Goal: Task Accomplishment & Management: Use online tool/utility

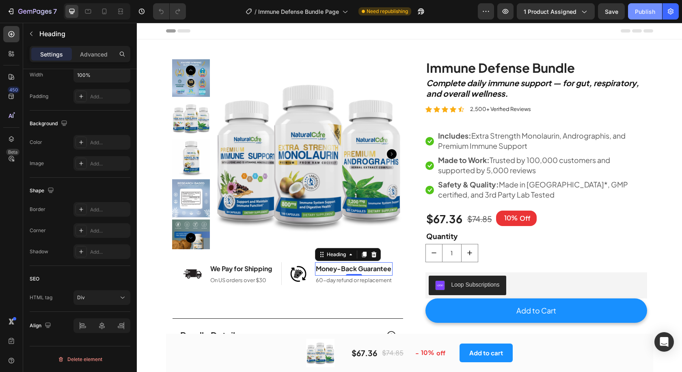
click at [639, 13] on div "Publish" at bounding box center [645, 11] width 20 height 9
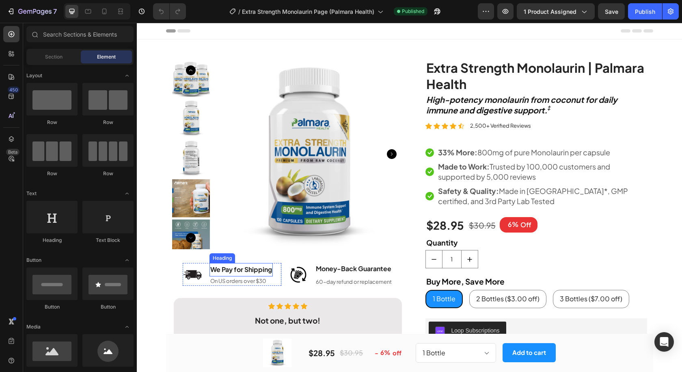
click at [236, 270] on div "We Pay for Shipping" at bounding box center [241, 269] width 63 height 13
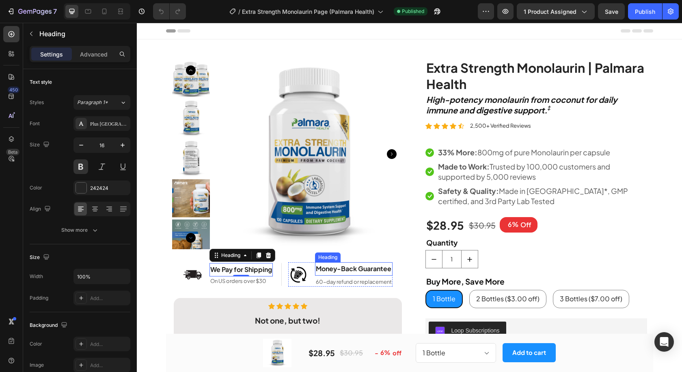
click at [336, 264] on div "Money-Back Guarantee" at bounding box center [354, 268] width 78 height 13
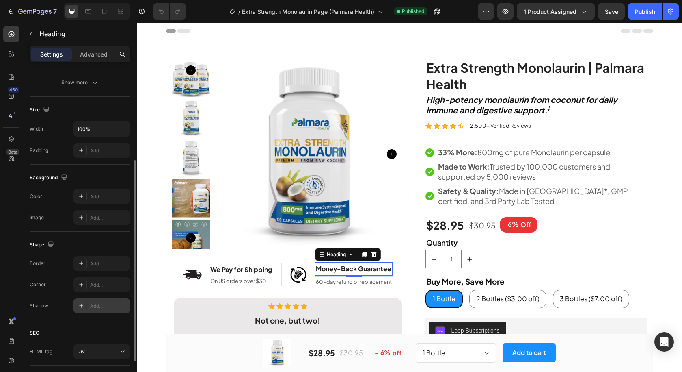
scroll to position [201, 0]
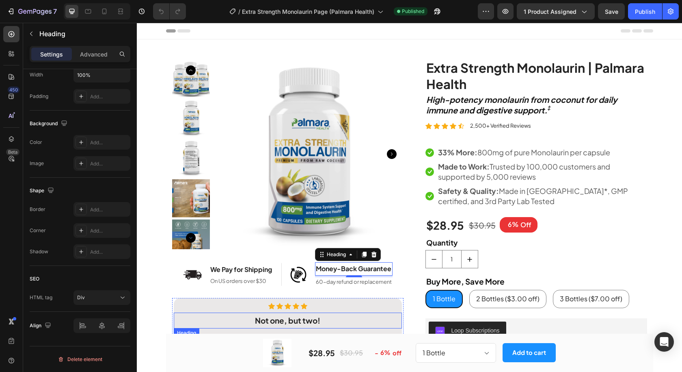
click at [275, 316] on strong "Not one, but two!" at bounding box center [287, 320] width 65 height 10
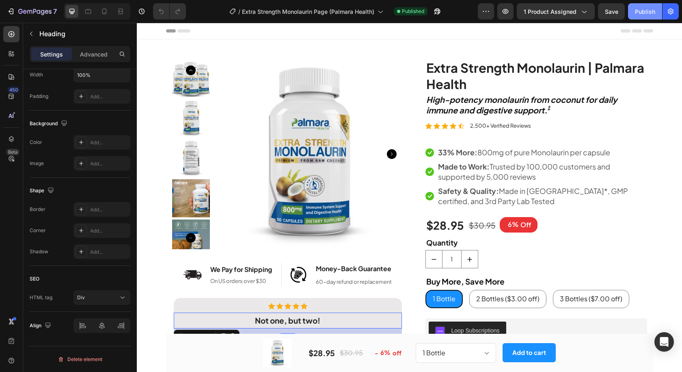
click at [649, 11] on div "Publish" at bounding box center [645, 11] width 20 height 9
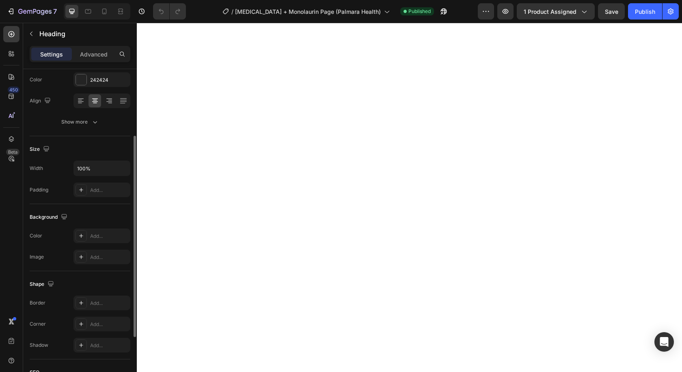
scroll to position [201, 0]
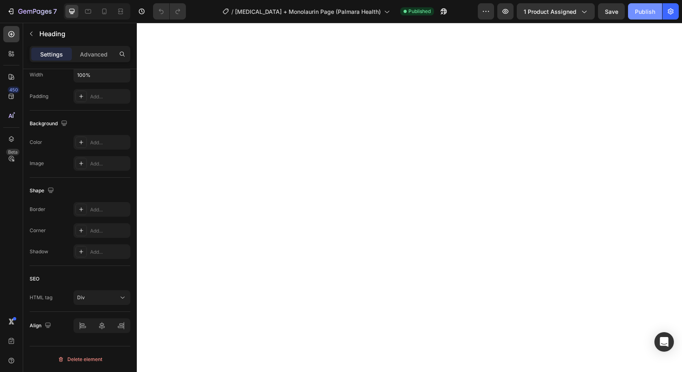
click at [654, 6] on button "Publish" at bounding box center [645, 11] width 34 height 16
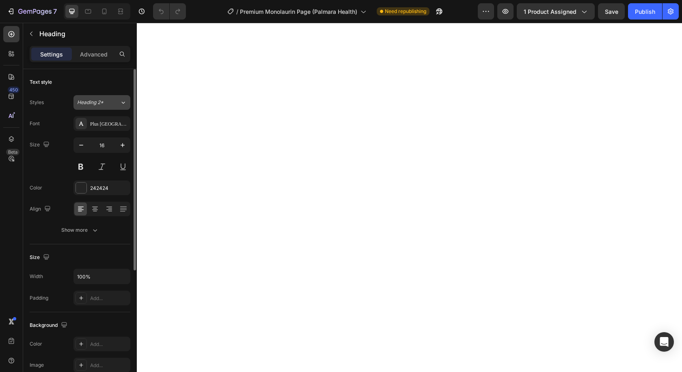
click at [106, 101] on div "Heading 2*" at bounding box center [93, 102] width 33 height 7
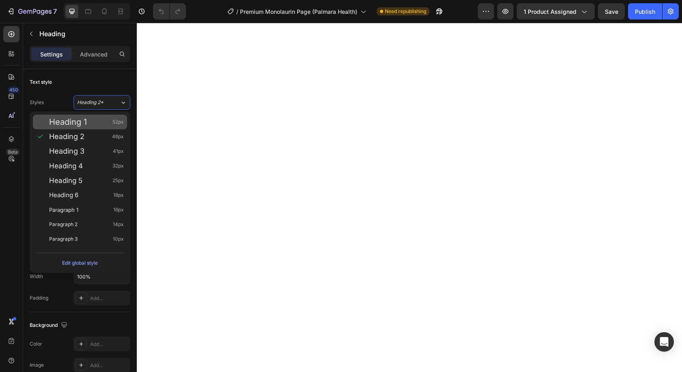
click at [81, 209] on div "Paragraph 1 16px" at bounding box center [86, 210] width 75 height 8
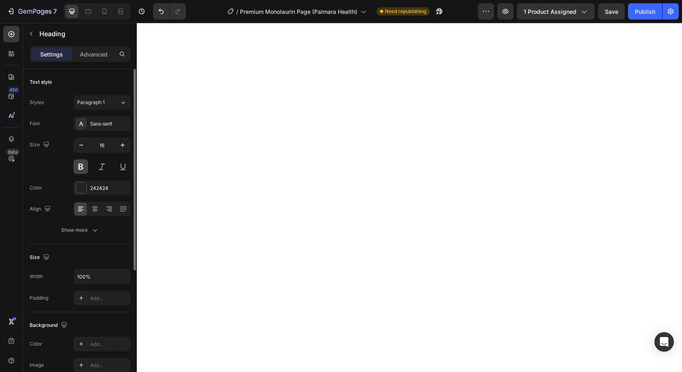
click at [85, 164] on button at bounding box center [81, 166] width 15 height 15
click at [104, 121] on div "Sans-serif" at bounding box center [109, 123] width 38 height 7
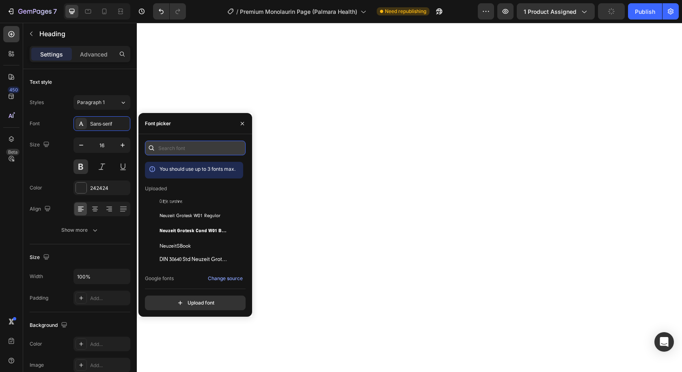
click at [190, 144] on input "text" at bounding box center [195, 148] width 101 height 15
paste input "plus [GEOGRAPHIC_DATA] sans"
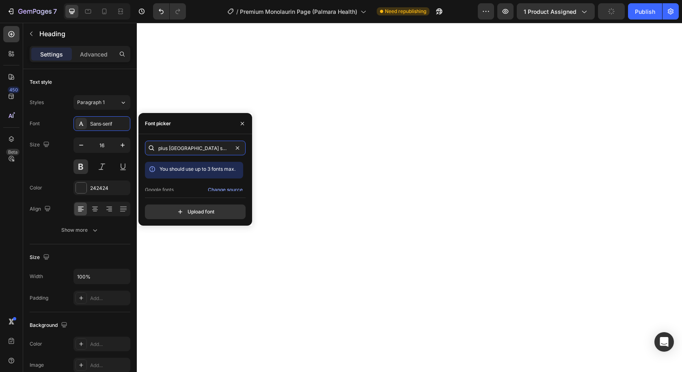
type input "plus [GEOGRAPHIC_DATA] sans"
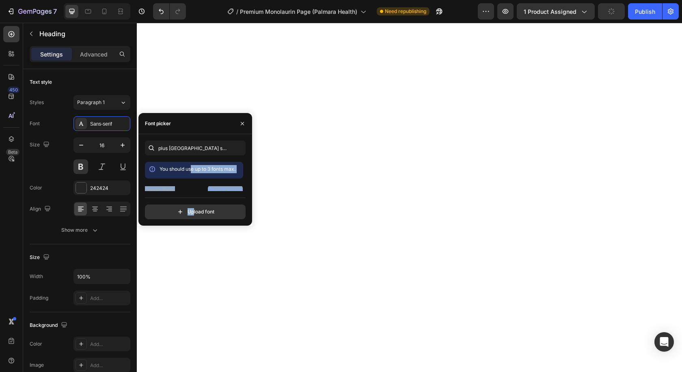
drag, startPoint x: 192, startPoint y: 176, endPoint x: 193, endPoint y: 168, distance: 7.8
click at [191, 168] on div "plus jakarta sans You should use up to 3 fonts max. Google fonts Change source …" at bounding box center [195, 180] width 101 height 78
click at [182, 180] on div "Plus [GEOGRAPHIC_DATA] Sans" at bounding box center [194, 183] width 98 height 15
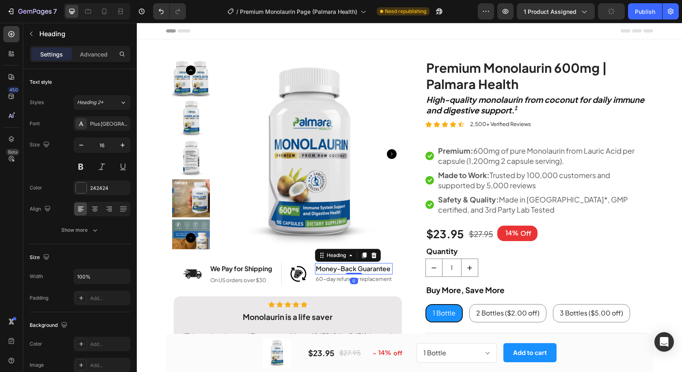
scroll to position [0, 0]
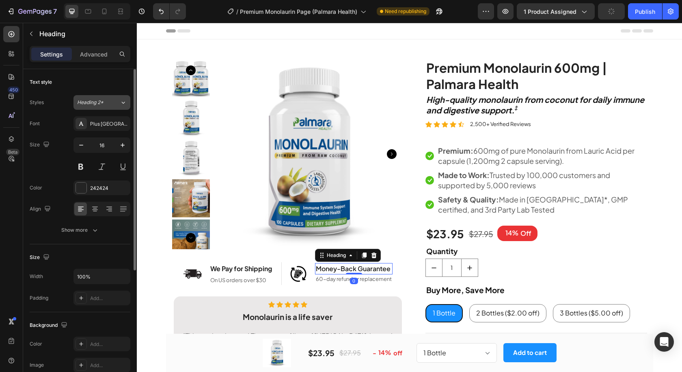
click at [102, 104] on span "Heading 2*" at bounding box center [90, 102] width 26 height 7
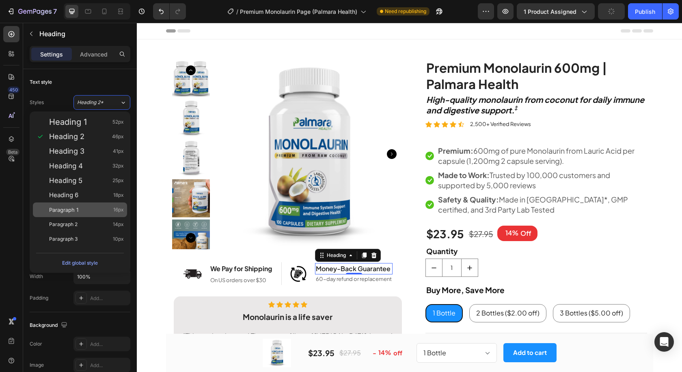
click at [82, 207] on div "Paragraph 1 16px" at bounding box center [86, 210] width 75 height 8
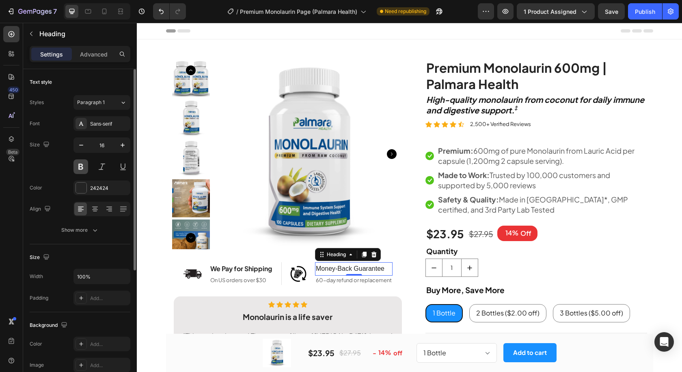
drag, startPoint x: 81, startPoint y: 171, endPoint x: 163, endPoint y: 204, distance: 88.6
click at [81, 171] on button at bounding box center [81, 166] width 15 height 15
click at [104, 121] on div "Sans-serif" at bounding box center [109, 123] width 38 height 7
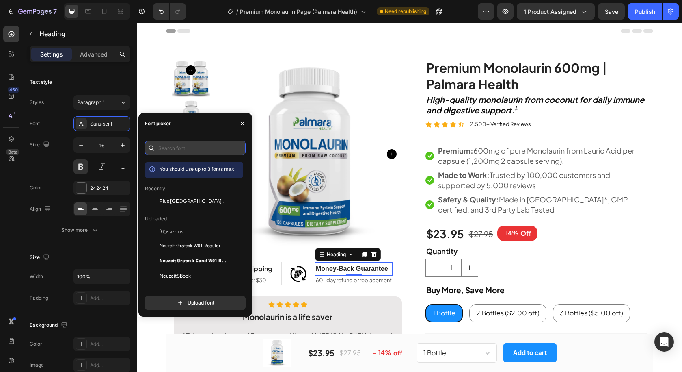
click at [195, 149] on input "text" at bounding box center [195, 148] width 101 height 15
paste input "plus [GEOGRAPHIC_DATA] sans"
type input "plus [GEOGRAPHIC_DATA] sans"
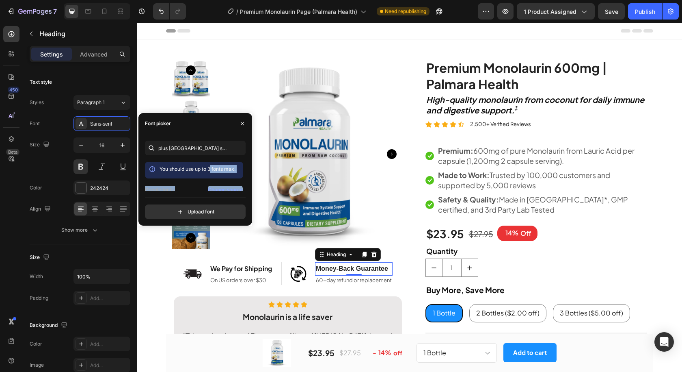
scroll to position [20, 0]
drag, startPoint x: 214, startPoint y: 184, endPoint x: 206, endPoint y: 190, distance: 10.7
click at [206, 171] on div "You should use up to 3 fonts max. Google fonts Change source Plus Jakarta Sans" at bounding box center [194, 156] width 98 height 29
drag, startPoint x: 195, startPoint y: 181, endPoint x: 231, endPoint y: 197, distance: 39.5
click at [195, 182] on span "Plus [GEOGRAPHIC_DATA] Sans" at bounding box center [193, 183] width 67 height 7
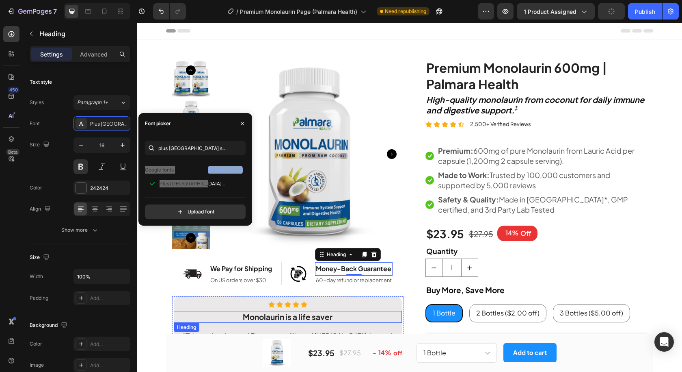
click at [250, 314] on strong "Monolaurin is a life saver" at bounding box center [288, 317] width 90 height 10
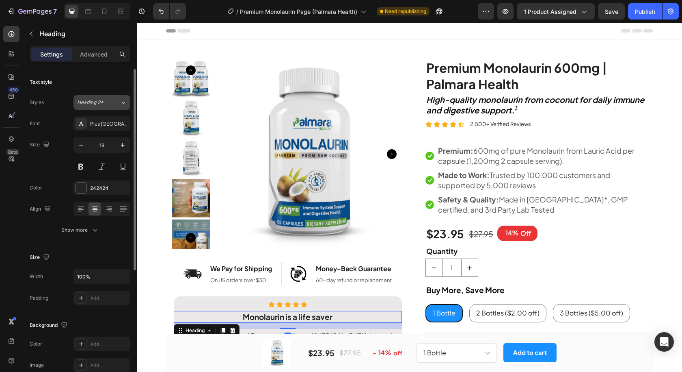
click at [103, 105] on span "Heading 2*" at bounding box center [90, 102] width 26 height 7
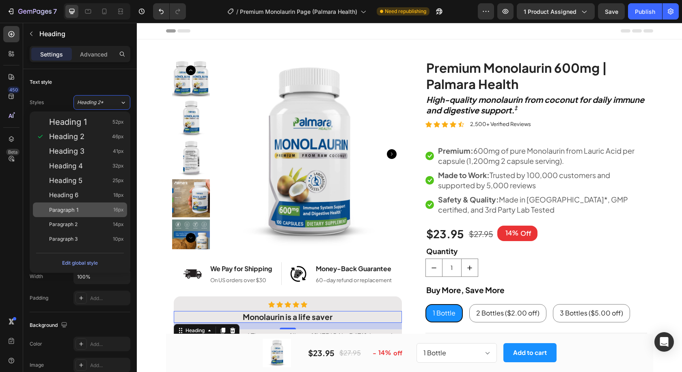
click at [78, 208] on span "Paragraph 1" at bounding box center [63, 210] width 29 height 8
type input "16"
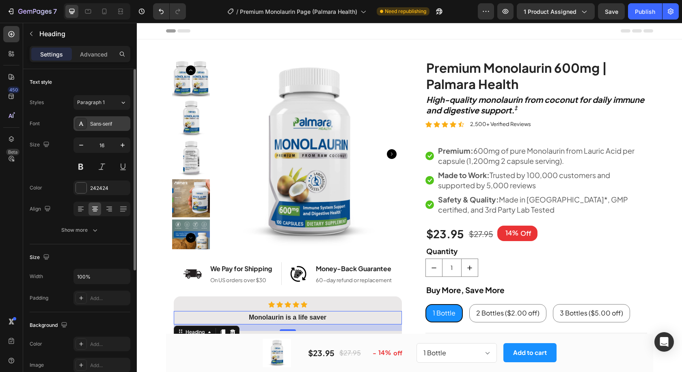
click at [108, 119] on div "Sans-serif" at bounding box center [102, 123] width 57 height 15
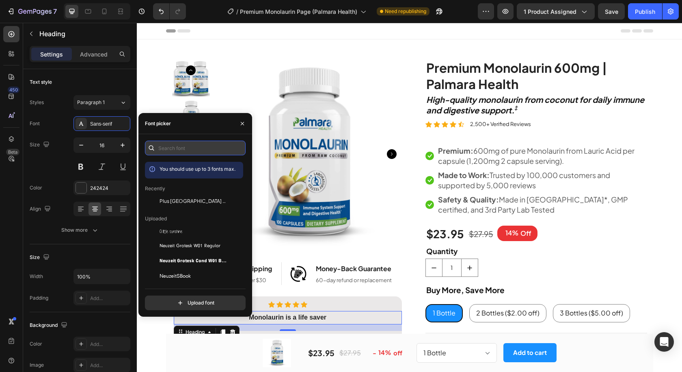
click at [183, 144] on input "text" at bounding box center [195, 148] width 101 height 15
paste input "plus jakarta sans"
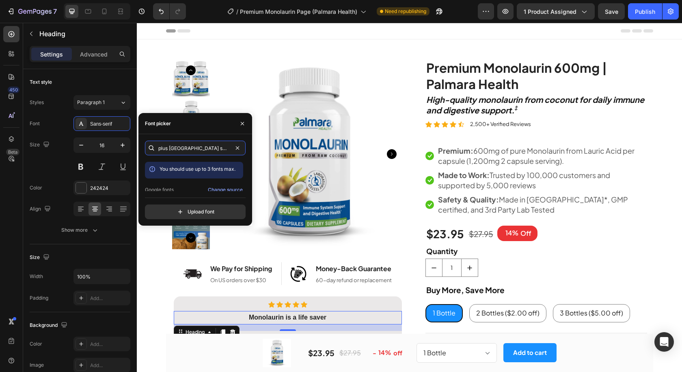
drag, startPoint x: 191, startPoint y: 159, endPoint x: 190, endPoint y: 165, distance: 5.4
click at [190, 165] on div "plus jakarta sans You should use up to 3 fonts max. Google fonts Change source …" at bounding box center [195, 180] width 101 height 78
type input "plus jakarta sans"
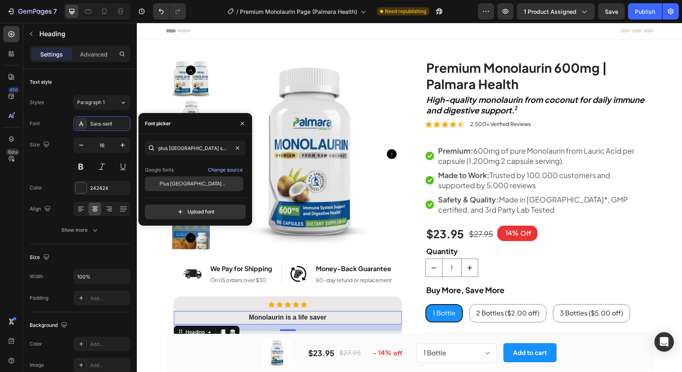
click at [182, 181] on span "Plus [GEOGRAPHIC_DATA] Sans" at bounding box center [193, 183] width 67 height 7
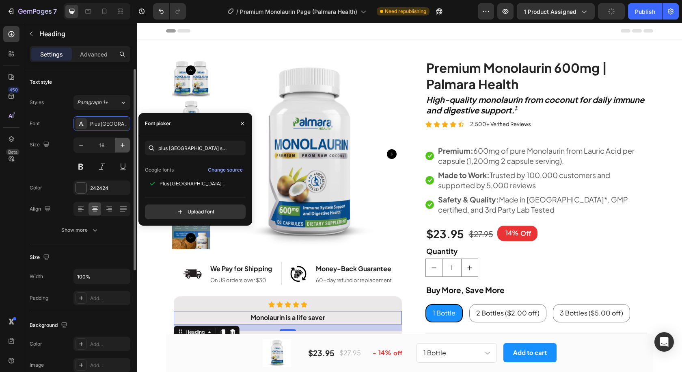
click at [121, 145] on icon "button" at bounding box center [123, 145] width 8 height 8
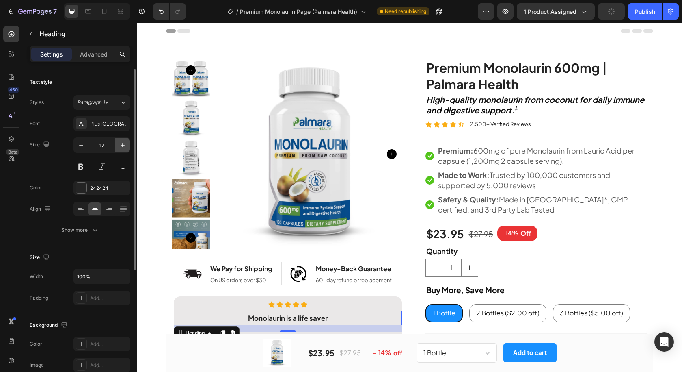
click at [122, 143] on icon "button" at bounding box center [123, 145] width 8 height 8
click at [84, 143] on icon "button" at bounding box center [81, 145] width 8 height 8
type input "19"
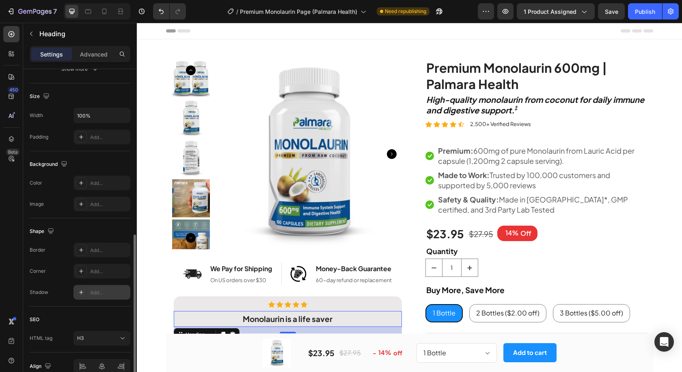
scroll to position [201, 0]
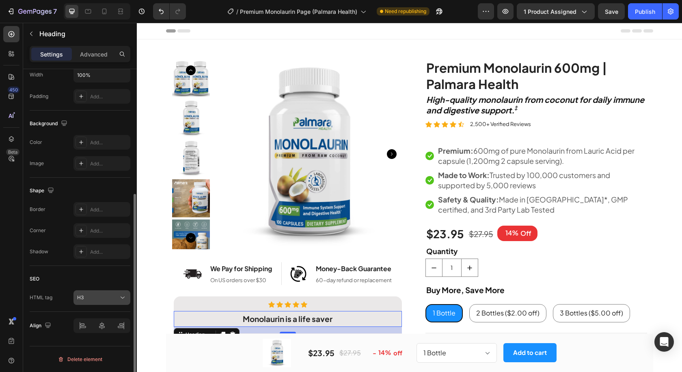
click at [107, 295] on div "H3" at bounding box center [97, 297] width 41 height 7
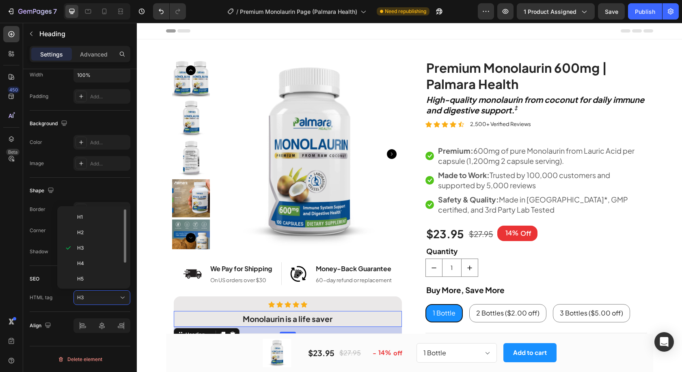
scroll to position [32, 0]
click at [97, 281] on div "Div" at bounding box center [92, 277] width 63 height 15
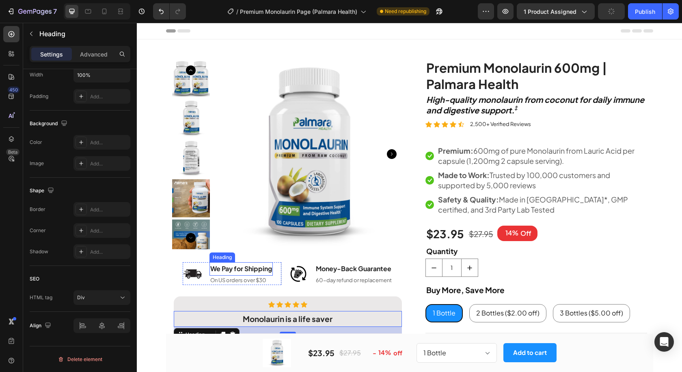
click at [250, 268] on h2 "We Pay for Shipping" at bounding box center [241, 268] width 63 height 13
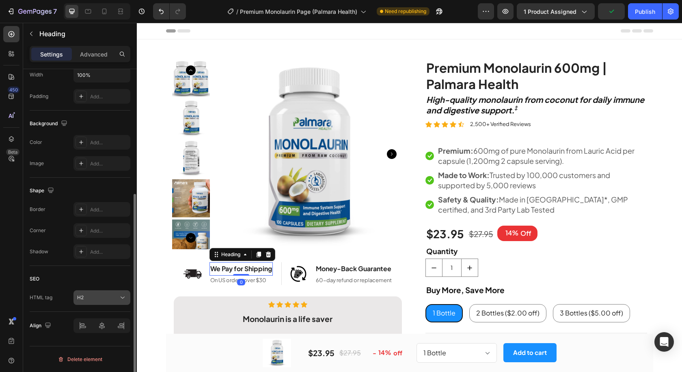
drag, startPoint x: 95, startPoint y: 296, endPoint x: 102, endPoint y: 291, distance: 8.6
click at [95, 296] on div "H2" at bounding box center [97, 297] width 41 height 7
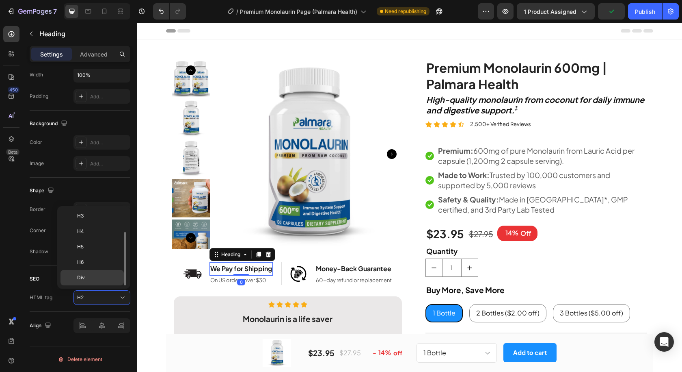
click at [93, 279] on p "Div" at bounding box center [98, 277] width 43 height 7
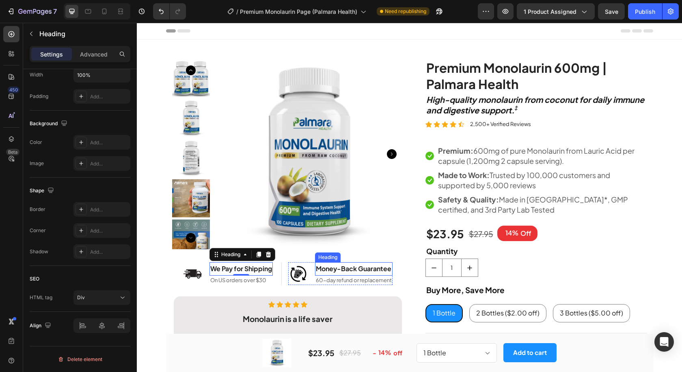
click at [330, 268] on h2 "Money-Back Guarantee" at bounding box center [354, 268] width 78 height 13
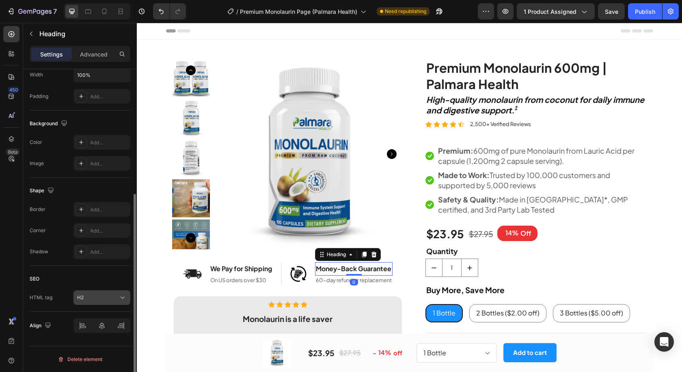
click at [99, 296] on div "H2" at bounding box center [97, 297] width 41 height 7
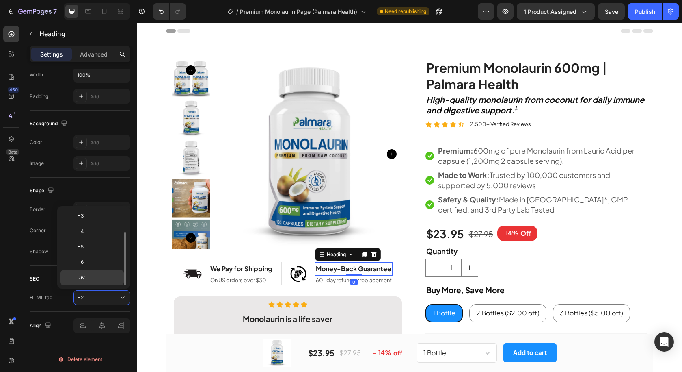
click at [102, 279] on p "Div" at bounding box center [98, 277] width 43 height 7
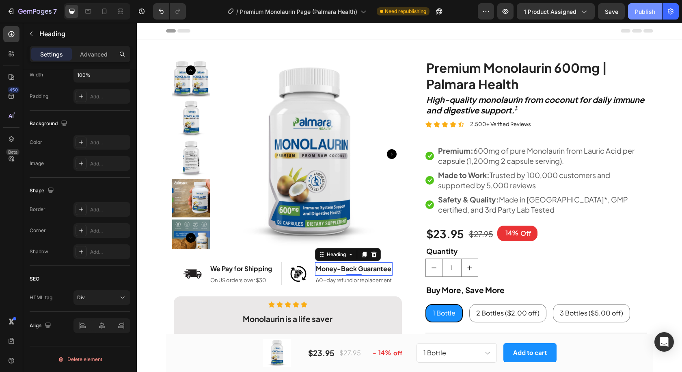
click at [639, 16] on button "Publish" at bounding box center [645, 11] width 34 height 16
click at [240, 264] on div "We Pay for Shipping" at bounding box center [241, 268] width 63 height 13
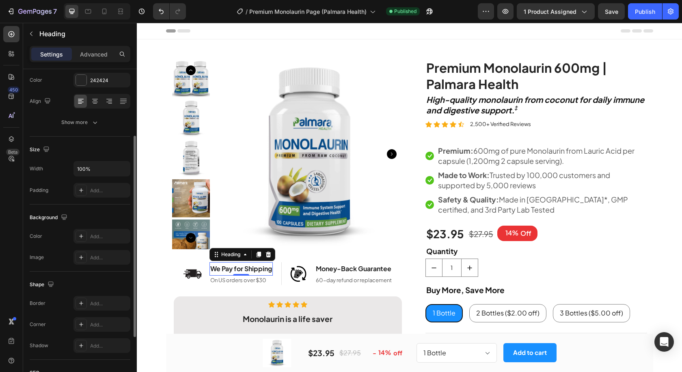
scroll to position [201, 0]
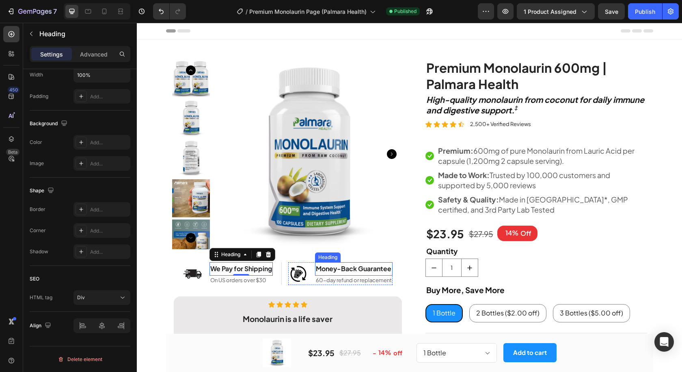
click at [335, 265] on div "Money-Back Guarantee" at bounding box center [354, 268] width 78 height 13
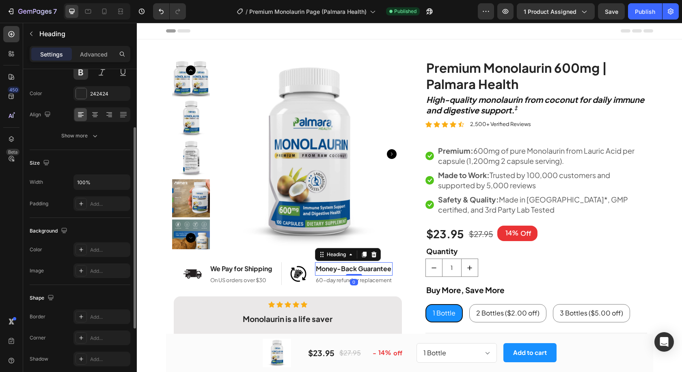
scroll to position [0, 0]
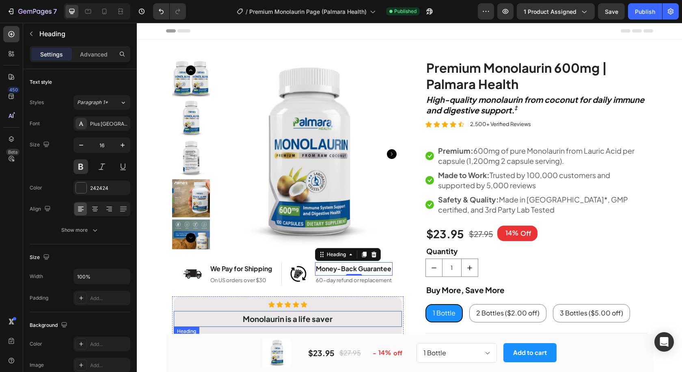
click at [276, 318] on strong "Monolaurin is a life saver" at bounding box center [288, 319] width 90 height 10
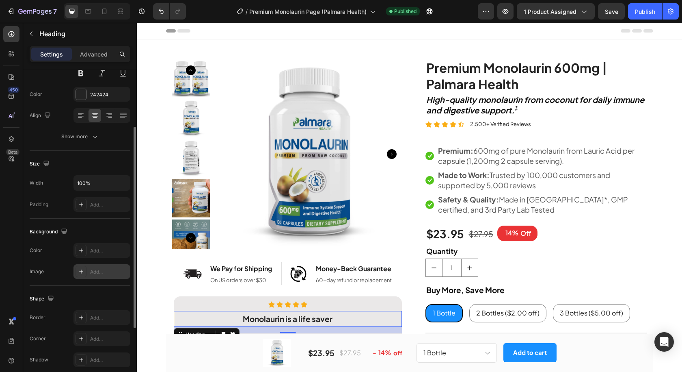
scroll to position [13, 0]
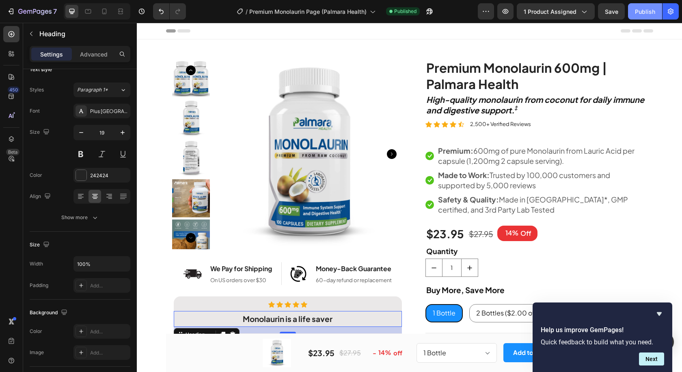
click at [634, 11] on button "Publish" at bounding box center [645, 11] width 34 height 16
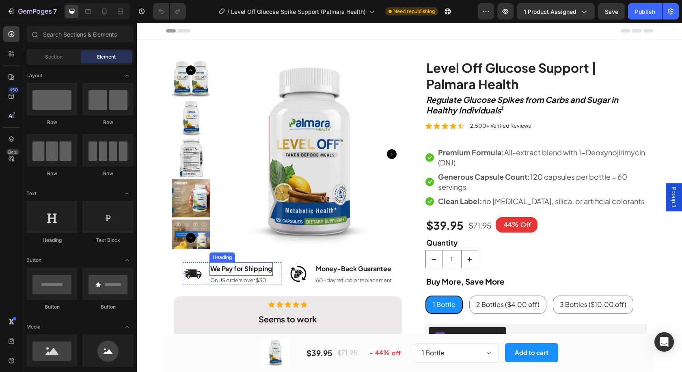
click at [249, 266] on div "We Pay for Shipping" at bounding box center [241, 268] width 63 height 13
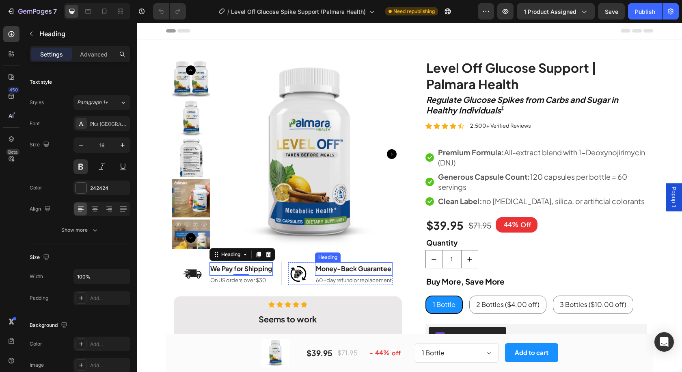
click at [342, 267] on div "Money-Back Guarantee" at bounding box center [354, 268] width 78 height 13
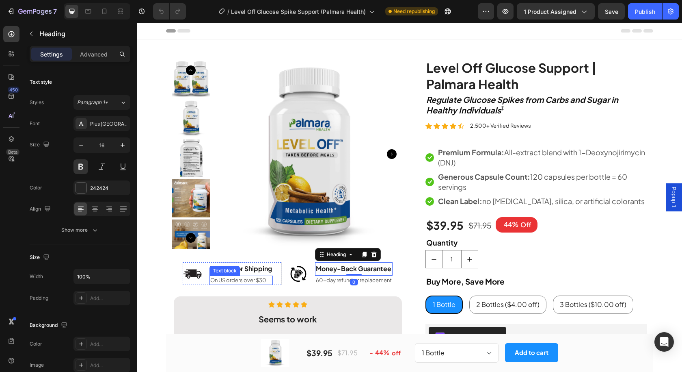
click at [229, 281] on p "On US orders over $30" at bounding box center [241, 280] width 62 height 8
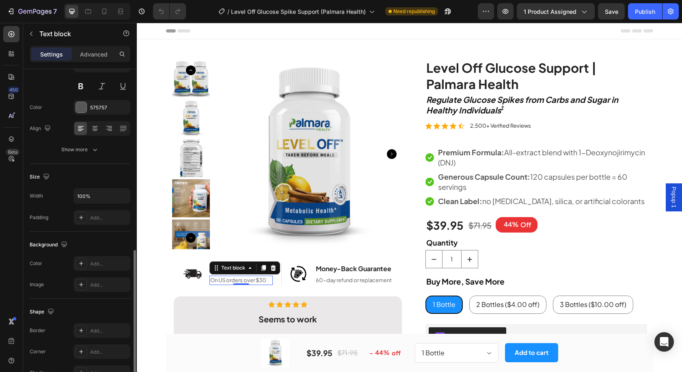
scroll to position [156, 0]
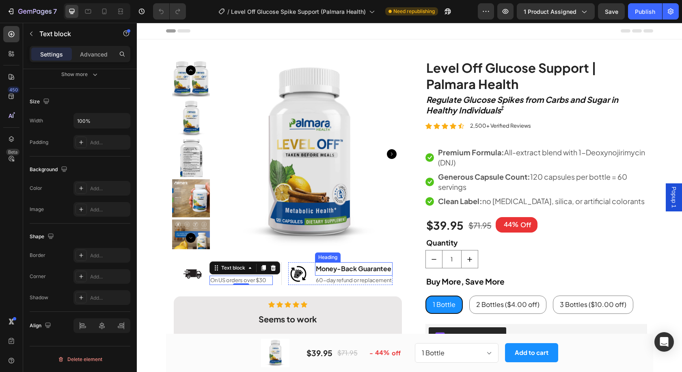
click at [341, 269] on div "Money-Back Guarantee" at bounding box center [354, 268] width 78 height 13
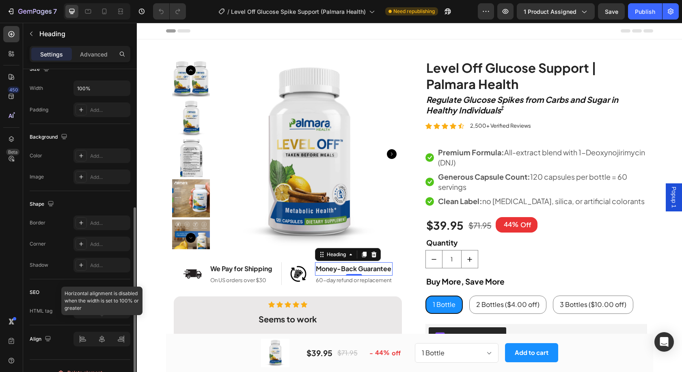
scroll to position [201, 0]
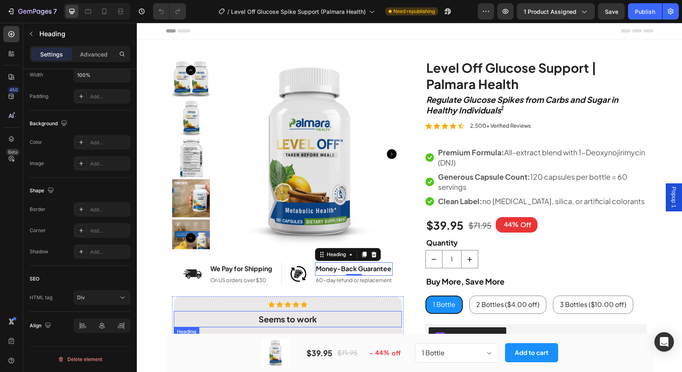
click at [286, 317] on strong "Seems to work" at bounding box center [288, 319] width 58 height 10
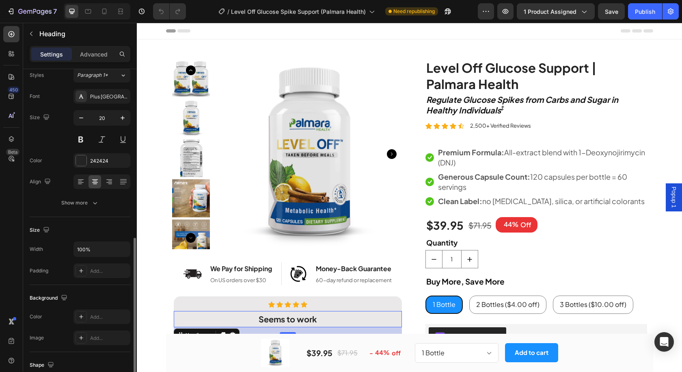
scroll to position [121, 0]
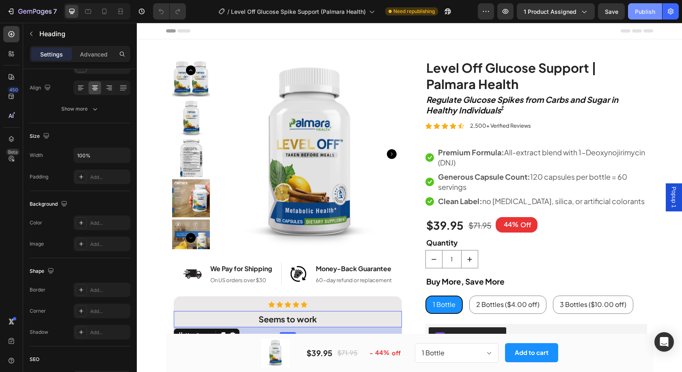
click at [649, 6] on button "Publish" at bounding box center [645, 11] width 34 height 16
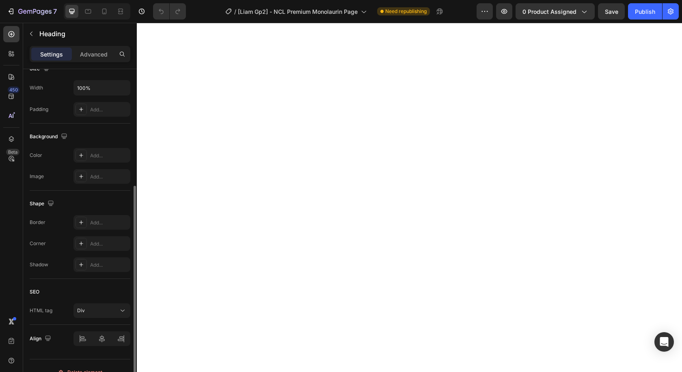
scroll to position [201, 0]
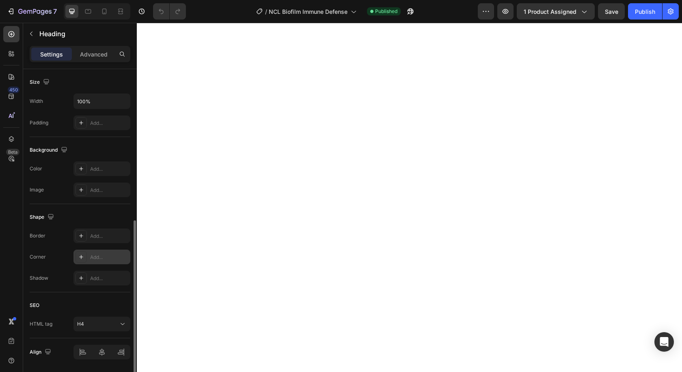
scroll to position [201, 0]
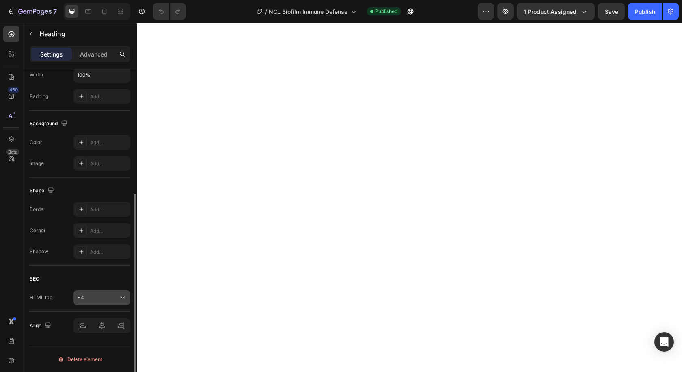
click at [101, 301] on button "H4" at bounding box center [102, 297] width 57 height 15
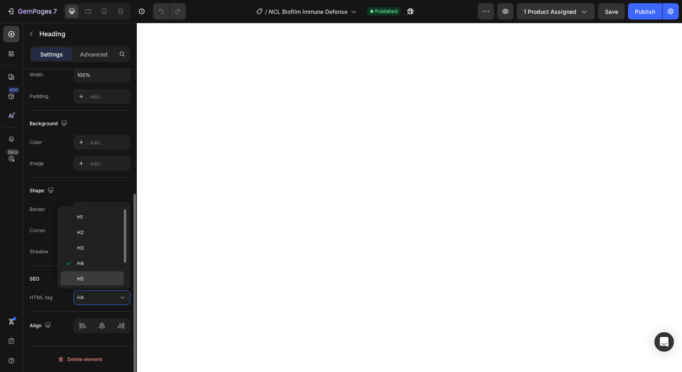
scroll to position [32, 0]
click at [95, 275] on p "Div" at bounding box center [98, 277] width 43 height 7
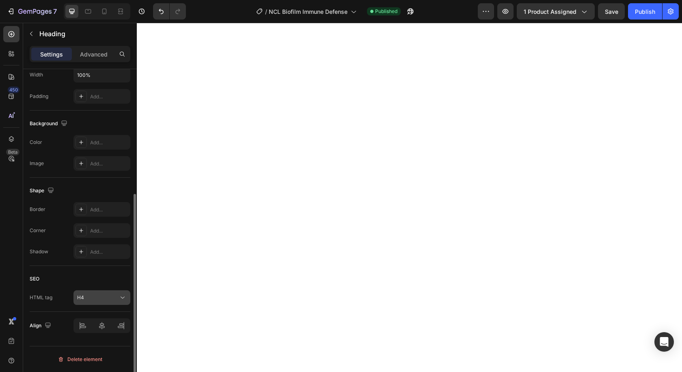
click at [111, 290] on button "H4" at bounding box center [102, 297] width 57 height 15
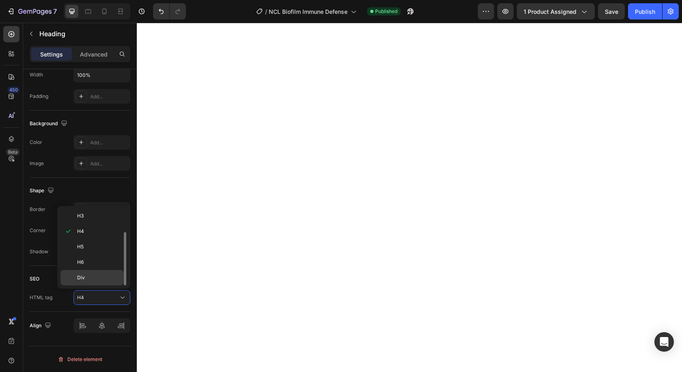
click at [106, 280] on p "Div" at bounding box center [98, 277] width 43 height 7
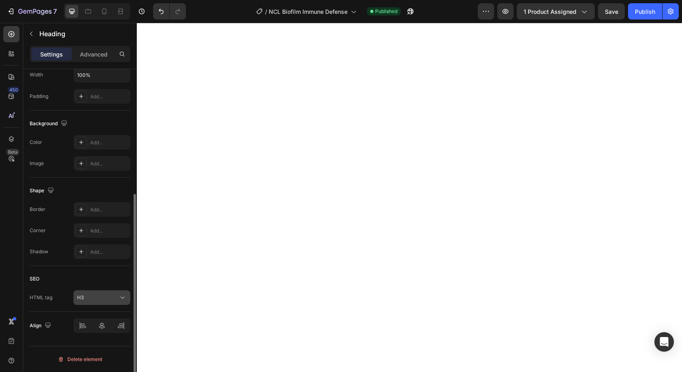
click at [101, 298] on div "H3" at bounding box center [97, 297] width 41 height 7
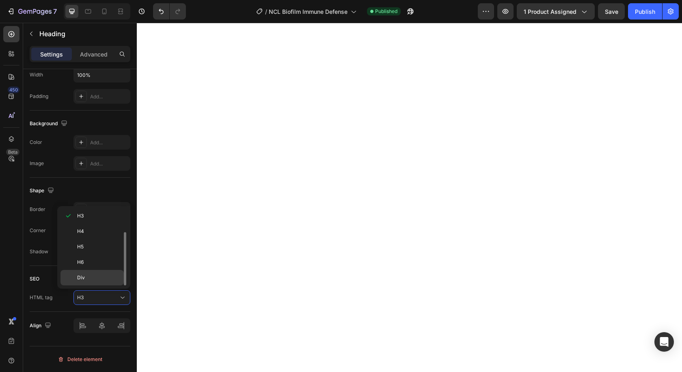
click at [99, 275] on p "Div" at bounding box center [98, 277] width 43 height 7
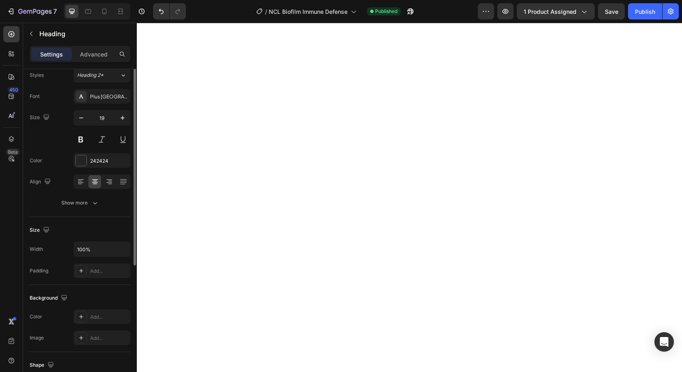
scroll to position [14, 0]
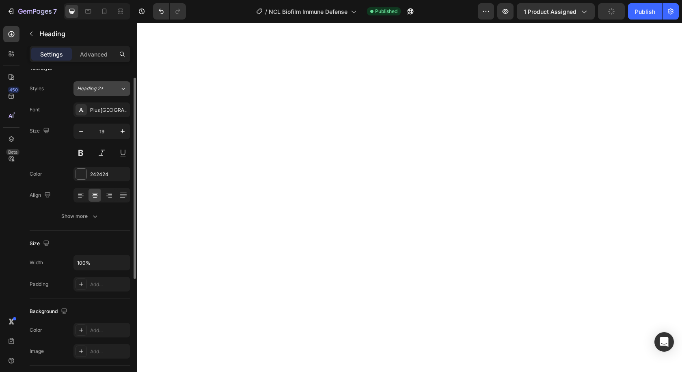
click at [105, 84] on button "Heading 2*" at bounding box center [102, 88] width 57 height 15
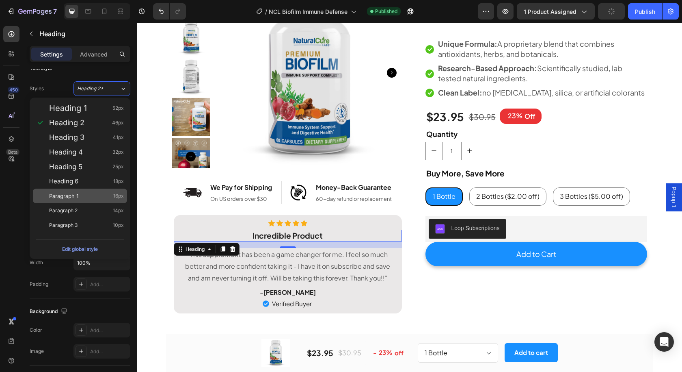
scroll to position [0, 0]
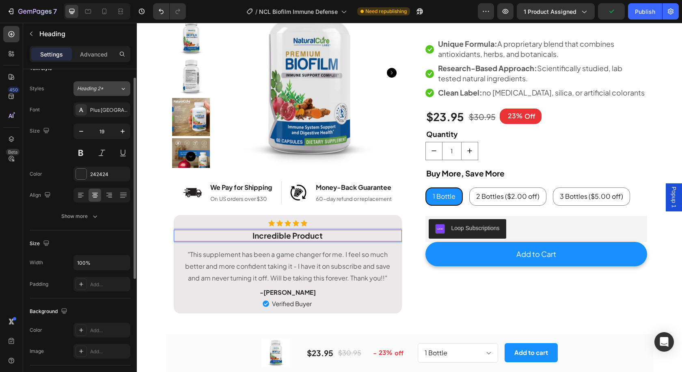
click at [114, 93] on button "Heading 2*" at bounding box center [102, 88] width 57 height 15
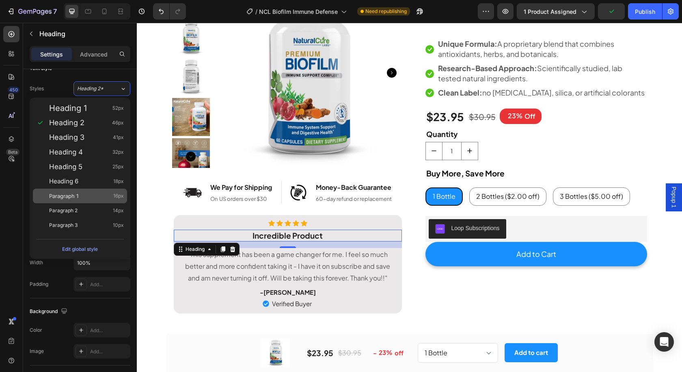
click at [99, 194] on div "Paragraph 1 16px" at bounding box center [86, 196] width 75 height 8
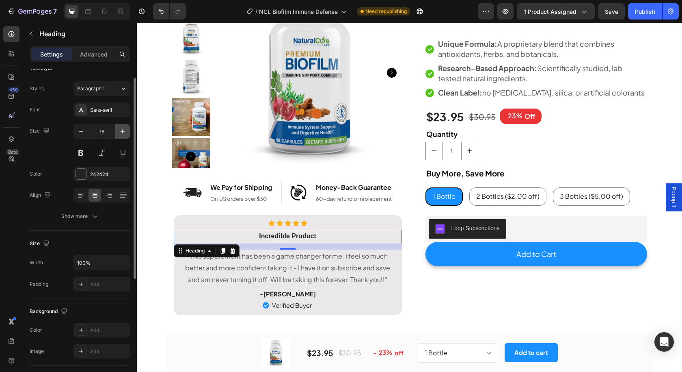
click at [121, 132] on icon "button" at bounding box center [123, 131] width 8 height 8
click at [121, 130] on icon "button" at bounding box center [123, 131] width 8 height 8
click at [122, 130] on icon "button" at bounding box center [123, 131] width 8 height 8
type input "19"
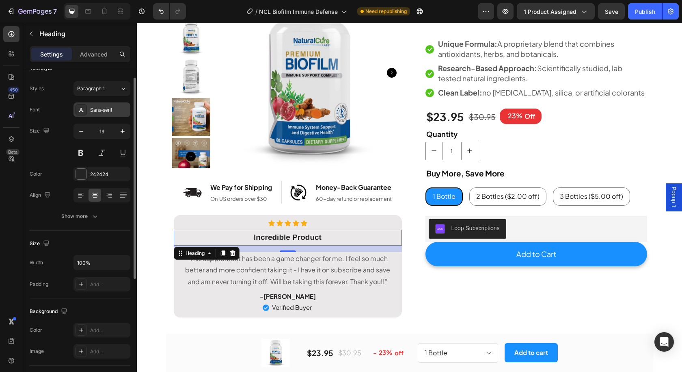
click at [104, 110] on div "Sans-serif" at bounding box center [109, 109] width 38 height 7
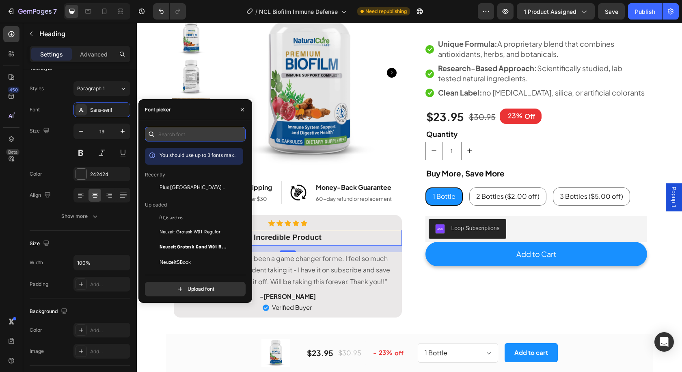
click at [187, 132] on input "text" at bounding box center [195, 134] width 101 height 15
paste input "plus [GEOGRAPHIC_DATA] sans"
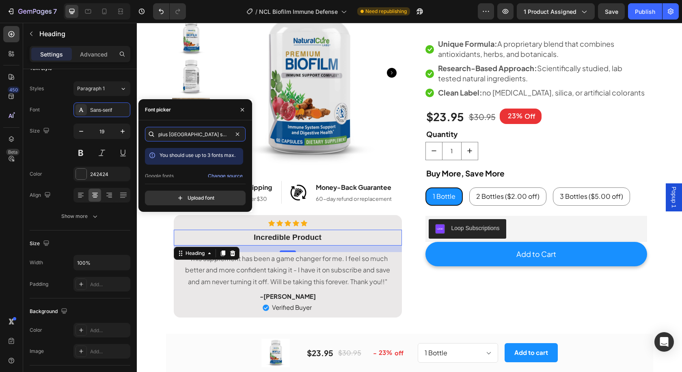
type input "plus [GEOGRAPHIC_DATA] sans"
drag, startPoint x: 199, startPoint y: 154, endPoint x: 190, endPoint y: 159, distance: 10.2
click at [194, 166] on div "plus jakarta sans You should use up to 3 fonts max. Google fonts Change source …" at bounding box center [195, 166] width 101 height 78
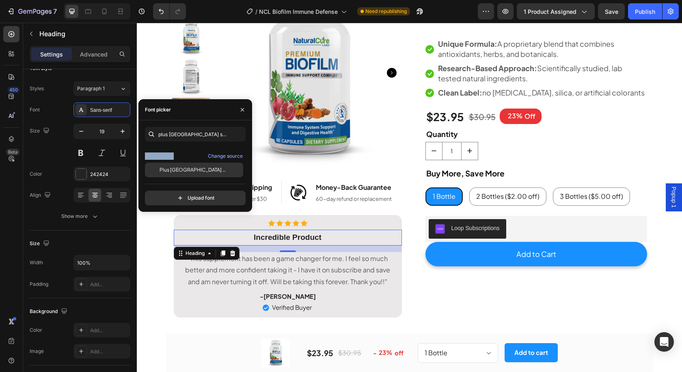
click at [186, 167] on span "Plus [GEOGRAPHIC_DATA] Sans" at bounding box center [193, 169] width 67 height 7
click at [635, 7] on button "Publish" at bounding box center [645, 11] width 34 height 16
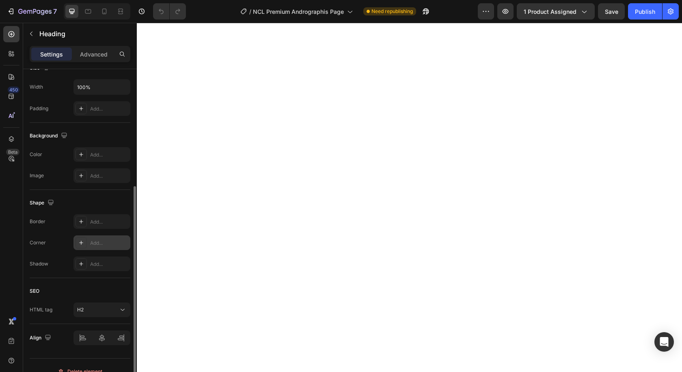
scroll to position [201, 0]
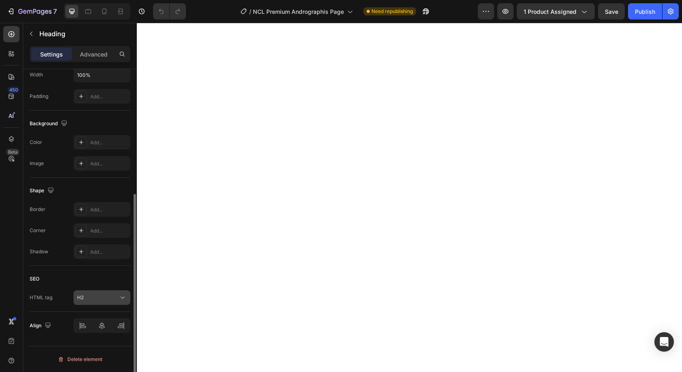
click at [101, 296] on div "H2" at bounding box center [97, 297] width 41 height 7
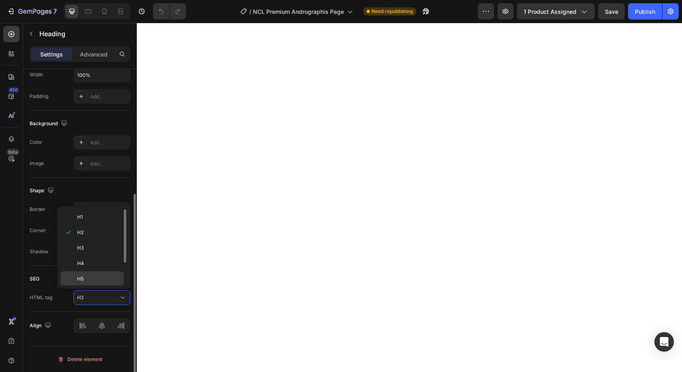
scroll to position [32, 0]
drag, startPoint x: 106, startPoint y: 276, endPoint x: 113, endPoint y: 274, distance: 6.7
click at [106, 275] on p "Div" at bounding box center [98, 277] width 43 height 7
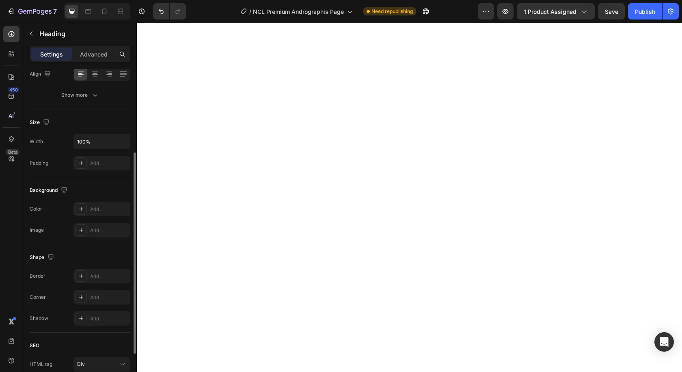
scroll to position [201, 0]
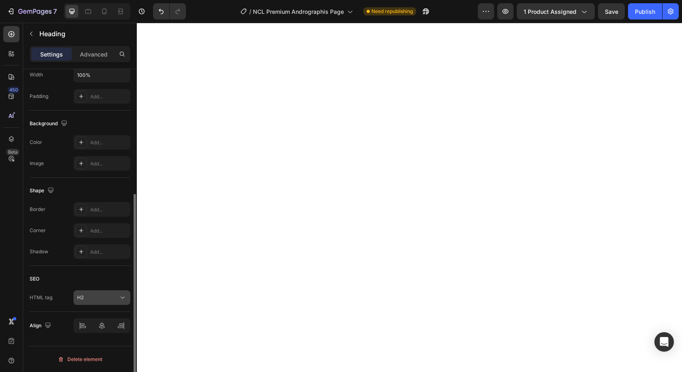
click at [108, 293] on div "H2" at bounding box center [102, 297] width 50 height 8
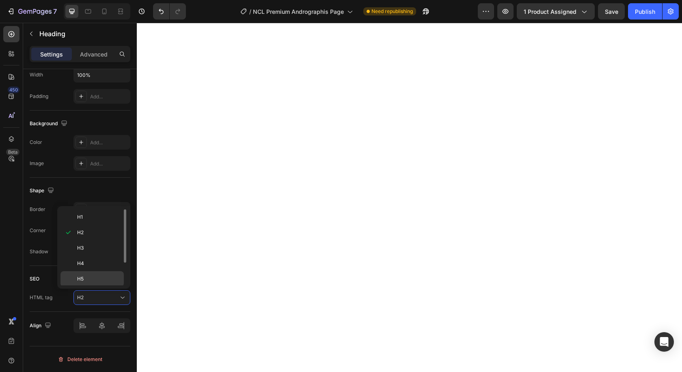
scroll to position [32, 0]
click at [96, 273] on div "Div" at bounding box center [92, 277] width 63 height 15
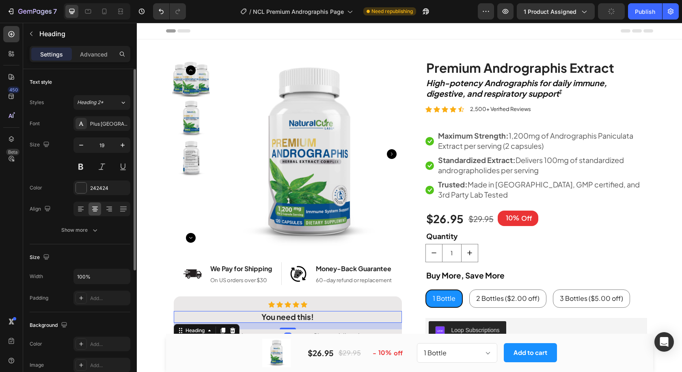
scroll to position [0, 0]
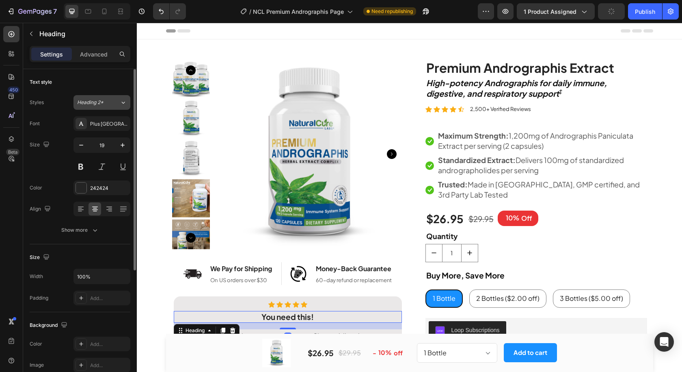
click at [109, 98] on button "Heading 2*" at bounding box center [102, 102] width 57 height 15
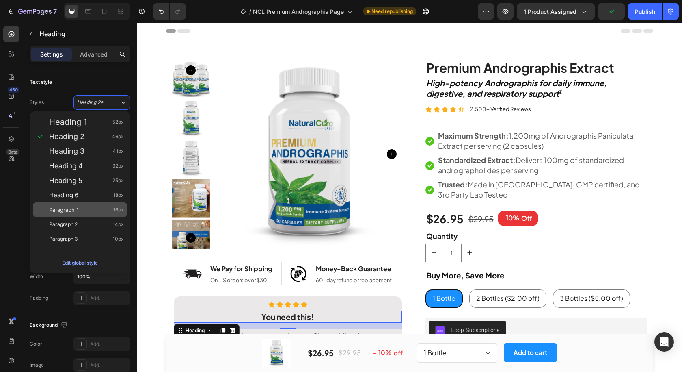
click at [92, 208] on div "Paragraph 1 16px" at bounding box center [86, 210] width 75 height 8
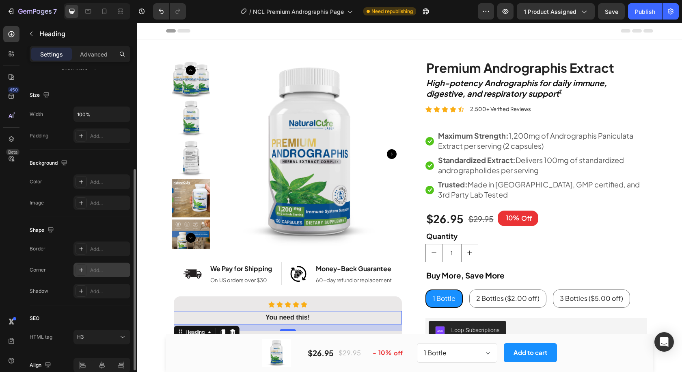
scroll to position [201, 0]
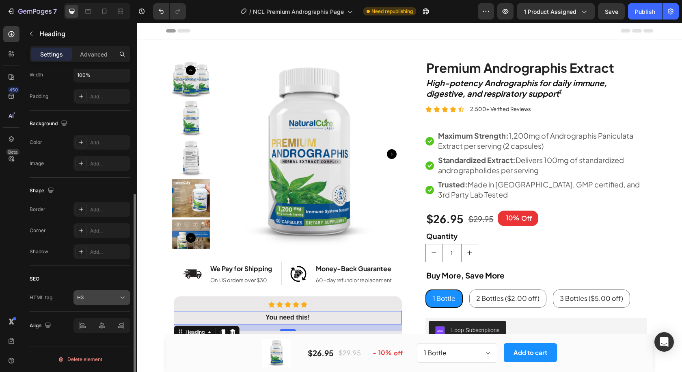
click at [97, 297] on div "H3" at bounding box center [97, 297] width 41 height 7
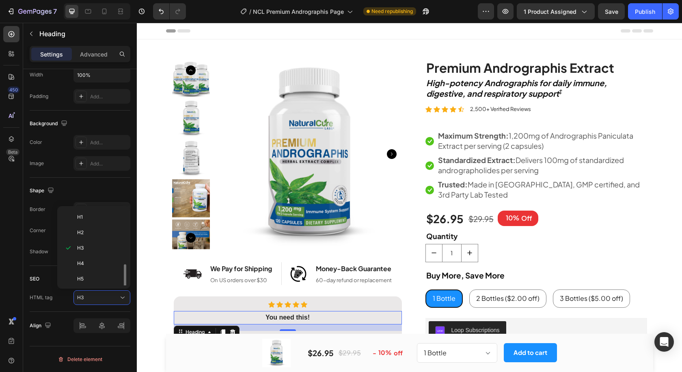
scroll to position [32, 0]
click at [102, 279] on p "Div" at bounding box center [98, 277] width 43 height 7
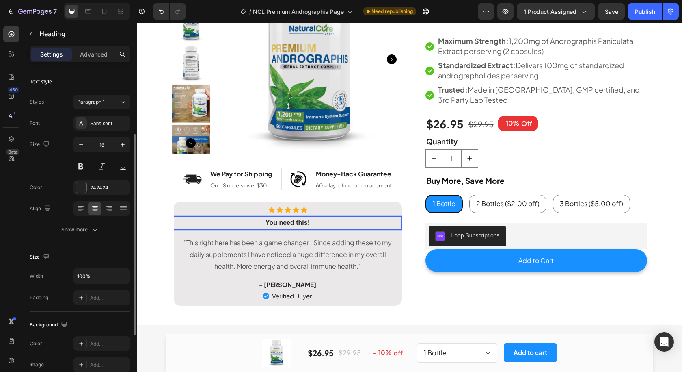
scroll to position [0, 0]
click at [122, 145] on icon "button" at bounding box center [123, 145] width 8 height 8
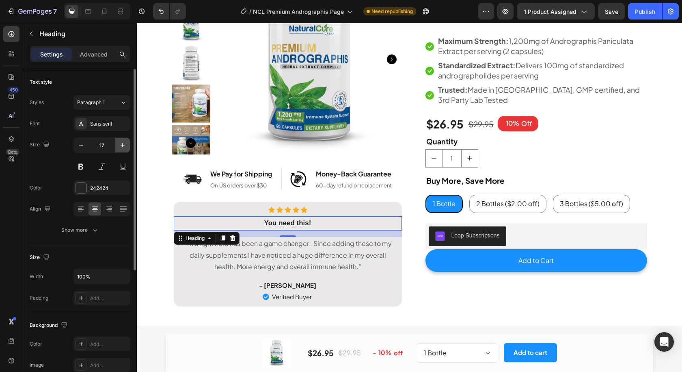
click at [122, 145] on icon "button" at bounding box center [123, 145] width 8 height 8
click at [122, 144] on icon "button" at bounding box center [123, 145] width 8 height 8
type input "19"
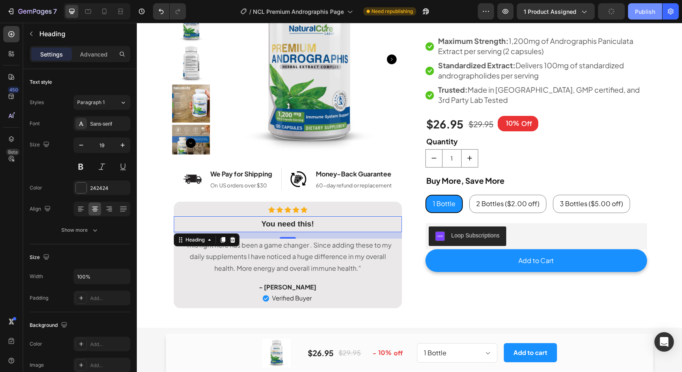
click at [654, 11] on div "Publish" at bounding box center [645, 11] width 20 height 9
click at [247, 173] on div "We Pay for Shipping" at bounding box center [241, 173] width 63 height 13
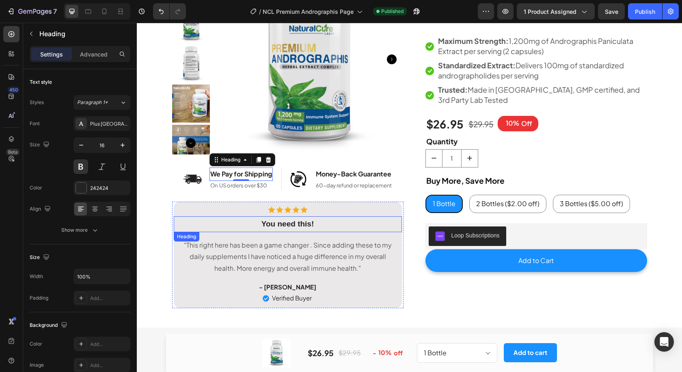
click at [292, 220] on strong "You need this!" at bounding box center [288, 223] width 52 height 9
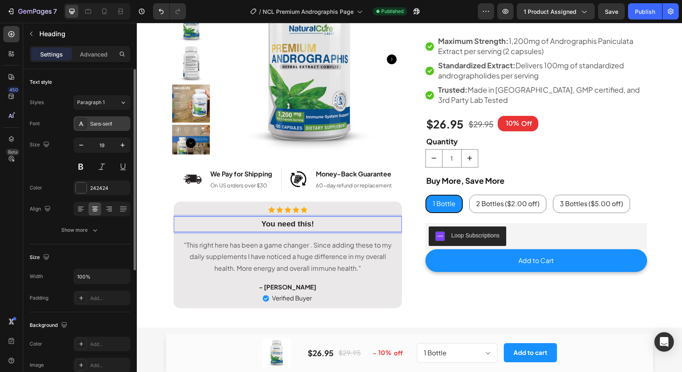
click at [106, 126] on div "Sans-serif" at bounding box center [109, 123] width 38 height 7
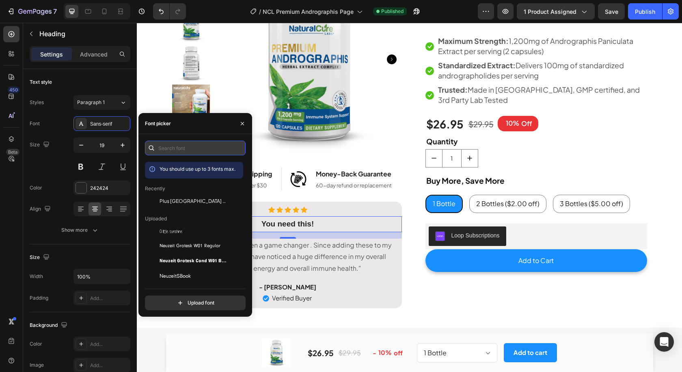
click at [176, 148] on input "text" at bounding box center [195, 148] width 101 height 15
paste input "plus [GEOGRAPHIC_DATA] sans"
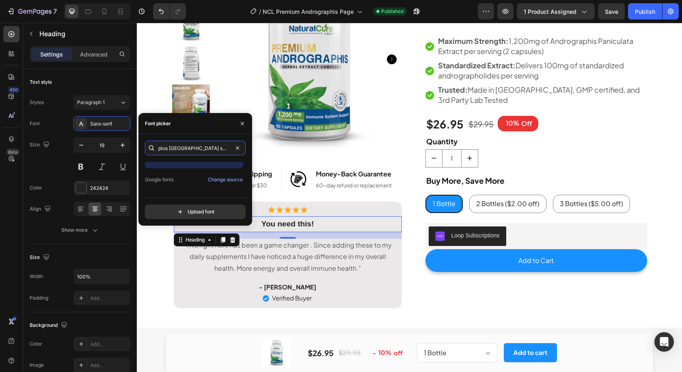
scroll to position [20, 0]
type input "plus [GEOGRAPHIC_DATA] sans"
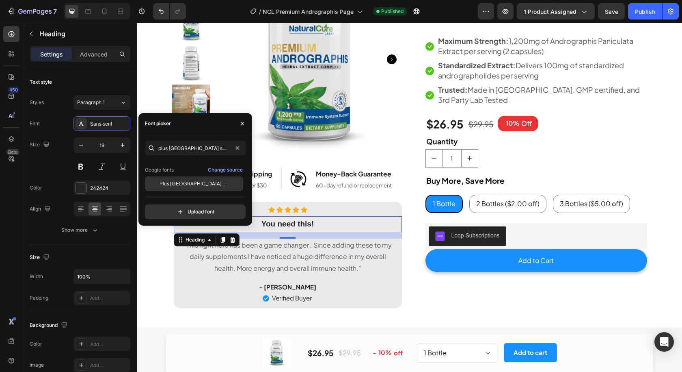
click at [181, 182] on span "Plus [GEOGRAPHIC_DATA] Sans" at bounding box center [193, 183] width 67 height 7
click at [330, 173] on div "Money-Back Guarantee" at bounding box center [354, 173] width 78 height 13
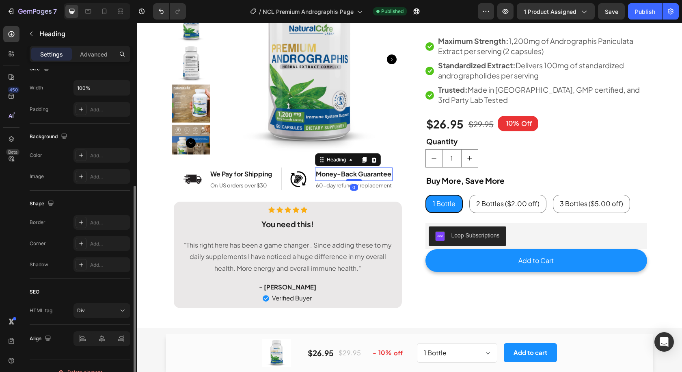
scroll to position [201, 0]
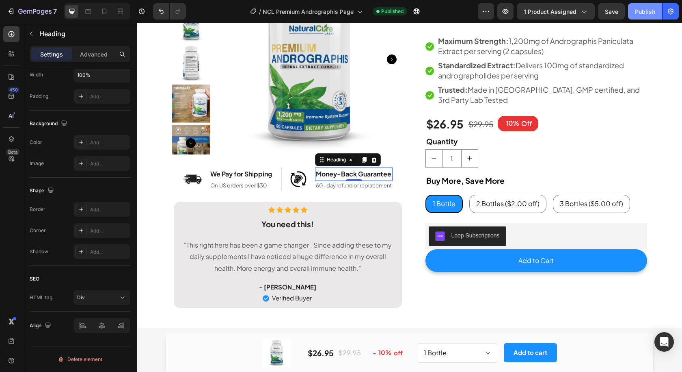
click at [642, 11] on div "Publish" at bounding box center [645, 11] width 20 height 9
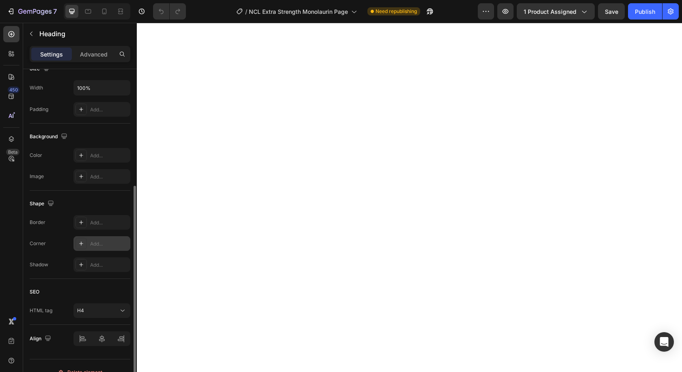
scroll to position [201, 0]
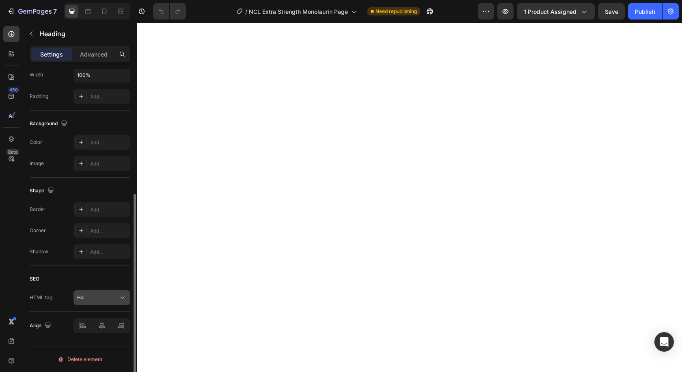
click at [100, 293] on button "H4" at bounding box center [102, 297] width 57 height 15
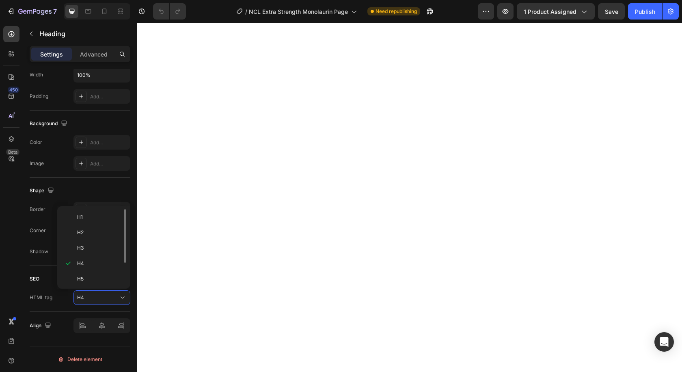
scroll to position [32, 0]
click at [102, 277] on p "Div" at bounding box center [98, 277] width 43 height 7
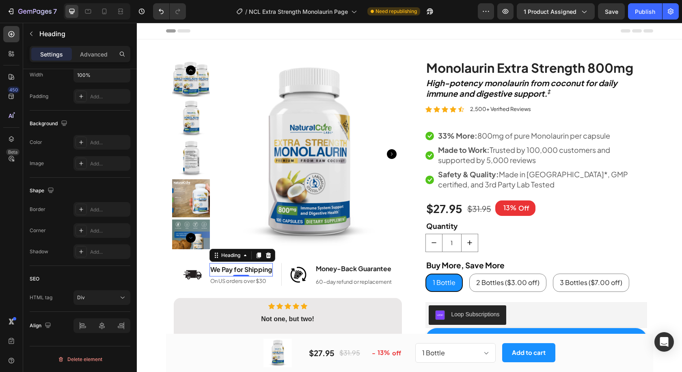
scroll to position [0, 0]
click at [321, 264] on h2 "Money-Back Guarantee" at bounding box center [354, 268] width 78 height 13
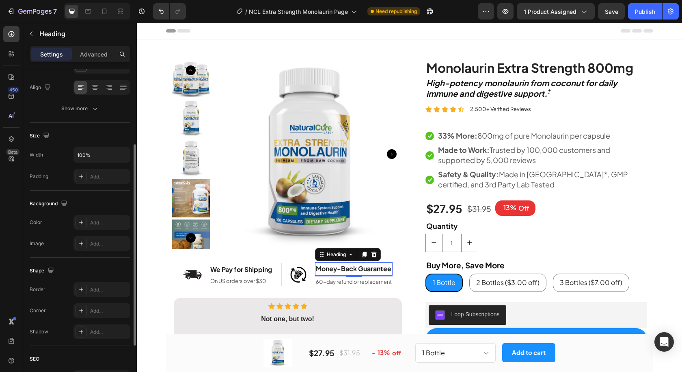
scroll to position [201, 0]
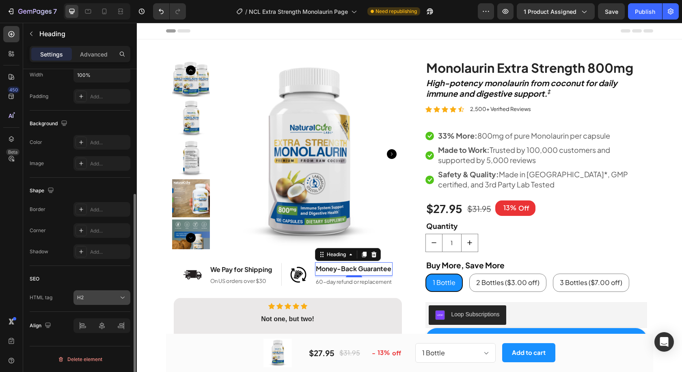
click at [107, 301] on div "H2" at bounding box center [97, 297] width 41 height 7
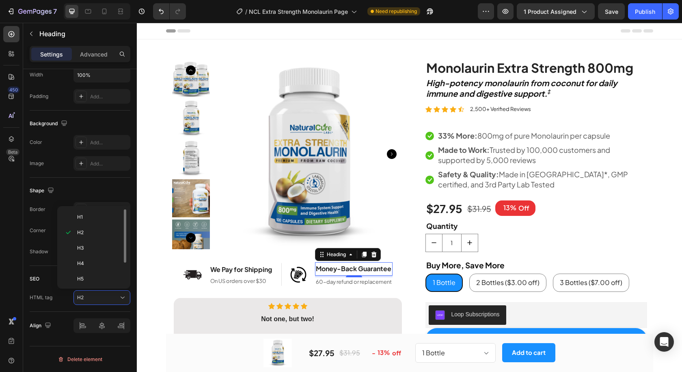
scroll to position [32, 0]
click at [99, 276] on p "Div" at bounding box center [98, 277] width 43 height 7
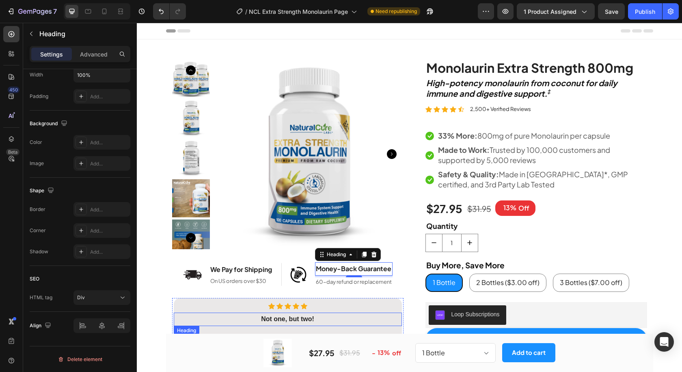
click at [288, 315] on h3 "Not one, but two!" at bounding box center [288, 318] width 228 height 13
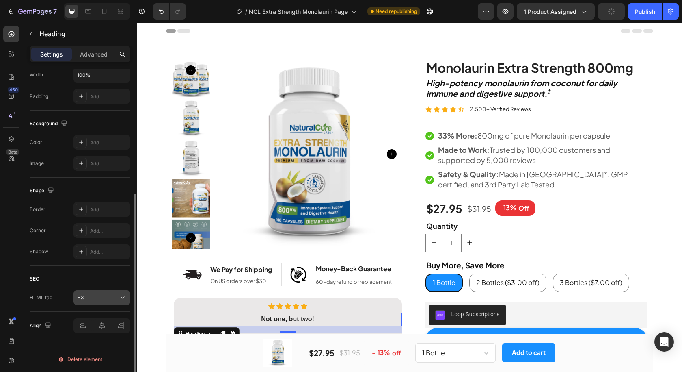
click at [104, 293] on div "H3" at bounding box center [102, 297] width 50 height 8
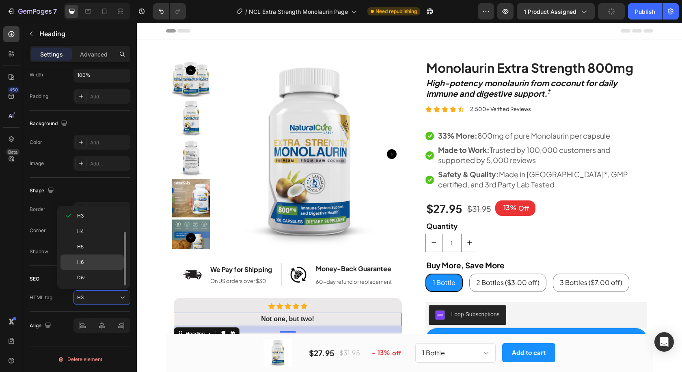
click at [100, 279] on p "Div" at bounding box center [98, 277] width 43 height 7
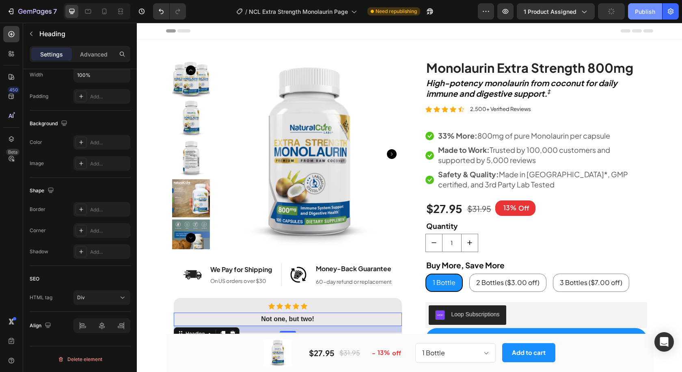
click at [642, 18] on button "Publish" at bounding box center [645, 11] width 34 height 16
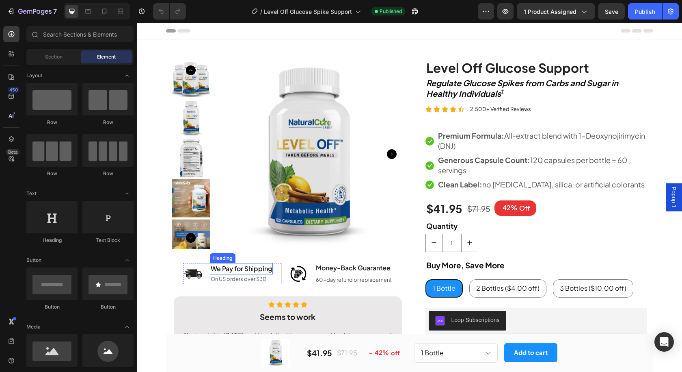
click at [240, 266] on h2 "We Pay for Shipping" at bounding box center [241, 268] width 63 height 11
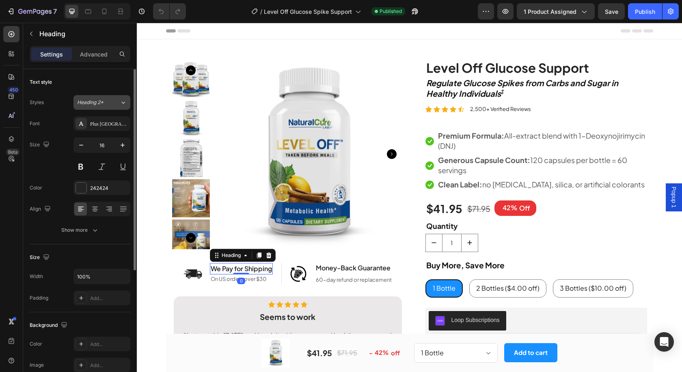
click at [104, 103] on div "Heading 2*" at bounding box center [93, 102] width 33 height 7
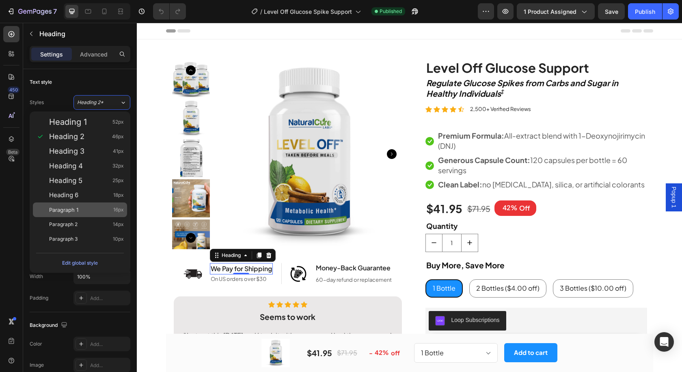
click at [89, 207] on div "Paragraph 1 16px" at bounding box center [86, 210] width 75 height 8
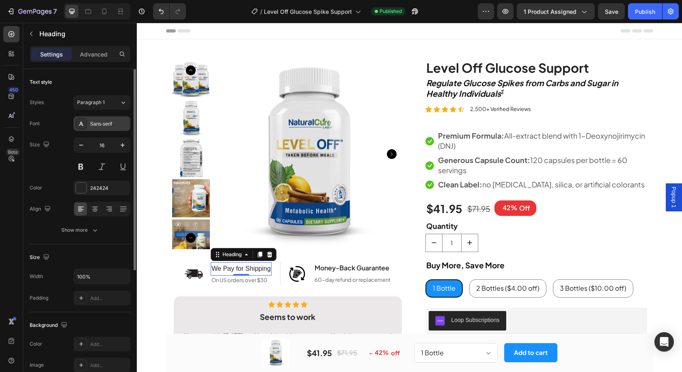
click at [106, 120] on div "Sans-serif" at bounding box center [109, 123] width 38 height 7
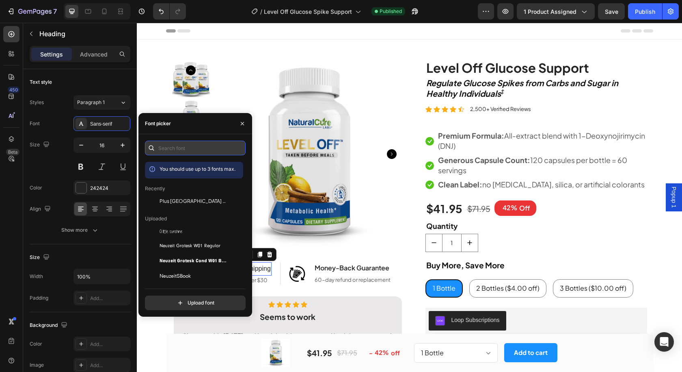
click at [175, 145] on input "text" at bounding box center [195, 148] width 101 height 15
paste input "plus jakarta sans"
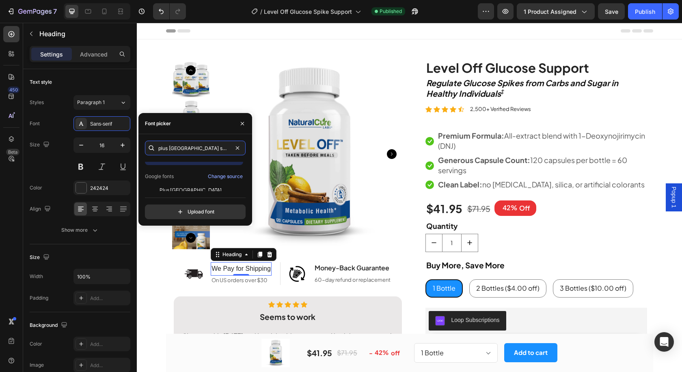
scroll to position [20, 0]
type input "plus jakarta sans"
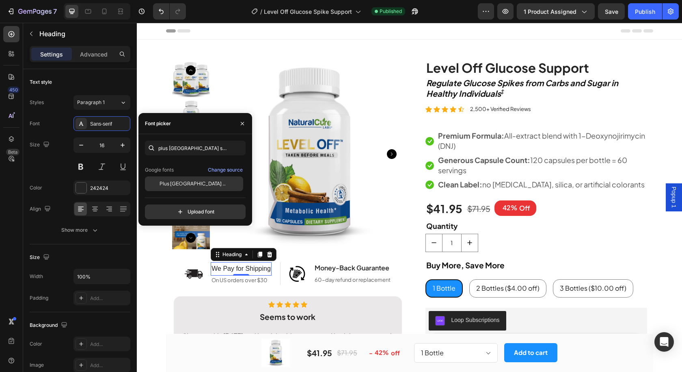
click at [186, 180] on span "Plus [GEOGRAPHIC_DATA] Sans" at bounding box center [193, 183] width 67 height 7
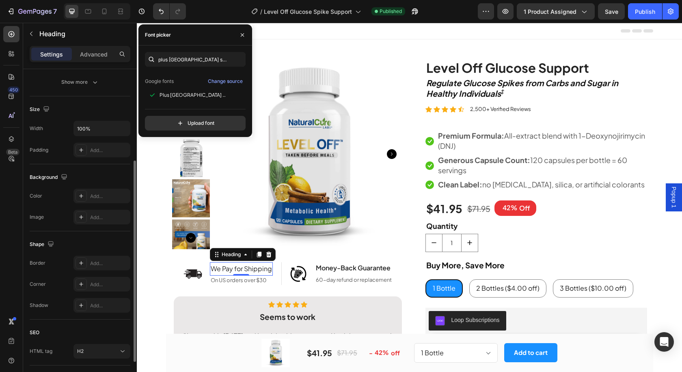
scroll to position [201, 0]
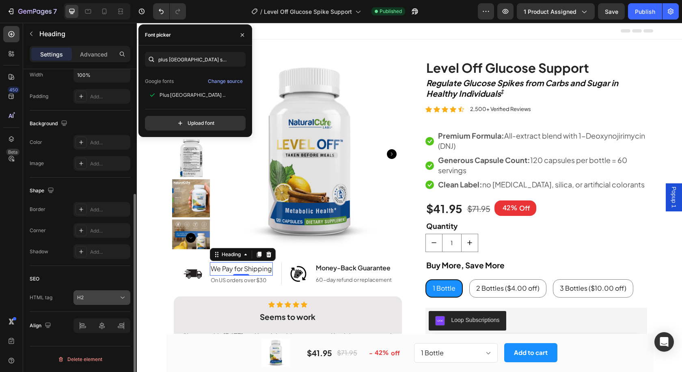
click at [104, 301] on div "H2" at bounding box center [97, 297] width 41 height 7
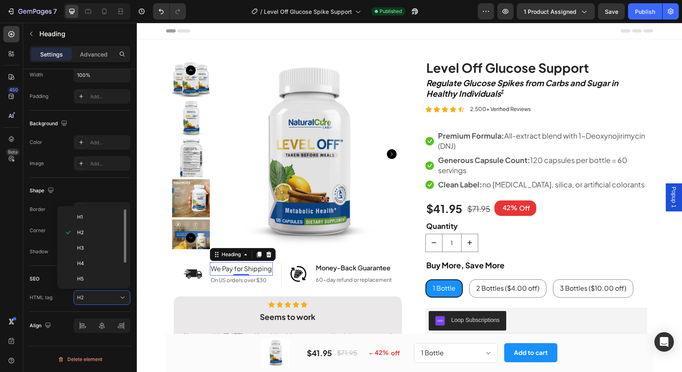
scroll to position [32, 0]
click at [98, 273] on div "Div" at bounding box center [92, 277] width 63 height 15
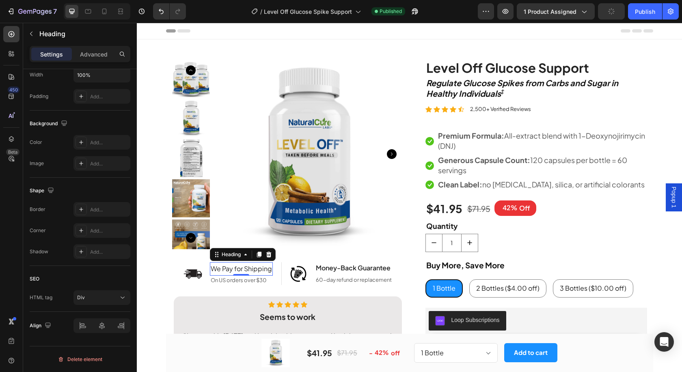
click at [234, 267] on div "We Pay for Shipping" at bounding box center [241, 268] width 63 height 13
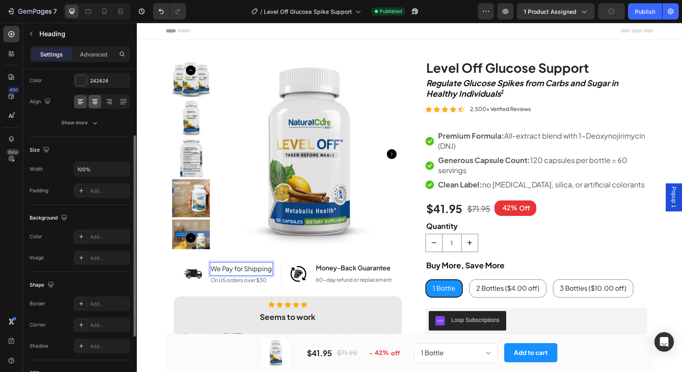
scroll to position [0, 0]
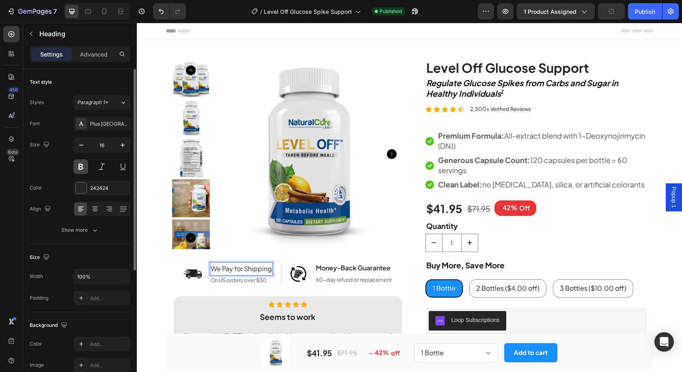
click at [83, 170] on button at bounding box center [81, 166] width 15 height 15
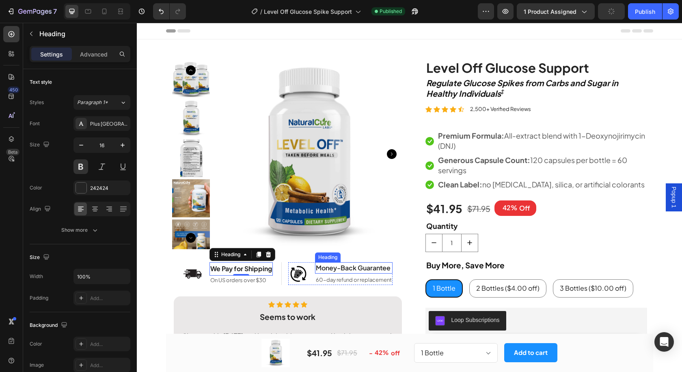
click at [329, 269] on h2 "Money-Back Guarantee" at bounding box center [354, 267] width 78 height 11
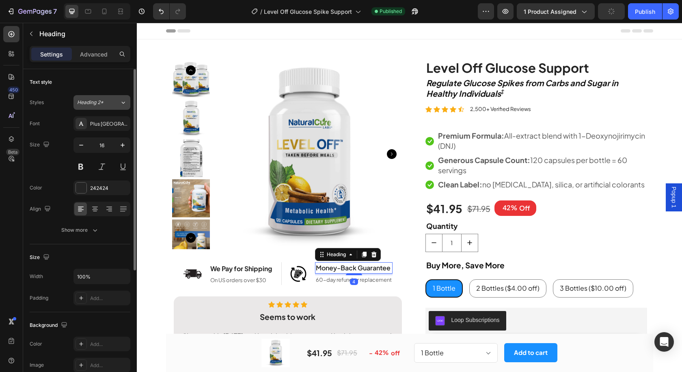
click at [108, 100] on div "Heading 2*" at bounding box center [93, 102] width 33 height 7
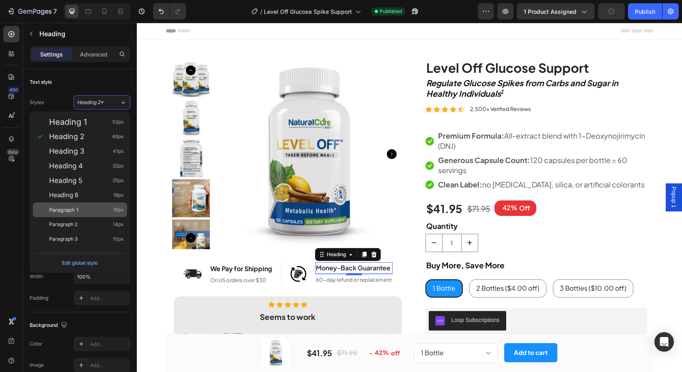
drag, startPoint x: 93, startPoint y: 212, endPoint x: 217, endPoint y: 260, distance: 133.3
click at [93, 212] on div "Paragraph 1 16px" at bounding box center [86, 210] width 75 height 8
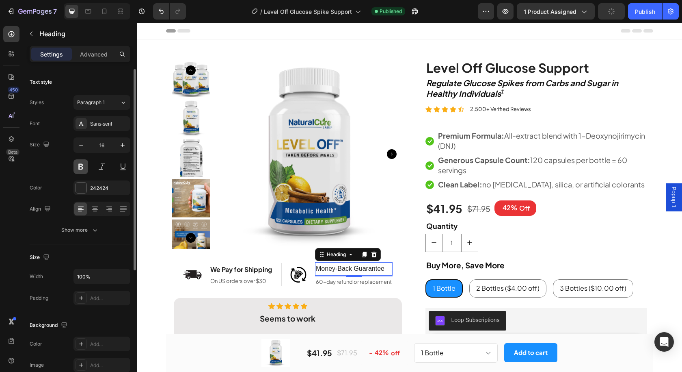
click at [84, 165] on button at bounding box center [81, 166] width 15 height 15
click at [108, 125] on div "Sans-serif" at bounding box center [109, 123] width 38 height 7
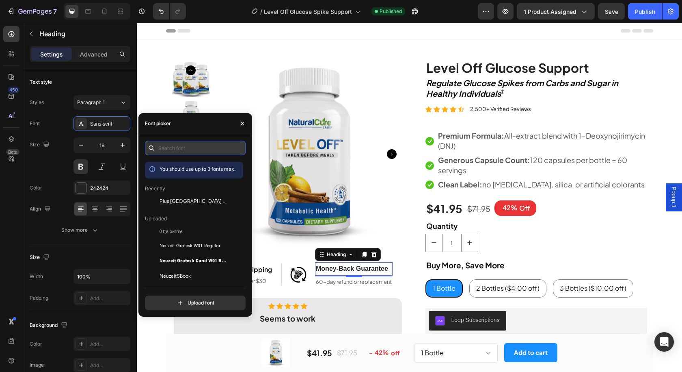
click at [192, 144] on input "text" at bounding box center [195, 148] width 101 height 15
paste input "plus jakarta sans"
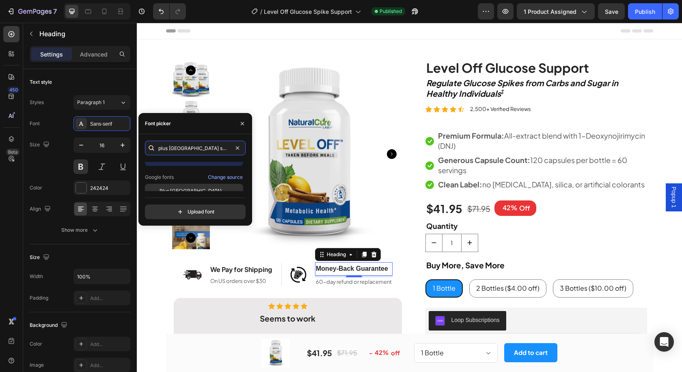
scroll to position [20, 0]
type input "plus jakarta sans"
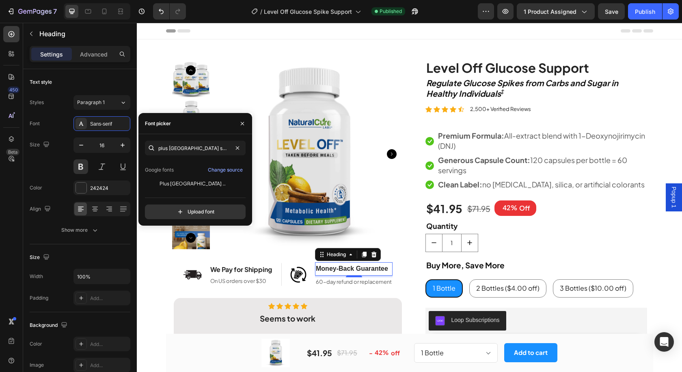
click at [191, 184] on span "Plus [GEOGRAPHIC_DATA] Sans" at bounding box center [193, 183] width 67 height 7
click at [275, 321] on strong "Seems to work" at bounding box center [288, 318] width 56 height 10
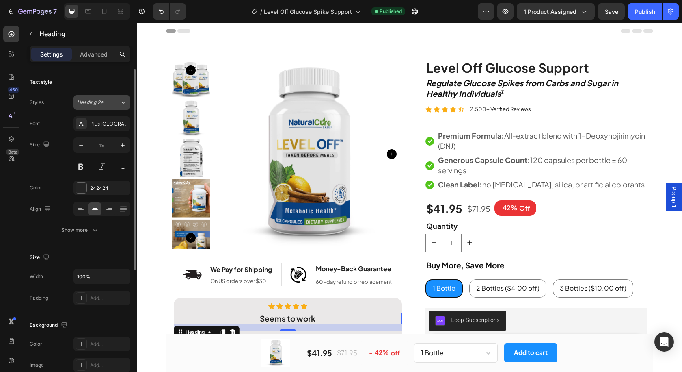
click at [103, 104] on span "Heading 2*" at bounding box center [90, 102] width 26 height 7
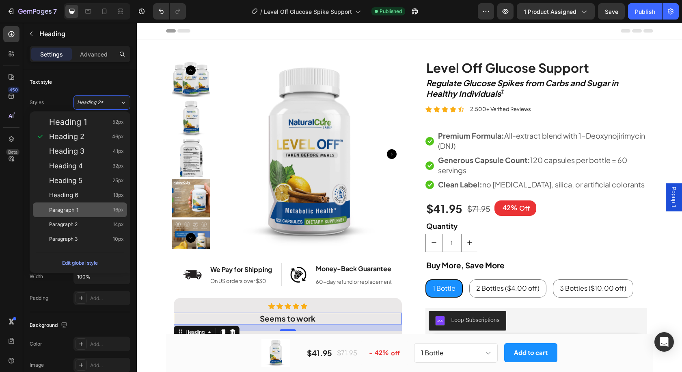
click at [90, 207] on div "Paragraph 1 16px" at bounding box center [86, 210] width 75 height 8
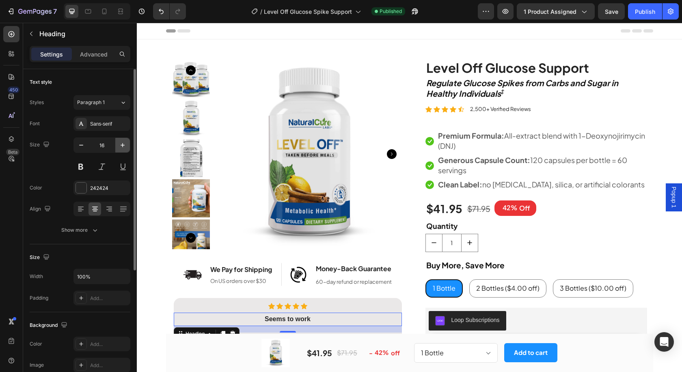
click at [124, 145] on icon "button" at bounding box center [123, 145] width 4 height 4
type input "20"
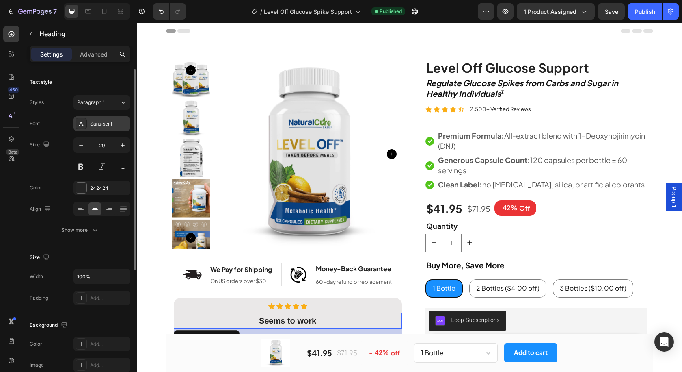
click at [102, 124] on div "Sans-serif" at bounding box center [109, 123] width 38 height 7
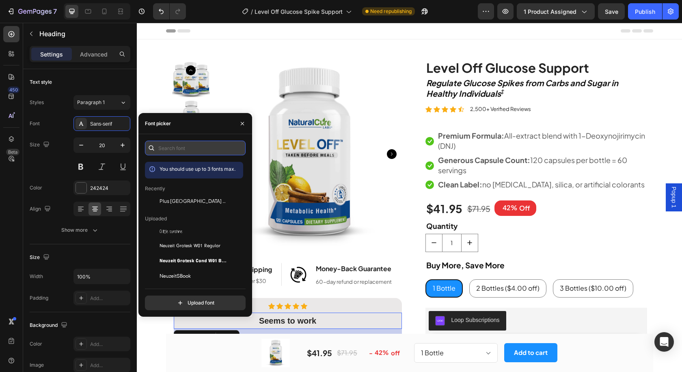
click at [186, 151] on input "text" at bounding box center [195, 148] width 101 height 15
click at [195, 159] on div "You should use up to 3 fonts max. Recently Plus Jakarta Sans Uploaded A little …" at bounding box center [195, 225] width 101 height 169
click at [197, 151] on input "text" at bounding box center [195, 148] width 101 height 15
paste input "plus jakarta sans"
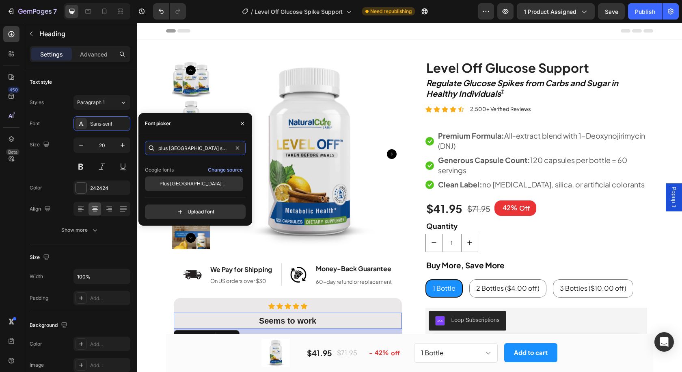
type input "plus jakarta sans"
click at [186, 181] on span "Plus [GEOGRAPHIC_DATA] Sans" at bounding box center [193, 183] width 67 height 7
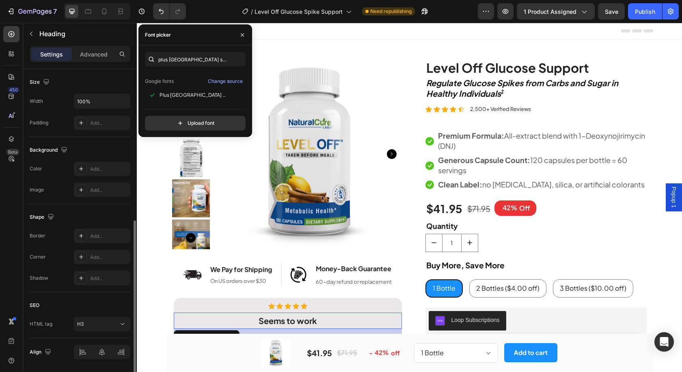
scroll to position [201, 0]
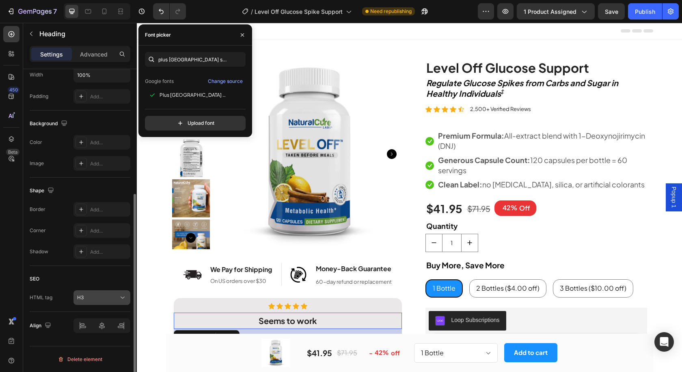
click at [97, 302] on button "H3" at bounding box center [102, 297] width 57 height 15
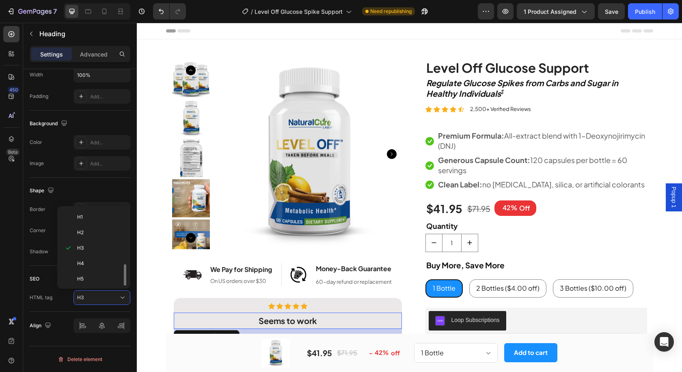
scroll to position [32, 0]
click at [99, 274] on p "Div" at bounding box center [98, 277] width 43 height 7
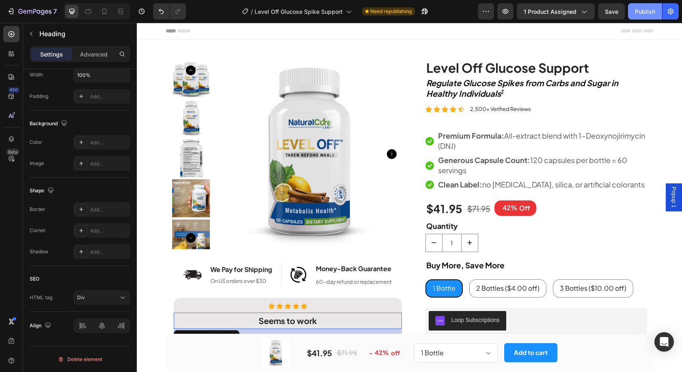
drag, startPoint x: 645, startPoint y: 11, endPoint x: 289, endPoint y: 0, distance: 356.8
click at [645, 11] on div "Publish" at bounding box center [645, 11] width 20 height 9
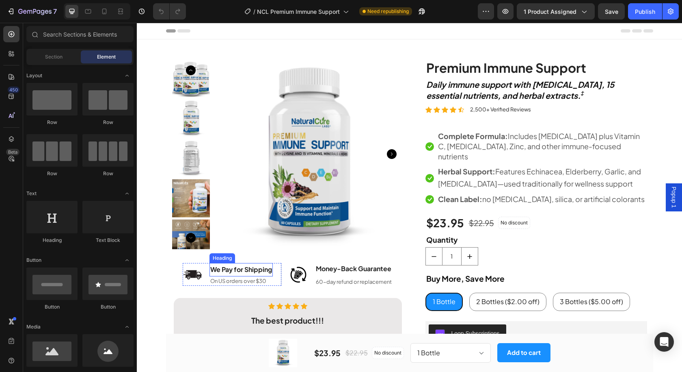
click at [237, 268] on h2 "We Pay for Shipping" at bounding box center [241, 269] width 63 height 13
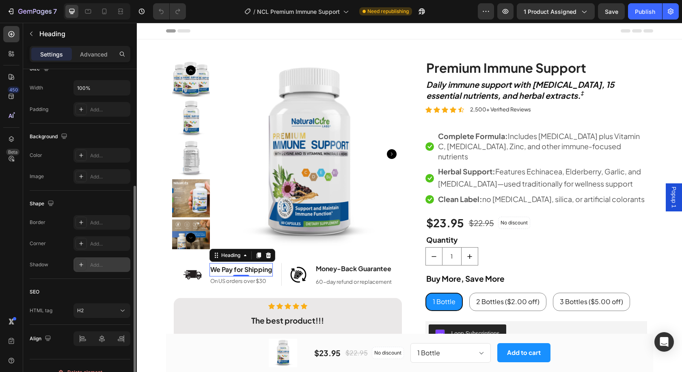
scroll to position [201, 0]
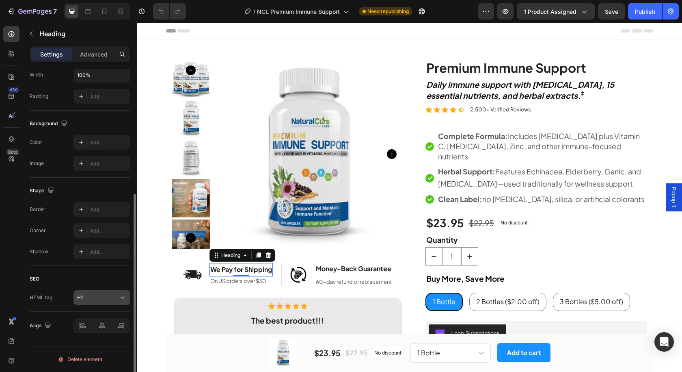
click at [96, 294] on div "H2" at bounding box center [97, 297] width 41 height 7
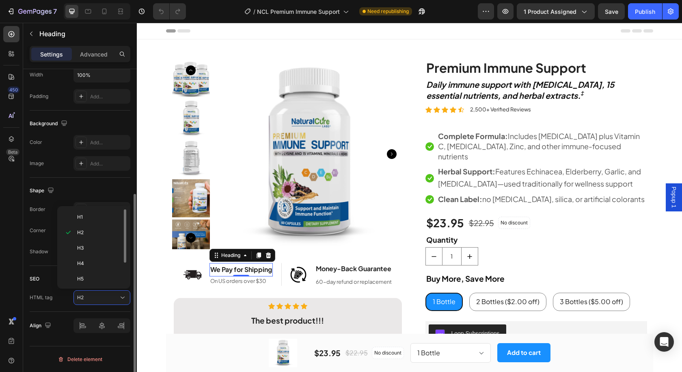
scroll to position [32, 0]
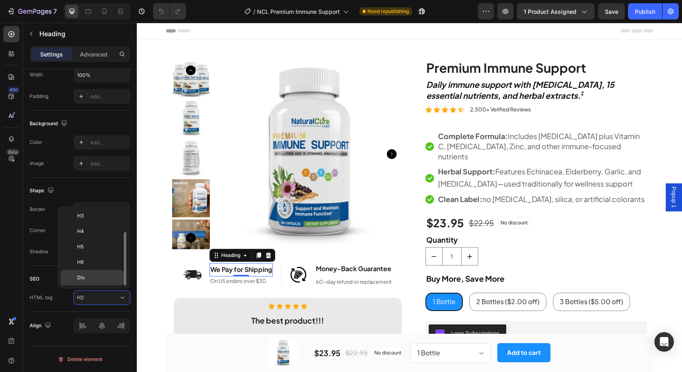
click at [105, 275] on p "Div" at bounding box center [98, 277] width 43 height 7
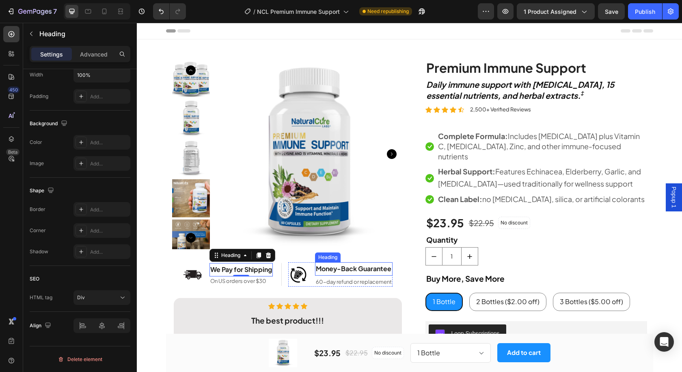
click at [350, 266] on h2 "Money-Back Guarantee" at bounding box center [354, 268] width 78 height 13
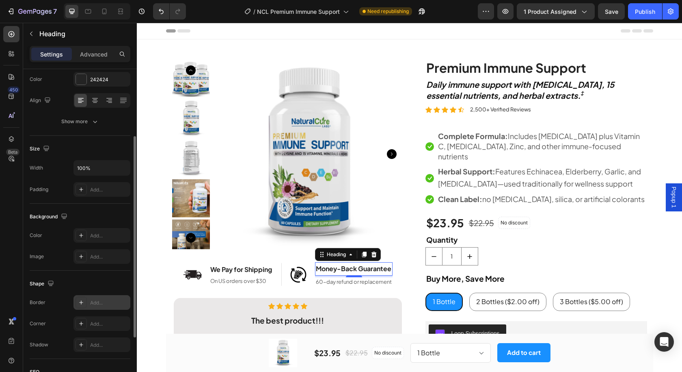
scroll to position [201, 0]
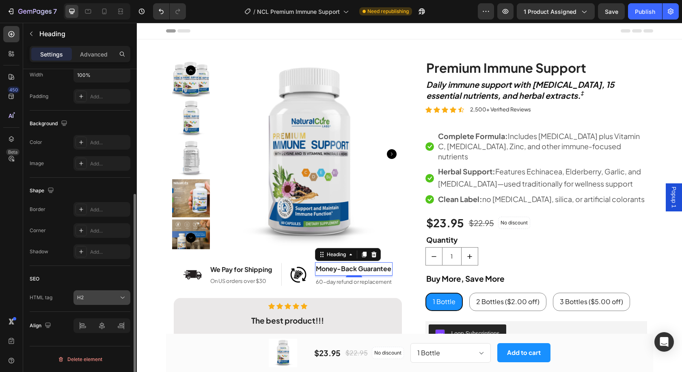
click at [98, 299] on div "H2" at bounding box center [97, 297] width 41 height 7
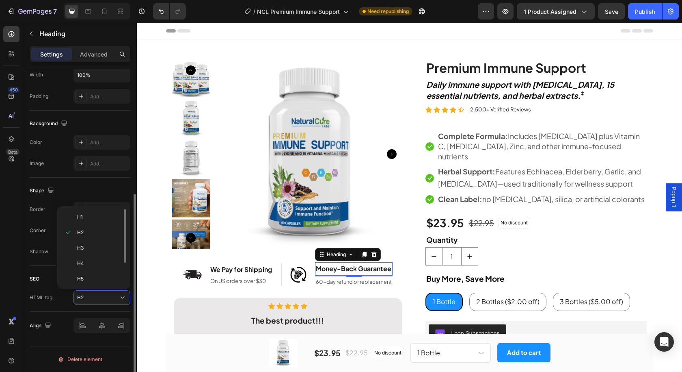
scroll to position [32, 0]
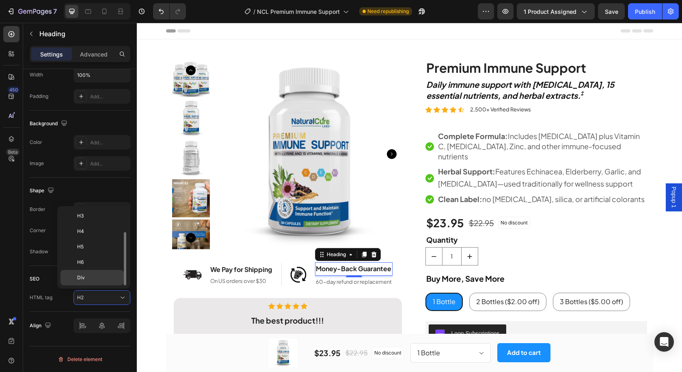
click at [100, 281] on div "Div" at bounding box center [92, 277] width 63 height 15
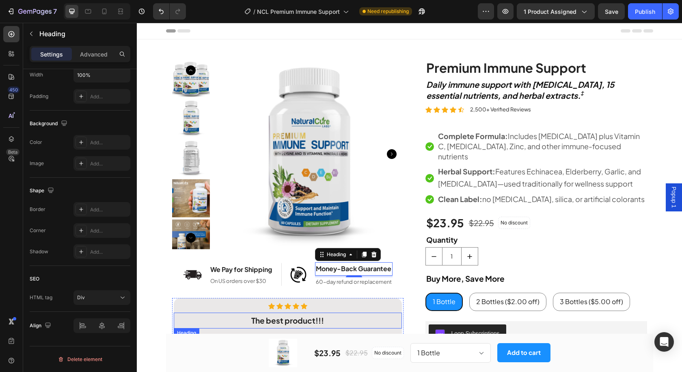
scroll to position [54, 0]
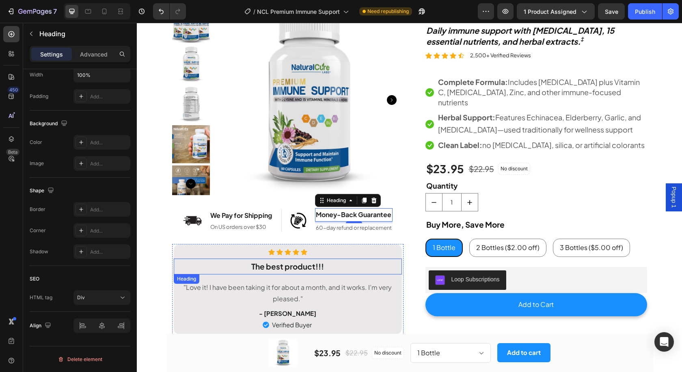
click at [277, 265] on strong "The best product!!!" at bounding box center [287, 266] width 73 height 10
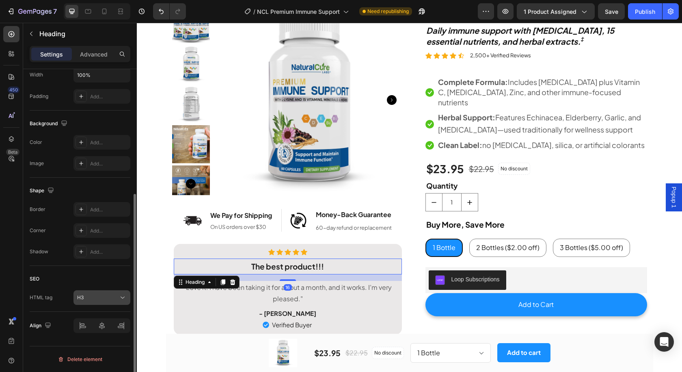
click at [108, 294] on div "H3" at bounding box center [97, 297] width 41 height 7
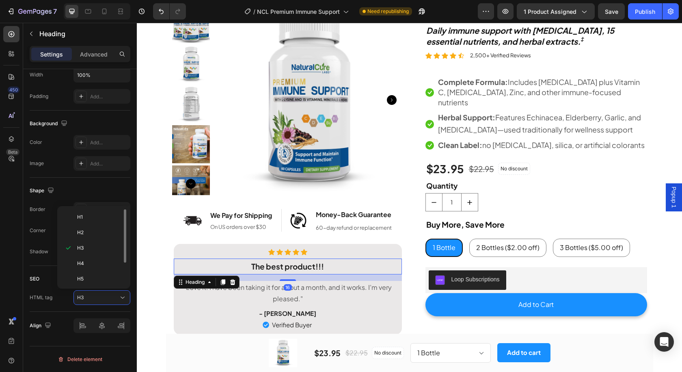
scroll to position [32, 0]
click at [110, 277] on p "Div" at bounding box center [98, 277] width 43 height 7
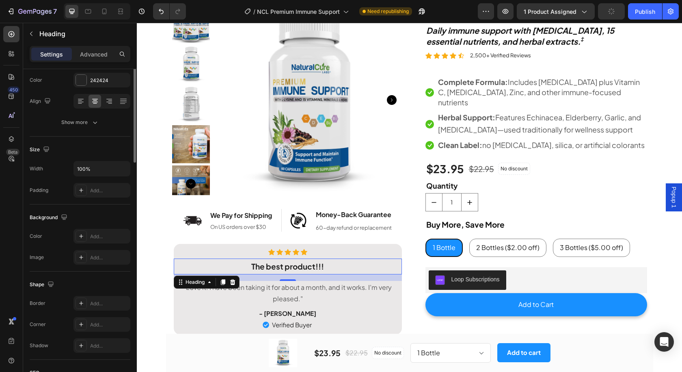
scroll to position [0, 0]
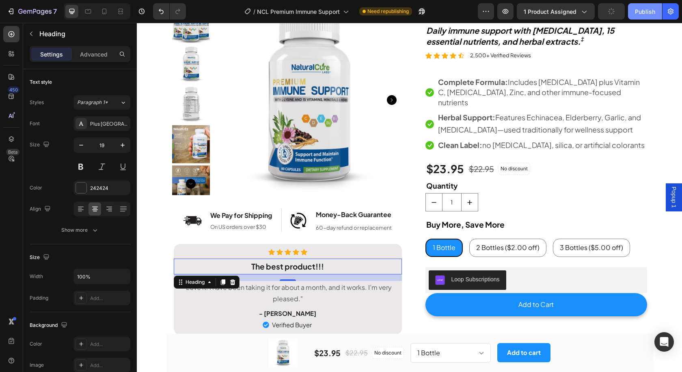
click at [636, 6] on button "Publish" at bounding box center [645, 11] width 34 height 16
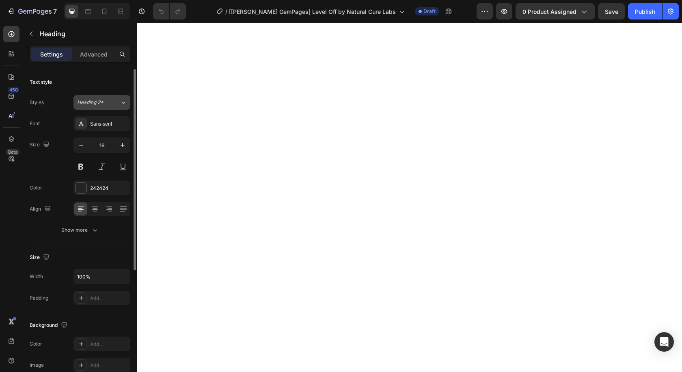
click at [104, 98] on button "Heading 2*" at bounding box center [102, 102] width 57 height 15
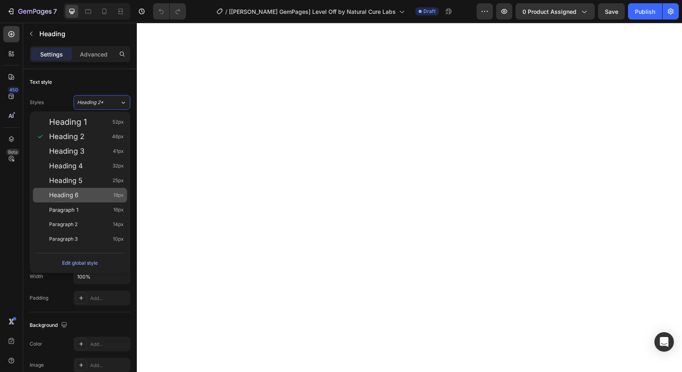
click at [85, 210] on div "Paragraph 1 16px" at bounding box center [86, 210] width 75 height 8
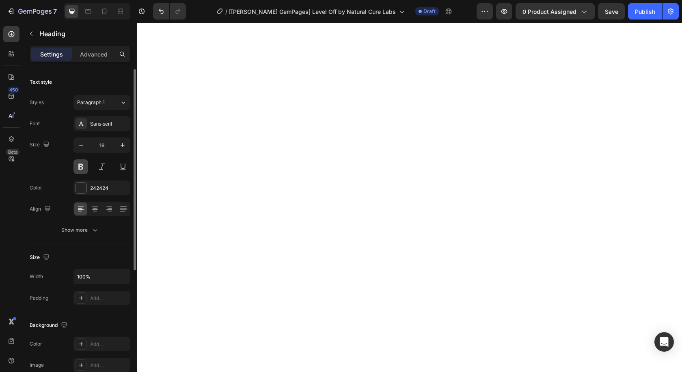
click at [81, 167] on button at bounding box center [81, 166] width 15 height 15
click at [106, 103] on div "Heading 2*" at bounding box center [93, 102] width 33 height 7
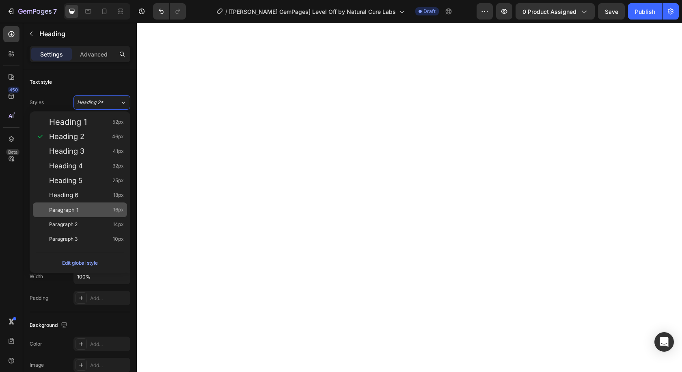
click at [98, 207] on div "Paragraph 1 16px" at bounding box center [86, 210] width 75 height 8
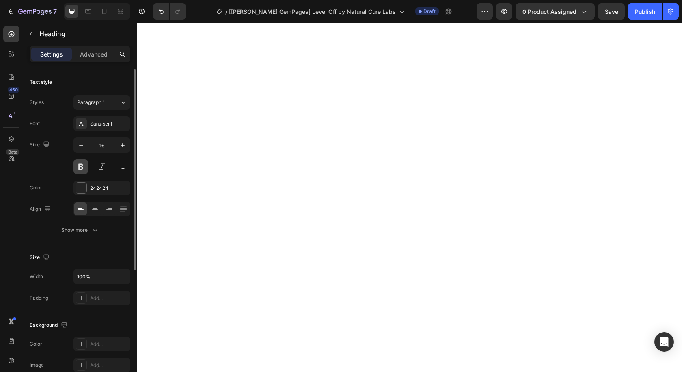
click at [84, 167] on button at bounding box center [81, 166] width 15 height 15
click at [98, 123] on div "Sans-serif" at bounding box center [109, 123] width 38 height 7
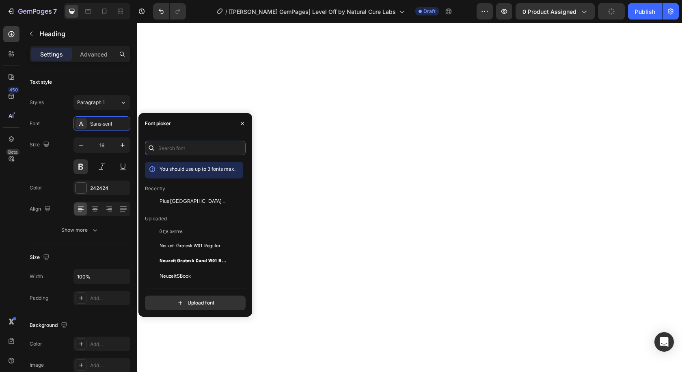
drag, startPoint x: 195, startPoint y: 144, endPoint x: 195, endPoint y: 156, distance: 11.4
click at [195, 154] on input "text" at bounding box center [195, 148] width 101 height 15
paste input "plus [GEOGRAPHIC_DATA] sans"
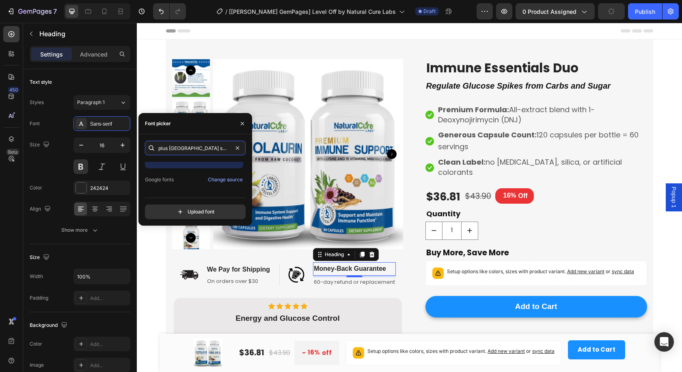
scroll to position [20, 0]
type input "plus [GEOGRAPHIC_DATA] sans"
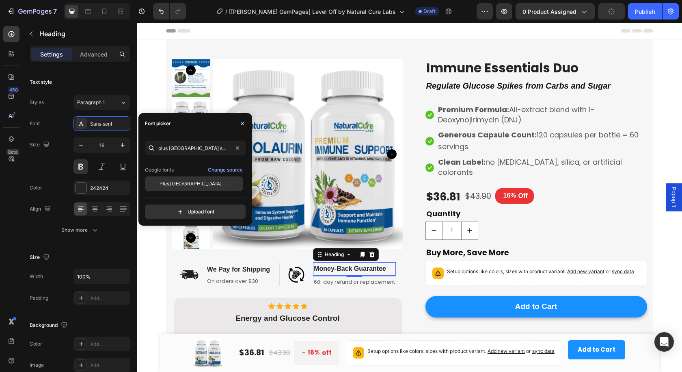
click at [180, 180] on span "Plus [GEOGRAPHIC_DATA] Sans" at bounding box center [193, 183] width 67 height 7
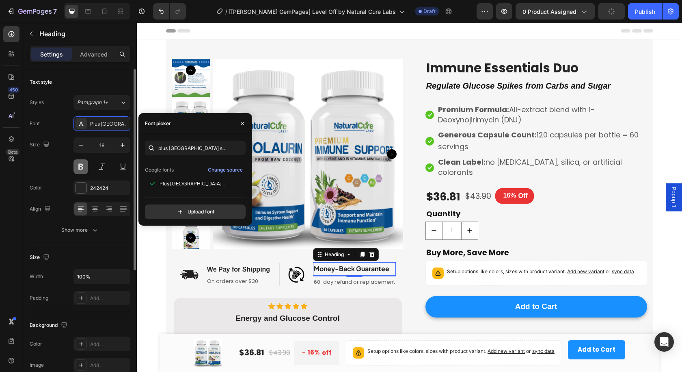
click at [81, 172] on button at bounding box center [81, 166] width 15 height 15
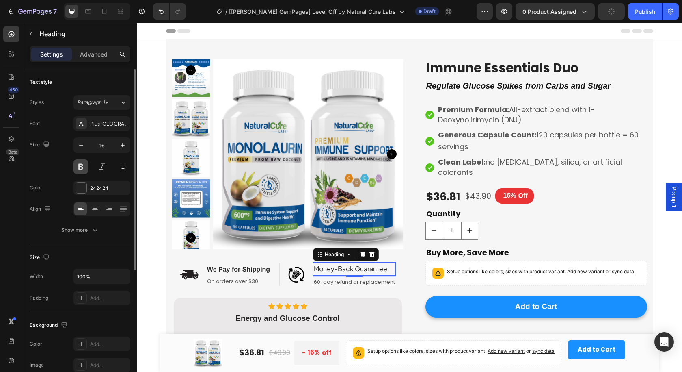
click at [82, 168] on button at bounding box center [81, 166] width 15 height 15
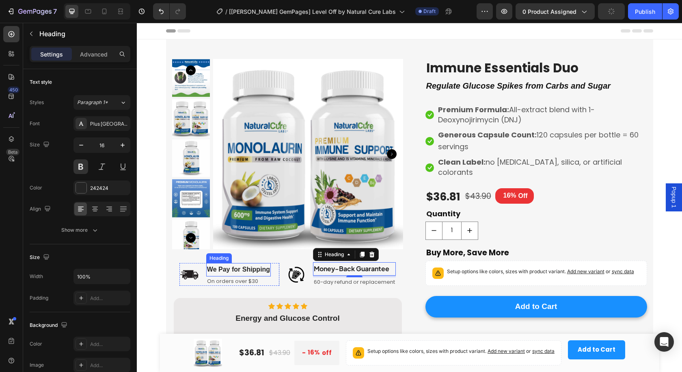
click at [245, 268] on h2 "We Pay for Shipping" at bounding box center [238, 269] width 65 height 13
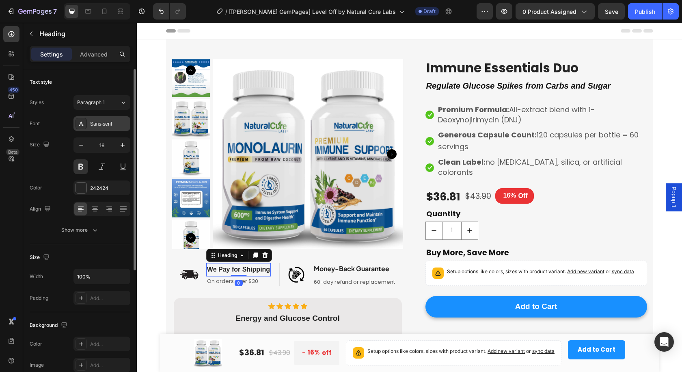
click at [100, 119] on div "Sans-serif" at bounding box center [102, 123] width 57 height 15
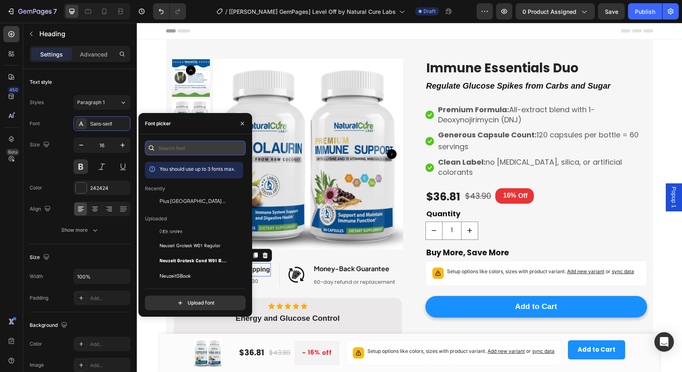
drag, startPoint x: 194, startPoint y: 144, endPoint x: 193, endPoint y: 154, distance: 10.6
click at [193, 152] on input "text" at bounding box center [195, 148] width 101 height 15
paste input "plus [GEOGRAPHIC_DATA] sans"
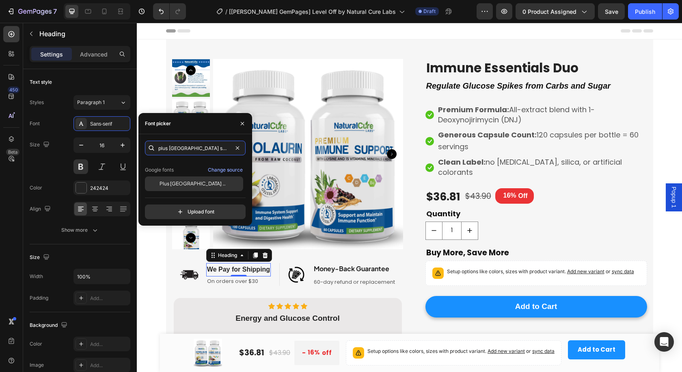
type input "plus [GEOGRAPHIC_DATA] sans"
click at [186, 183] on span "Plus [GEOGRAPHIC_DATA] Sans" at bounding box center [193, 183] width 67 height 7
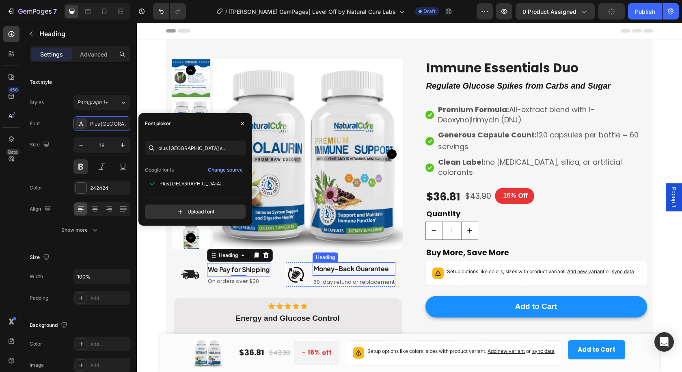
click at [337, 269] on h2 "Money-Back Guarantee" at bounding box center [354, 268] width 83 height 13
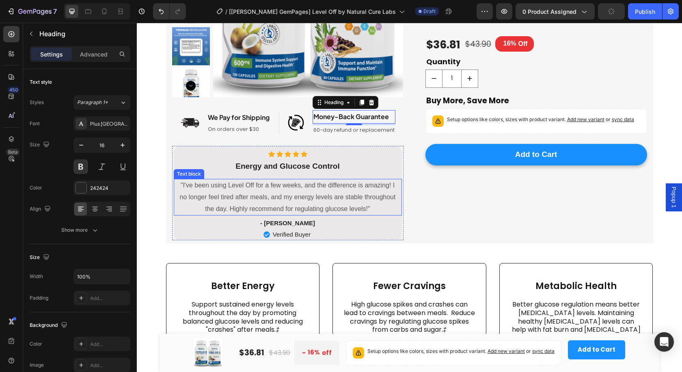
scroll to position [122, 0]
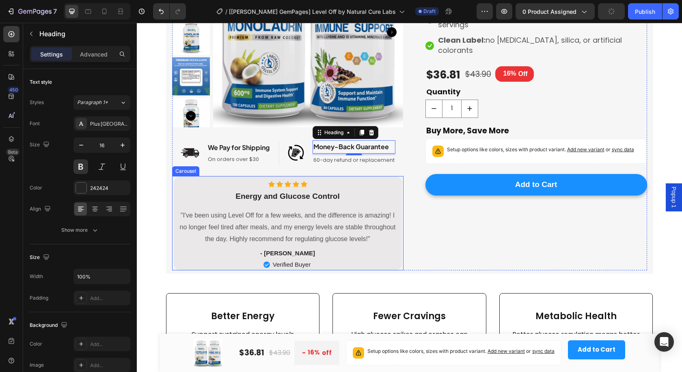
click at [274, 194] on strong "Energy and Glucose Control" at bounding box center [288, 196] width 104 height 9
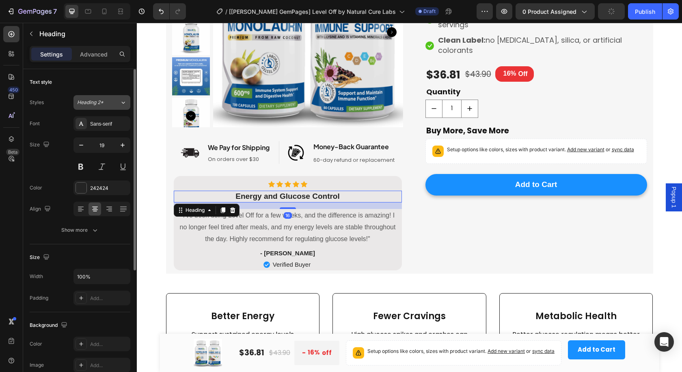
click at [103, 103] on span "Heading 2*" at bounding box center [90, 102] width 26 height 7
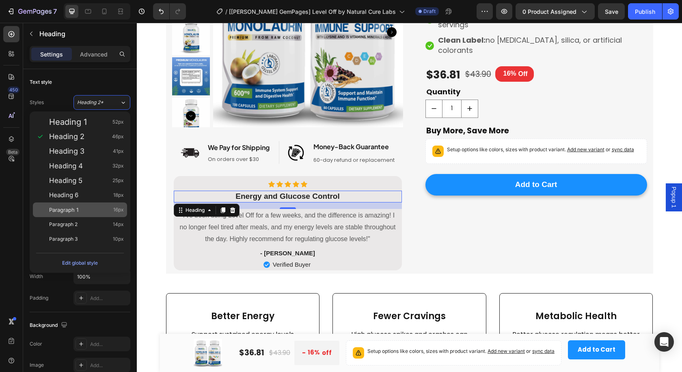
click at [89, 213] on div "Paragraph 1 16px" at bounding box center [86, 210] width 75 height 8
type input "16"
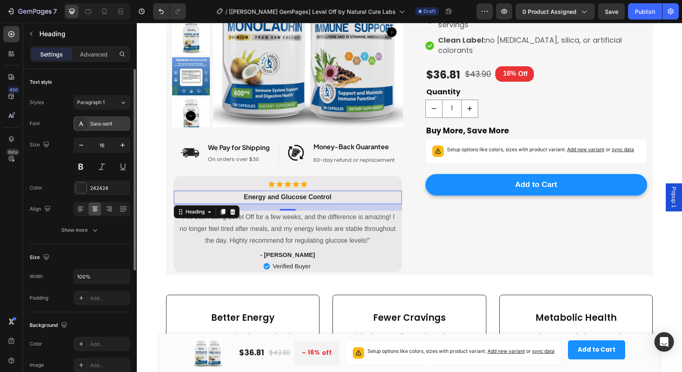
click at [107, 121] on div "Sans-serif" at bounding box center [109, 123] width 38 height 7
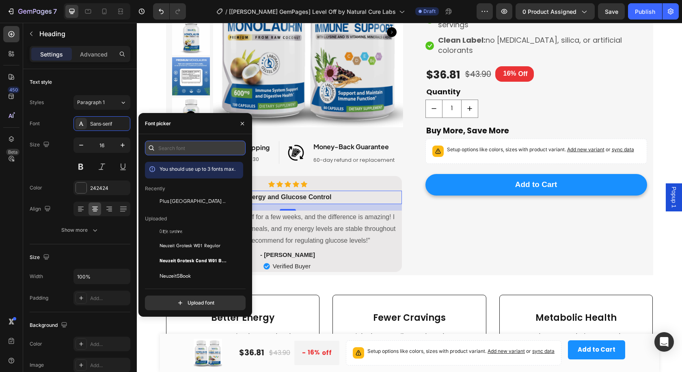
click at [203, 145] on input "text" at bounding box center [195, 148] width 101 height 15
paste input "plus [GEOGRAPHIC_DATA] sans"
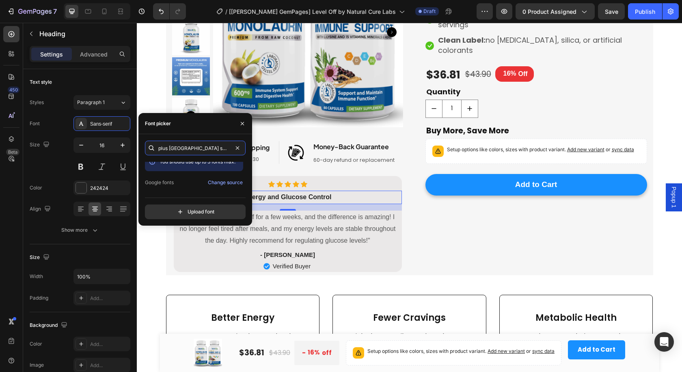
scroll to position [20, 0]
type input "plus [GEOGRAPHIC_DATA] sans"
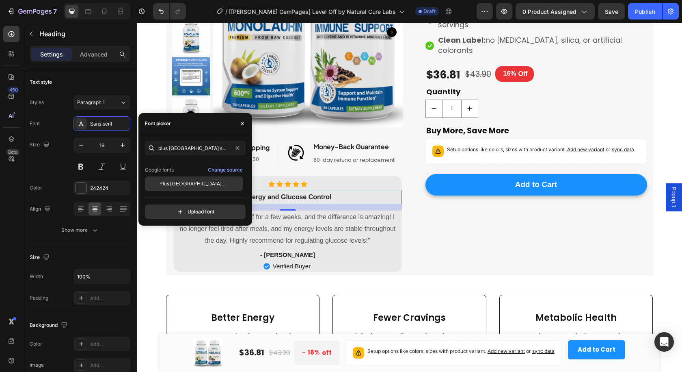
click at [189, 183] on span "Plus [GEOGRAPHIC_DATA] Sans" at bounding box center [193, 183] width 67 height 7
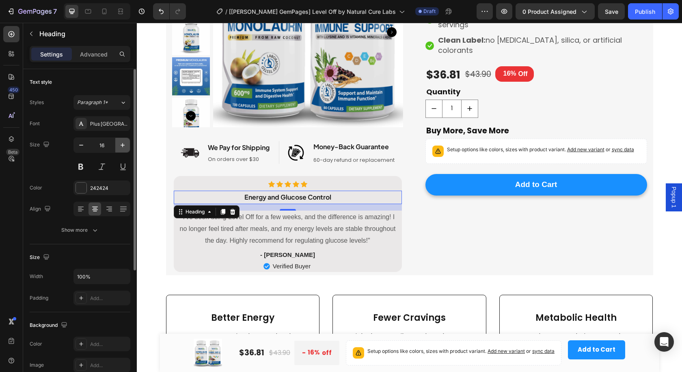
click at [120, 141] on icon "button" at bounding box center [123, 145] width 8 height 8
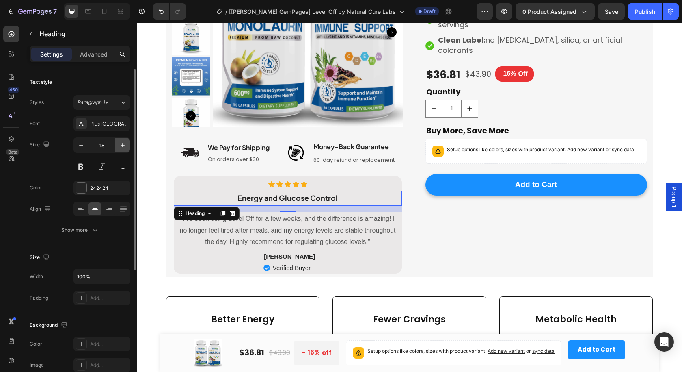
click at [120, 141] on icon "button" at bounding box center [123, 145] width 8 height 8
type input "19"
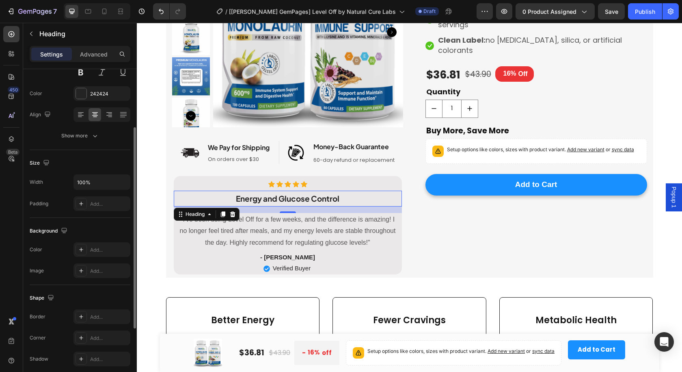
scroll to position [175, 0]
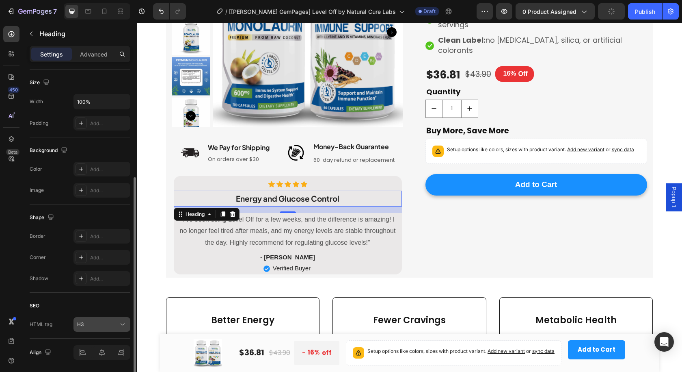
click at [91, 322] on div "H3" at bounding box center [97, 323] width 41 height 7
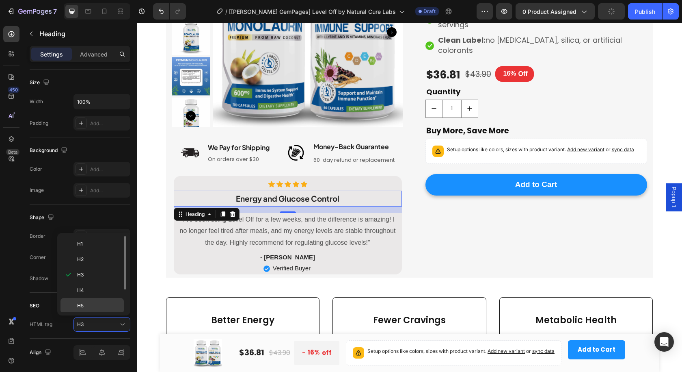
scroll to position [32, 0]
click at [100, 297] on div "Div" at bounding box center [92, 304] width 63 height 15
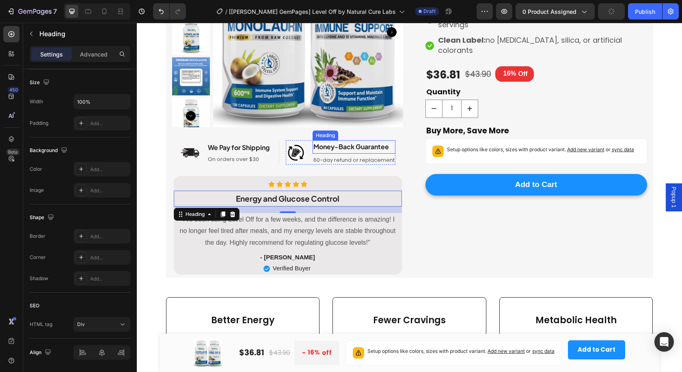
click at [367, 144] on h2 "Money-Back Guarantee" at bounding box center [354, 146] width 83 height 13
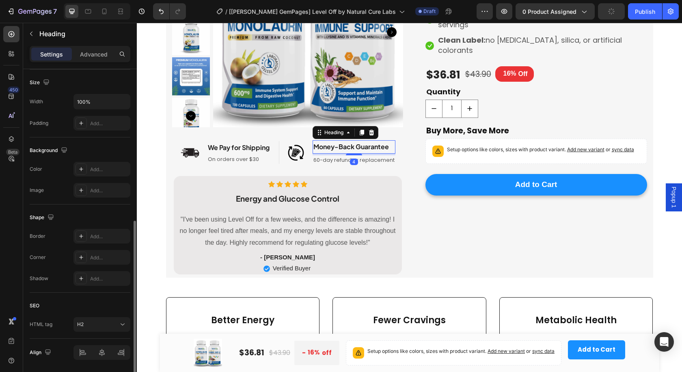
scroll to position [201, 0]
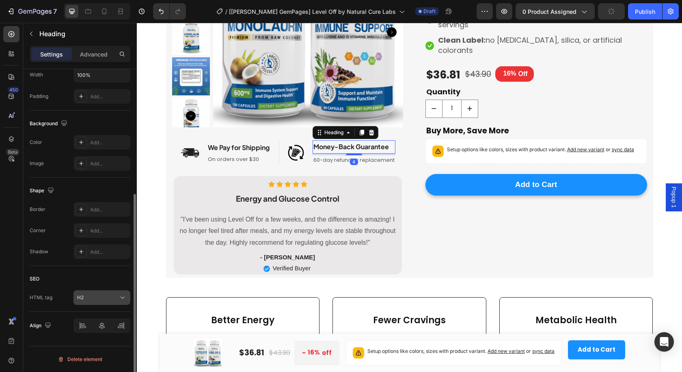
click at [107, 301] on div "H2" at bounding box center [102, 297] width 50 height 8
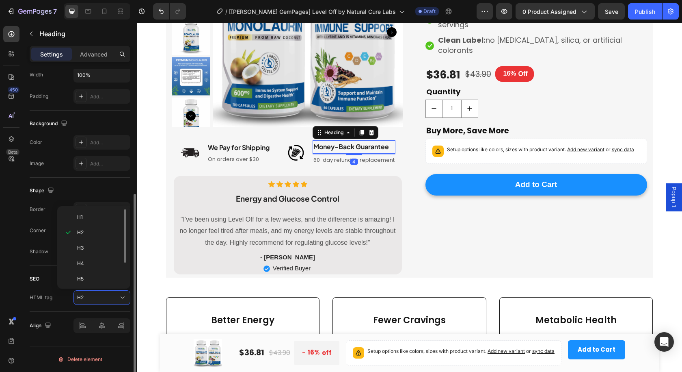
scroll to position [32, 0]
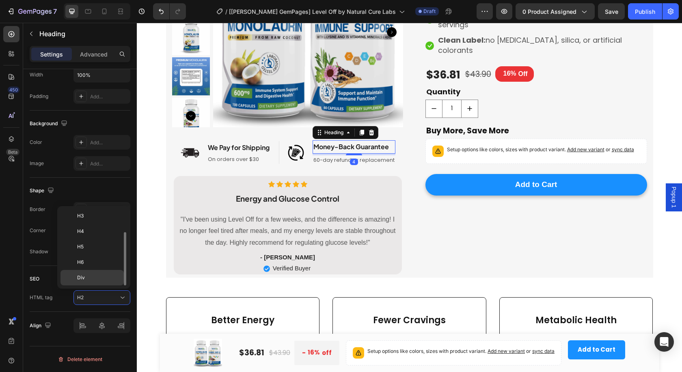
click at [109, 278] on p "Div" at bounding box center [98, 277] width 43 height 7
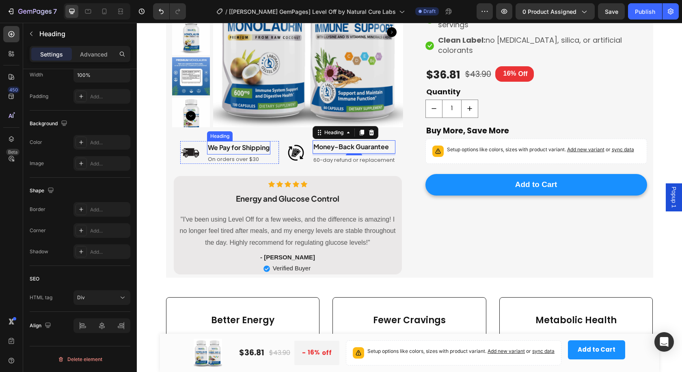
click at [232, 146] on h2 "We Pay for Shipping" at bounding box center [238, 147] width 63 height 13
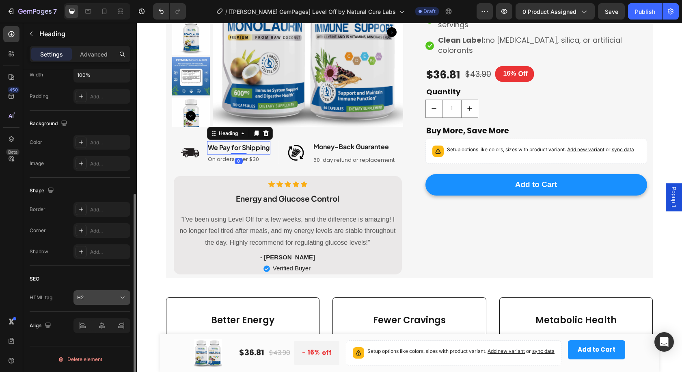
click at [99, 293] on button "H2" at bounding box center [102, 297] width 57 height 15
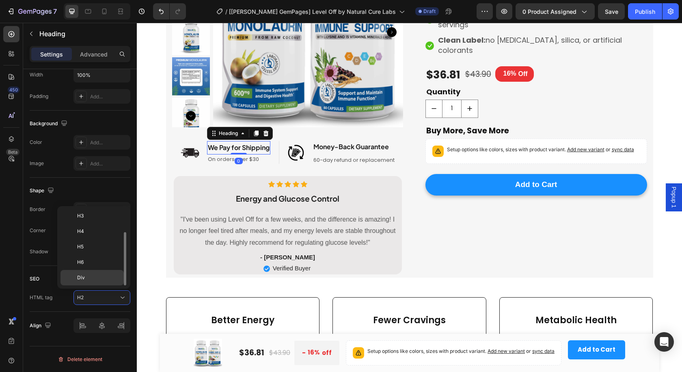
click at [95, 275] on p "Div" at bounding box center [98, 277] width 43 height 7
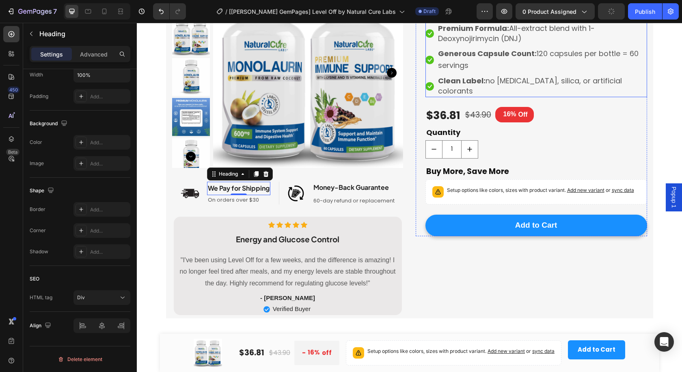
scroll to position [68, 0]
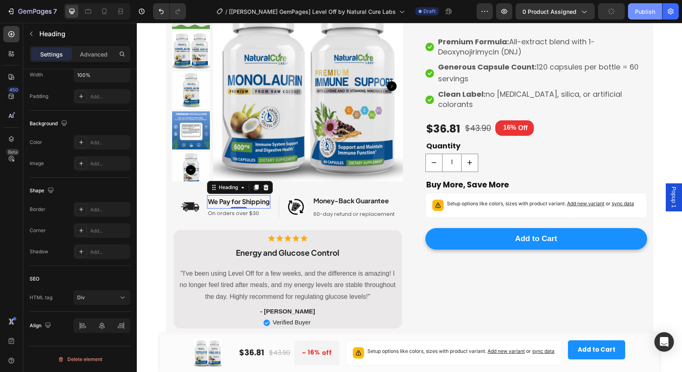
click at [645, 11] on div "Publish" at bounding box center [645, 11] width 20 height 9
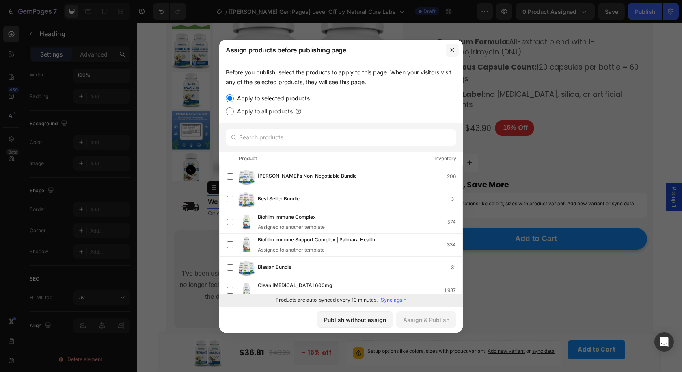
click at [453, 48] on icon "button" at bounding box center [452, 50] width 6 height 6
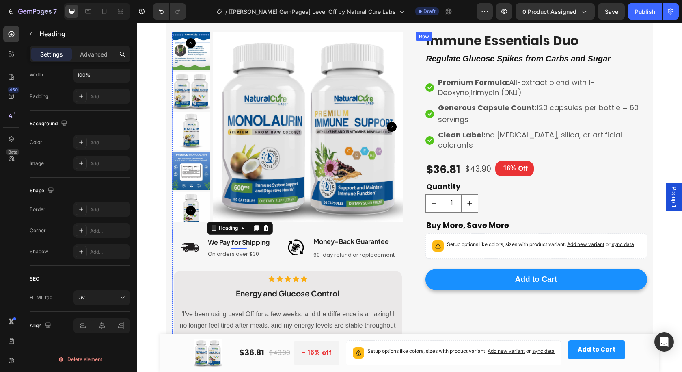
scroll to position [0, 0]
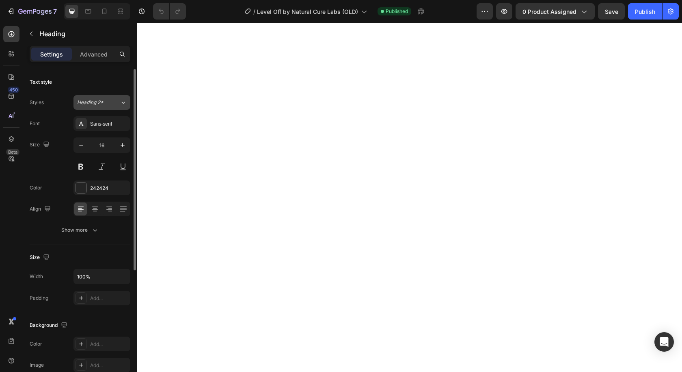
click at [100, 102] on span "Heading 2*" at bounding box center [90, 102] width 26 height 7
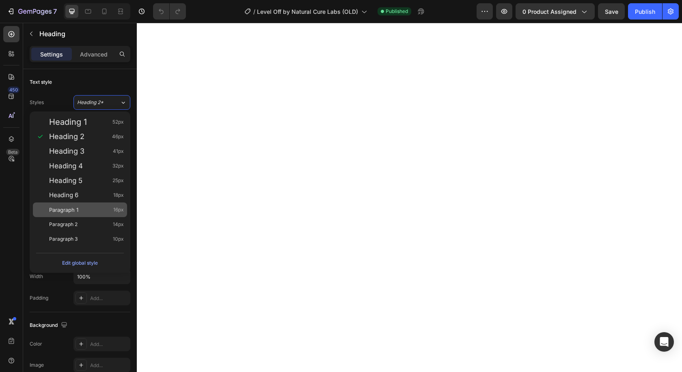
click at [86, 211] on div "Paragraph 1 16px" at bounding box center [86, 210] width 75 height 8
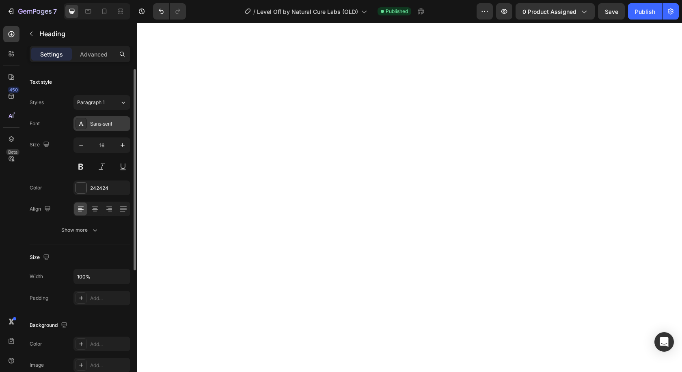
click at [104, 125] on div "Sans-serif" at bounding box center [109, 123] width 38 height 7
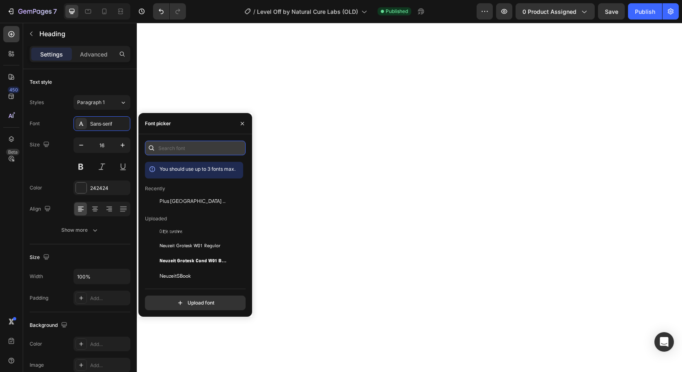
click at [200, 152] on input "text" at bounding box center [195, 148] width 101 height 15
paste input "plus [GEOGRAPHIC_DATA] sans"
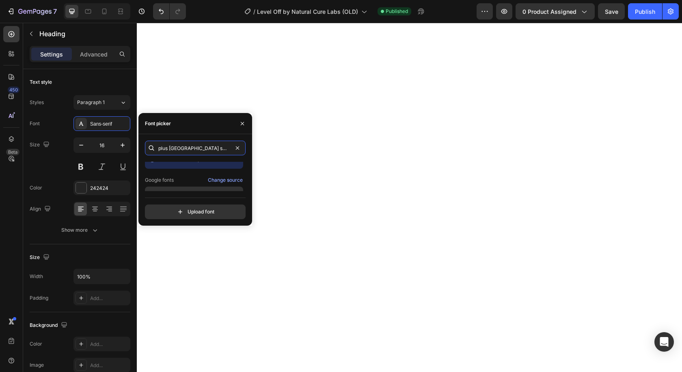
scroll to position [20, 0]
type input "plus [GEOGRAPHIC_DATA] sans"
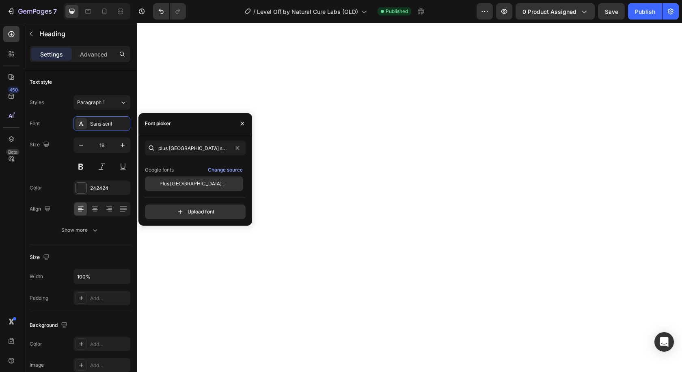
click at [184, 178] on div "Plus [GEOGRAPHIC_DATA] Sans" at bounding box center [194, 183] width 98 height 15
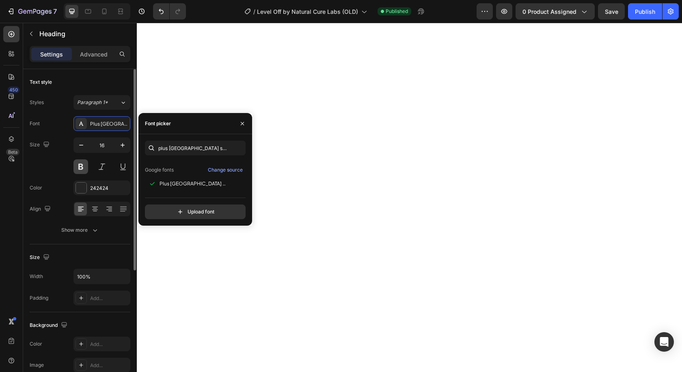
click at [79, 165] on button at bounding box center [81, 166] width 15 height 15
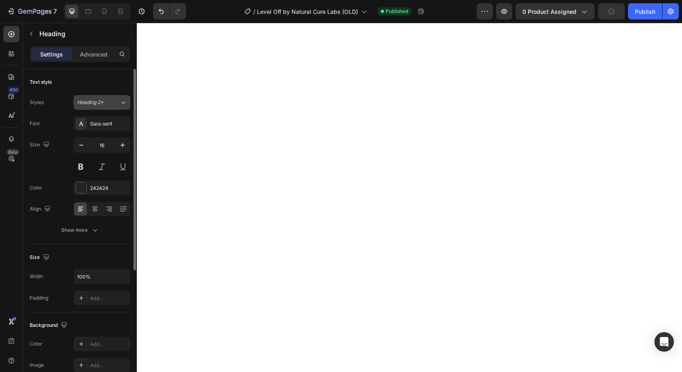
click at [111, 106] on div "Heading 2*" at bounding box center [98, 102] width 43 height 7
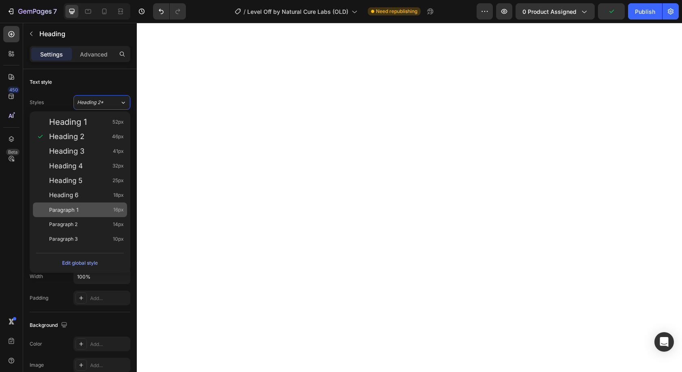
click at [84, 206] on div "Paragraph 1 16px" at bounding box center [86, 210] width 75 height 8
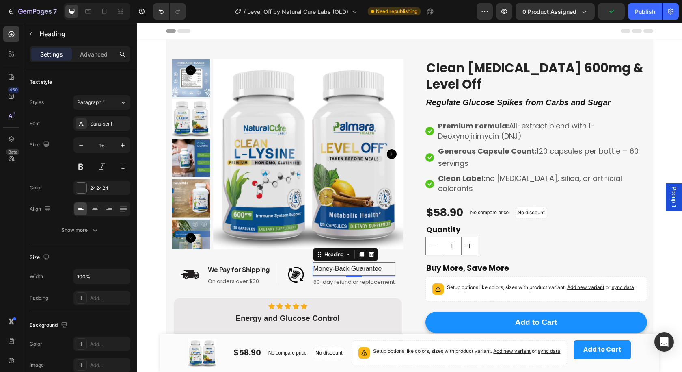
scroll to position [41, 0]
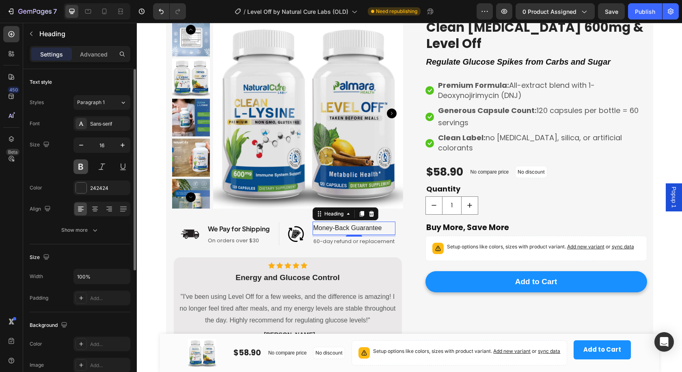
click at [82, 166] on button at bounding box center [81, 166] width 15 height 15
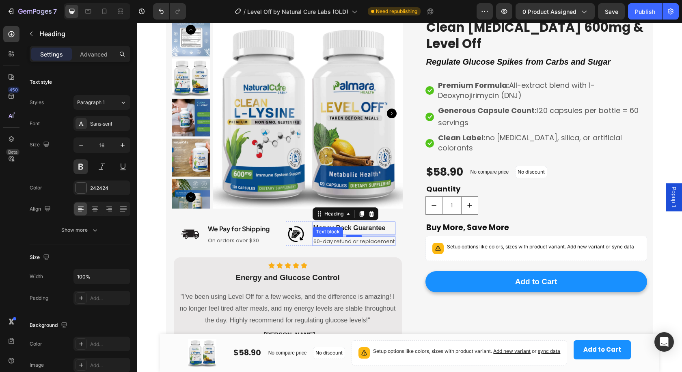
click at [327, 238] on p "60-day refund or replacement" at bounding box center [354, 241] width 81 height 8
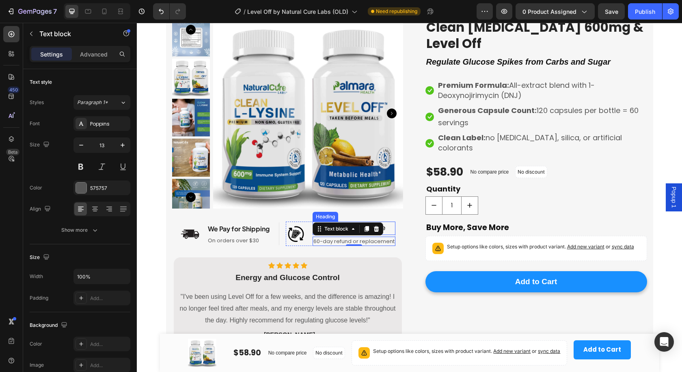
click at [385, 225] on h2 "Money-Back Guarantee" at bounding box center [354, 227] width 83 height 13
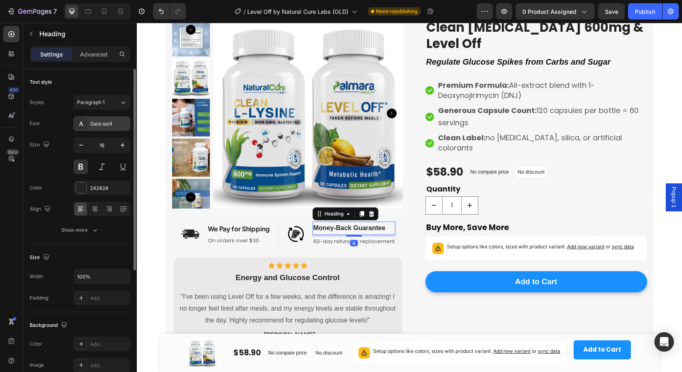
click at [100, 118] on div "Sans-serif" at bounding box center [102, 123] width 57 height 15
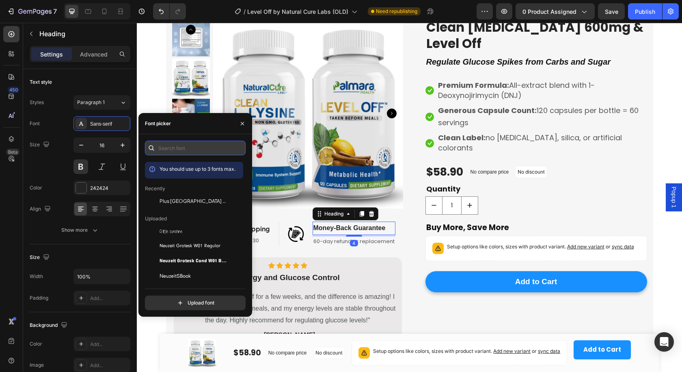
click at [221, 153] on input "text" at bounding box center [195, 148] width 101 height 15
paste input "plus jakarta sans"
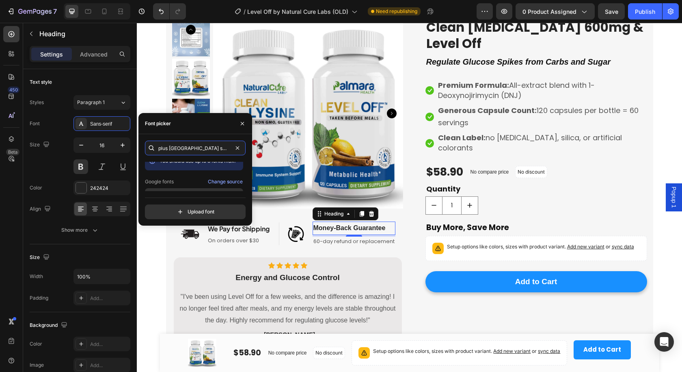
scroll to position [20, 0]
type input "plus jakarta sans"
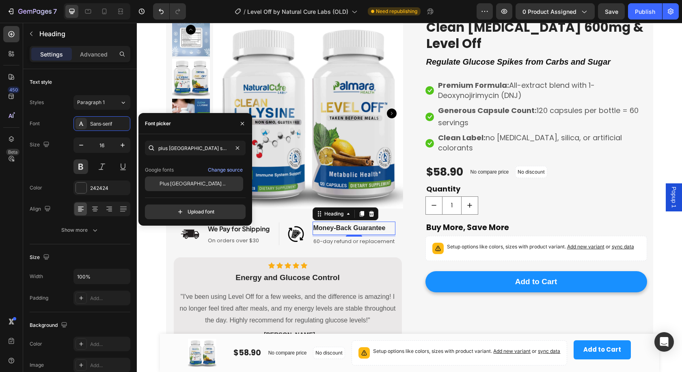
click at [183, 180] on div "Plus [GEOGRAPHIC_DATA] Sans" at bounding box center [194, 183] width 98 height 15
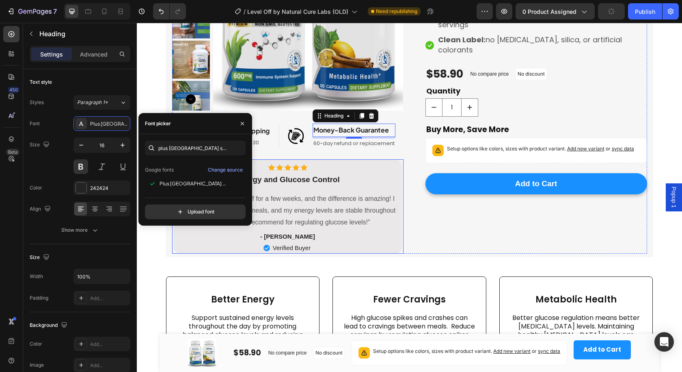
scroll to position [122, 0]
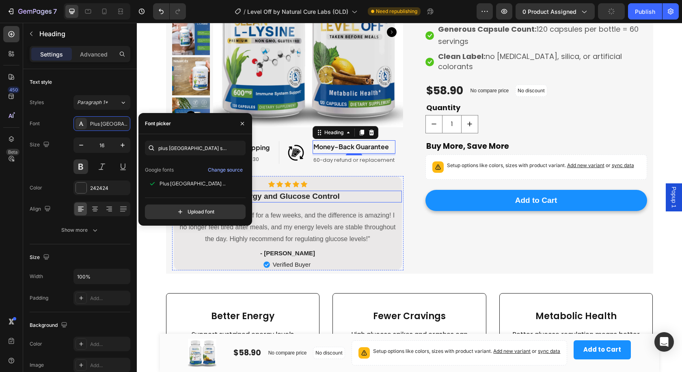
click at [307, 195] on strong "Energy and Glucose Control" at bounding box center [288, 196] width 104 height 9
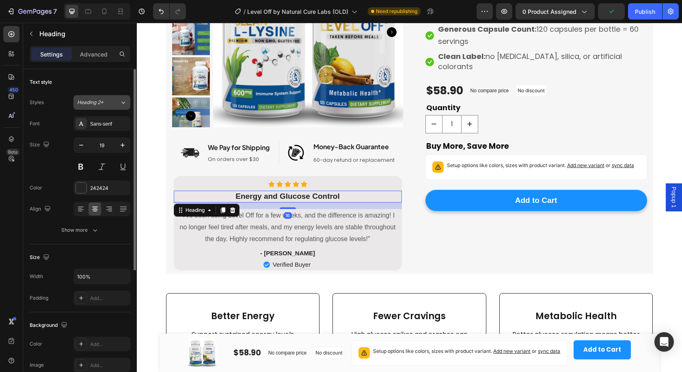
click at [97, 102] on span "Heading 2*" at bounding box center [90, 102] width 26 height 7
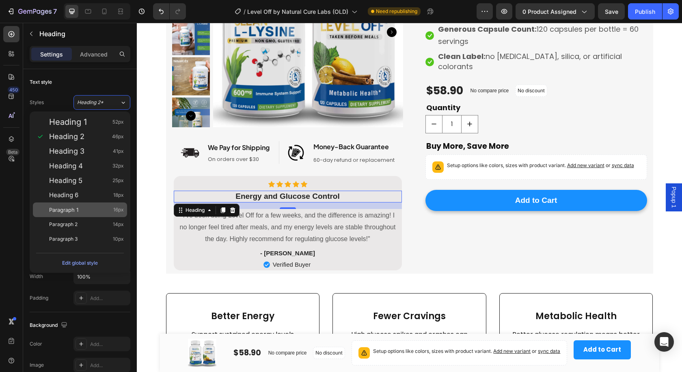
drag, startPoint x: 87, startPoint y: 209, endPoint x: 77, endPoint y: 183, distance: 28.0
click at [87, 209] on div "Paragraph 1 16px" at bounding box center [86, 210] width 75 height 8
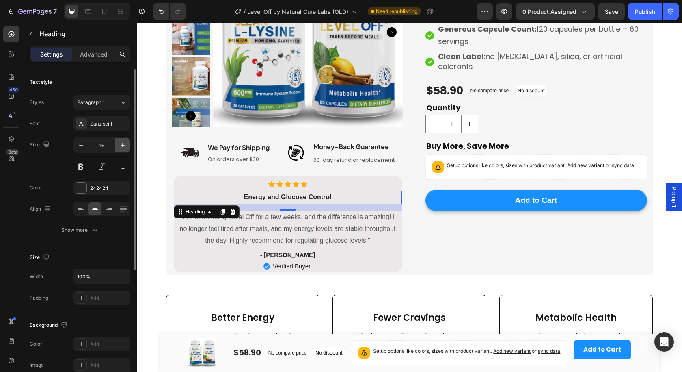
click at [126, 143] on icon "button" at bounding box center [123, 145] width 8 height 8
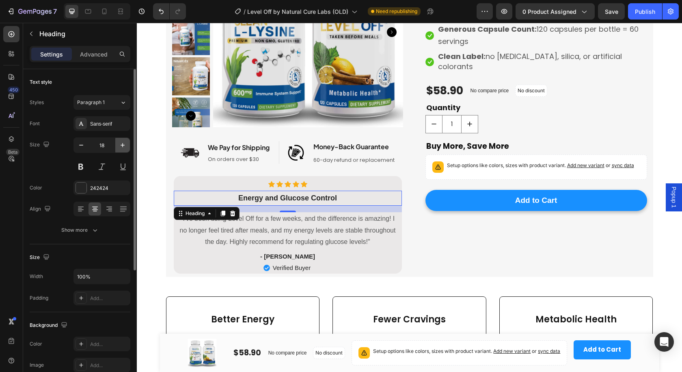
click at [125, 143] on icon "button" at bounding box center [123, 145] width 8 height 8
type input "19"
click at [107, 121] on div "Sans-serif" at bounding box center [109, 123] width 38 height 7
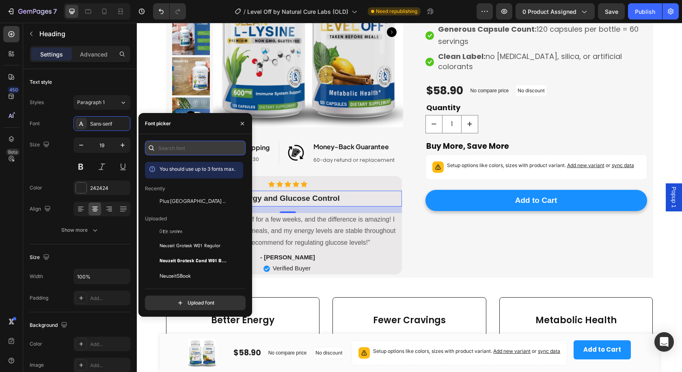
click at [193, 152] on input "text" at bounding box center [195, 148] width 101 height 15
paste input "plus [GEOGRAPHIC_DATA] sans"
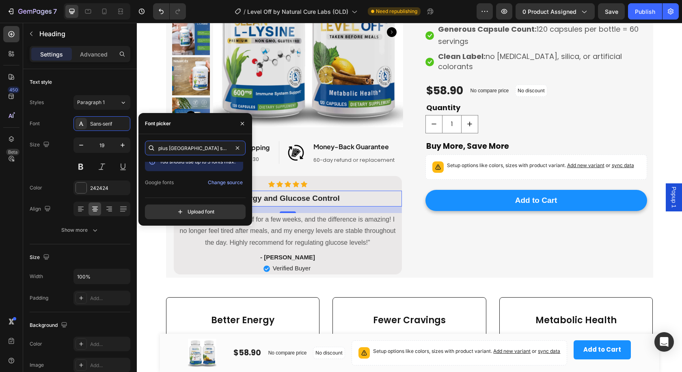
scroll to position [20, 0]
type input "plus [GEOGRAPHIC_DATA] sans"
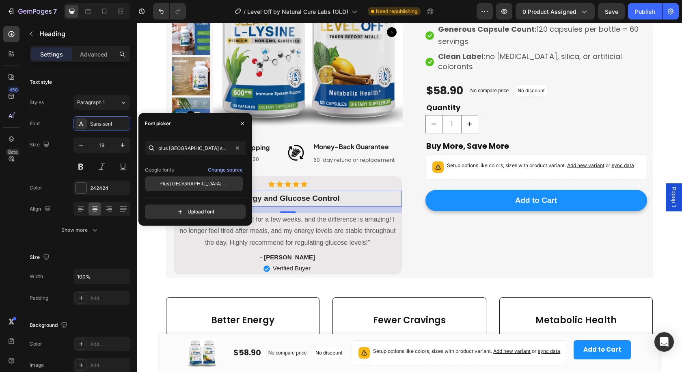
click at [184, 186] on span "Plus [GEOGRAPHIC_DATA] Sans" at bounding box center [193, 183] width 67 height 7
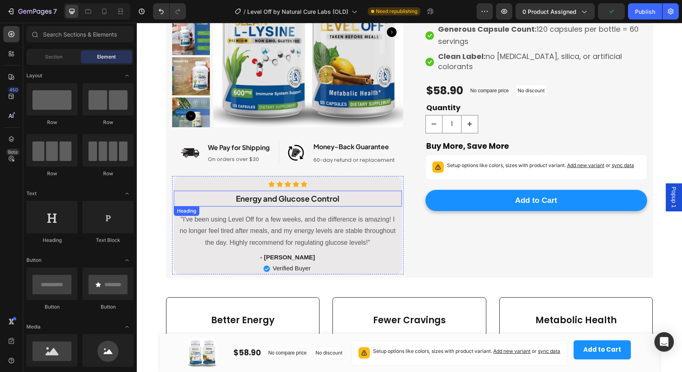
click at [260, 199] on strong "Energy and Glucose Control" at bounding box center [288, 198] width 104 height 10
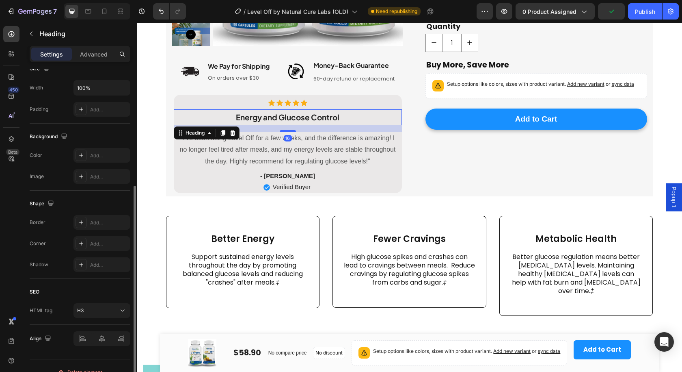
scroll to position [201, 0]
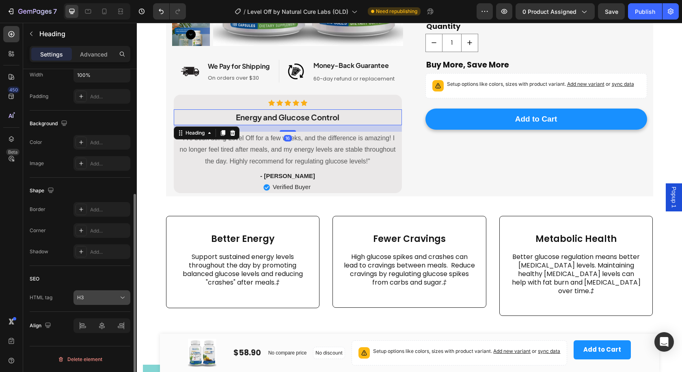
click at [100, 293] on button "H3" at bounding box center [102, 297] width 57 height 15
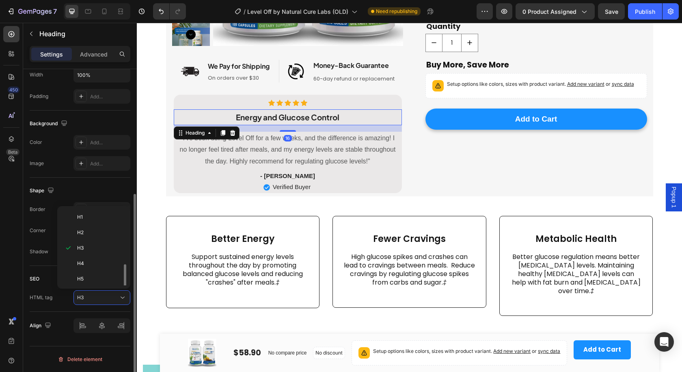
scroll to position [32, 0]
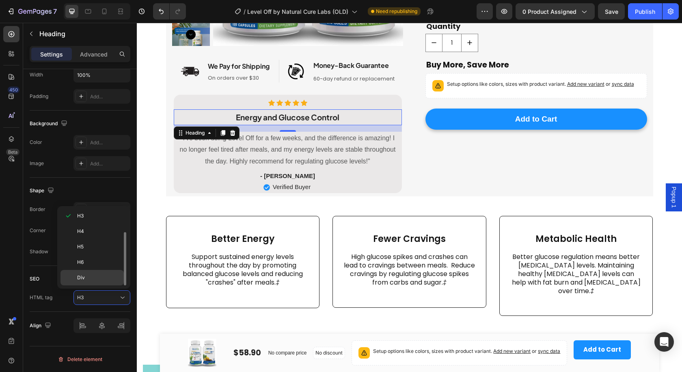
click at [103, 279] on p "Div" at bounding box center [98, 277] width 43 height 7
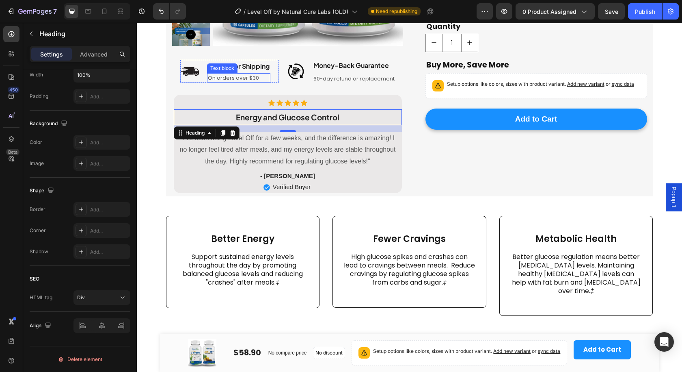
scroll to position [122, 0]
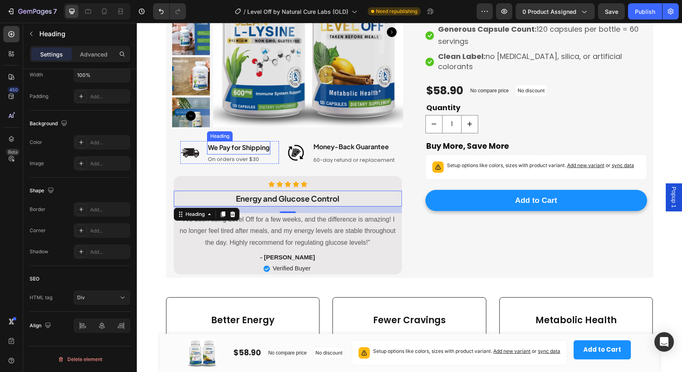
click at [225, 144] on h2 "We Pay for Shipping" at bounding box center [238, 147] width 63 height 13
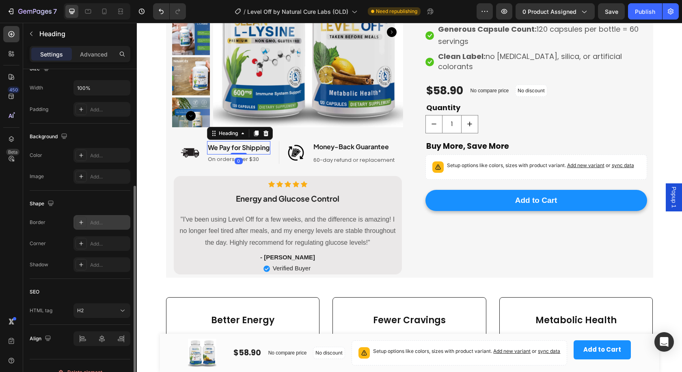
scroll to position [201, 0]
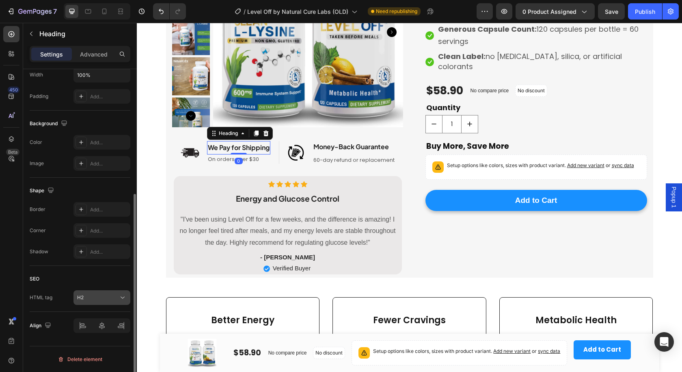
click at [100, 292] on button "H2" at bounding box center [102, 297] width 57 height 15
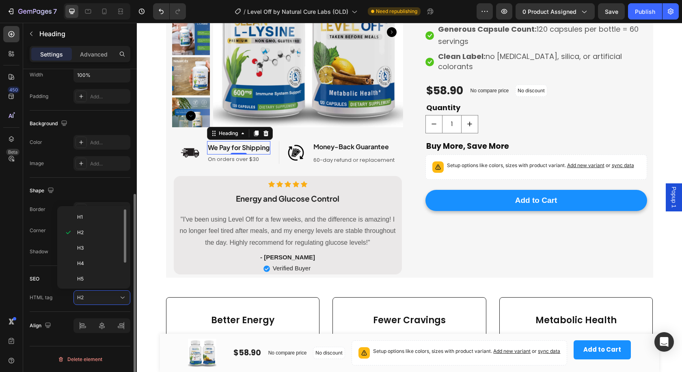
scroll to position [32, 0]
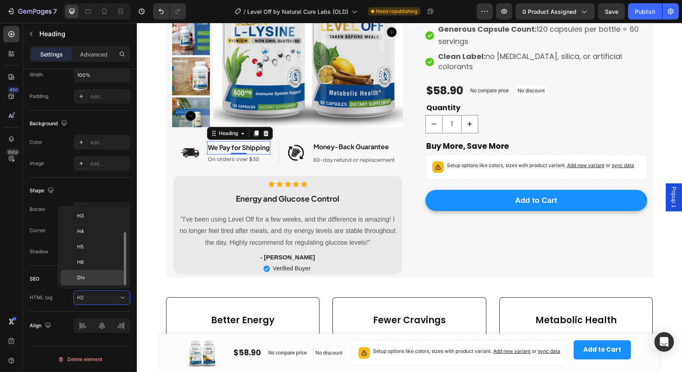
click at [100, 277] on p "Div" at bounding box center [98, 277] width 43 height 7
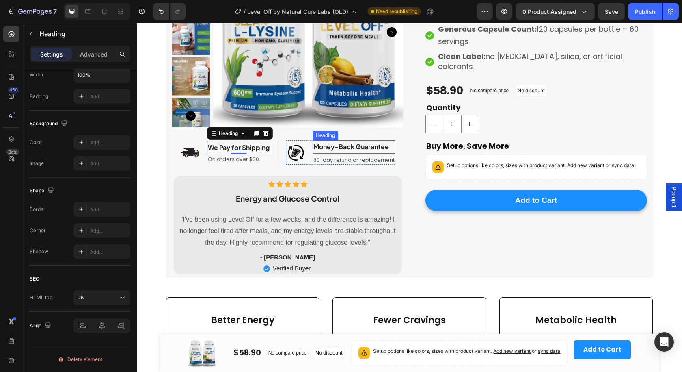
click at [337, 145] on h2 "Money-Back Guarantee" at bounding box center [354, 146] width 83 height 13
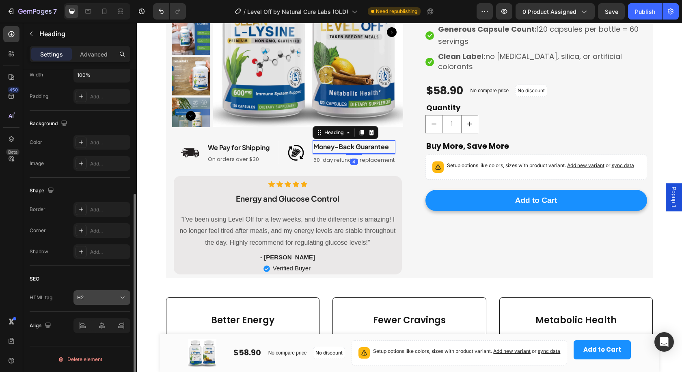
click at [98, 294] on div "H2" at bounding box center [97, 297] width 41 height 7
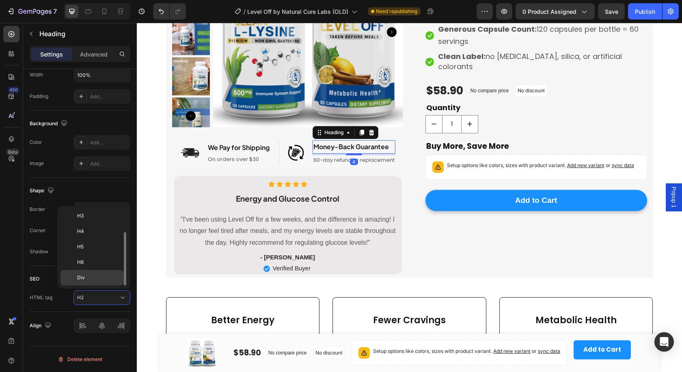
click at [97, 276] on p "Div" at bounding box center [98, 277] width 43 height 7
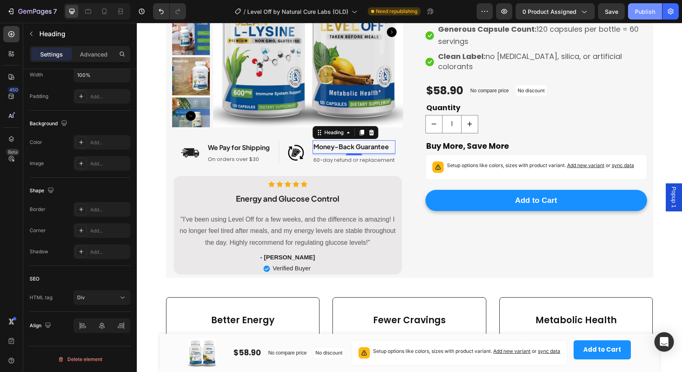
click at [643, 10] on div "Publish" at bounding box center [645, 11] width 20 height 9
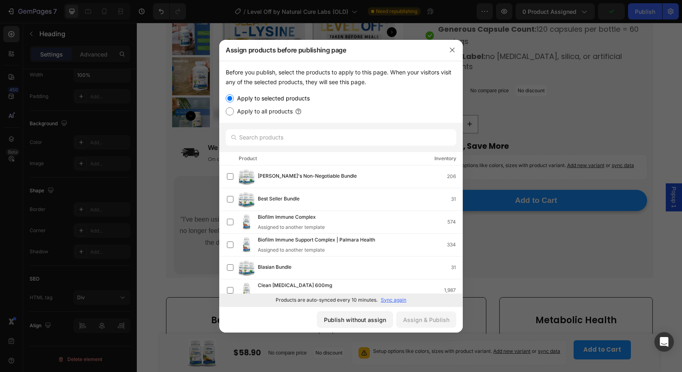
click at [661, 91] on div at bounding box center [341, 186] width 682 height 372
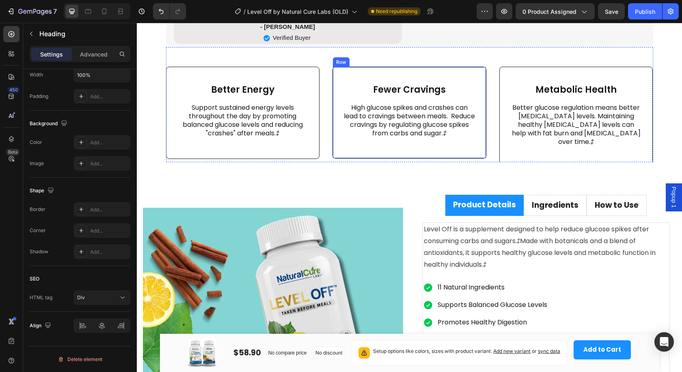
scroll to position [460, 0]
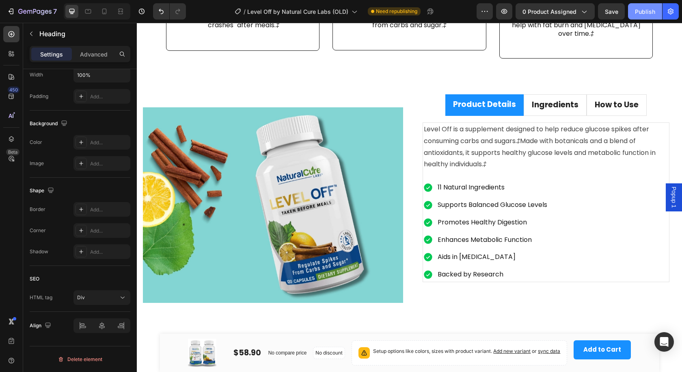
click at [651, 11] on div "Publish" at bounding box center [645, 11] width 20 height 9
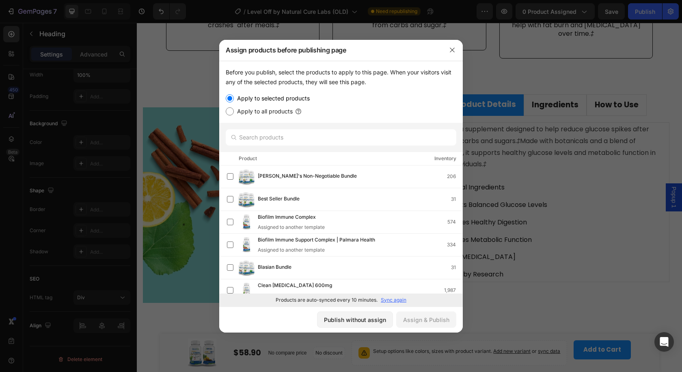
click at [670, 71] on div at bounding box center [341, 186] width 682 height 372
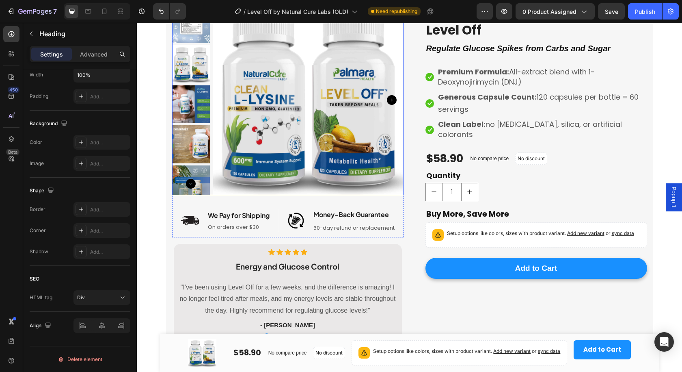
scroll to position [0, 0]
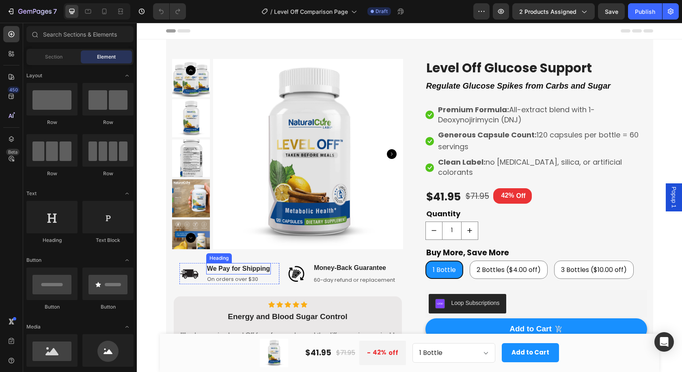
drag, startPoint x: 242, startPoint y: 267, endPoint x: 251, endPoint y: 268, distance: 8.2
click at [243, 267] on h2 "We Pay for Shipping" at bounding box center [238, 268] width 65 height 11
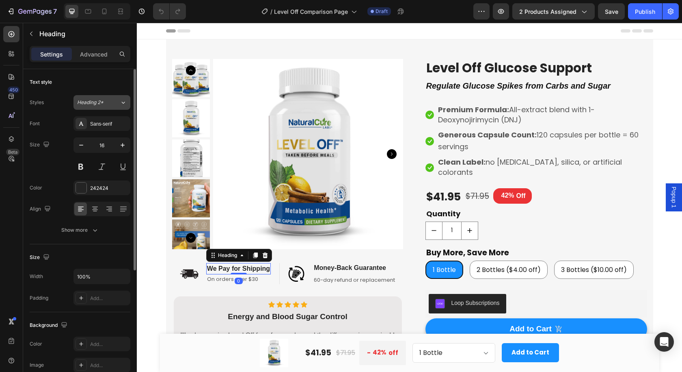
click at [102, 103] on span "Heading 2*" at bounding box center [90, 102] width 26 height 7
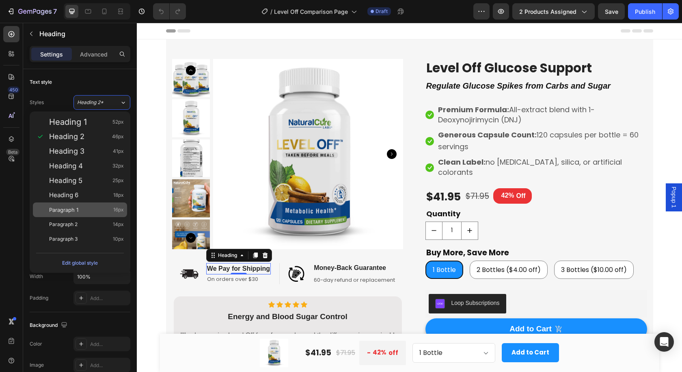
click at [92, 210] on div "Paragraph 1 16px" at bounding box center [86, 210] width 75 height 8
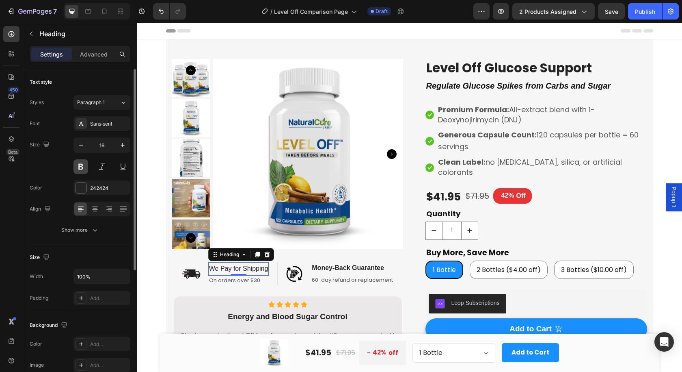
click at [84, 163] on button at bounding box center [81, 166] width 15 height 15
click at [106, 119] on div "Sans-serif" at bounding box center [102, 123] width 57 height 15
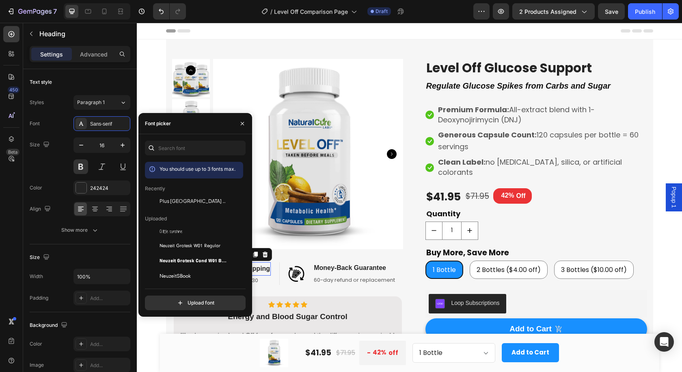
click at [204, 138] on div "You should use up to 3 fonts max. Recently Plus Jakarta Sans Uploaded A little …" at bounding box center [196, 225] width 114 height 182
click at [205, 144] on input "text" at bounding box center [195, 148] width 101 height 15
paste input "plus jakarta sans"
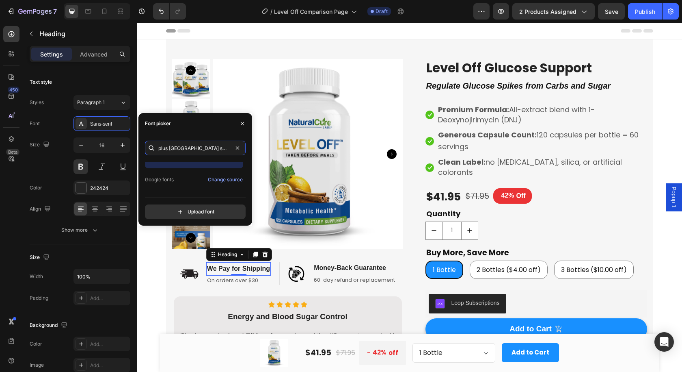
scroll to position [20, 0]
type input "plus jakarta sans"
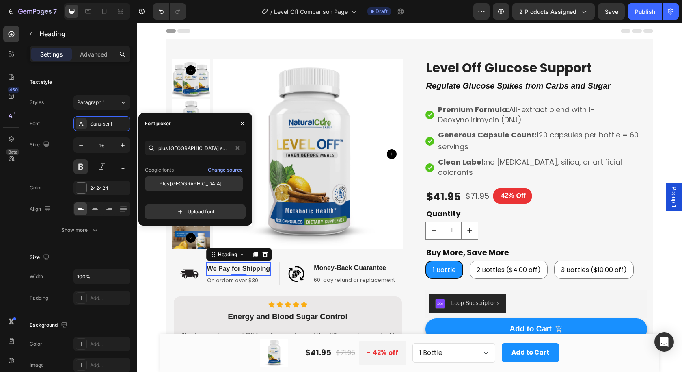
click at [182, 183] on span "Plus [GEOGRAPHIC_DATA] Sans" at bounding box center [193, 183] width 67 height 7
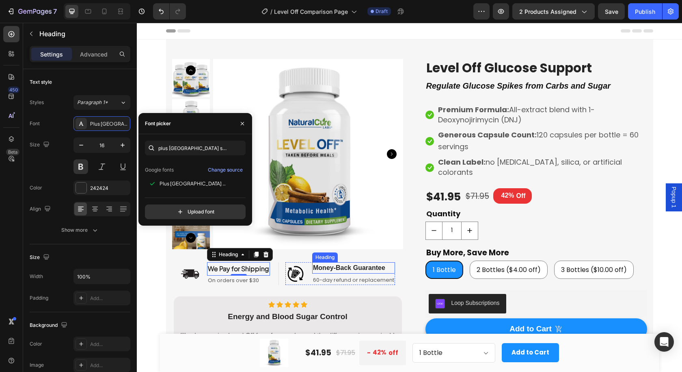
click at [324, 264] on h2 "Money-Back Guarantee" at bounding box center [353, 267] width 83 height 11
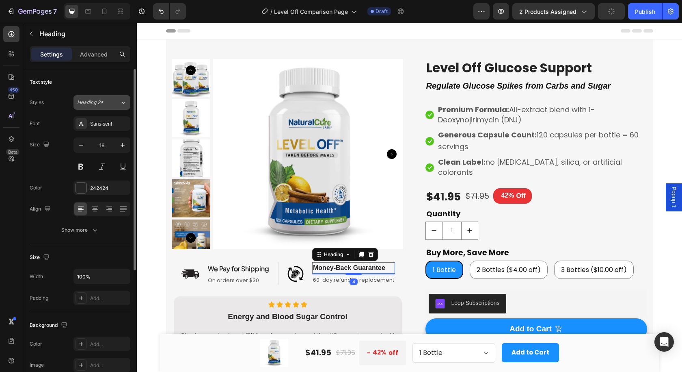
click at [106, 99] on div "Heading 2*" at bounding box center [93, 102] width 33 height 7
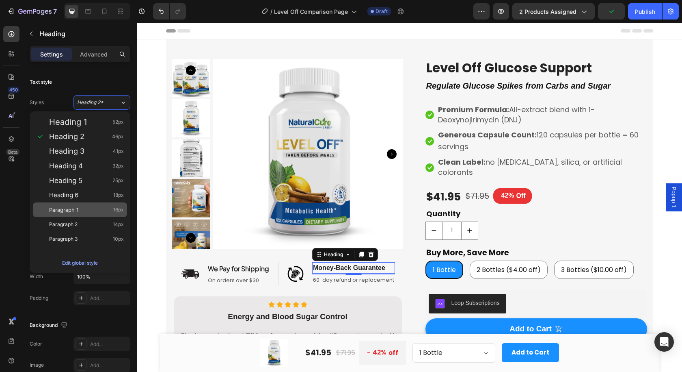
click at [90, 206] on div "Paragraph 1 16px" at bounding box center [86, 210] width 75 height 8
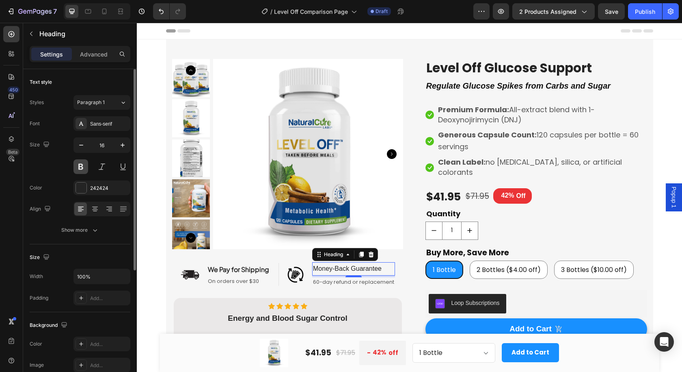
click at [81, 170] on button at bounding box center [81, 166] width 15 height 15
click at [114, 122] on div "Sans-serif" at bounding box center [109, 123] width 38 height 7
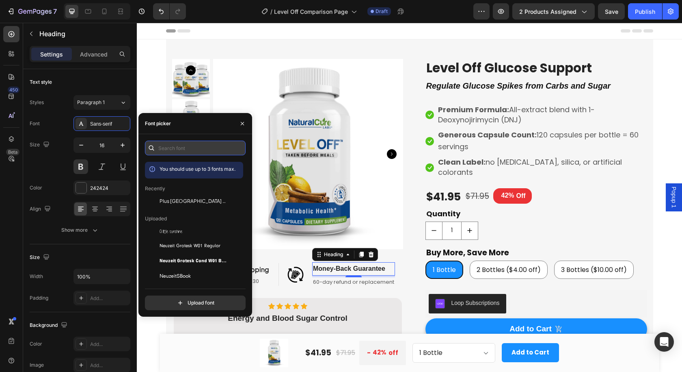
click at [201, 152] on input "text" at bounding box center [195, 148] width 101 height 15
paste input "plus jakarta sans"
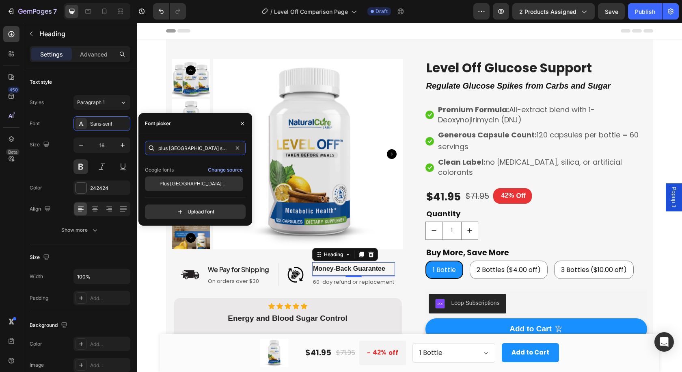
type input "plus jakarta sans"
click at [186, 182] on span "Plus [GEOGRAPHIC_DATA] Sans" at bounding box center [193, 183] width 67 height 7
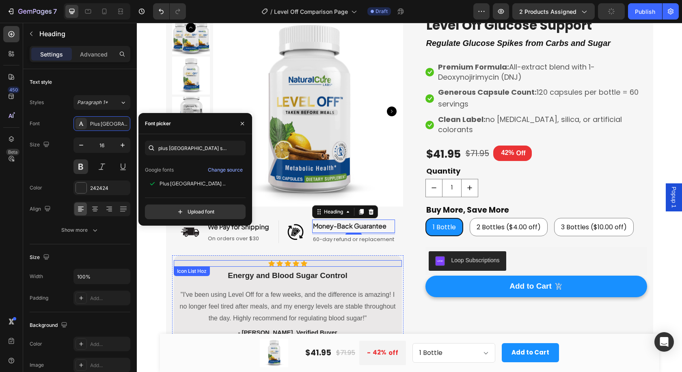
scroll to position [54, 0]
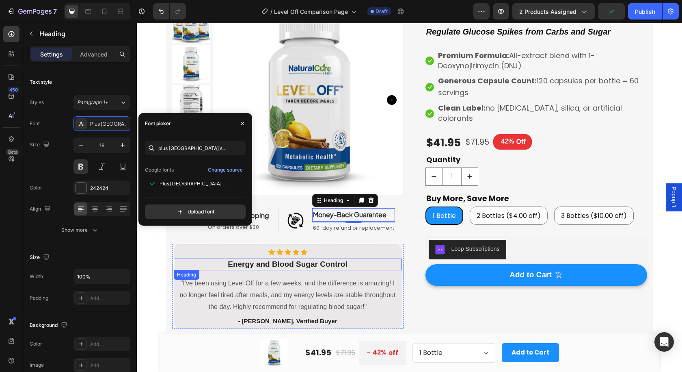
click at [247, 262] on strong "Energy and Blood Sugar Control" at bounding box center [288, 264] width 120 height 9
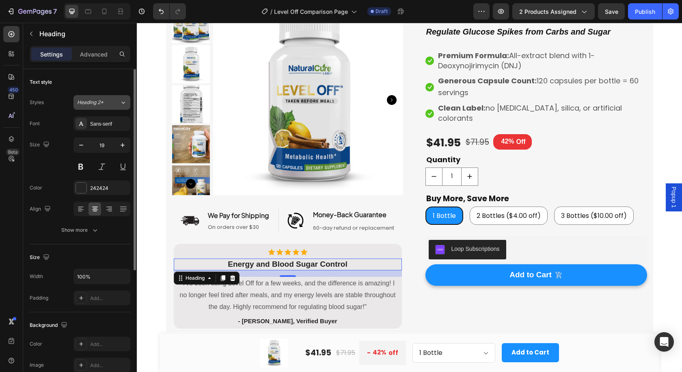
click at [97, 102] on span "Heading 2*" at bounding box center [90, 102] width 26 height 7
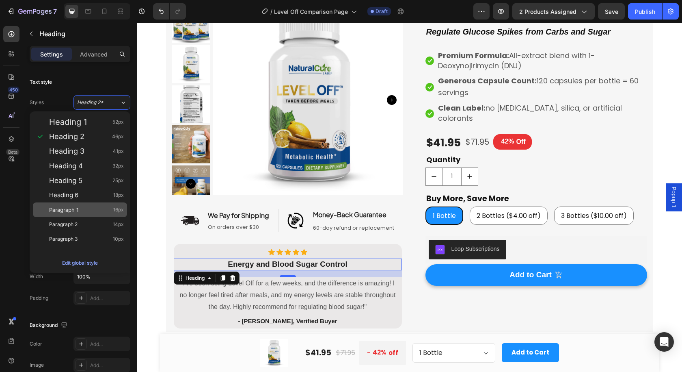
click at [91, 210] on div "Paragraph 1 16px" at bounding box center [86, 210] width 75 height 8
type input "16"
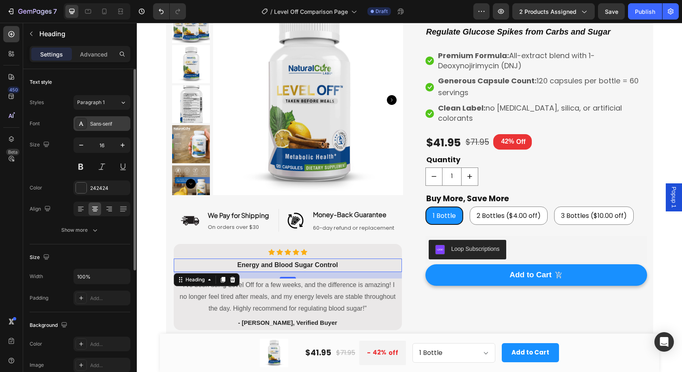
click at [108, 123] on div "Sans-serif" at bounding box center [109, 123] width 38 height 7
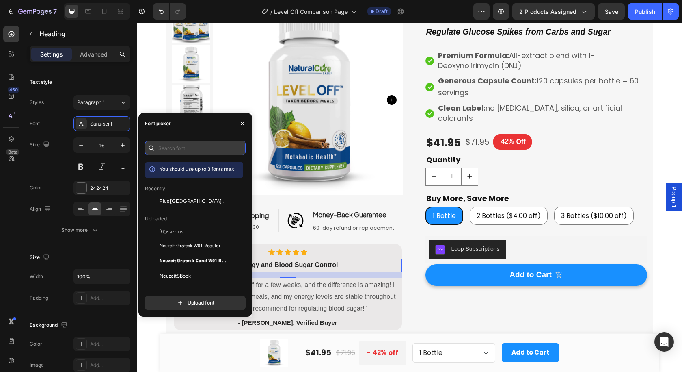
click at [189, 147] on input "text" at bounding box center [195, 148] width 101 height 15
paste input "plus jakarta sans"
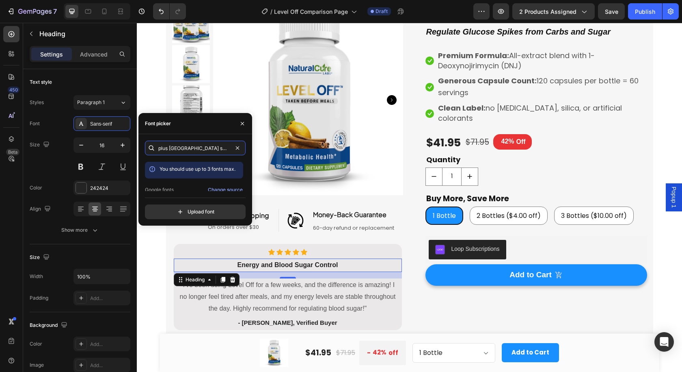
scroll to position [20, 0]
type input "plus jakarta sans"
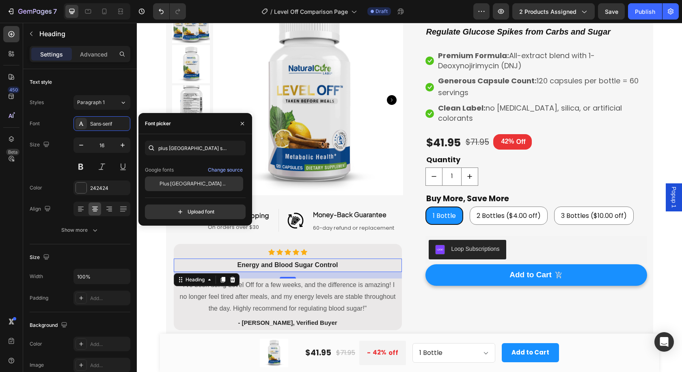
click at [188, 182] on span "Plus [GEOGRAPHIC_DATA] Sans" at bounding box center [193, 183] width 67 height 7
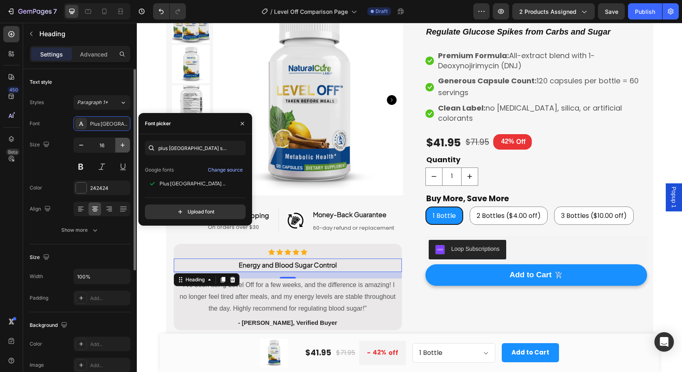
click at [122, 143] on icon "button" at bounding box center [123, 145] width 8 height 8
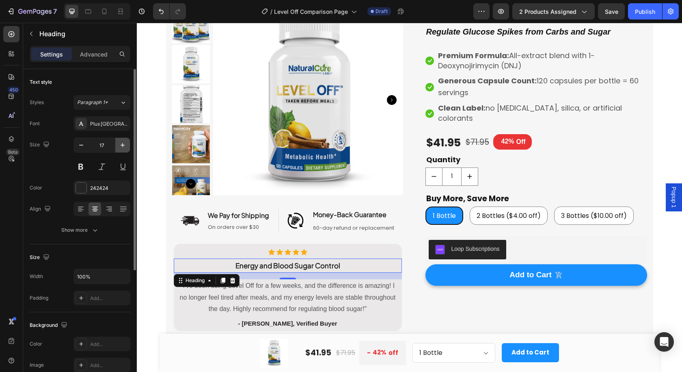
click at [123, 143] on icon "button" at bounding box center [123, 145] width 8 height 8
click at [122, 143] on icon "button" at bounding box center [123, 145] width 8 height 8
type input "19"
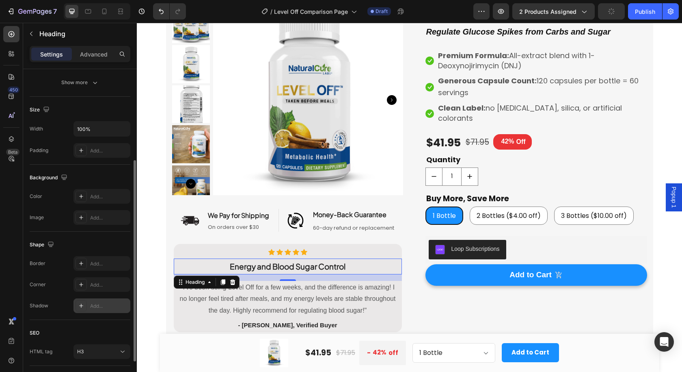
scroll to position [201, 0]
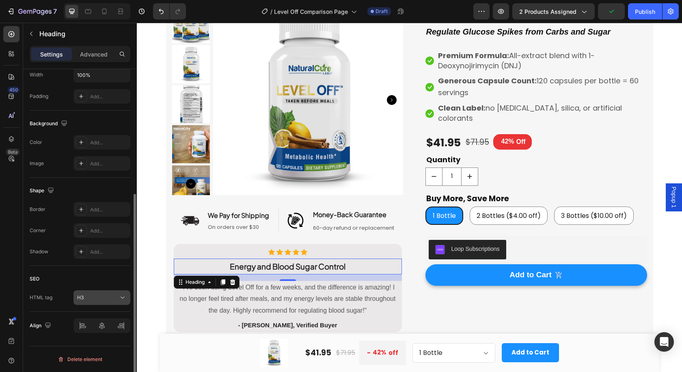
click at [100, 297] on div "H3" at bounding box center [97, 297] width 41 height 7
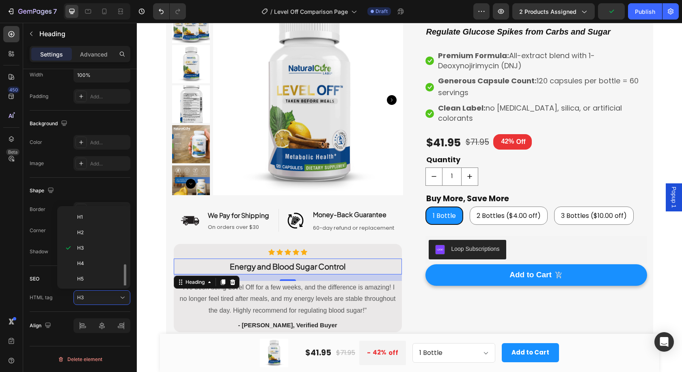
scroll to position [32, 0]
drag, startPoint x: 103, startPoint y: 276, endPoint x: 90, endPoint y: 264, distance: 18.1
click at [103, 276] on p "Div" at bounding box center [98, 277] width 43 height 7
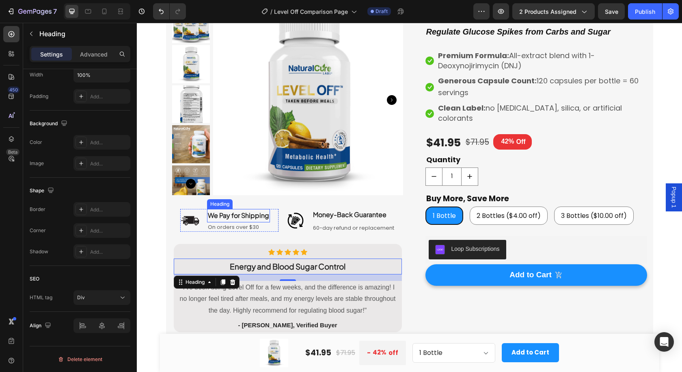
click at [220, 212] on h2 "We Pay for Shipping" at bounding box center [238, 215] width 63 height 13
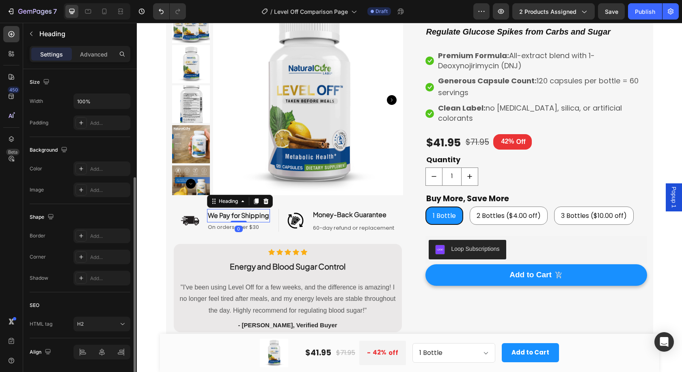
scroll to position [201, 0]
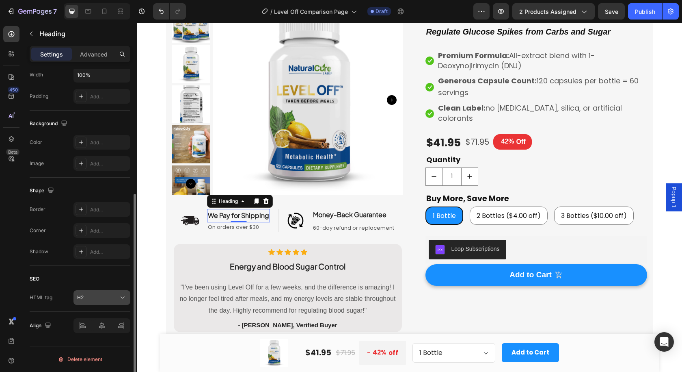
click at [94, 296] on div "H2" at bounding box center [97, 297] width 41 height 7
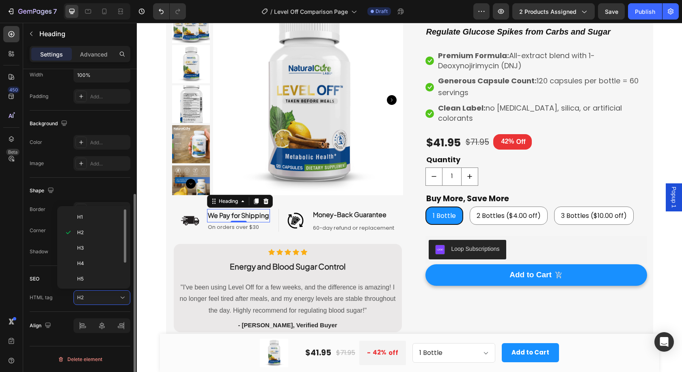
scroll to position [32, 0]
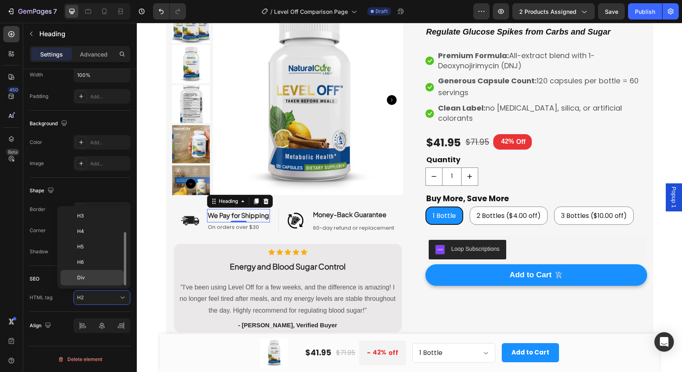
click at [100, 278] on p "Div" at bounding box center [98, 277] width 43 height 7
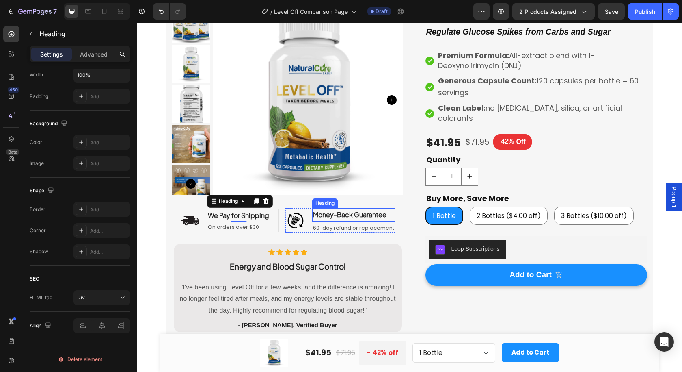
click at [336, 214] on h2 "Money-Back Guarantee" at bounding box center [353, 214] width 83 height 13
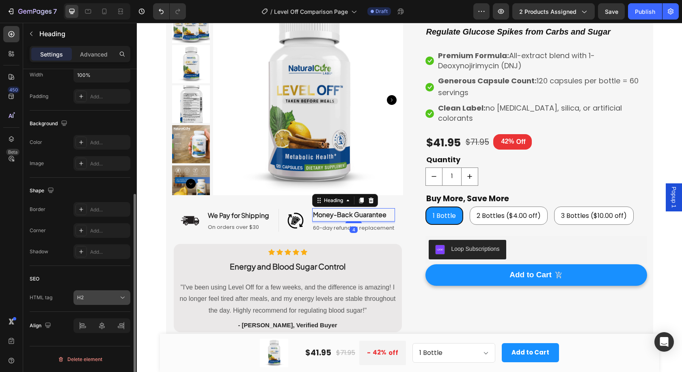
click at [104, 293] on button "H2" at bounding box center [102, 297] width 57 height 15
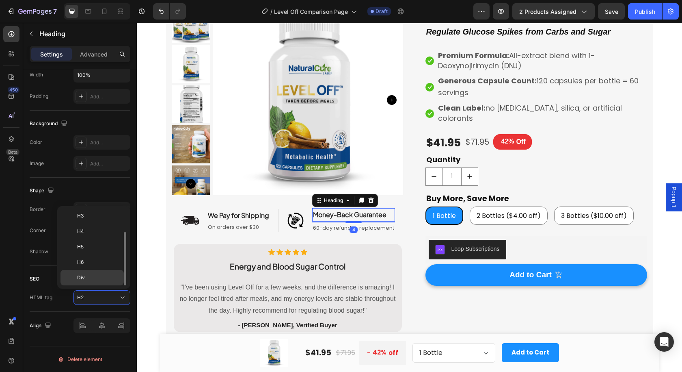
click at [103, 273] on div "Div" at bounding box center [92, 277] width 63 height 15
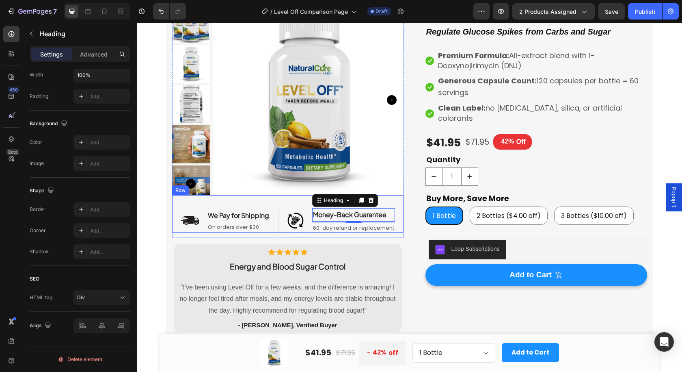
scroll to position [0, 0]
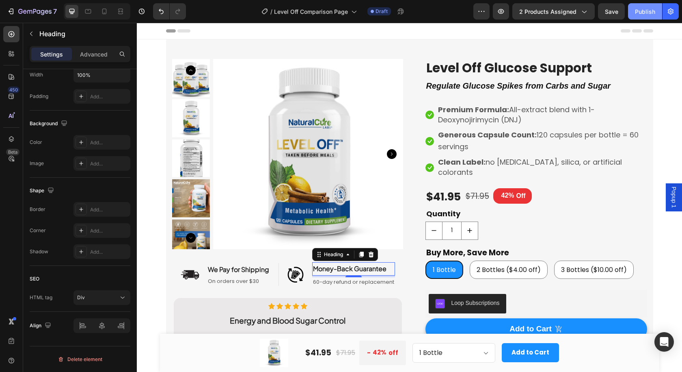
click at [654, 10] on div "Publish" at bounding box center [645, 11] width 20 height 9
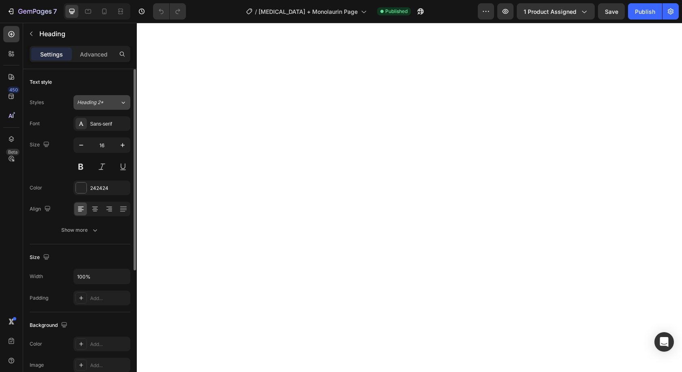
click at [103, 102] on span "Heading 2*" at bounding box center [90, 102] width 26 height 7
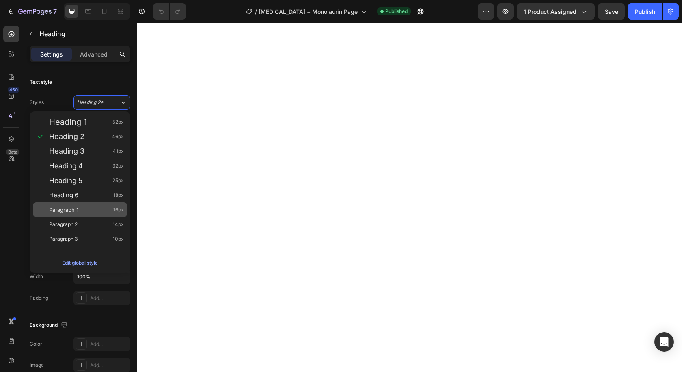
click at [84, 211] on div "Paragraph 1 16px" at bounding box center [86, 210] width 75 height 8
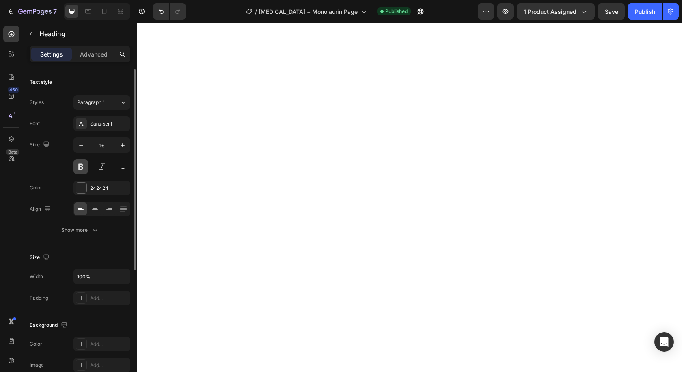
click at [79, 166] on button at bounding box center [81, 166] width 15 height 15
click at [106, 101] on div "Heading 2*" at bounding box center [93, 102] width 33 height 7
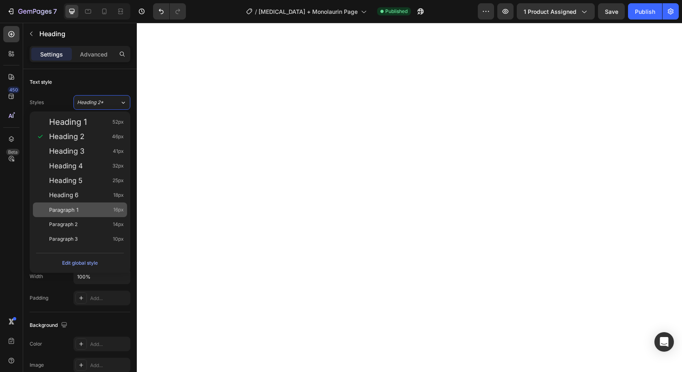
click at [85, 210] on div "Paragraph 1 16px" at bounding box center [86, 210] width 75 height 8
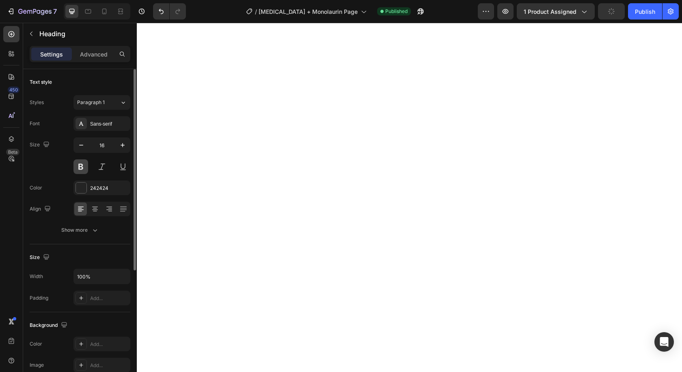
click at [80, 165] on button at bounding box center [81, 166] width 15 height 15
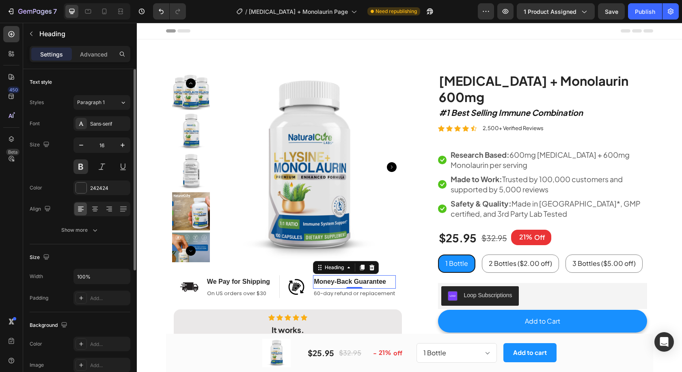
click at [100, 132] on div "Font Sans-serif Size 16 Color 242424 Align Show more" at bounding box center [80, 176] width 101 height 121
drag, startPoint x: 106, startPoint y: 126, endPoint x: 109, endPoint y: 138, distance: 12.3
click at [106, 126] on div "Sans-serif" at bounding box center [109, 123] width 38 height 7
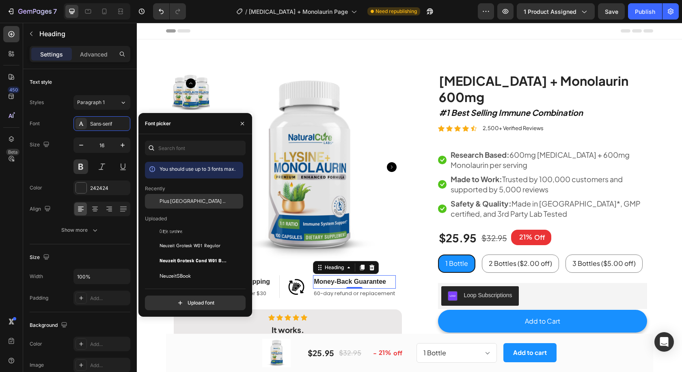
click at [191, 200] on span "Plus [GEOGRAPHIC_DATA] Sans" at bounding box center [193, 200] width 67 height 7
click at [258, 280] on h2 "We Pay for Shipping" at bounding box center [238, 281] width 65 height 13
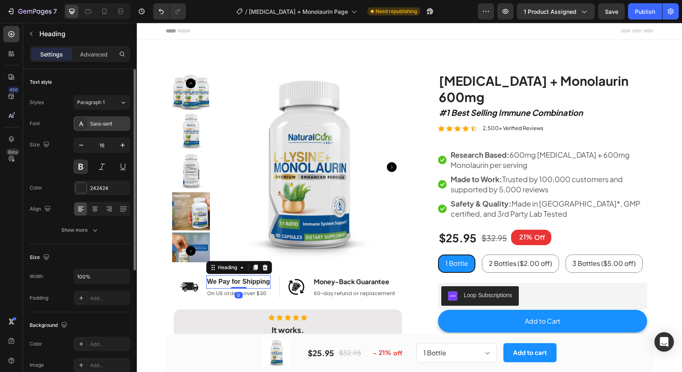
click at [116, 123] on div "Sans-serif" at bounding box center [109, 123] width 38 height 7
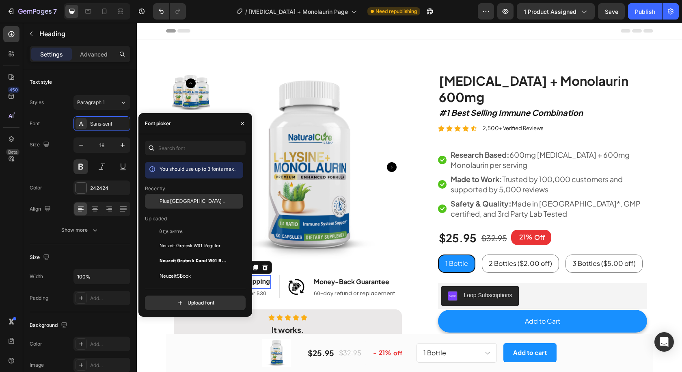
click at [201, 200] on div "Plus [GEOGRAPHIC_DATA] Sans" at bounding box center [201, 200] width 82 height 7
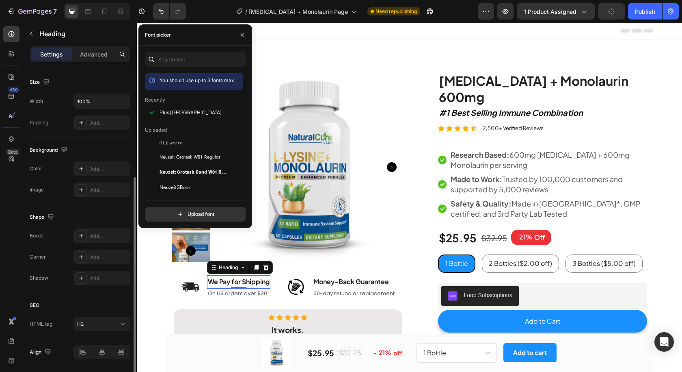
scroll to position [201, 0]
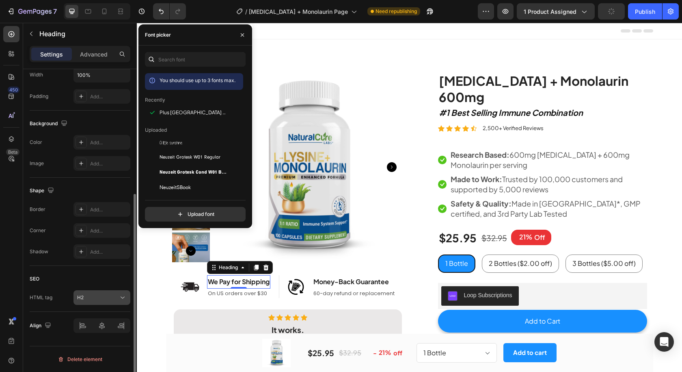
click at [104, 297] on div "H2" at bounding box center [97, 297] width 41 height 7
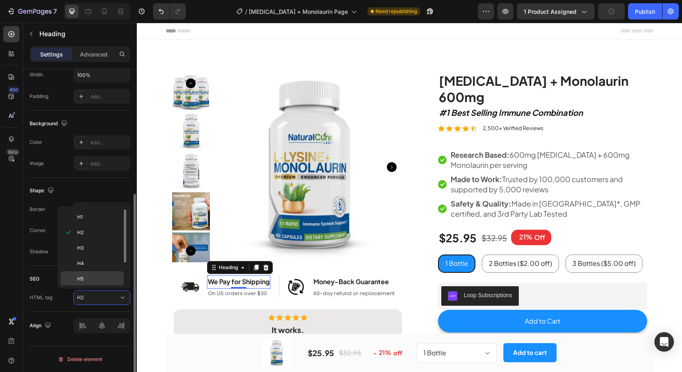
scroll to position [32, 0]
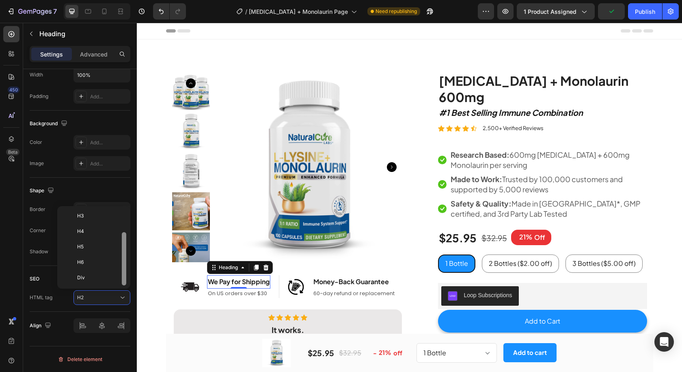
click at [98, 276] on p "Div" at bounding box center [98, 277] width 43 height 7
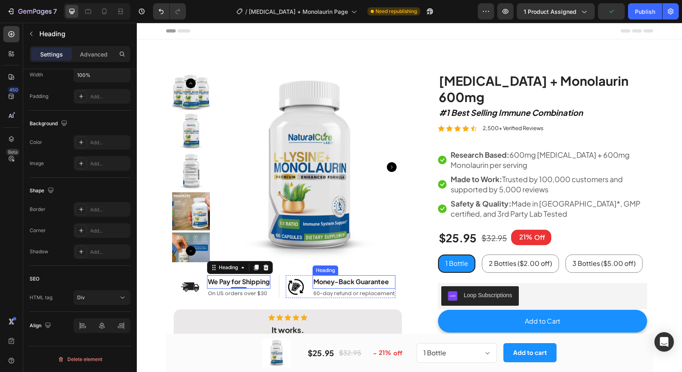
click at [328, 278] on h2 "Money-Back Guarantee" at bounding box center [354, 281] width 83 height 13
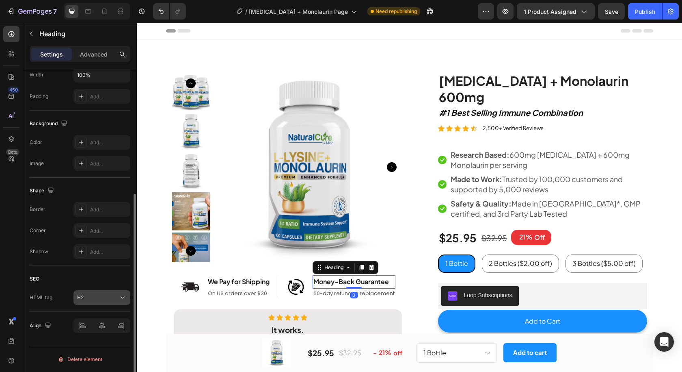
click at [98, 295] on div "H2" at bounding box center [97, 297] width 41 height 7
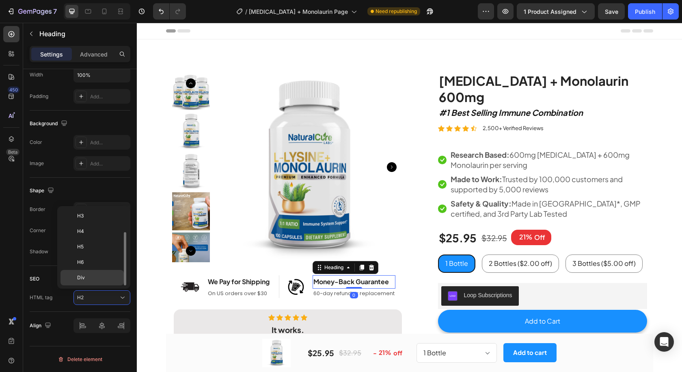
click at [104, 280] on p "Div" at bounding box center [98, 277] width 43 height 7
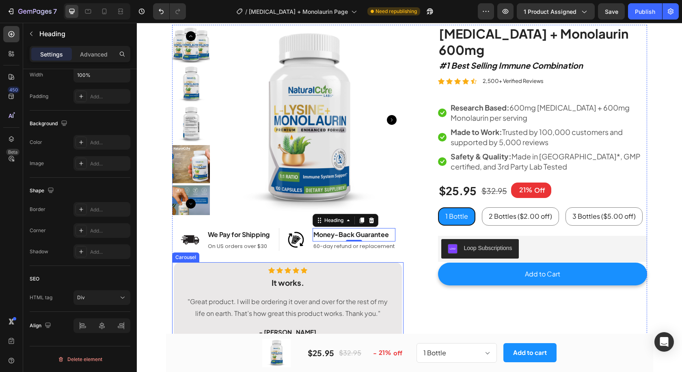
scroll to position [54, 0]
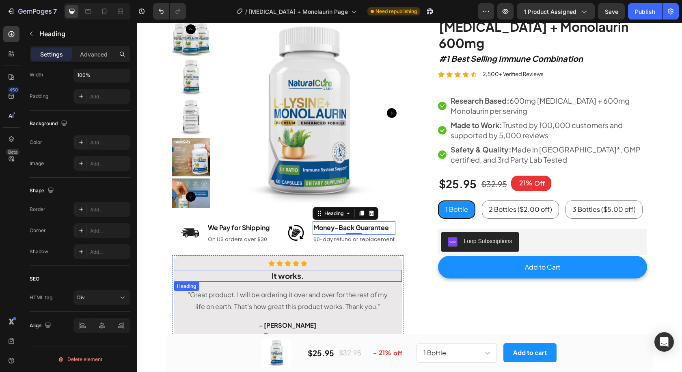
click at [279, 274] on strong "It works." at bounding box center [288, 276] width 32 height 10
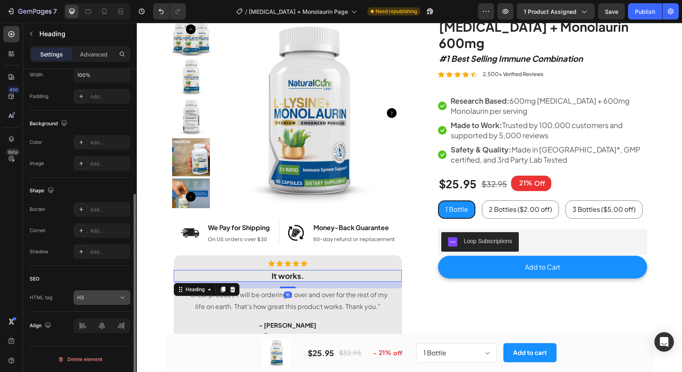
drag, startPoint x: 95, startPoint y: 298, endPoint x: 102, endPoint y: 291, distance: 10.1
click at [95, 298] on div "H3" at bounding box center [97, 297] width 41 height 7
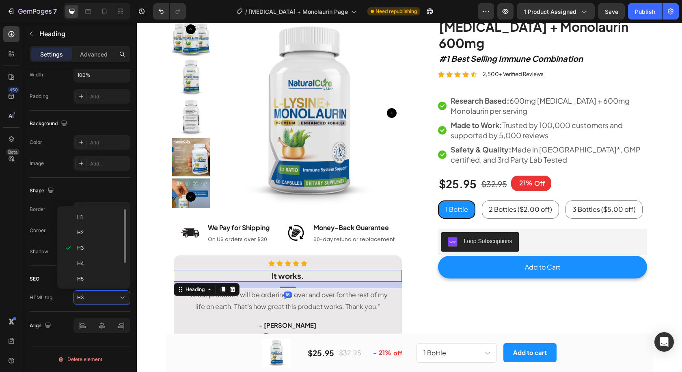
scroll to position [32, 0]
click at [102, 280] on p "Div" at bounding box center [98, 277] width 43 height 7
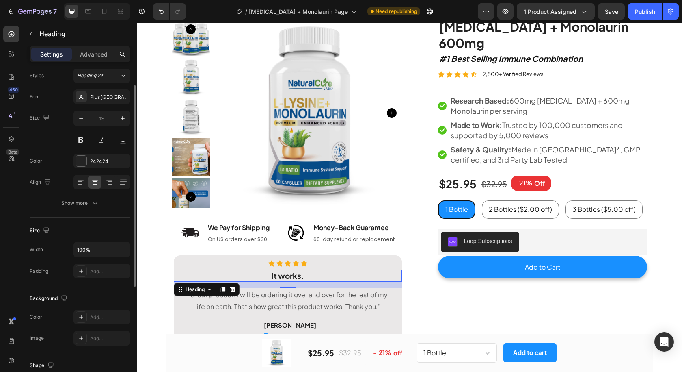
scroll to position [0, 0]
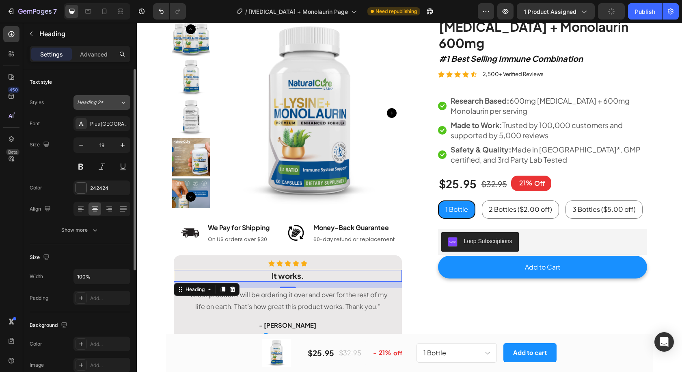
click at [98, 98] on button "Heading 2*" at bounding box center [102, 102] width 57 height 15
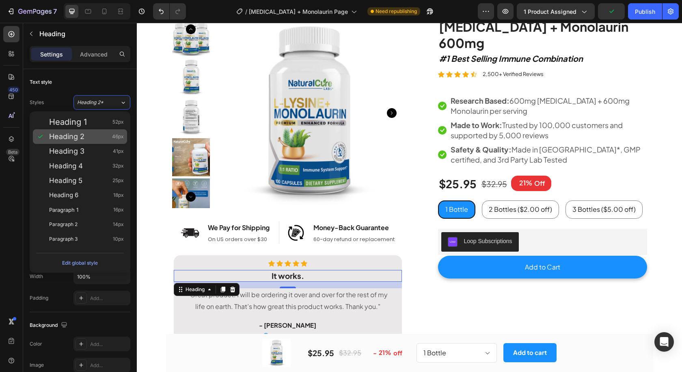
click at [90, 206] on div "Paragraph 1 16px" at bounding box center [86, 210] width 75 height 8
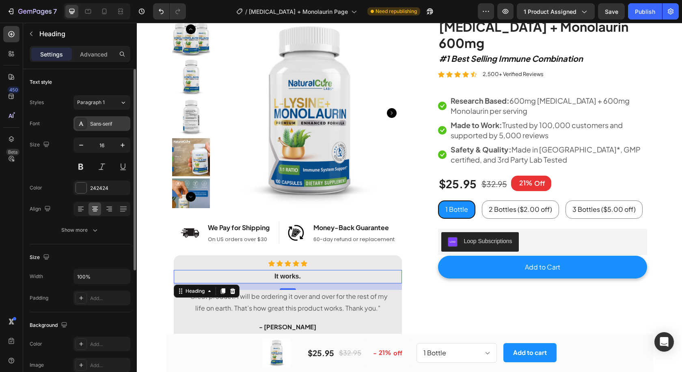
click at [110, 121] on div "Sans-serif" at bounding box center [109, 123] width 38 height 7
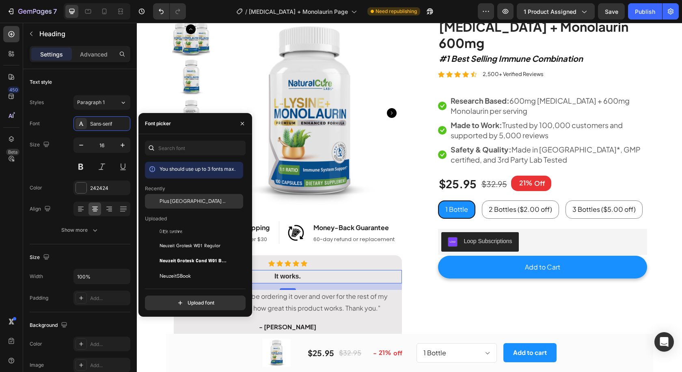
click at [188, 202] on span "Plus [GEOGRAPHIC_DATA] Sans" at bounding box center [193, 200] width 67 height 7
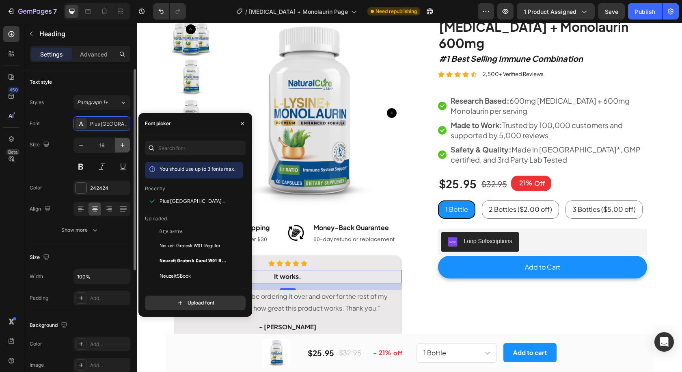
click at [124, 142] on icon "button" at bounding box center [123, 145] width 8 height 8
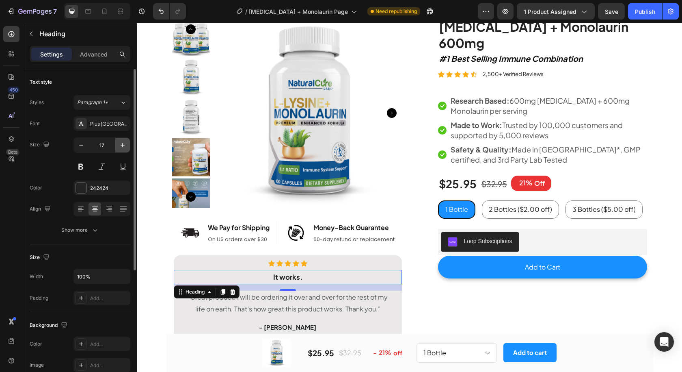
click at [124, 142] on icon "button" at bounding box center [123, 145] width 8 height 8
click at [124, 143] on icon "button" at bounding box center [123, 145] width 8 height 8
type input "19"
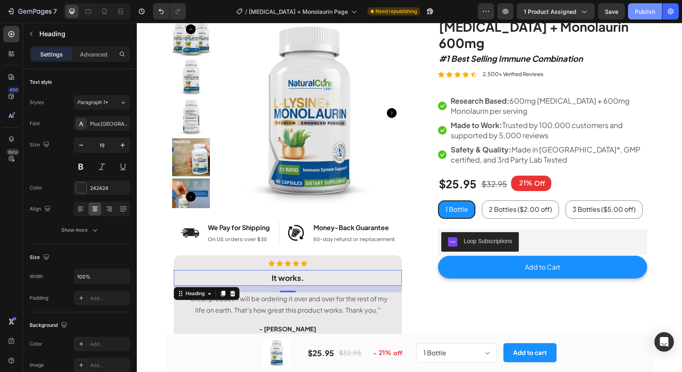
click at [647, 11] on div "Publish" at bounding box center [645, 11] width 20 height 9
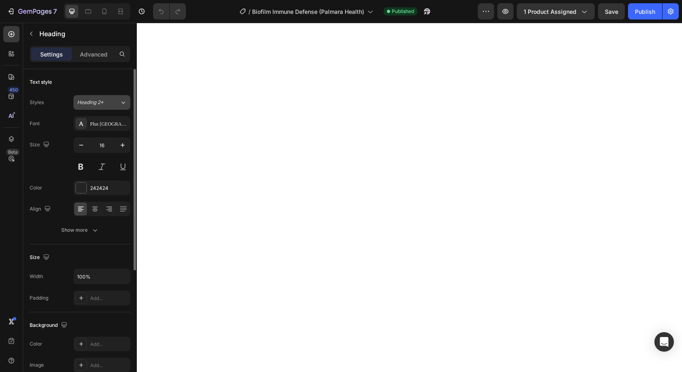
click at [100, 103] on span "Heading 2*" at bounding box center [90, 102] width 26 height 7
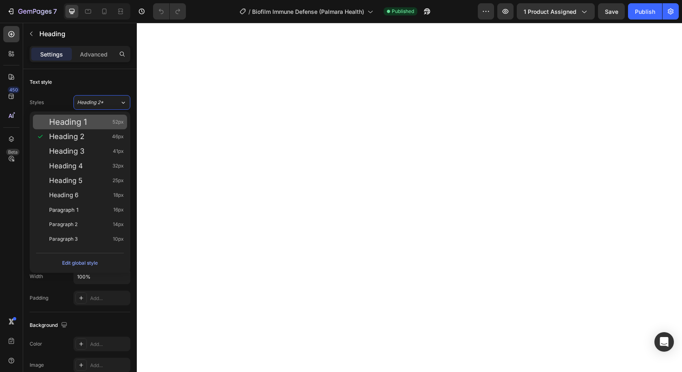
drag, startPoint x: 85, startPoint y: 209, endPoint x: 107, endPoint y: 128, distance: 84.5
click at [85, 209] on div "Paragraph 1 16px" at bounding box center [86, 210] width 75 height 8
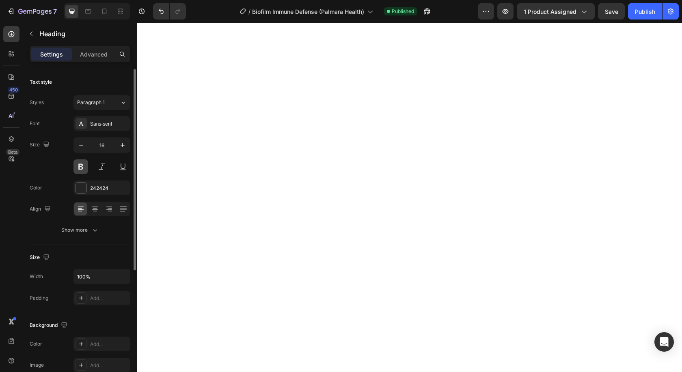
click at [84, 166] on button at bounding box center [81, 166] width 15 height 15
click at [104, 126] on div "Sans-serif" at bounding box center [109, 123] width 38 height 7
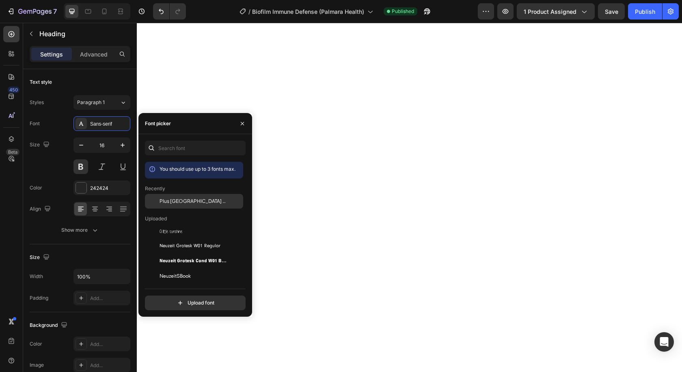
click at [174, 195] on div "Plus [GEOGRAPHIC_DATA] Sans" at bounding box center [194, 201] width 98 height 15
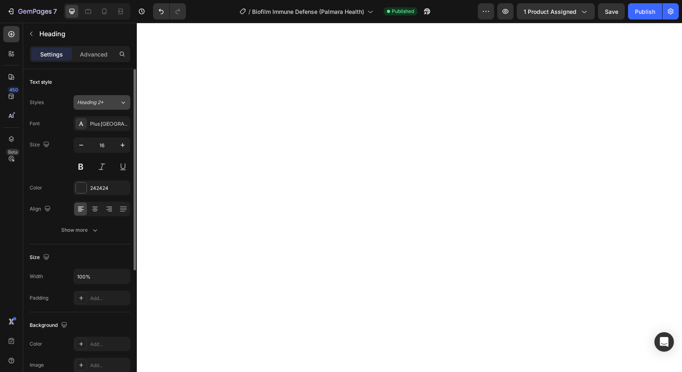
click at [110, 104] on div "Heading 2*" at bounding box center [98, 102] width 43 height 7
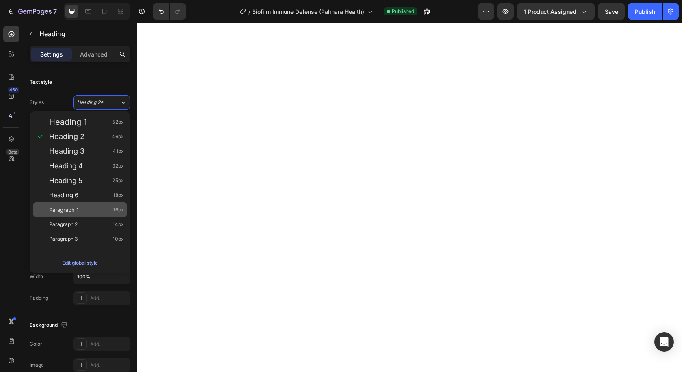
click at [101, 206] on div "Paragraph 1 16px" at bounding box center [86, 210] width 75 height 8
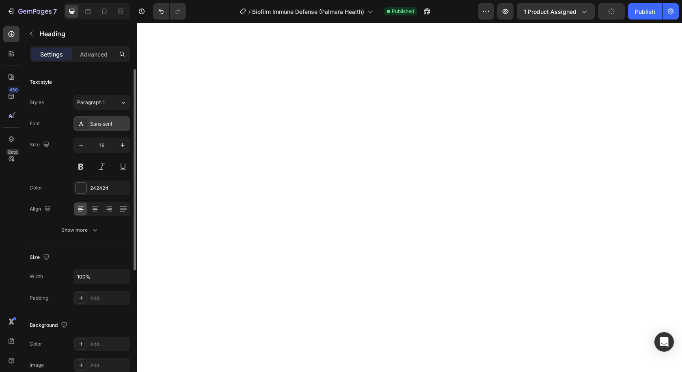
click at [104, 123] on div "Sans-serif" at bounding box center [109, 123] width 38 height 7
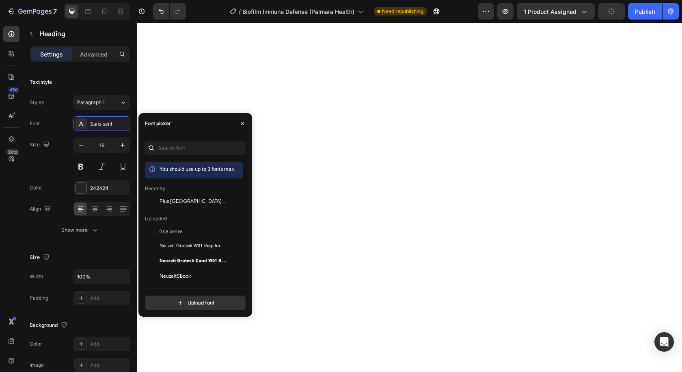
click at [183, 199] on span "Plus [GEOGRAPHIC_DATA] Sans" at bounding box center [193, 200] width 67 height 7
click at [83, 167] on button at bounding box center [81, 166] width 15 height 15
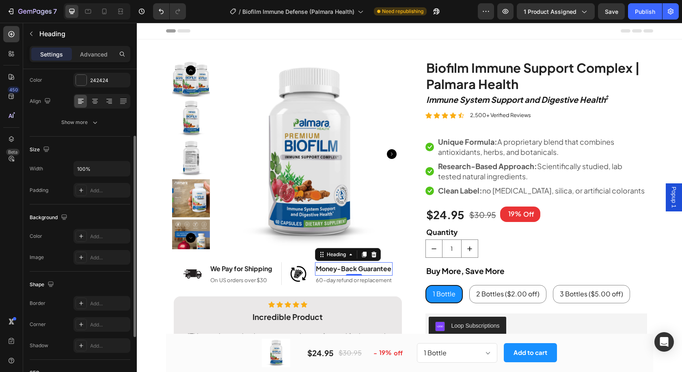
scroll to position [201, 0]
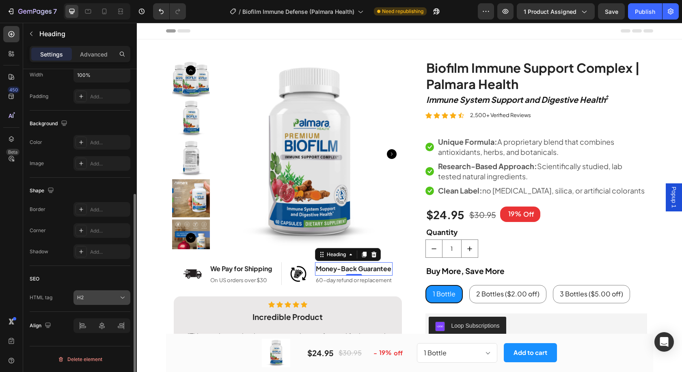
click at [91, 301] on div "H2" at bounding box center [102, 297] width 50 height 8
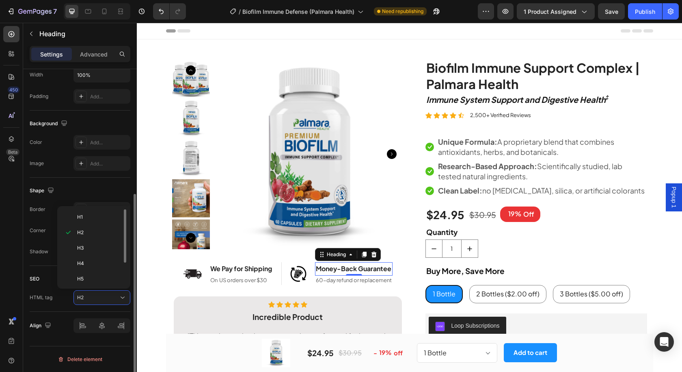
scroll to position [32, 0]
click at [97, 277] on p "Div" at bounding box center [98, 277] width 43 height 7
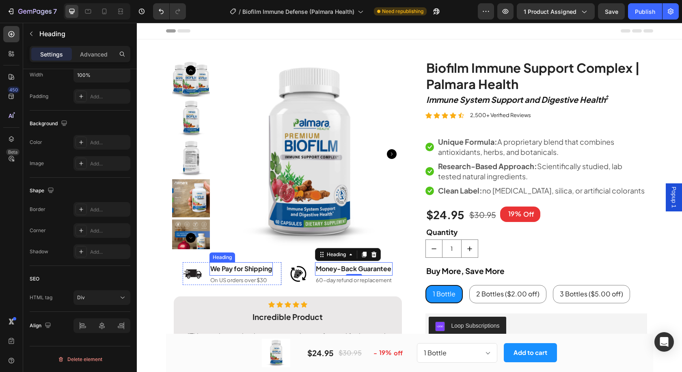
click at [236, 263] on h2 "We Pay for Shipping" at bounding box center [241, 268] width 63 height 13
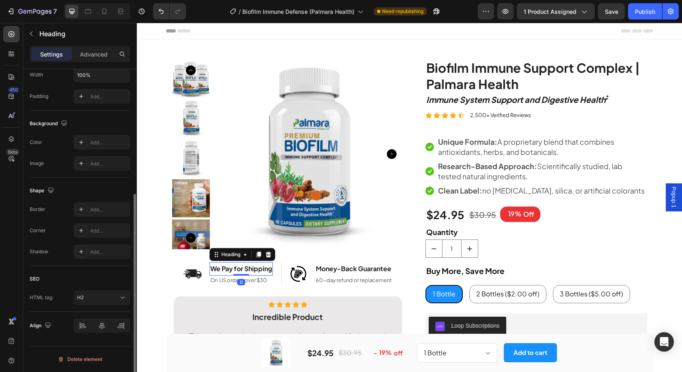
click at [105, 289] on div "SEO HTML tag H2" at bounding box center [80, 289] width 101 height 46
click at [110, 292] on button "H2" at bounding box center [102, 297] width 57 height 15
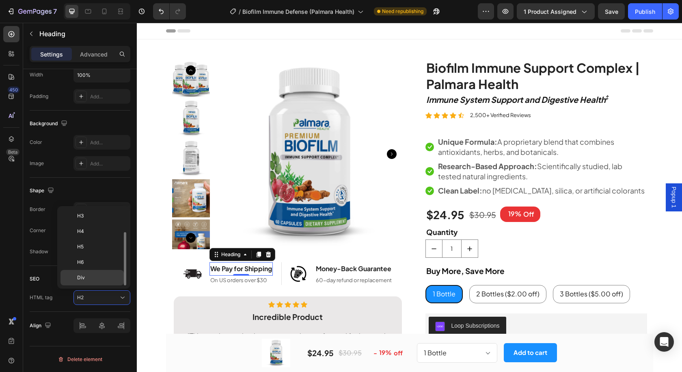
click at [108, 283] on div "Div" at bounding box center [92, 277] width 63 height 15
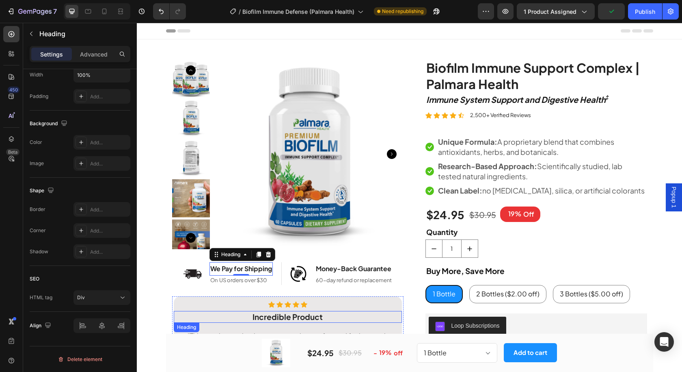
click at [302, 315] on strong "Incredible Product" at bounding box center [288, 317] width 70 height 10
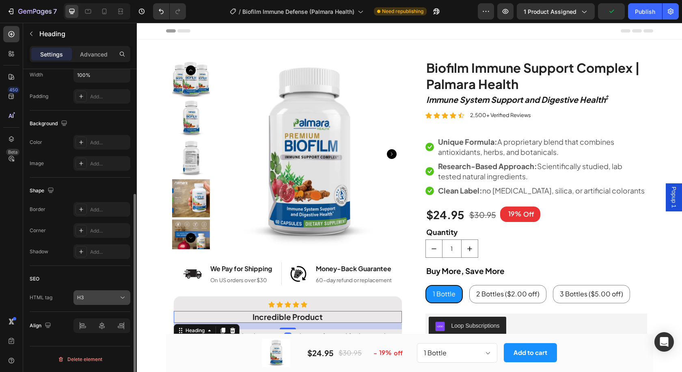
click at [110, 301] on div "H3" at bounding box center [97, 297] width 41 height 7
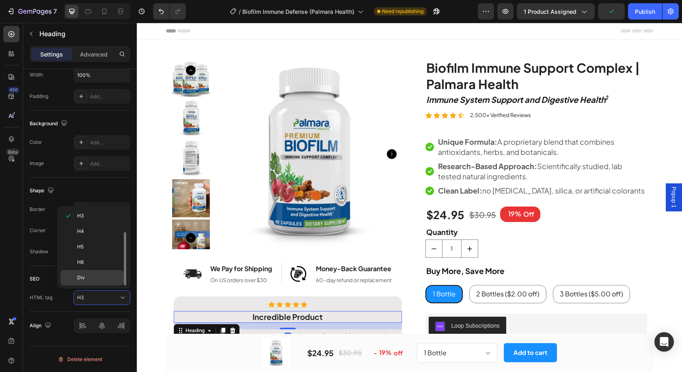
click at [102, 276] on p "Div" at bounding box center [98, 277] width 43 height 7
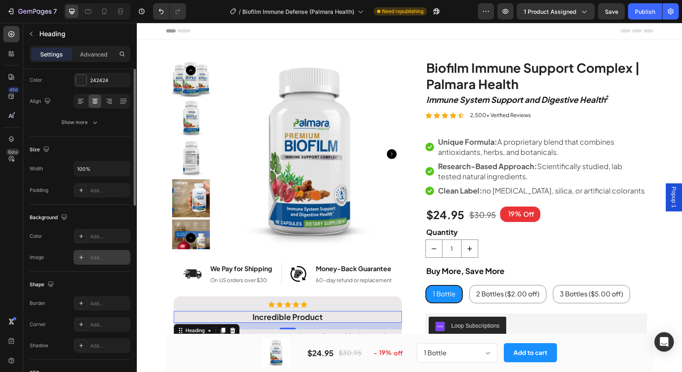
scroll to position [27, 0]
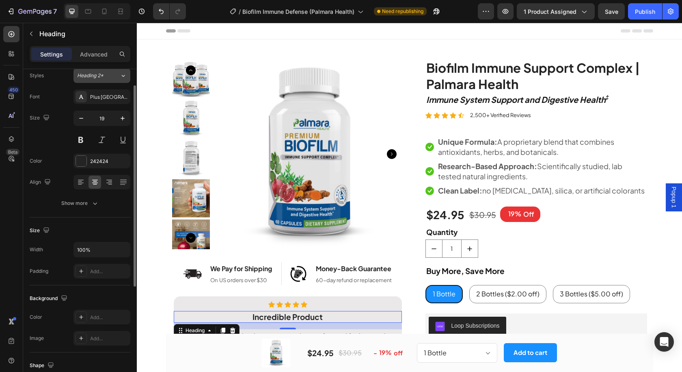
click at [98, 76] on span "Heading 2*" at bounding box center [90, 75] width 26 height 7
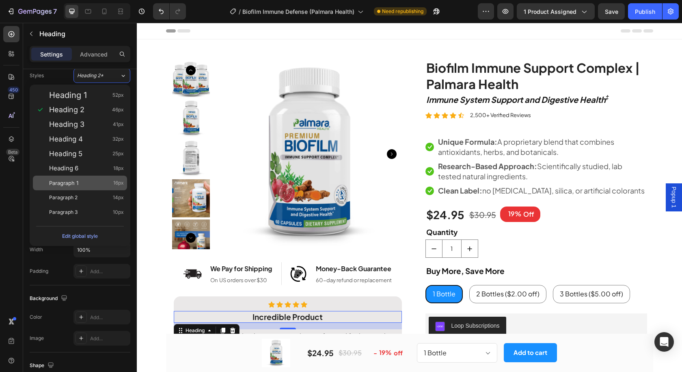
click at [89, 179] on div "Paragraph 1 16px" at bounding box center [86, 183] width 75 height 8
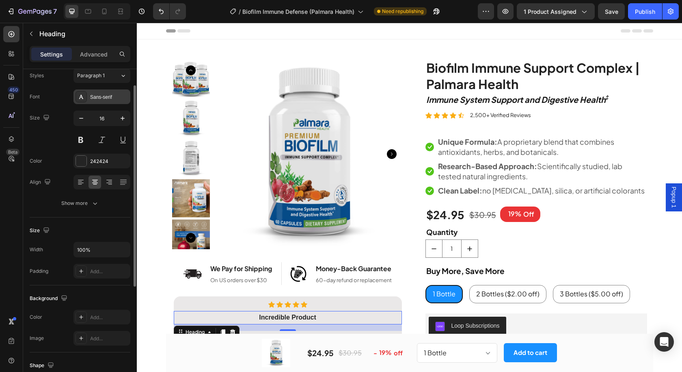
click at [104, 98] on div "Sans-serif" at bounding box center [109, 96] width 38 height 7
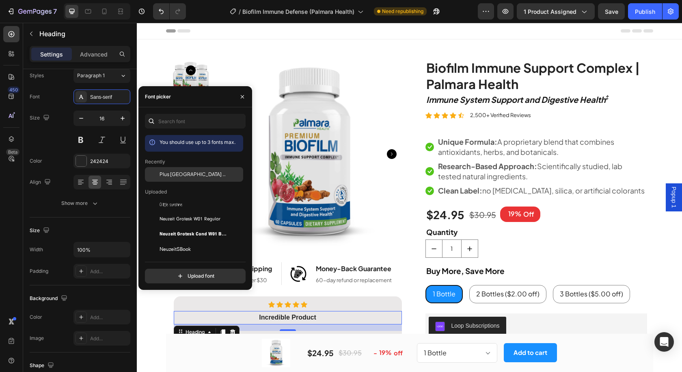
click at [181, 174] on span "Plus [GEOGRAPHIC_DATA] Sans" at bounding box center [193, 174] width 67 height 7
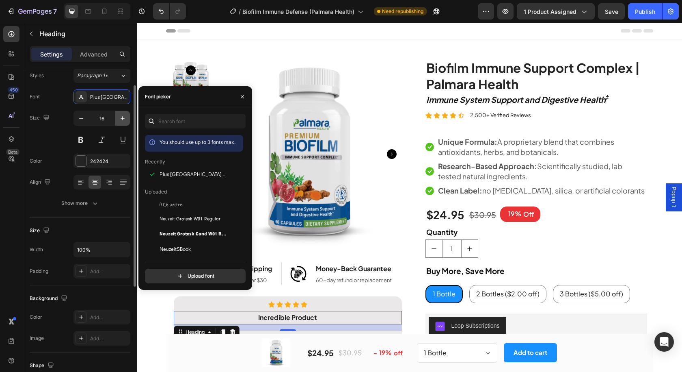
click at [123, 118] on icon "button" at bounding box center [123, 118] width 8 height 8
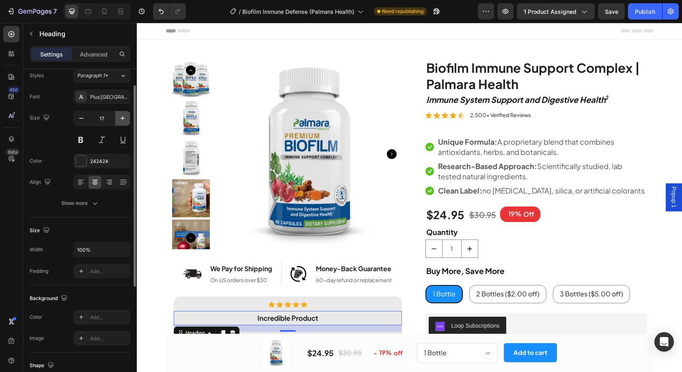
click at [123, 118] on icon "button" at bounding box center [123, 118] width 8 height 8
type input "19"
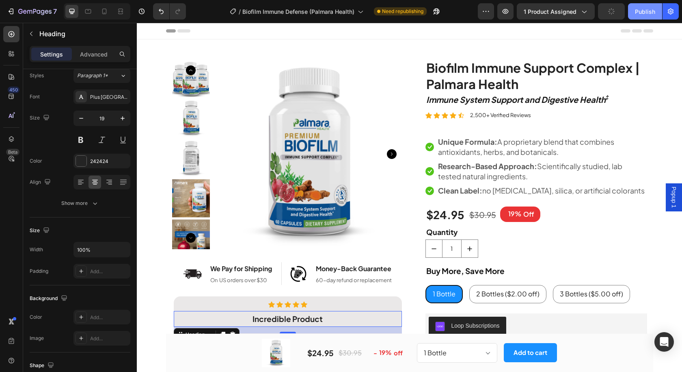
click at [647, 9] on div "Publish" at bounding box center [645, 11] width 20 height 9
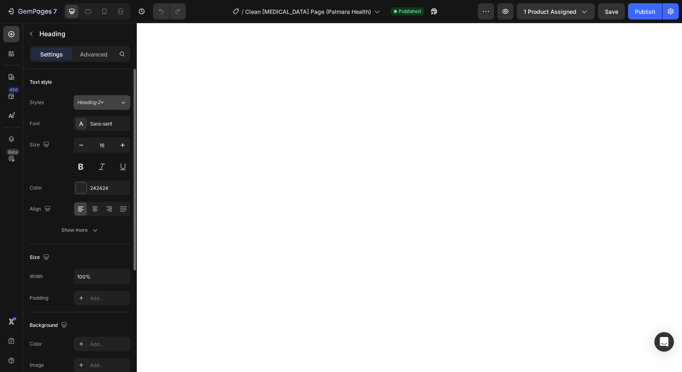
click at [96, 98] on button "Heading 2*" at bounding box center [102, 102] width 57 height 15
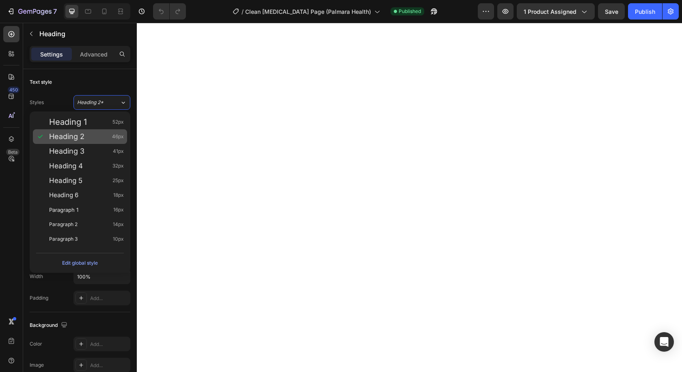
drag, startPoint x: 87, startPoint y: 208, endPoint x: 108, endPoint y: 133, distance: 77.9
click at [87, 208] on div "Paragraph 1 16px" at bounding box center [86, 210] width 75 height 8
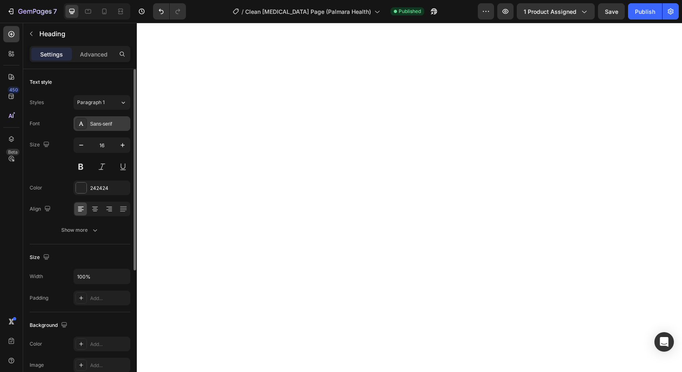
click at [115, 120] on div "Sans-serif" at bounding box center [109, 123] width 38 height 7
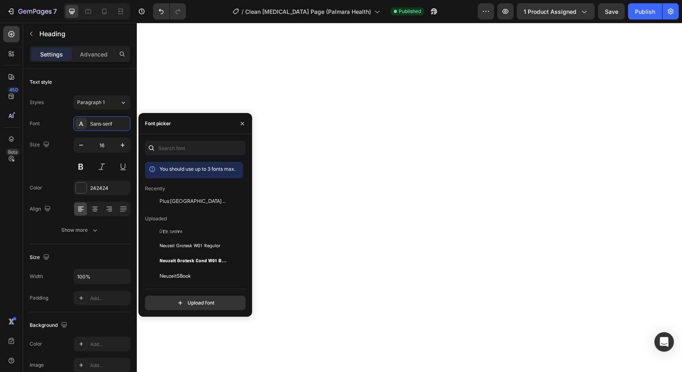
drag, startPoint x: 191, startPoint y: 202, endPoint x: 182, endPoint y: 188, distance: 17.2
click at [192, 202] on span "Plus [GEOGRAPHIC_DATA] Sans" at bounding box center [193, 200] width 67 height 7
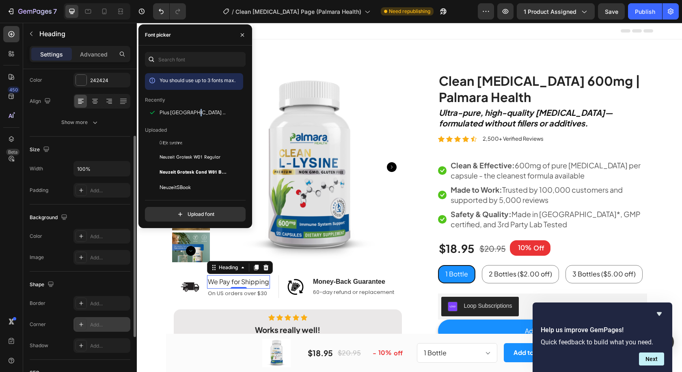
scroll to position [188, 0]
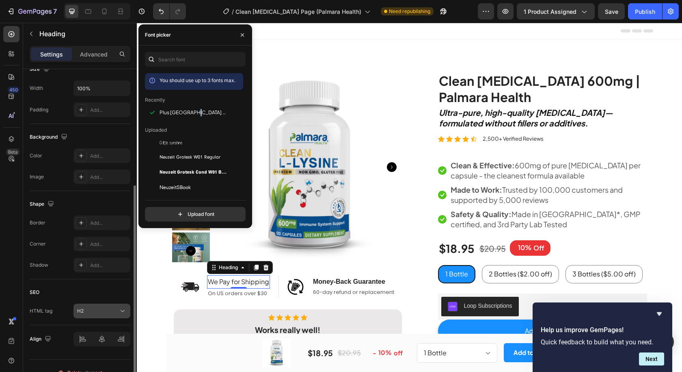
click at [91, 314] on div "H2" at bounding box center [97, 310] width 41 height 7
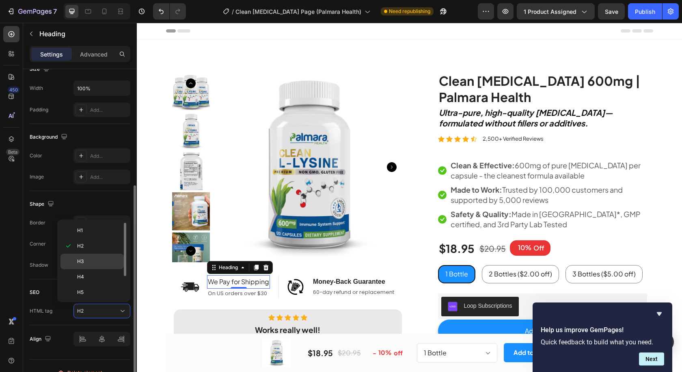
scroll to position [32, 0]
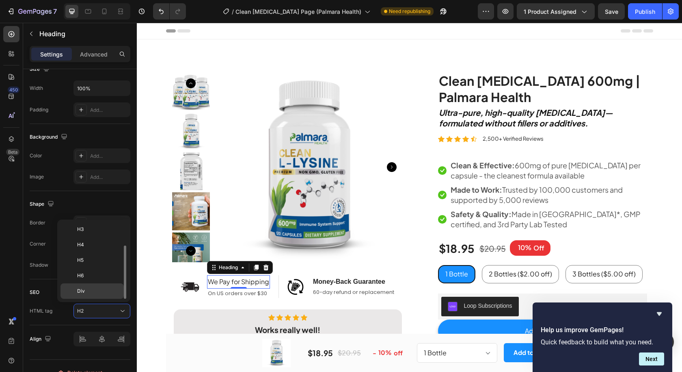
click at [99, 293] on p "Div" at bounding box center [98, 290] width 43 height 7
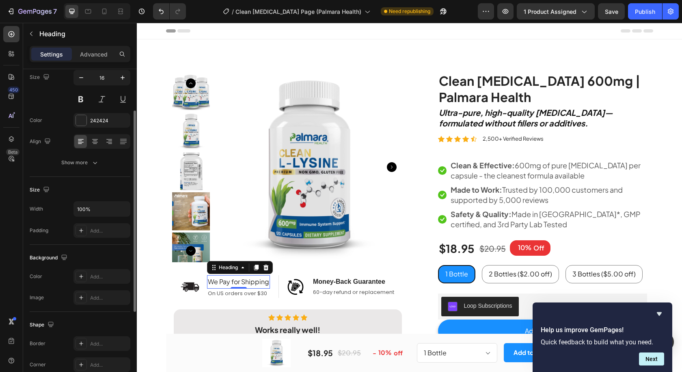
scroll to position [0, 0]
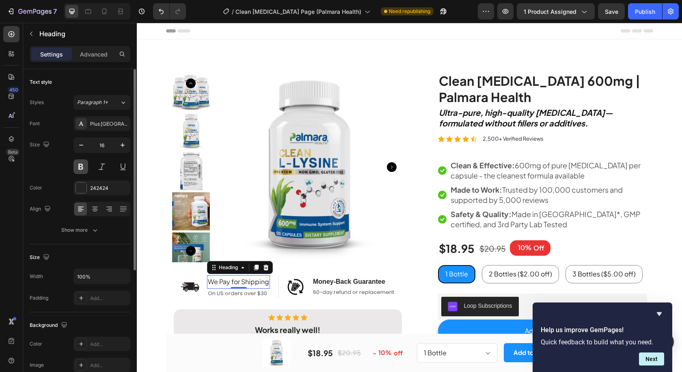
click at [80, 168] on button at bounding box center [81, 166] width 15 height 15
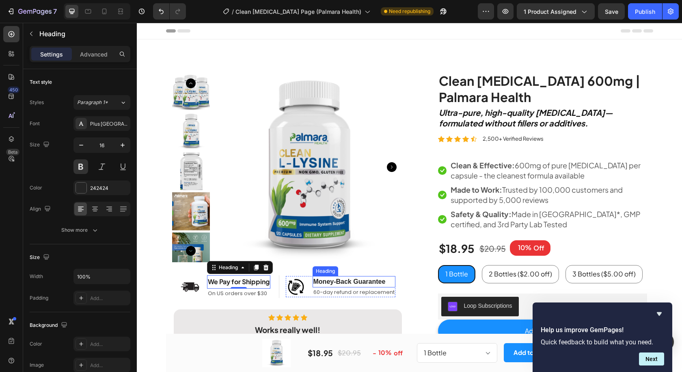
click at [367, 281] on h2 "Money-Back Guarantee" at bounding box center [354, 281] width 83 height 11
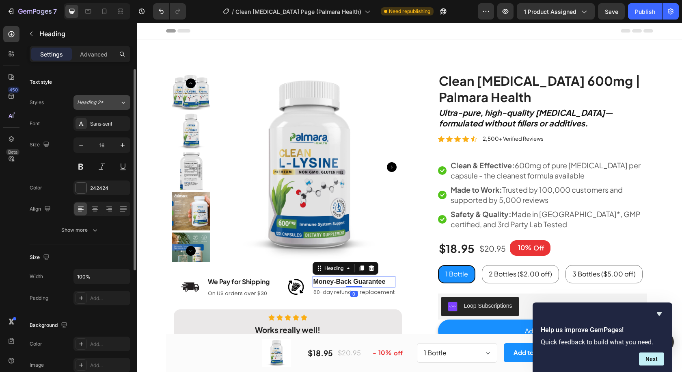
click at [96, 102] on span "Heading 2*" at bounding box center [90, 102] width 26 height 7
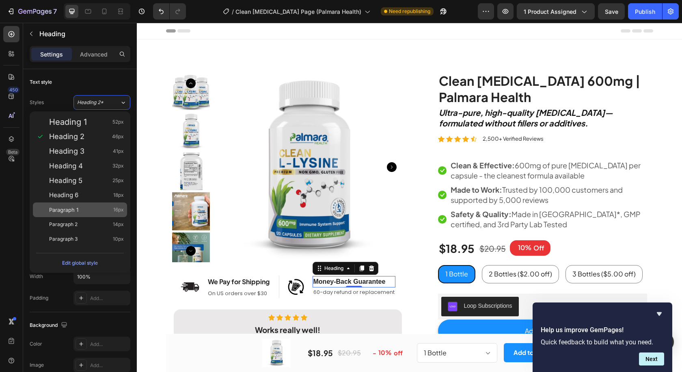
click at [84, 209] on div "Paragraph 1 16px" at bounding box center [86, 210] width 75 height 8
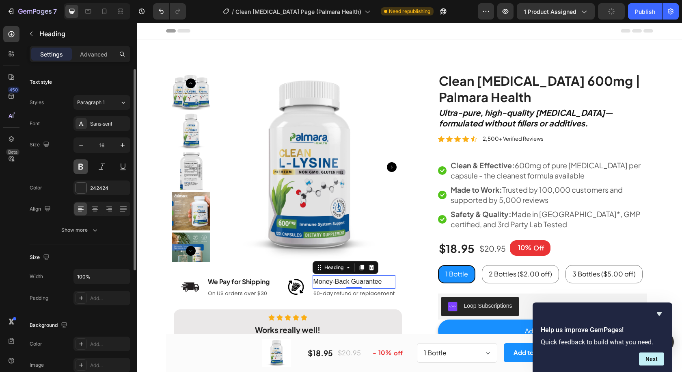
click at [84, 166] on button at bounding box center [81, 166] width 15 height 15
click at [107, 128] on div "Sans-serif" at bounding box center [102, 123] width 57 height 15
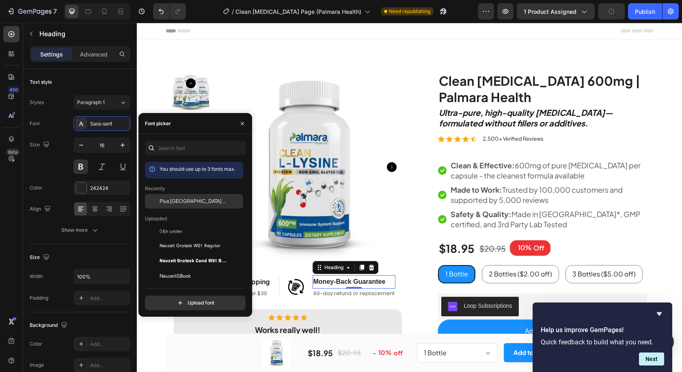
click at [196, 206] on div "Plus [GEOGRAPHIC_DATA] Sans" at bounding box center [194, 201] width 98 height 15
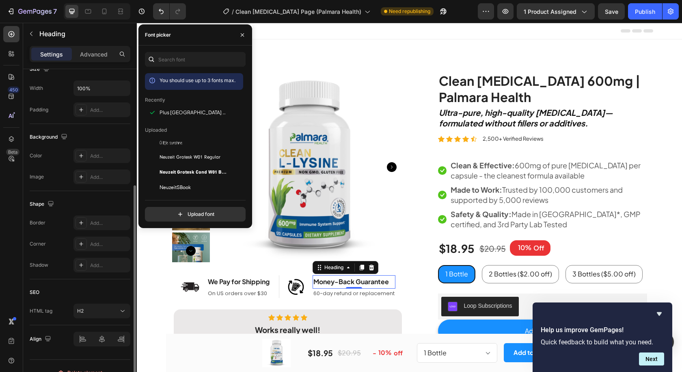
scroll to position [201, 0]
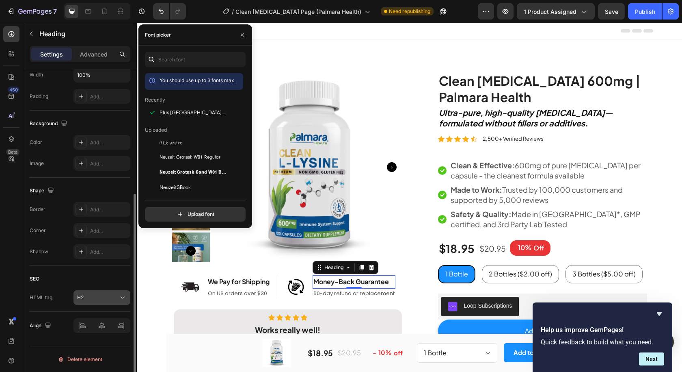
click at [94, 298] on div "H2" at bounding box center [97, 297] width 41 height 7
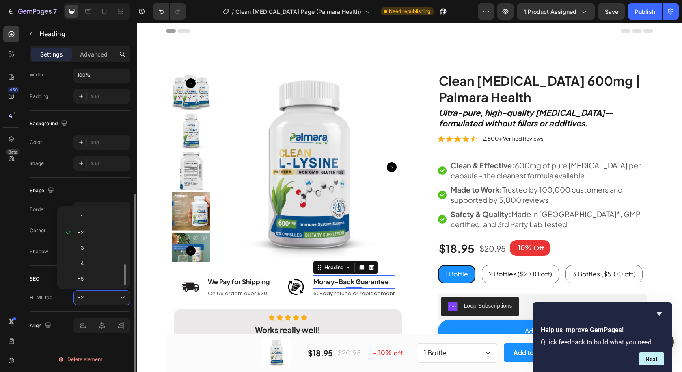
scroll to position [32, 0]
drag, startPoint x: 94, startPoint y: 278, endPoint x: 93, endPoint y: 249, distance: 28.5
click at [94, 278] on p "Div" at bounding box center [98, 277] width 43 height 7
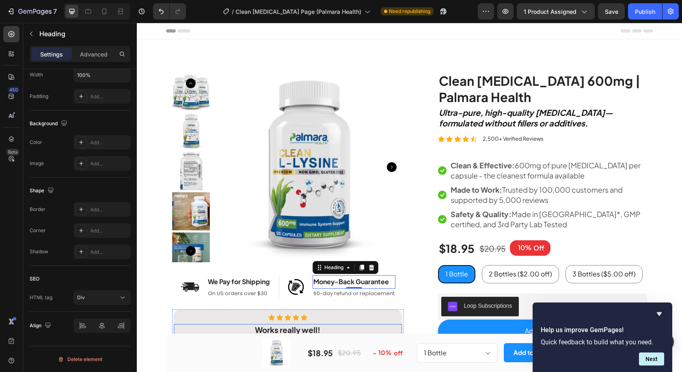
click at [288, 329] on strong "Works really well!" at bounding box center [287, 330] width 65 height 10
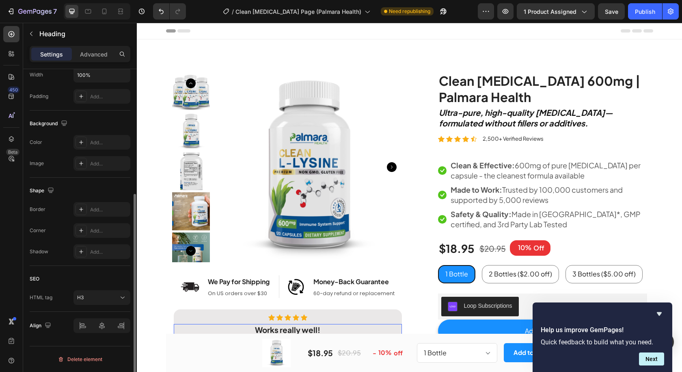
click at [119, 284] on div "SEO" at bounding box center [80, 278] width 101 height 13
click at [108, 302] on button "H3" at bounding box center [102, 297] width 57 height 15
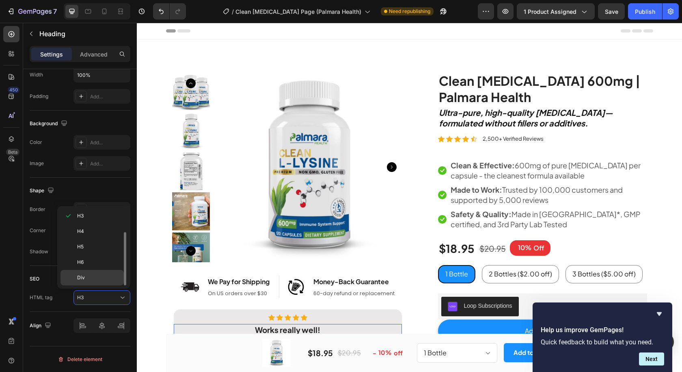
click at [103, 278] on p "Div" at bounding box center [98, 277] width 43 height 7
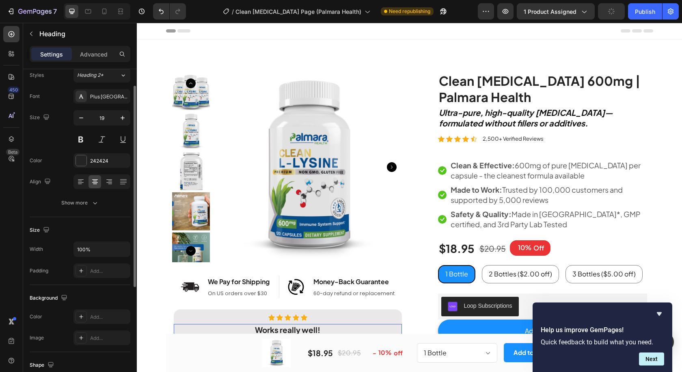
scroll to position [0, 0]
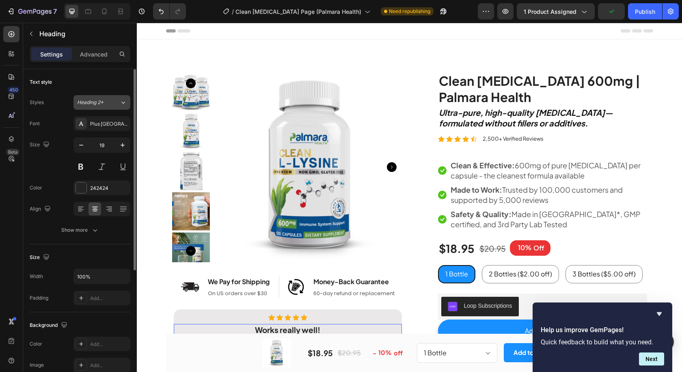
click at [103, 106] on span "Heading 2*" at bounding box center [90, 102] width 26 height 7
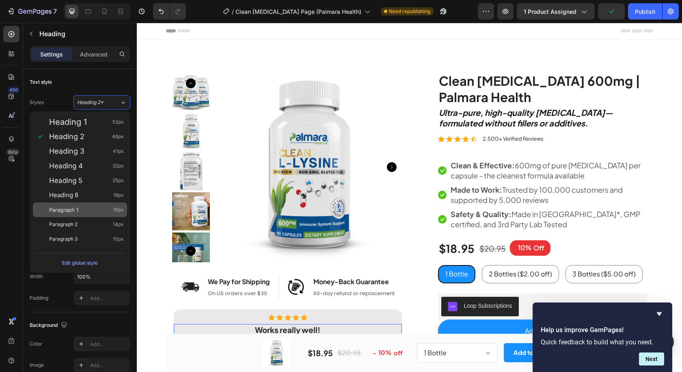
click at [87, 211] on div "Paragraph 1 16px" at bounding box center [86, 210] width 75 height 8
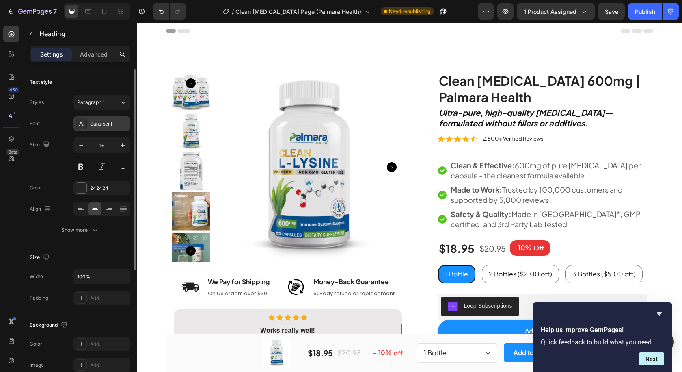
click at [112, 122] on div "Sans-serif" at bounding box center [109, 123] width 38 height 7
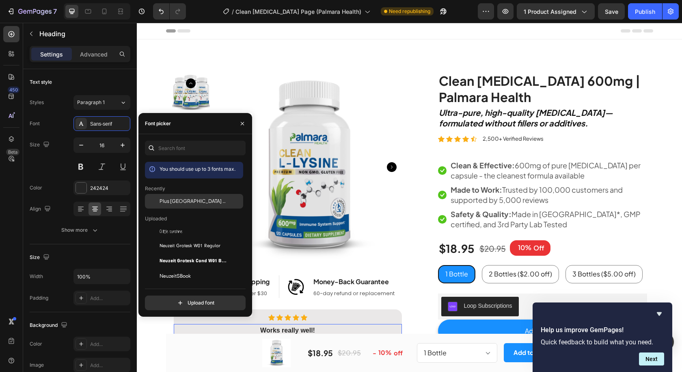
click at [193, 204] on span "Plus [GEOGRAPHIC_DATA] Sans" at bounding box center [193, 200] width 67 height 7
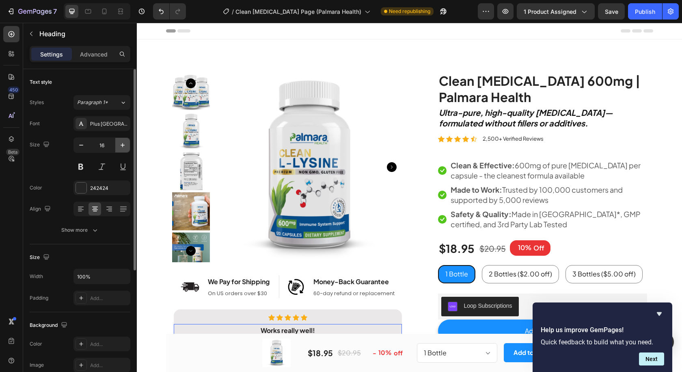
click at [122, 147] on icon "button" at bounding box center [123, 145] width 8 height 8
click at [122, 146] on icon "button" at bounding box center [123, 145] width 8 height 8
type input "19"
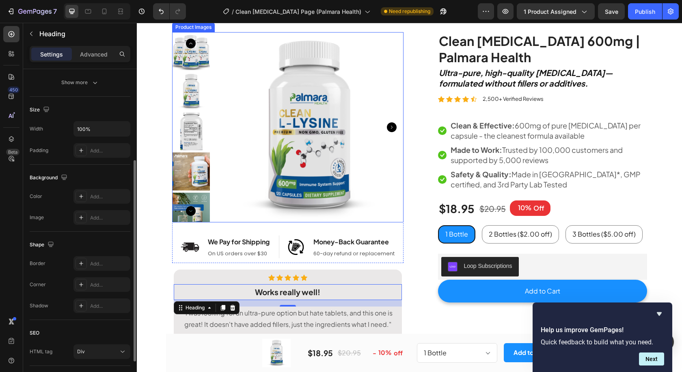
scroll to position [68, 0]
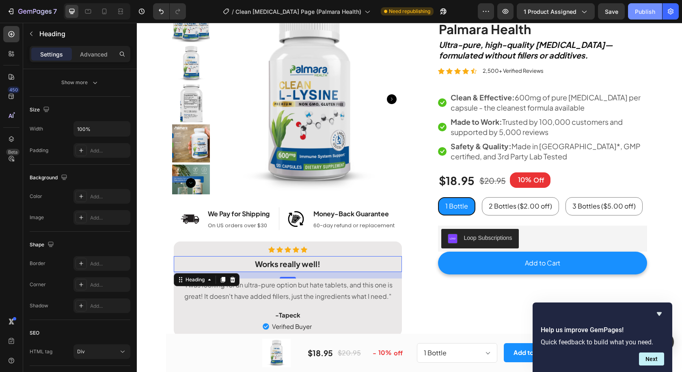
click at [635, 9] on button "Publish" at bounding box center [645, 11] width 34 height 16
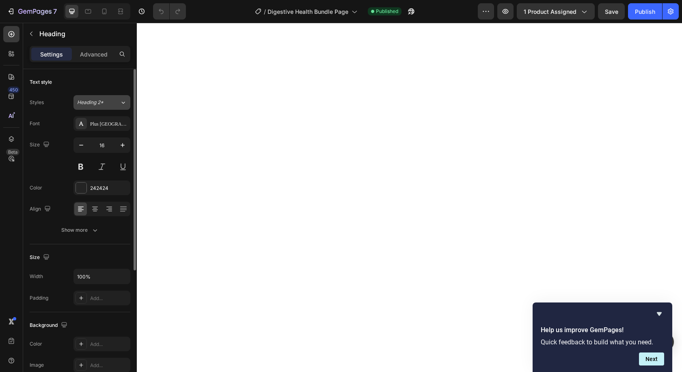
click at [107, 98] on button "Heading 2*" at bounding box center [102, 102] width 57 height 15
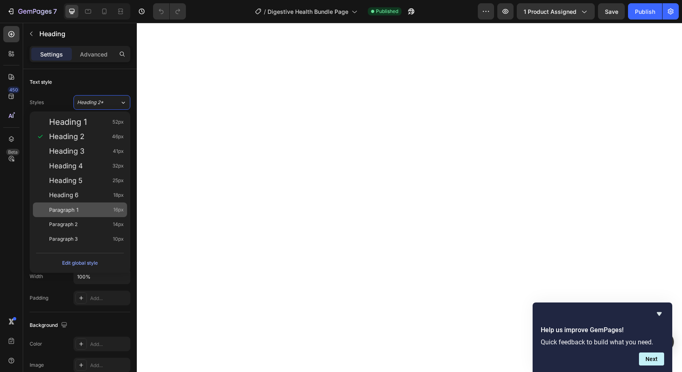
click at [88, 210] on div "Paragraph 1 16px" at bounding box center [86, 210] width 75 height 8
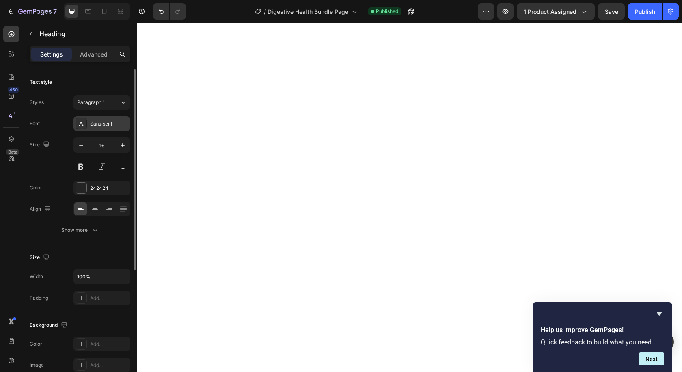
click at [108, 121] on div "Sans-serif" at bounding box center [109, 123] width 38 height 7
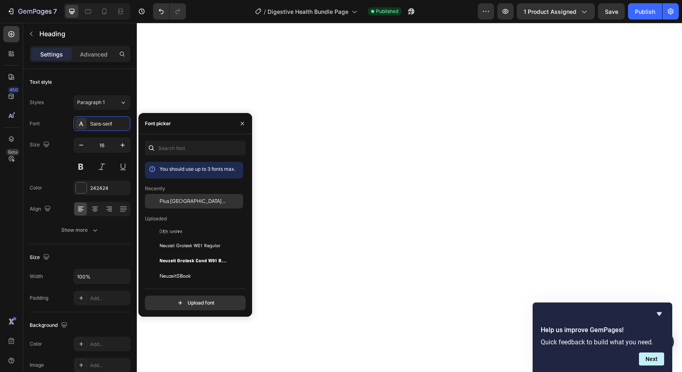
click at [194, 202] on span "Plus [GEOGRAPHIC_DATA] Sans" at bounding box center [193, 200] width 67 height 7
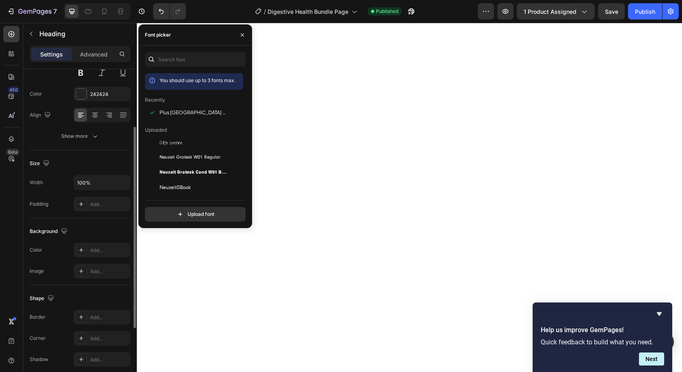
scroll to position [175, 0]
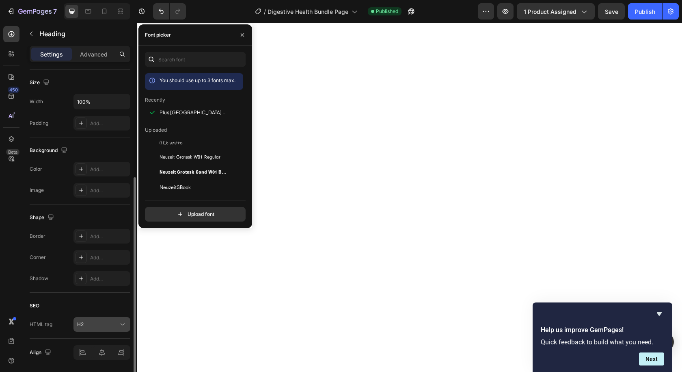
click at [97, 321] on div "H2" at bounding box center [97, 323] width 41 height 7
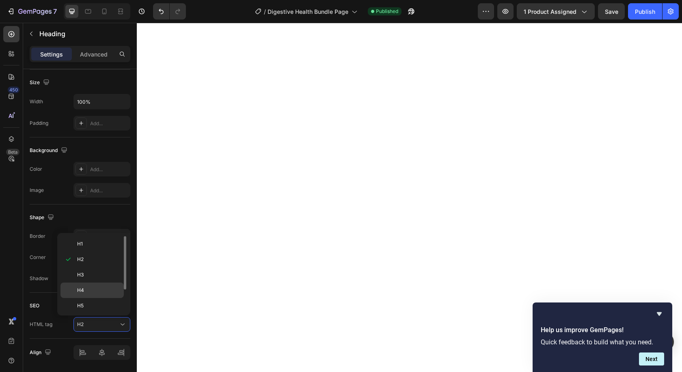
scroll to position [32, 0]
click at [93, 301] on p "Div" at bounding box center [98, 304] width 43 height 7
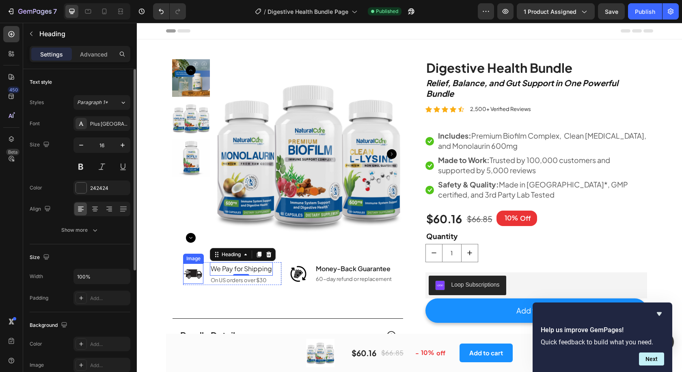
scroll to position [81, 0]
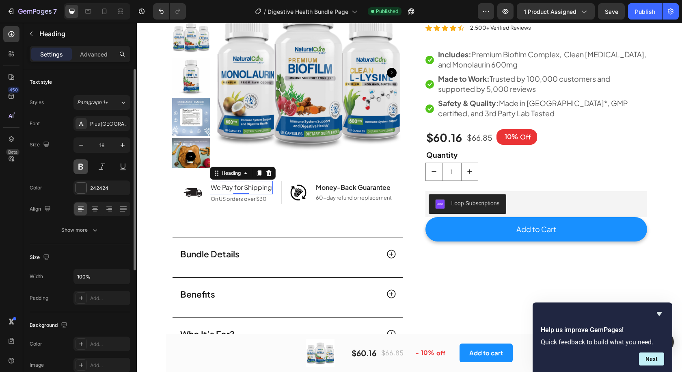
click at [83, 167] on button at bounding box center [81, 166] width 15 height 15
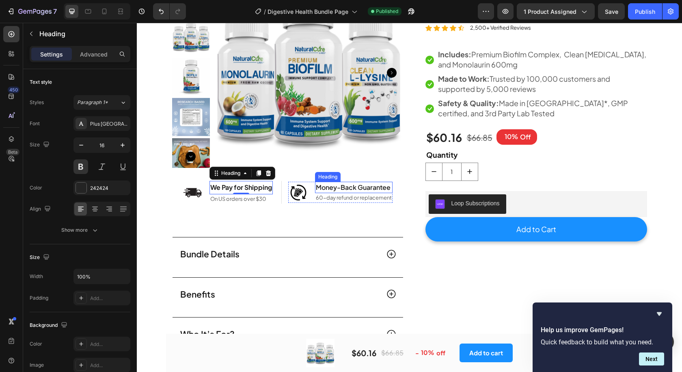
click at [327, 185] on h2 "Money-Back Guarantee" at bounding box center [354, 187] width 78 height 11
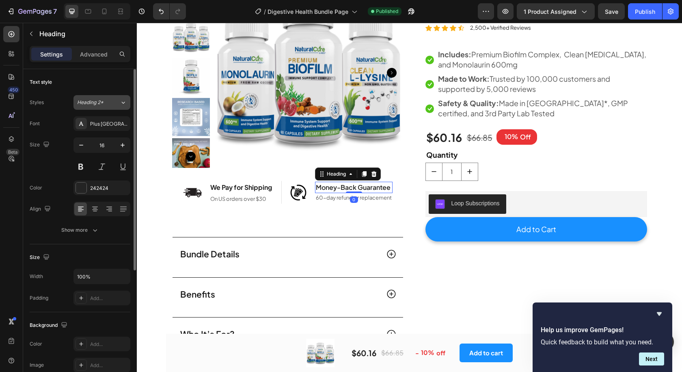
click at [104, 99] on div "Heading 2*" at bounding box center [93, 102] width 33 height 7
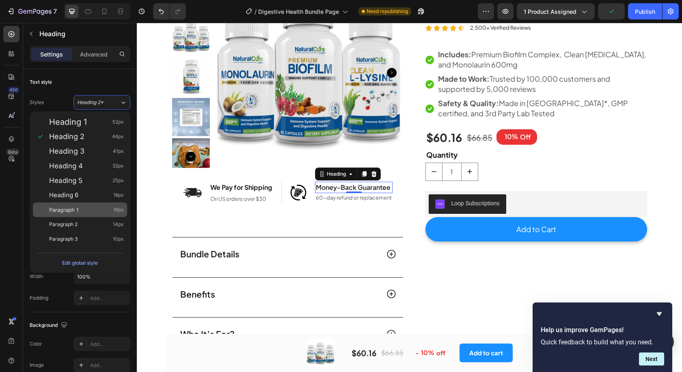
click at [94, 210] on div "Paragraph 1 16px" at bounding box center [86, 210] width 75 height 8
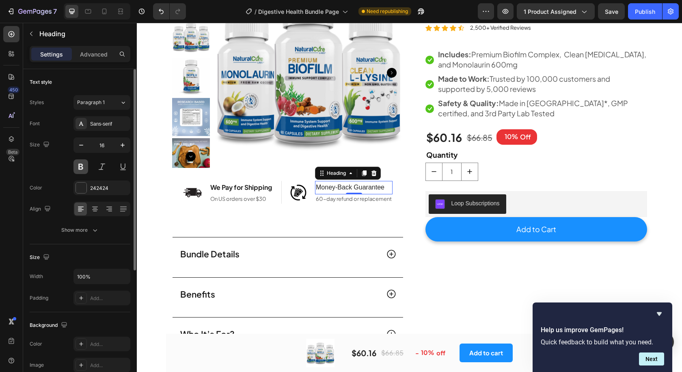
click at [79, 169] on button at bounding box center [81, 166] width 15 height 15
click at [106, 127] on div "Sans-serif" at bounding box center [109, 123] width 38 height 7
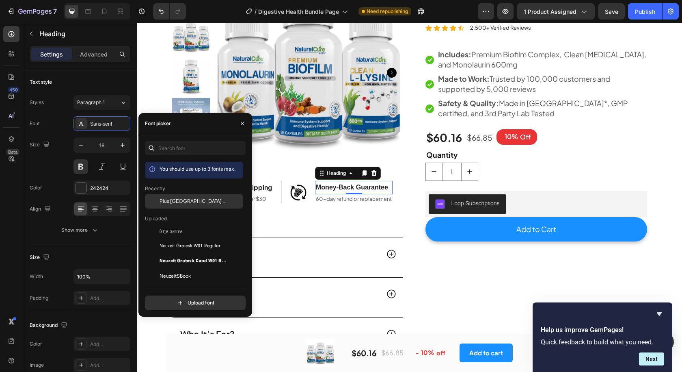
click at [184, 197] on div "Plus [GEOGRAPHIC_DATA] Sans" at bounding box center [194, 201] width 98 height 15
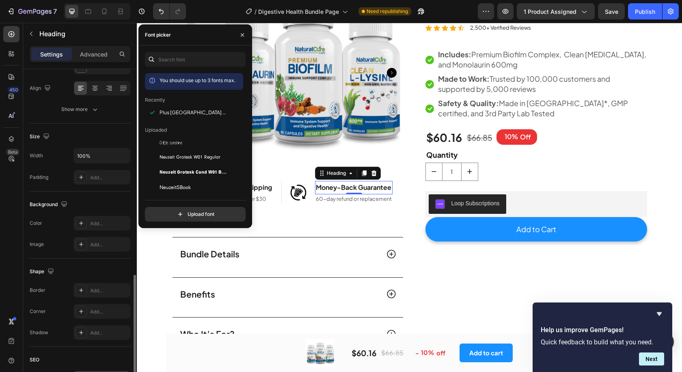
scroll to position [201, 0]
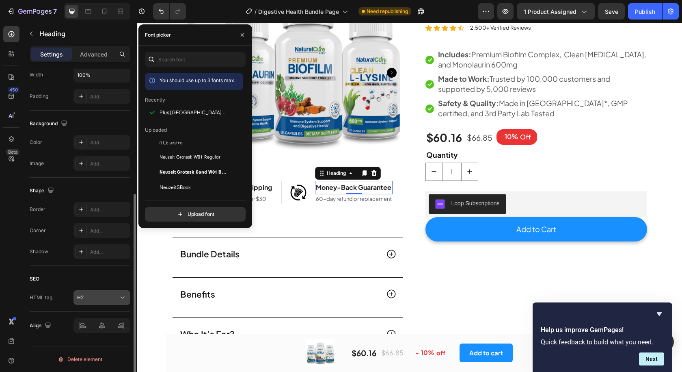
click at [102, 298] on div "H2" at bounding box center [97, 297] width 41 height 7
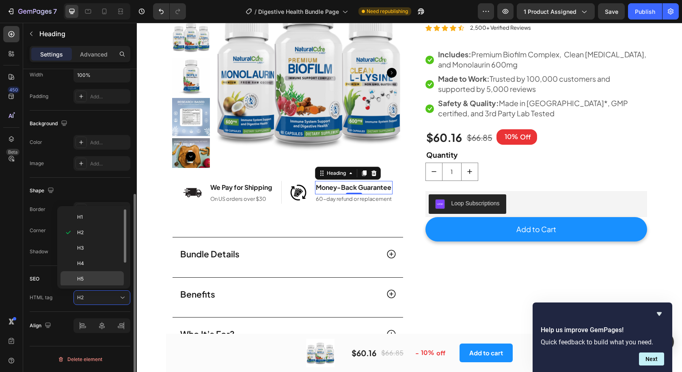
scroll to position [32, 0]
click at [91, 277] on p "Div" at bounding box center [98, 277] width 43 height 7
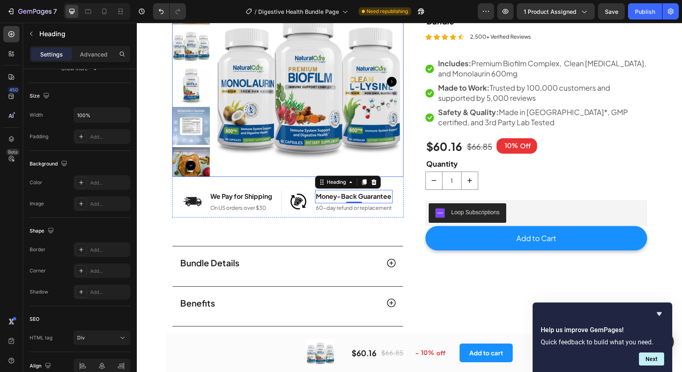
scroll to position [68, 0]
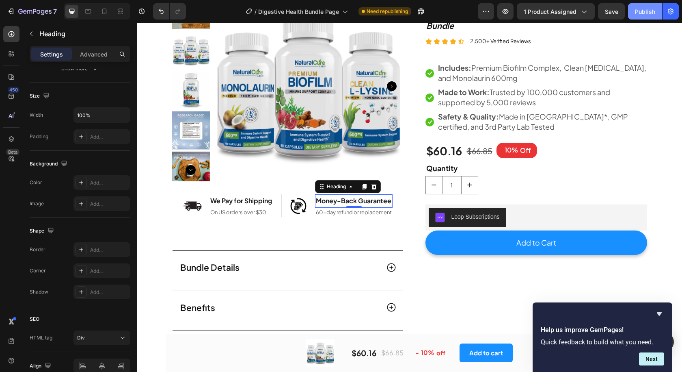
click at [640, 15] on div "Publish" at bounding box center [645, 11] width 20 height 9
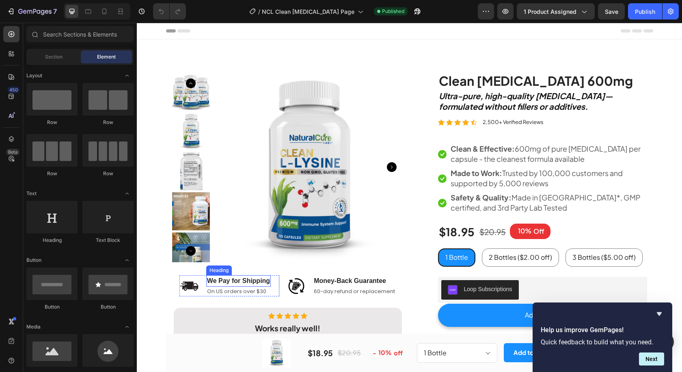
click at [236, 275] on h2 "We Pay for Shipping" at bounding box center [238, 280] width 65 height 11
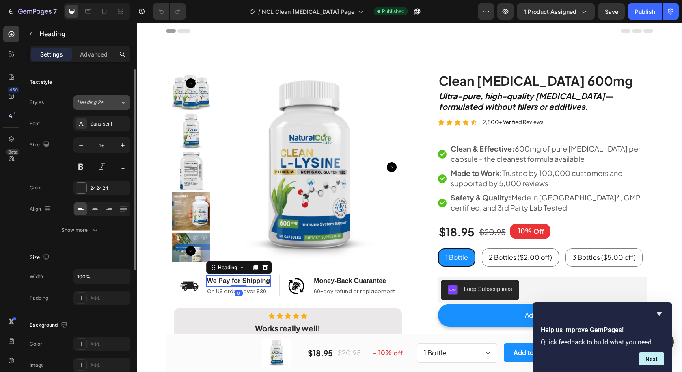
click at [91, 106] on button "Heading 2*" at bounding box center [102, 102] width 57 height 15
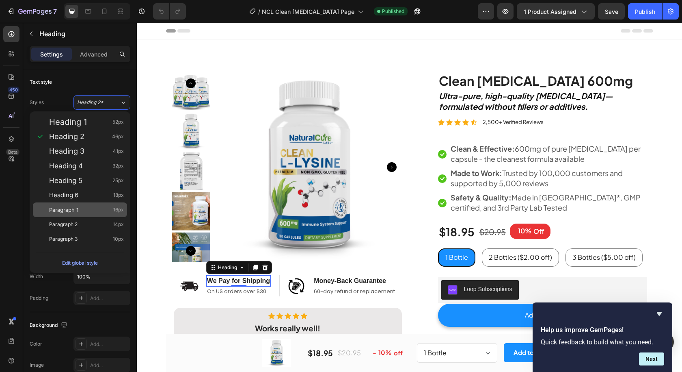
click at [90, 208] on div "Paragraph 1 16px" at bounding box center [86, 210] width 75 height 8
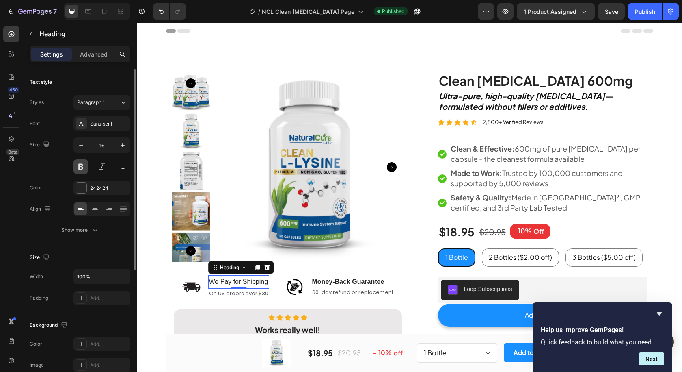
click at [78, 170] on button at bounding box center [81, 166] width 15 height 15
click at [105, 123] on div "Sans-serif" at bounding box center [109, 123] width 38 height 7
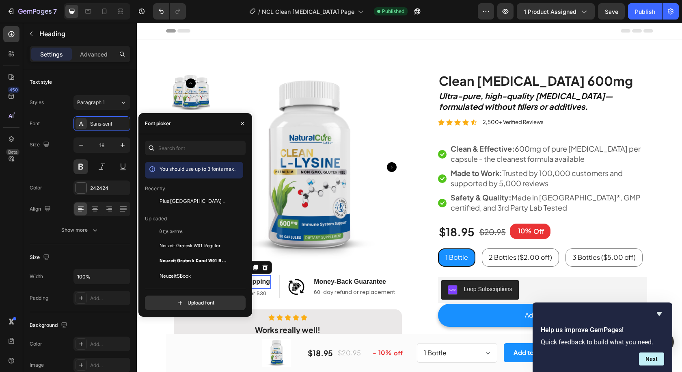
click at [195, 201] on span "Plus [GEOGRAPHIC_DATA] Sans" at bounding box center [193, 200] width 67 height 7
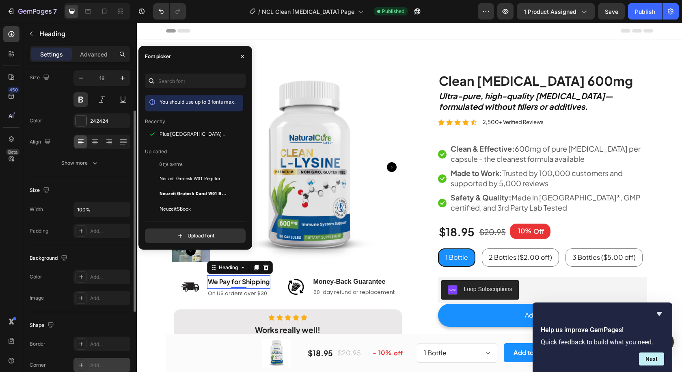
scroll to position [148, 0]
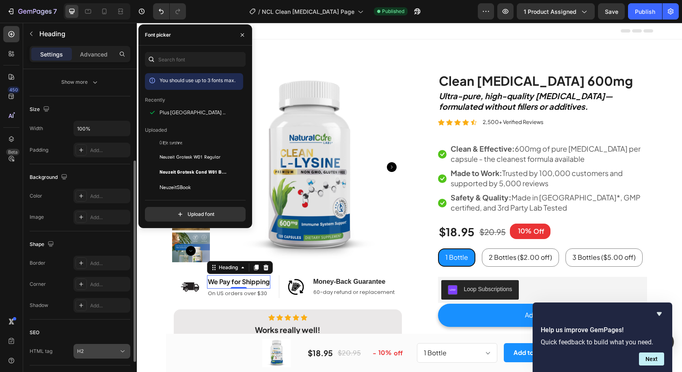
click at [95, 347] on div "H2" at bounding box center [97, 350] width 41 height 7
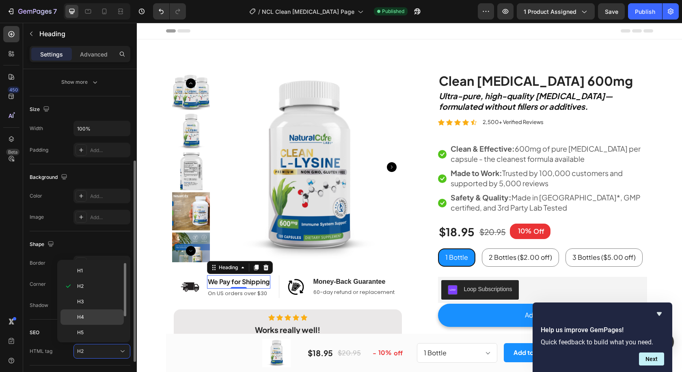
scroll to position [32, 0]
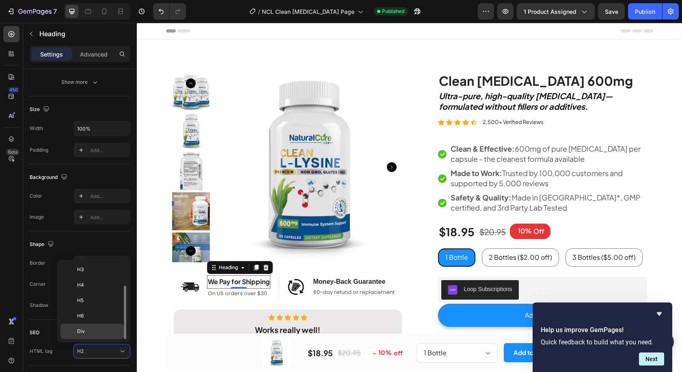
click at [92, 326] on div "Div" at bounding box center [92, 330] width 63 height 15
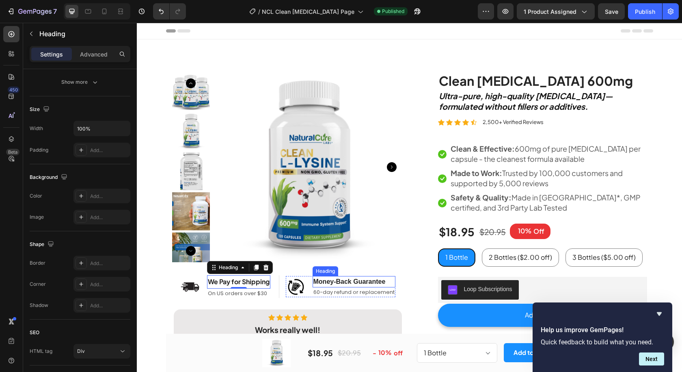
click at [359, 280] on h2 "Money-Back Guarantee" at bounding box center [354, 281] width 83 height 11
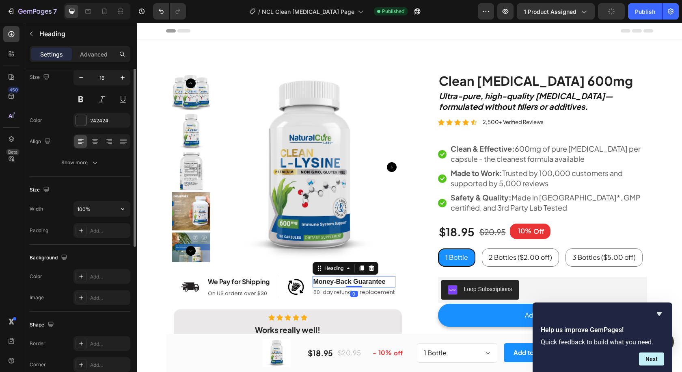
scroll to position [0, 0]
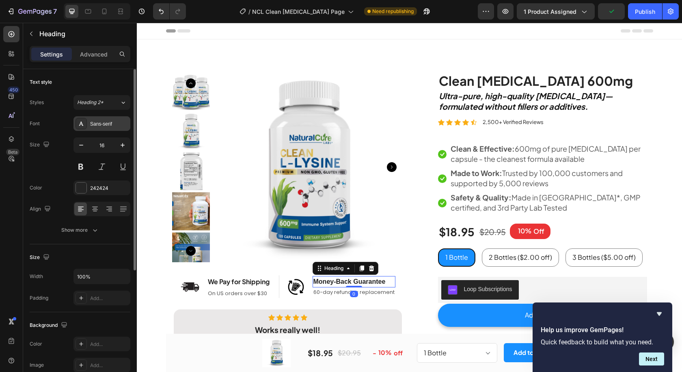
click at [104, 123] on div "Sans-serif" at bounding box center [109, 123] width 38 height 7
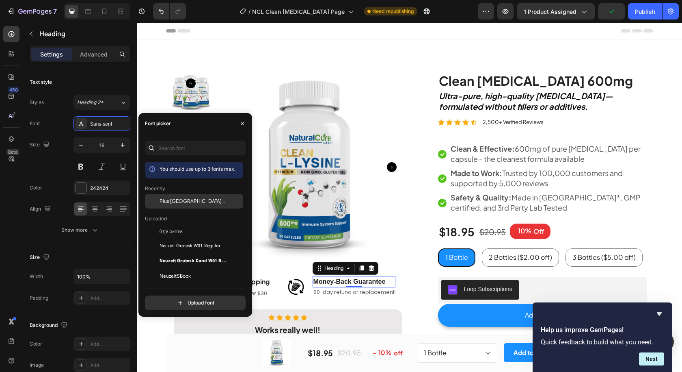
click at [193, 206] on div "Plus [GEOGRAPHIC_DATA] Sans" at bounding box center [194, 201] width 98 height 15
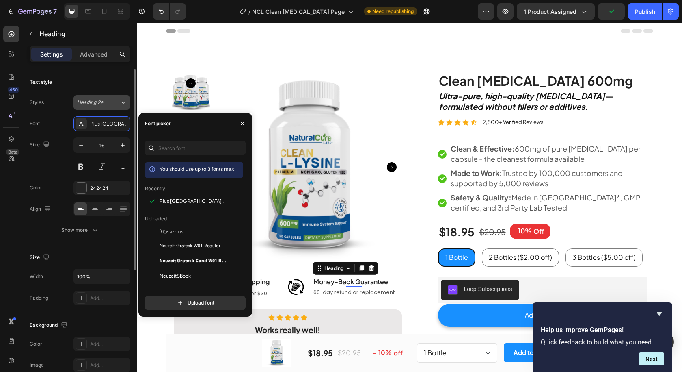
click at [95, 102] on span "Heading 2*" at bounding box center [90, 102] width 26 height 7
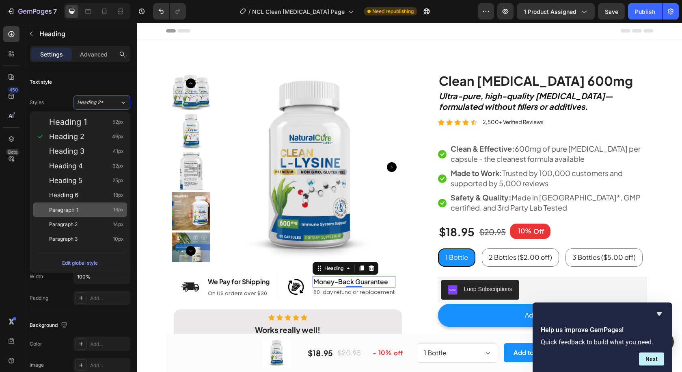
drag, startPoint x: 97, startPoint y: 210, endPoint x: 185, endPoint y: 244, distance: 94.8
click at [97, 210] on div "Paragraph 1 16px" at bounding box center [86, 210] width 75 height 8
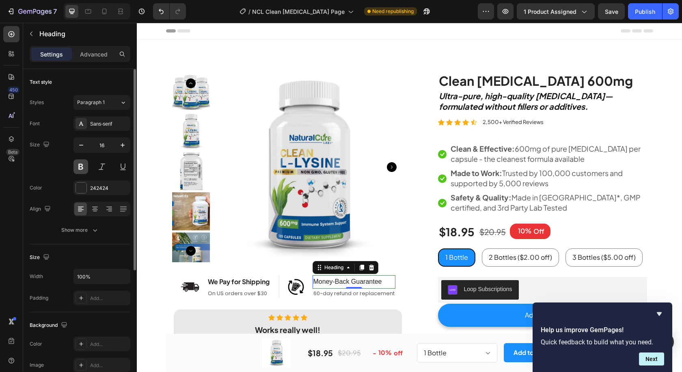
click at [80, 164] on button at bounding box center [81, 166] width 15 height 15
click at [107, 126] on div "Sans-serif" at bounding box center [109, 123] width 38 height 7
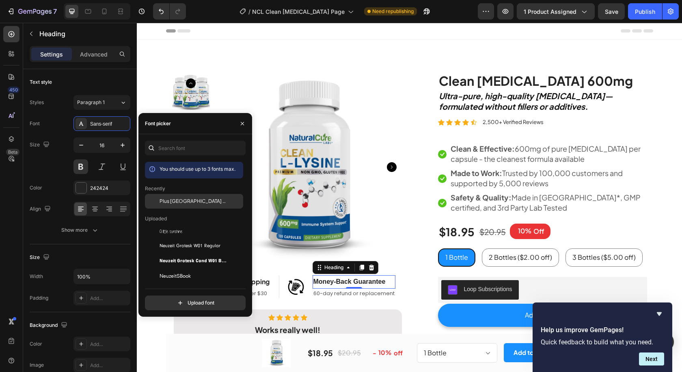
click at [205, 204] on div "Plus [GEOGRAPHIC_DATA] Sans" at bounding box center [201, 200] width 82 height 7
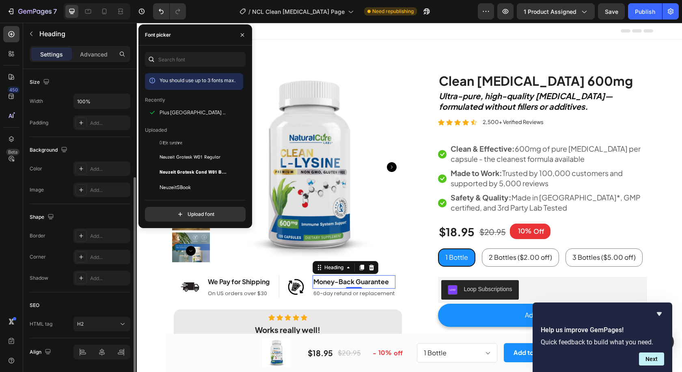
scroll to position [201, 0]
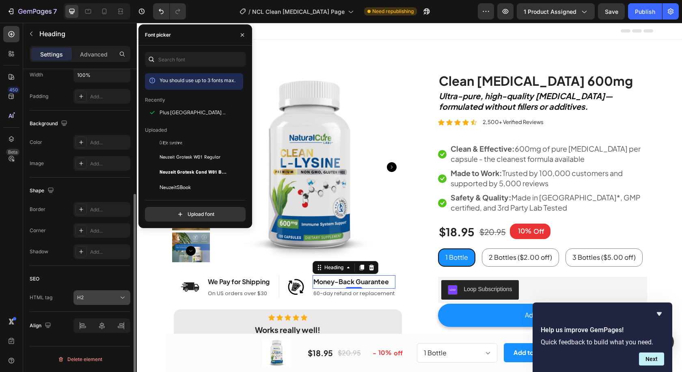
click at [106, 300] on div "H2" at bounding box center [97, 297] width 41 height 7
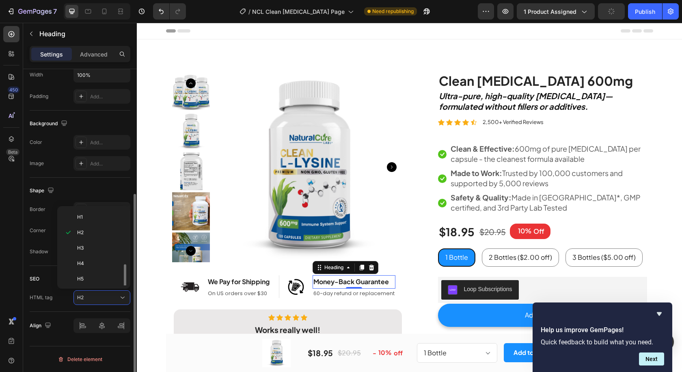
scroll to position [32, 0]
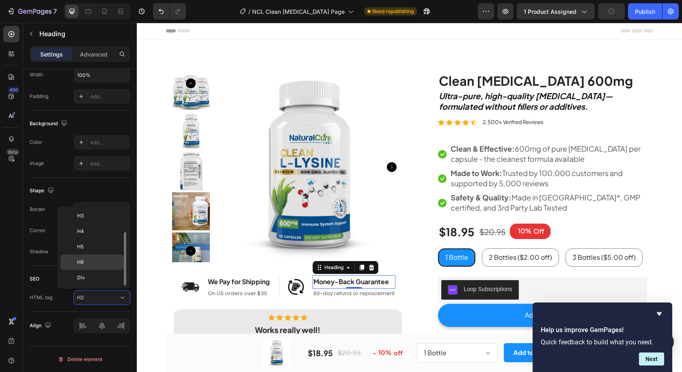
click at [100, 279] on p "Div" at bounding box center [98, 277] width 43 height 7
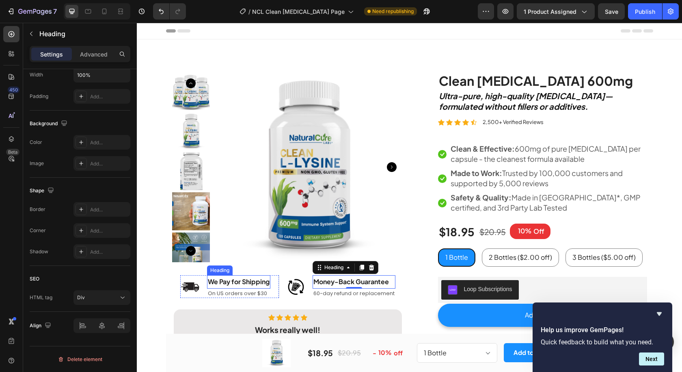
click at [242, 281] on div "We Pay for Shipping" at bounding box center [238, 281] width 63 height 13
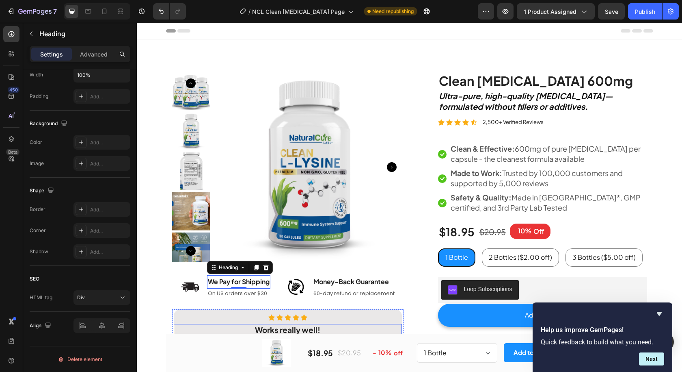
click at [279, 328] on strong "Works really well!" at bounding box center [287, 330] width 65 height 10
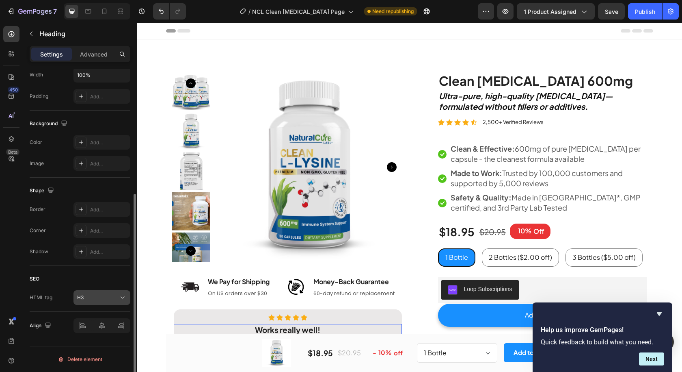
click at [94, 294] on div "H3" at bounding box center [97, 297] width 41 height 7
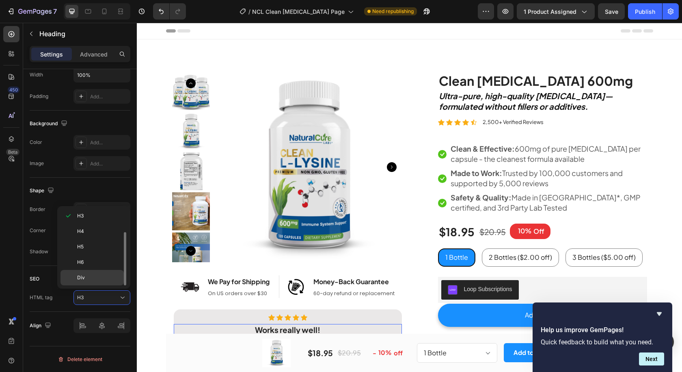
click at [102, 279] on p "Div" at bounding box center [98, 277] width 43 height 7
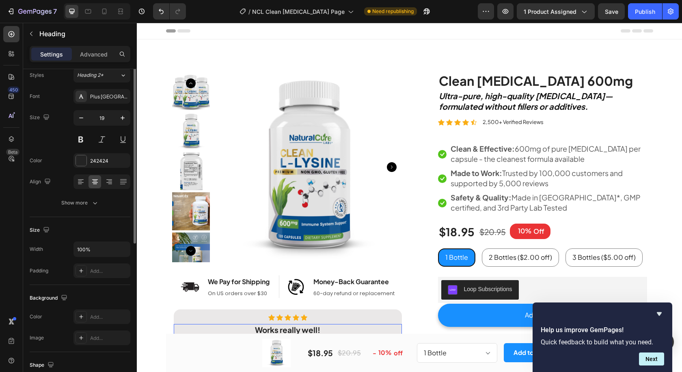
scroll to position [0, 0]
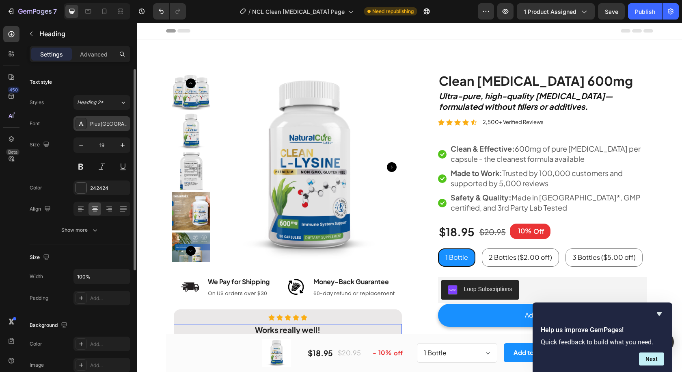
click at [102, 125] on div "Plus [GEOGRAPHIC_DATA] Sans" at bounding box center [109, 123] width 38 height 7
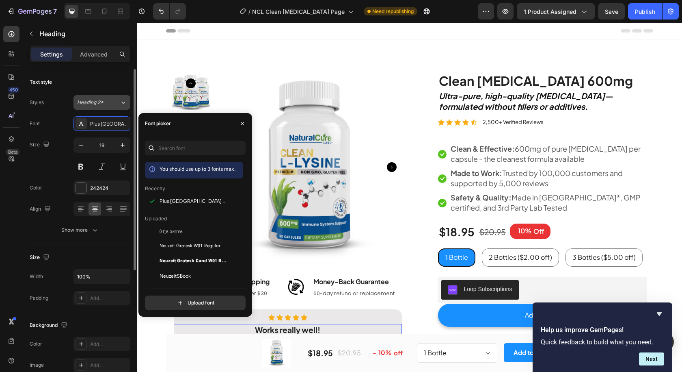
click at [96, 104] on span "Heading 2*" at bounding box center [90, 102] width 26 height 7
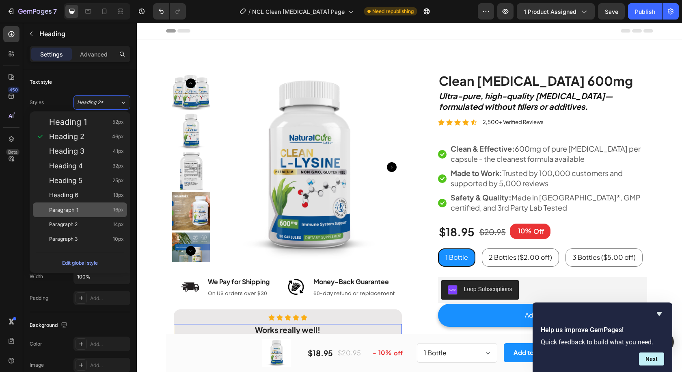
click at [78, 211] on span "Paragraph 1" at bounding box center [63, 210] width 29 height 8
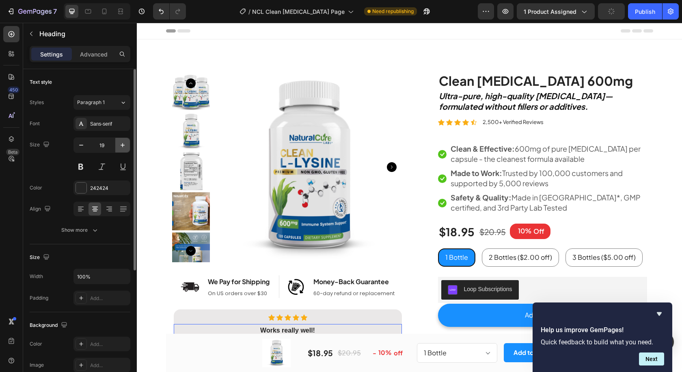
click at [123, 147] on icon "button" at bounding box center [123, 145] width 8 height 8
click at [123, 146] on icon "button" at bounding box center [123, 145] width 8 height 8
click at [124, 146] on icon "button" at bounding box center [123, 145] width 8 height 8
click at [82, 147] on icon "button" at bounding box center [81, 145] width 8 height 8
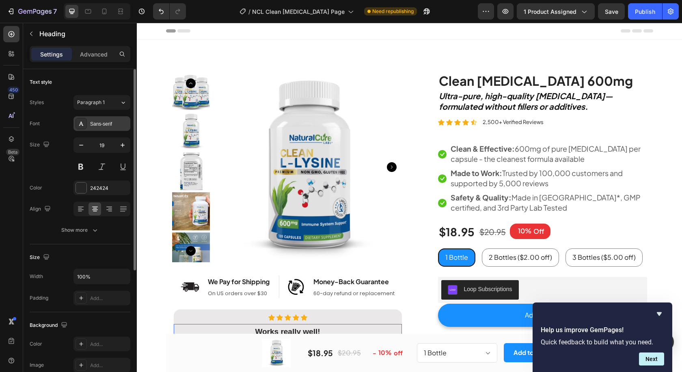
click at [107, 119] on div "Sans-serif" at bounding box center [102, 123] width 57 height 15
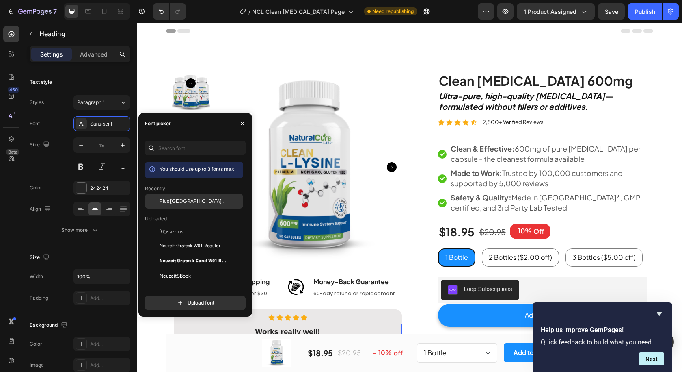
click at [202, 195] on div "Plus [GEOGRAPHIC_DATA] Sans" at bounding box center [194, 201] width 98 height 15
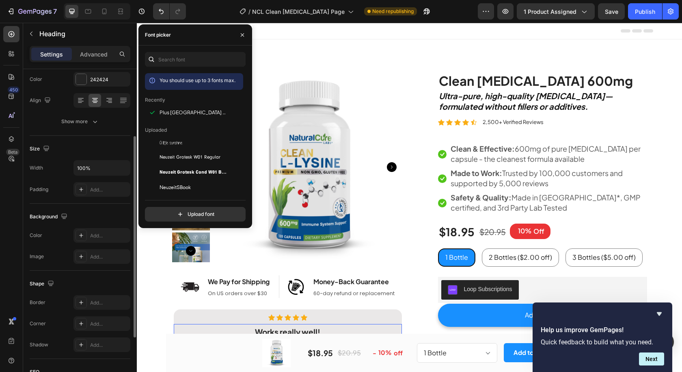
scroll to position [201, 0]
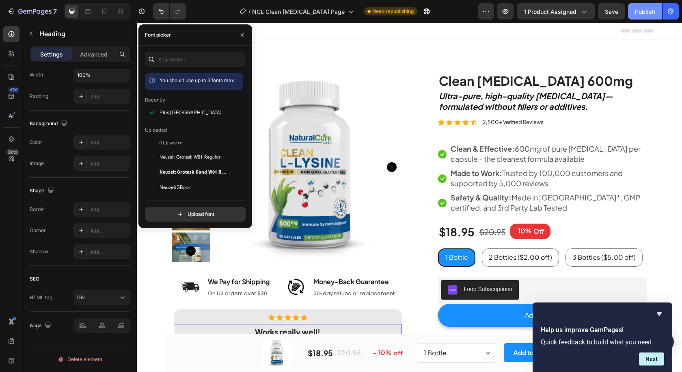
click at [639, 11] on div "Publish" at bounding box center [645, 11] width 20 height 9
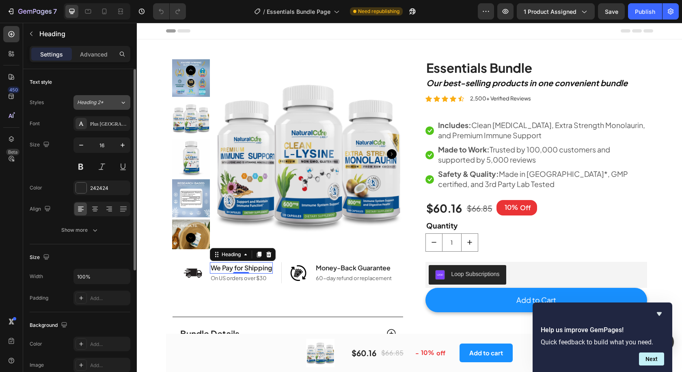
click at [106, 104] on div "Heading 2*" at bounding box center [93, 102] width 33 height 7
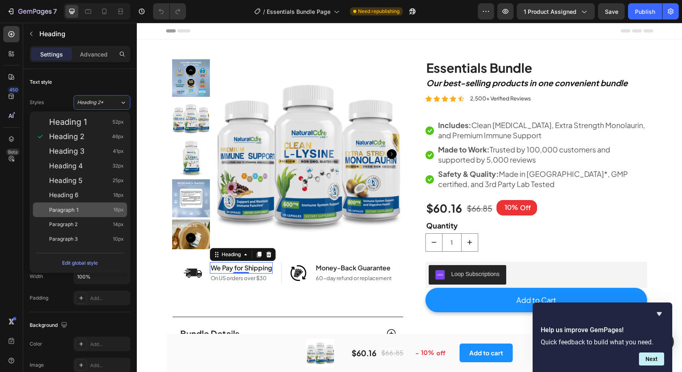
click at [80, 212] on div "Paragraph 1 16px" at bounding box center [86, 210] width 75 height 8
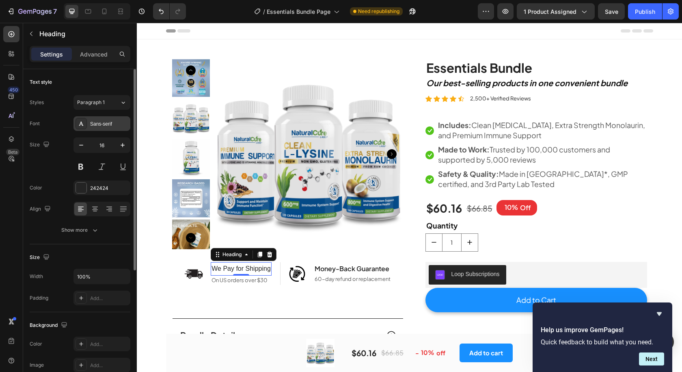
click at [107, 122] on div "Sans-serif" at bounding box center [109, 123] width 38 height 7
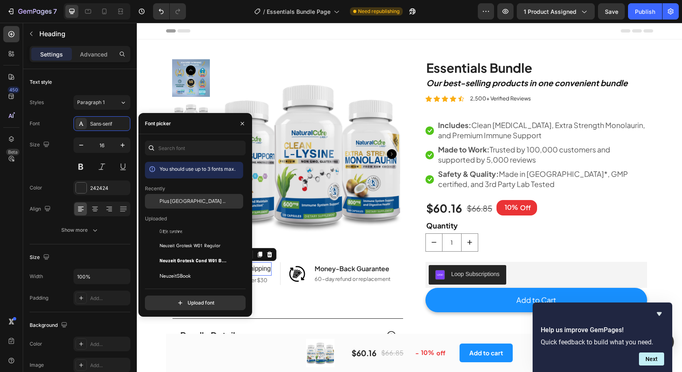
click at [188, 199] on span "Plus [GEOGRAPHIC_DATA] Sans" at bounding box center [193, 200] width 67 height 7
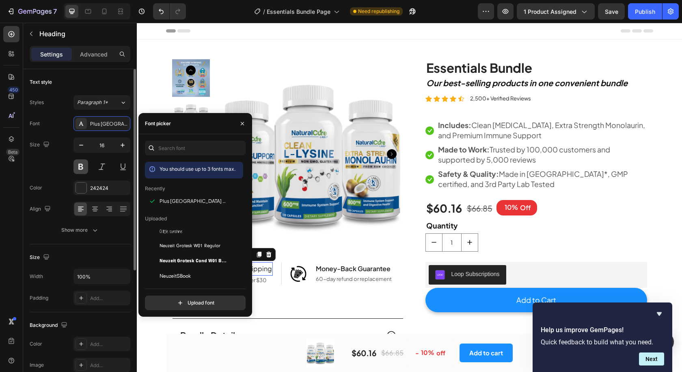
click at [83, 164] on button at bounding box center [81, 166] width 15 height 15
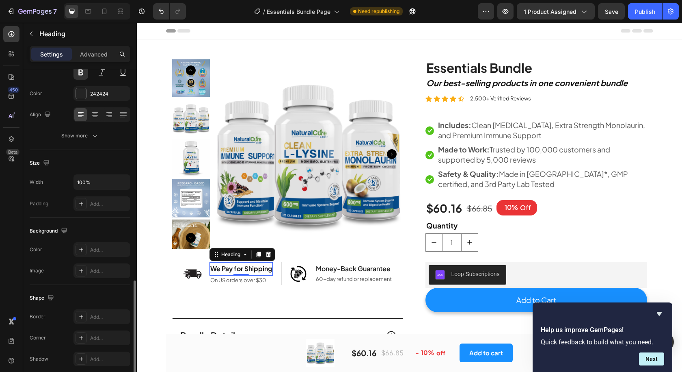
scroll to position [189, 0]
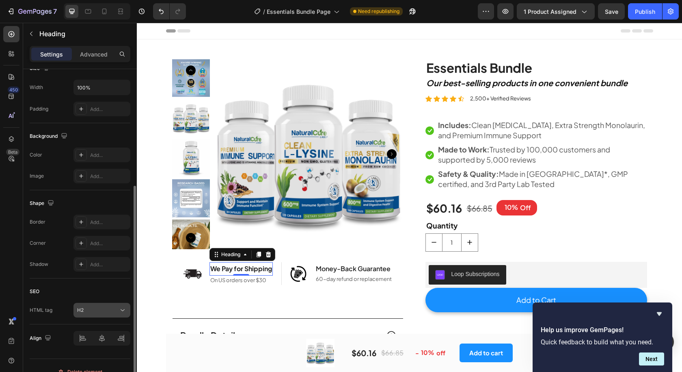
click at [92, 312] on div "H2" at bounding box center [97, 309] width 41 height 7
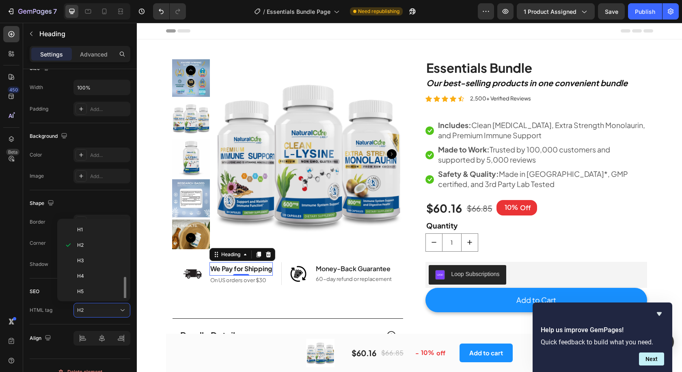
scroll to position [32, 0]
click at [95, 289] on p "Div" at bounding box center [98, 289] width 43 height 7
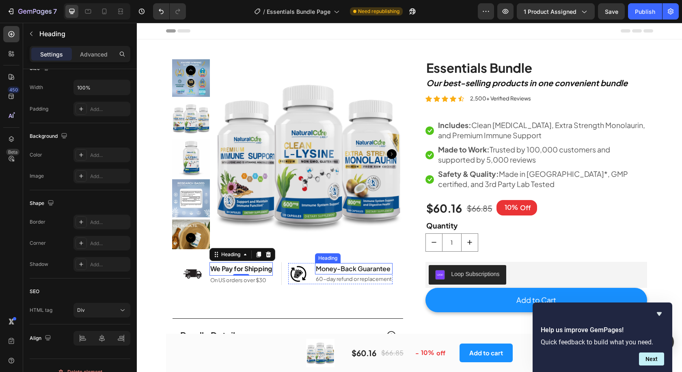
click at [327, 267] on h2 "Money-Back Guarantee" at bounding box center [354, 268] width 78 height 11
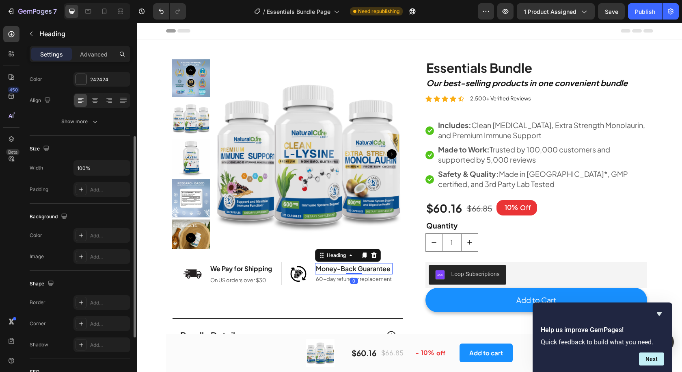
scroll to position [41, 0]
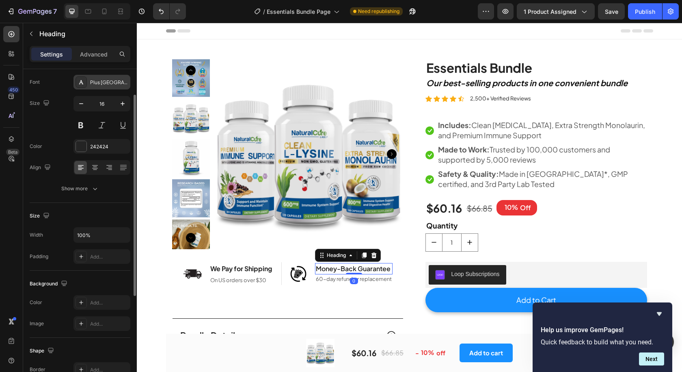
click at [102, 76] on div "Plus [GEOGRAPHIC_DATA] Sans" at bounding box center [102, 82] width 57 height 15
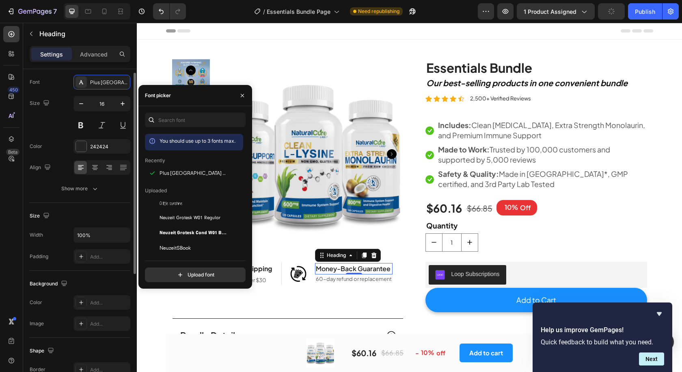
scroll to position [0, 0]
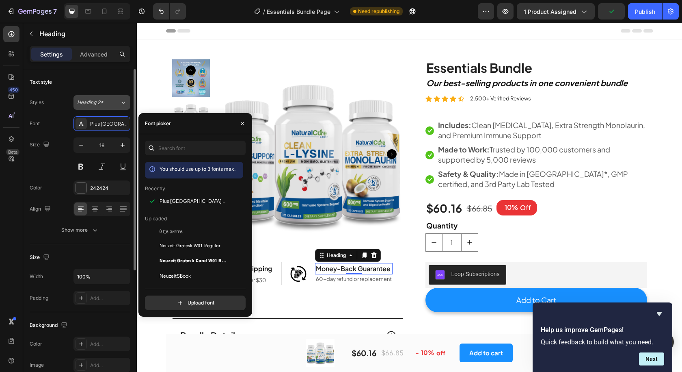
click at [106, 106] on div "Heading 2*" at bounding box center [93, 102] width 33 height 7
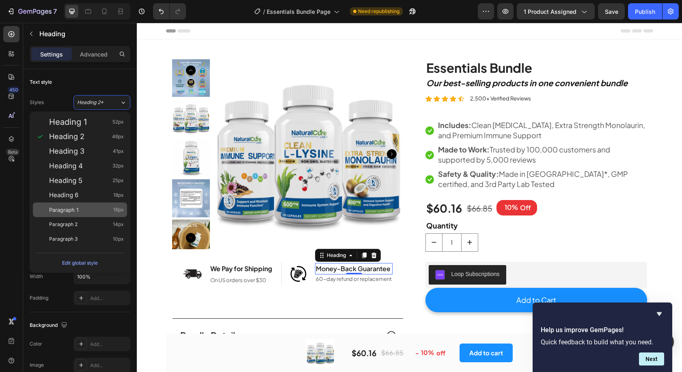
click at [69, 213] on span "Paragraph 1" at bounding box center [63, 210] width 29 height 8
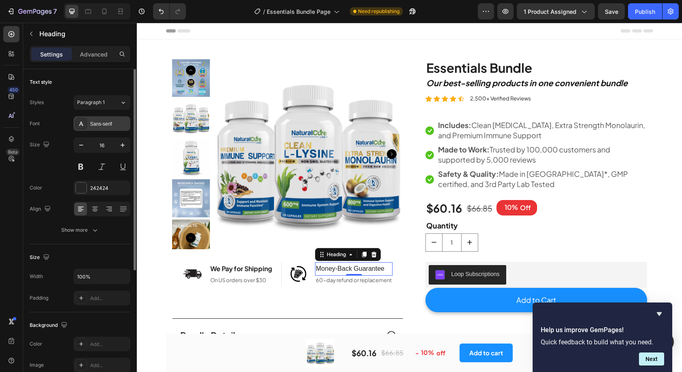
click at [104, 120] on div "Sans-serif" at bounding box center [109, 123] width 38 height 7
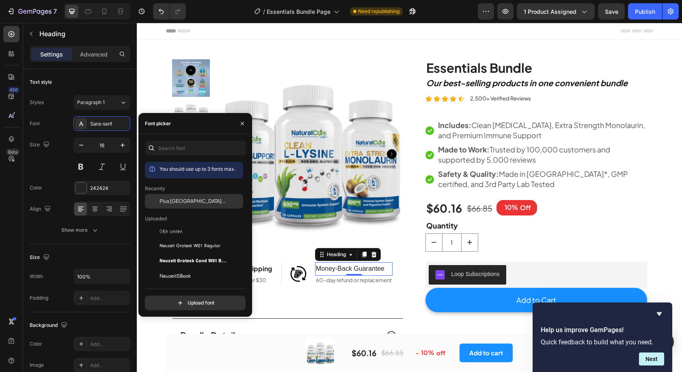
click at [196, 201] on span "Plus [GEOGRAPHIC_DATA] Sans" at bounding box center [193, 200] width 67 height 7
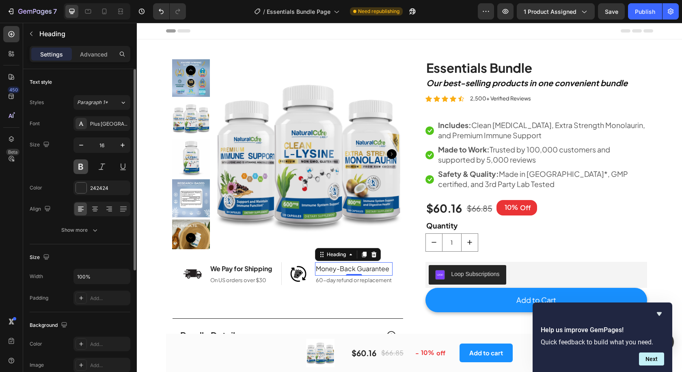
click at [84, 168] on button at bounding box center [81, 166] width 15 height 15
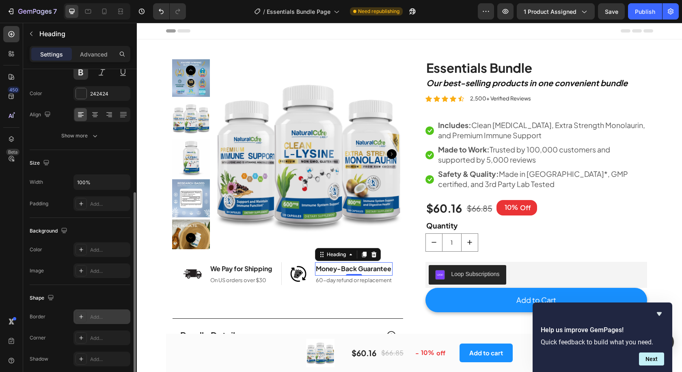
scroll to position [175, 0]
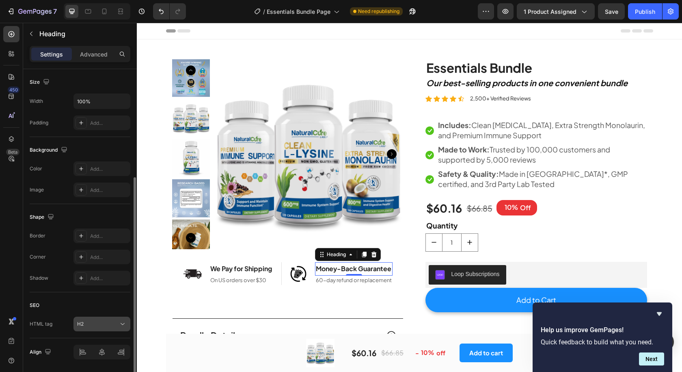
click at [95, 325] on div "H2" at bounding box center [97, 323] width 41 height 7
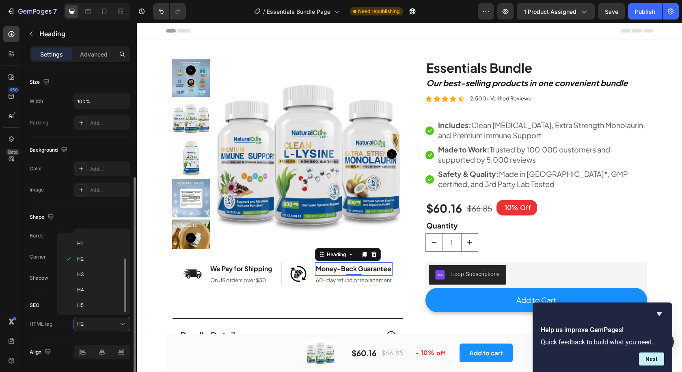
scroll to position [32, 0]
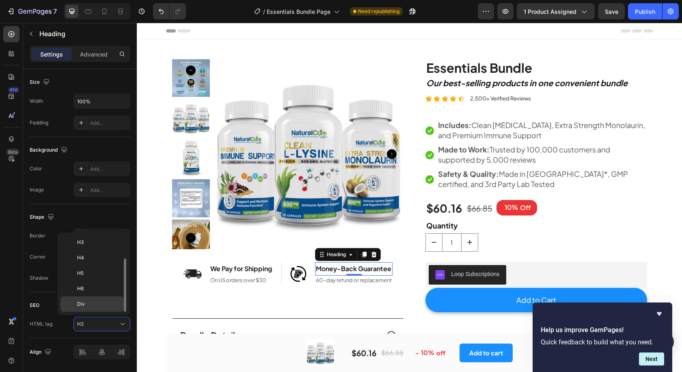
click at [97, 302] on p "Div" at bounding box center [98, 303] width 43 height 7
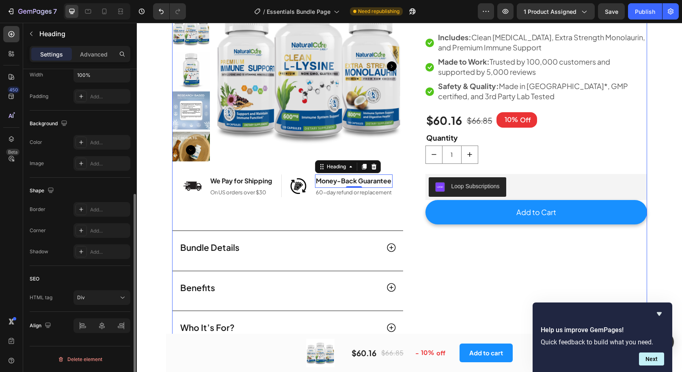
scroll to position [95, 0]
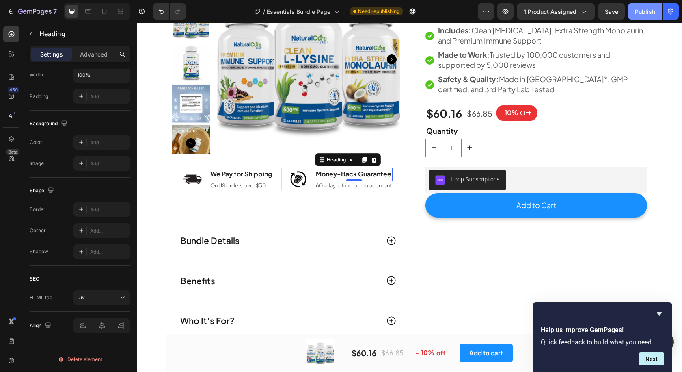
click at [637, 19] on button "Publish" at bounding box center [645, 11] width 34 height 16
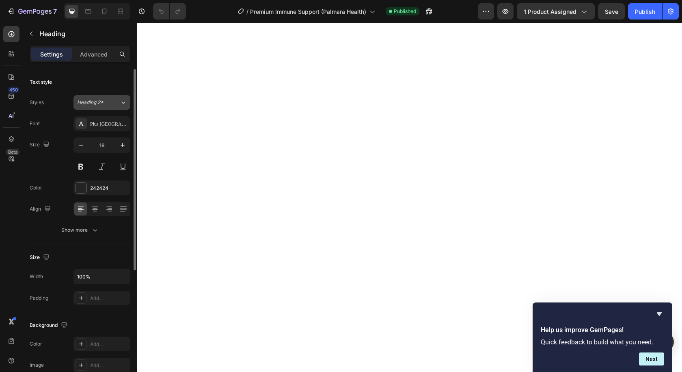
click at [90, 102] on span "Heading 2*" at bounding box center [90, 102] width 26 height 7
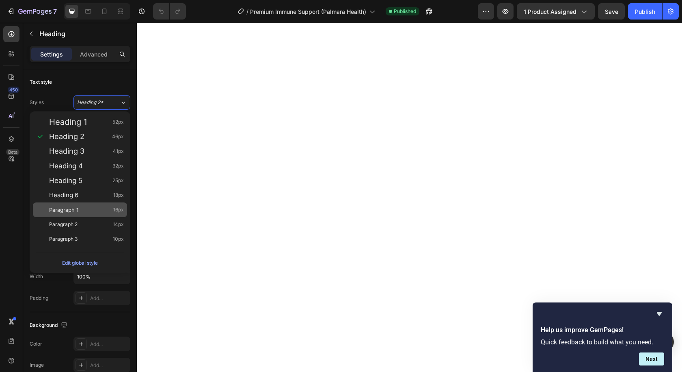
click at [81, 212] on div "Paragraph 1 16px" at bounding box center [86, 210] width 75 height 8
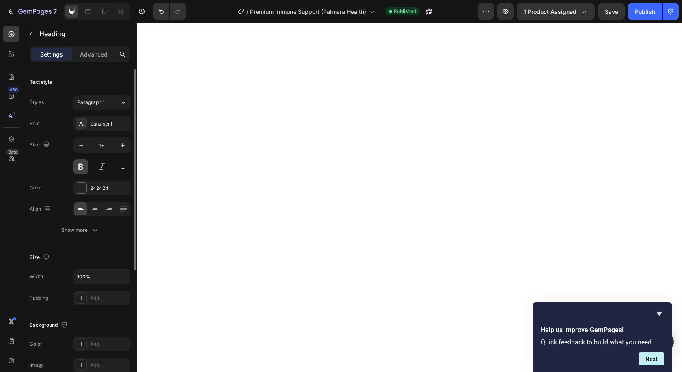
click at [82, 167] on button at bounding box center [81, 166] width 15 height 15
click at [100, 116] on div "Sans-serif" at bounding box center [102, 123] width 57 height 15
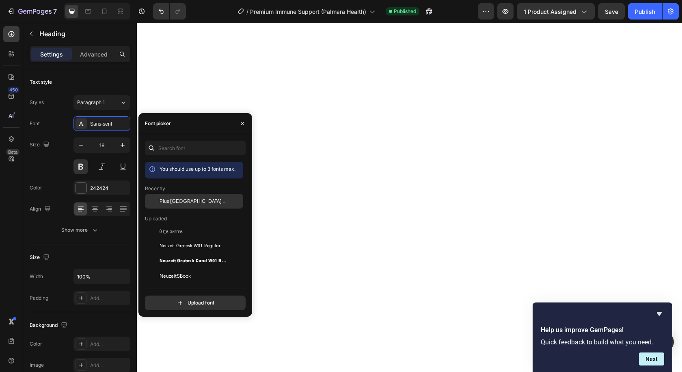
click at [197, 196] on div "Plus [GEOGRAPHIC_DATA] Sans" at bounding box center [194, 201] width 98 height 15
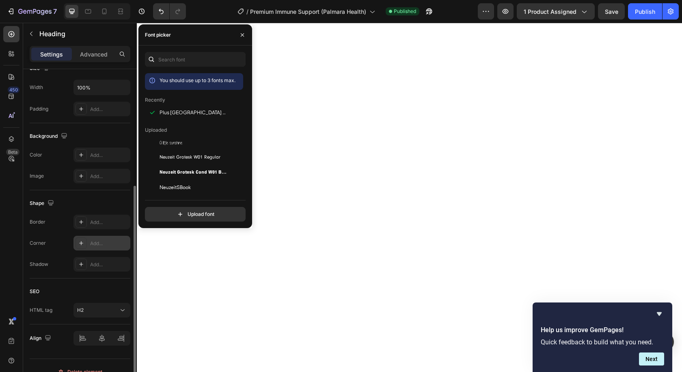
scroll to position [201, 0]
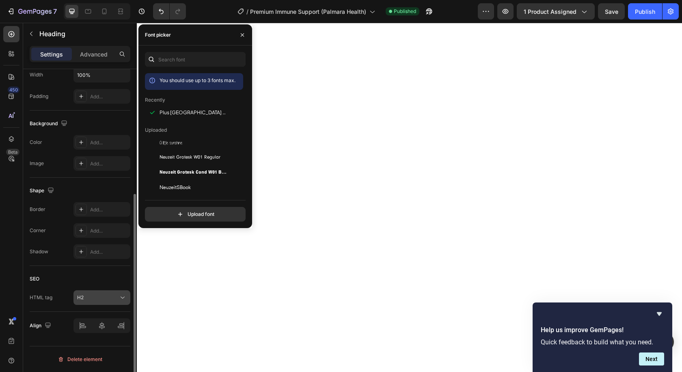
click at [117, 300] on div "H2" at bounding box center [97, 297] width 41 height 7
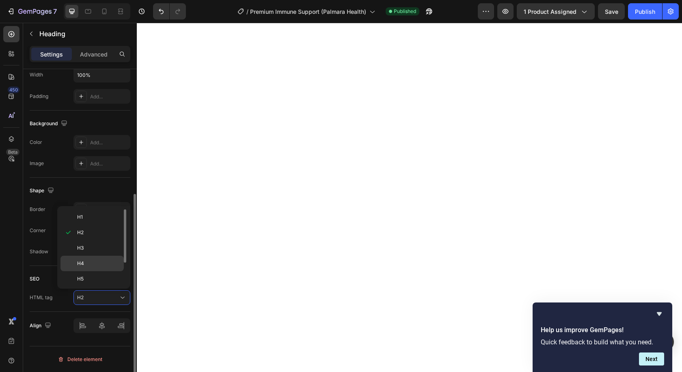
scroll to position [32, 0]
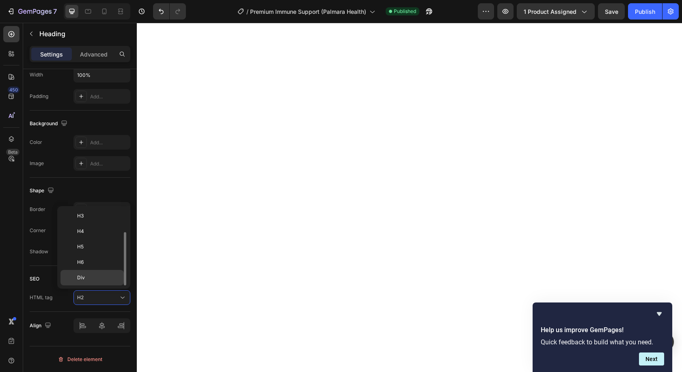
click at [92, 274] on p "Div" at bounding box center [98, 277] width 43 height 7
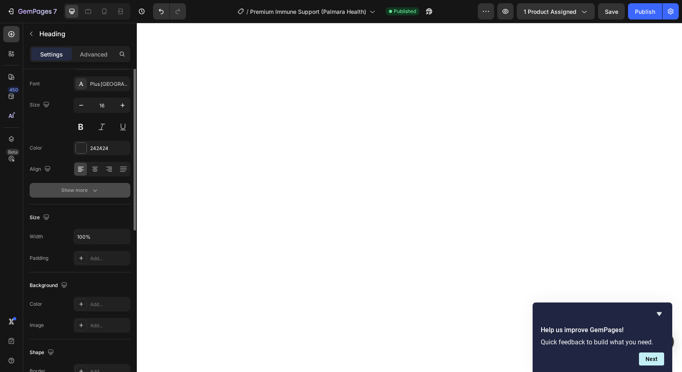
scroll to position [0, 0]
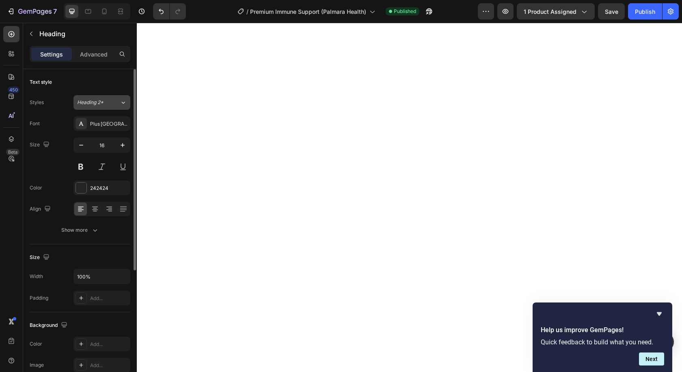
click at [109, 106] on button "Heading 2*" at bounding box center [102, 102] width 57 height 15
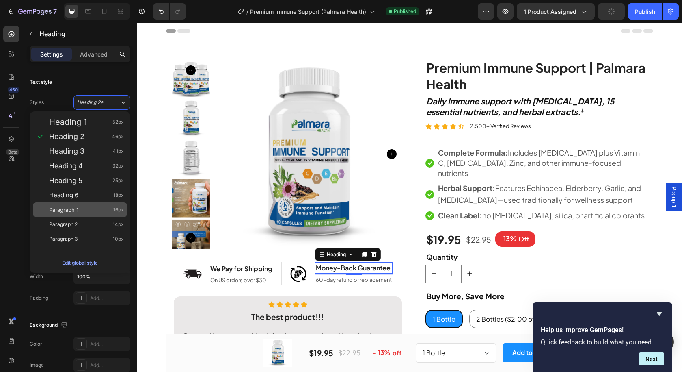
click at [76, 206] on span "Paragraph 1" at bounding box center [63, 210] width 29 height 8
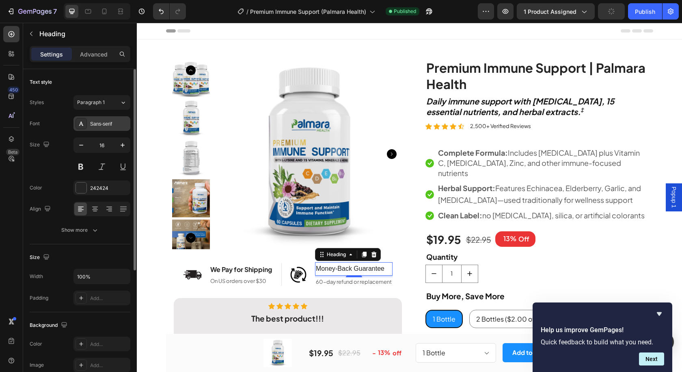
click at [112, 125] on div "Sans-serif" at bounding box center [109, 123] width 38 height 7
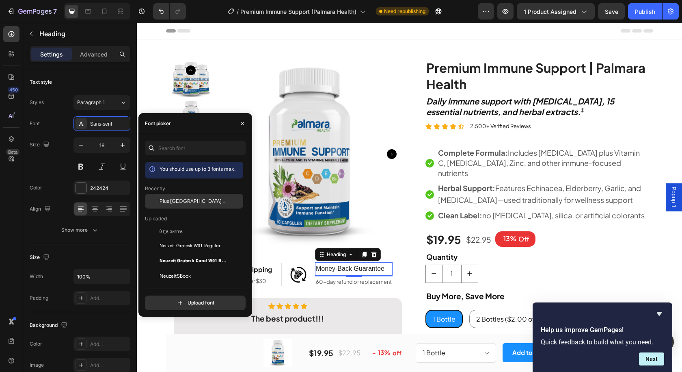
click at [187, 202] on span "Plus [GEOGRAPHIC_DATA] Sans" at bounding box center [193, 200] width 67 height 7
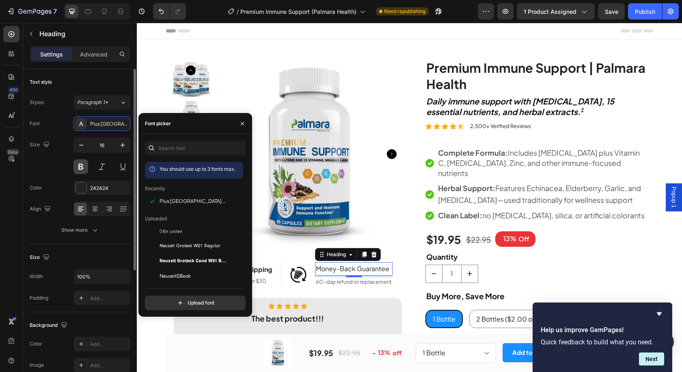
click at [82, 165] on button at bounding box center [81, 166] width 15 height 15
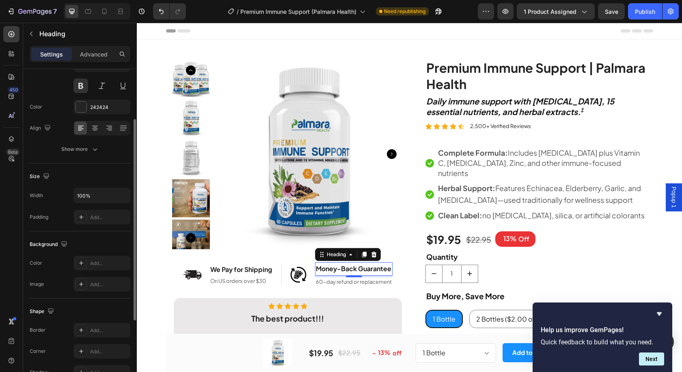
scroll to position [175, 0]
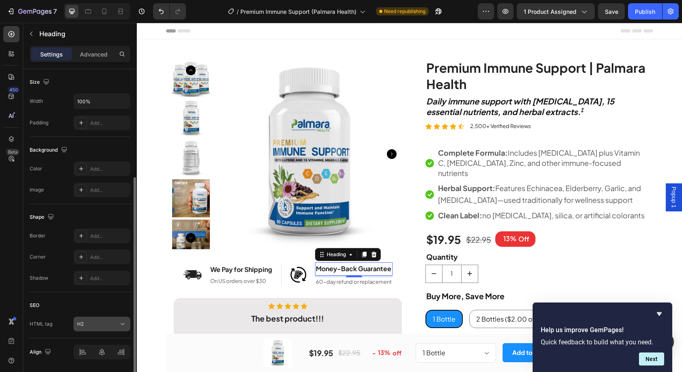
click at [78, 323] on span "H2" at bounding box center [80, 323] width 6 height 6
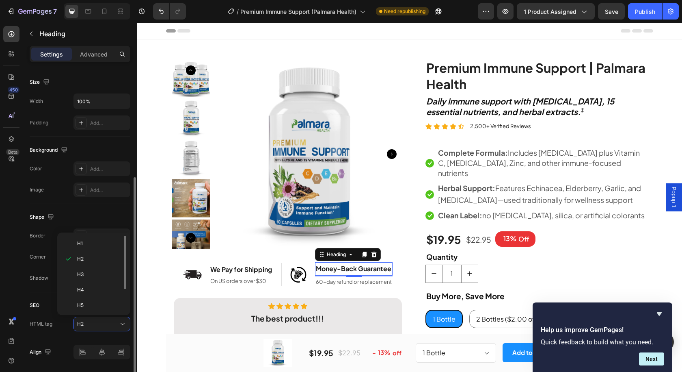
scroll to position [32, 0]
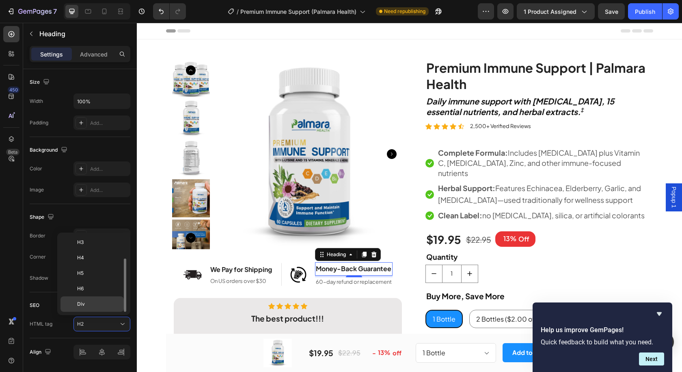
click at [86, 304] on p "Div" at bounding box center [98, 303] width 43 height 7
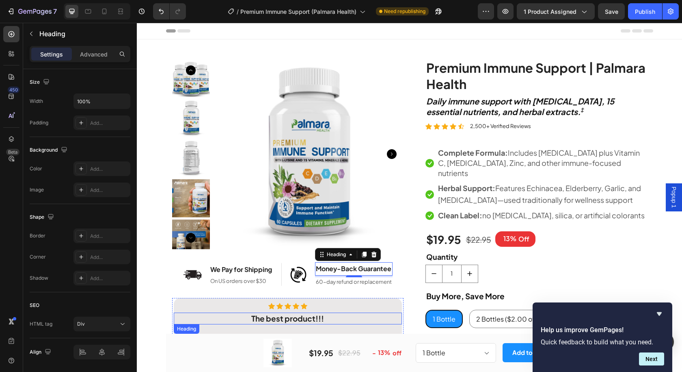
click at [262, 317] on strong "The best product!!!" at bounding box center [287, 318] width 73 height 10
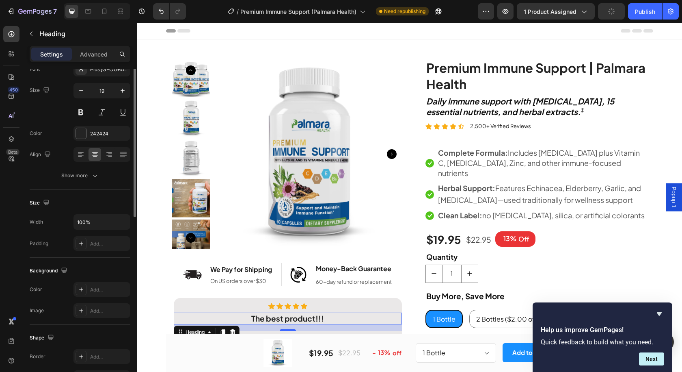
scroll to position [1, 0]
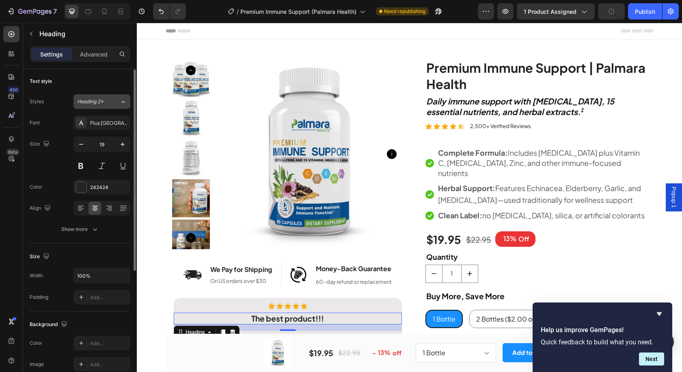
click at [106, 104] on div "Heading 2*" at bounding box center [93, 101] width 33 height 7
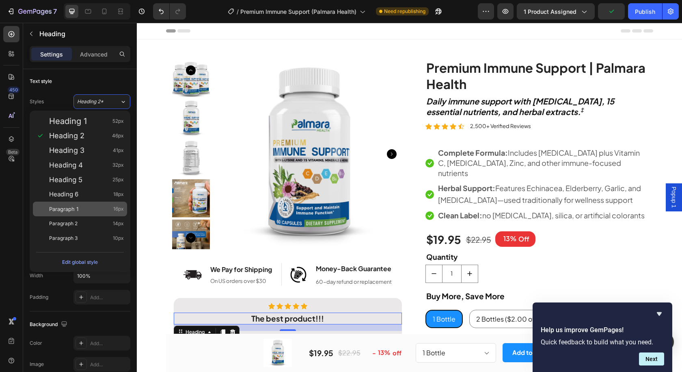
click at [84, 210] on div "Paragraph 1 16px" at bounding box center [86, 209] width 75 height 8
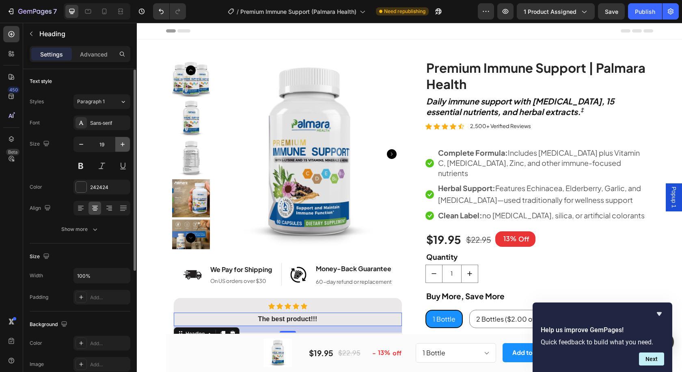
click at [119, 145] on icon "button" at bounding box center [123, 144] width 8 height 8
click at [122, 145] on icon "button" at bounding box center [123, 144] width 8 height 8
click at [102, 125] on div "Sans-serif" at bounding box center [109, 122] width 38 height 7
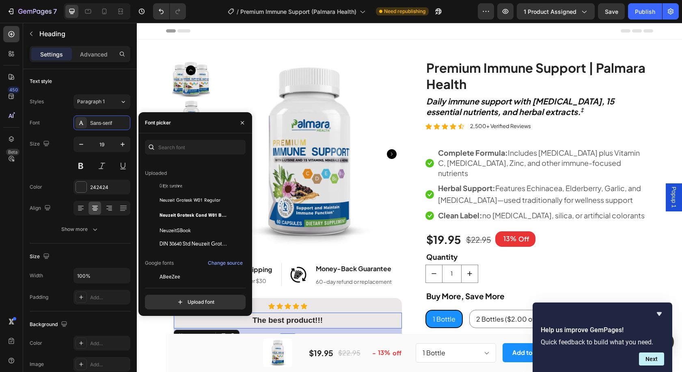
scroll to position [27, 0]
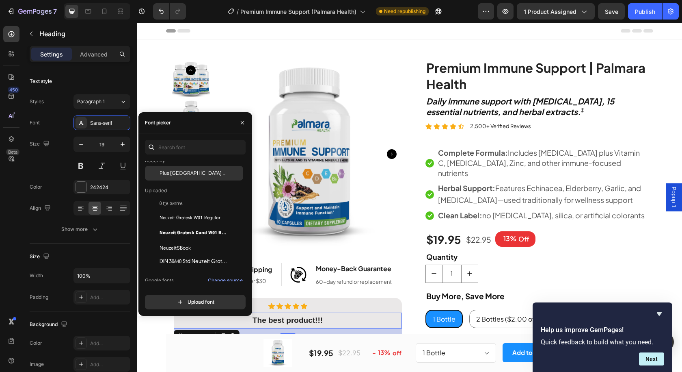
click at [186, 174] on span "Plus [GEOGRAPHIC_DATA] Sans" at bounding box center [193, 172] width 67 height 7
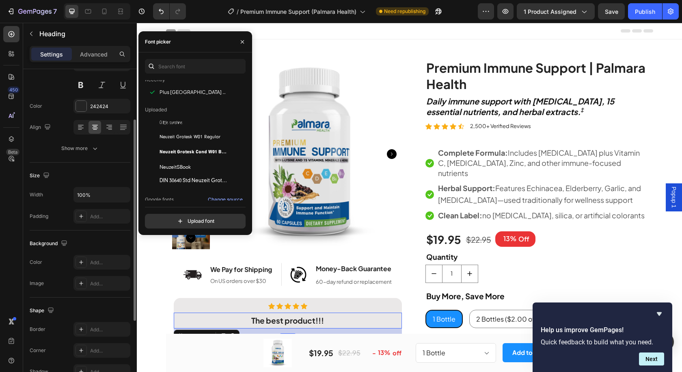
scroll to position [162, 0]
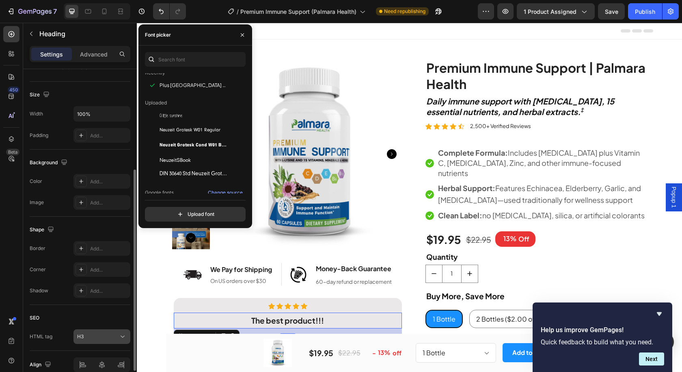
click at [91, 331] on button "H3" at bounding box center [102, 336] width 57 height 15
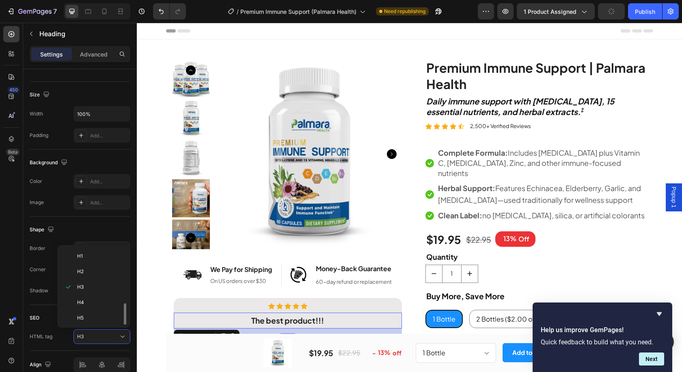
scroll to position [32, 0]
click at [103, 310] on div "Div" at bounding box center [92, 316] width 63 height 15
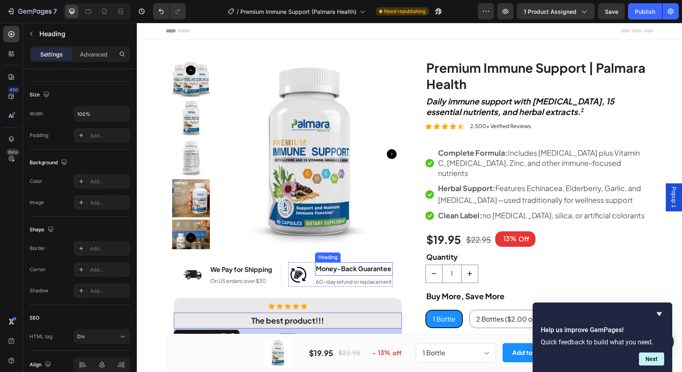
click at [338, 270] on div "Money-Back Guarantee" at bounding box center [354, 268] width 78 height 13
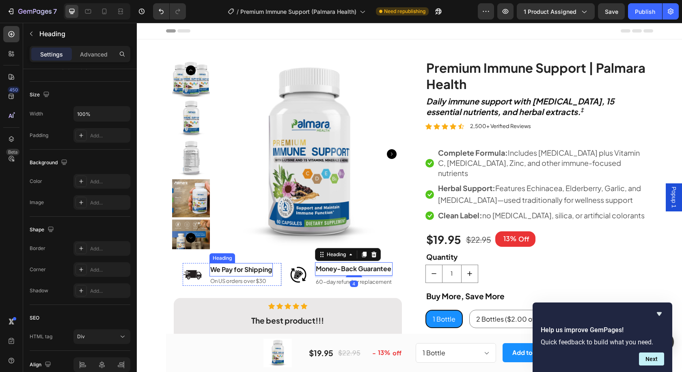
click at [241, 267] on div "We Pay for Shipping" at bounding box center [241, 269] width 63 height 13
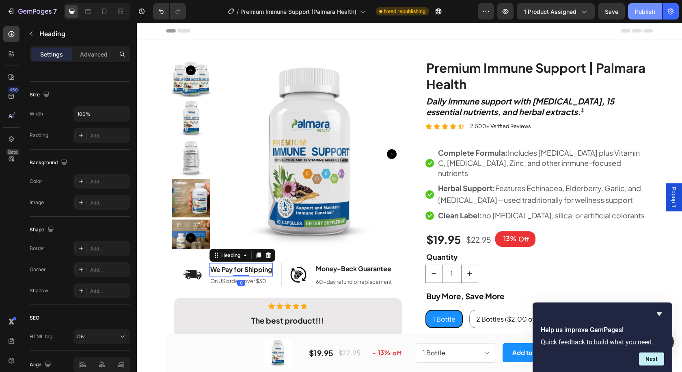
click at [638, 16] on button "Publish" at bounding box center [645, 11] width 34 height 16
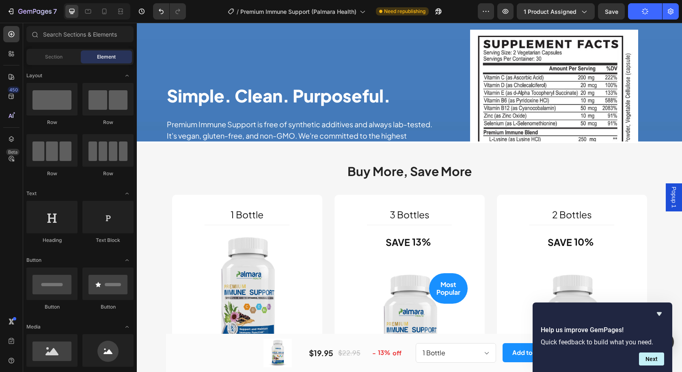
scroll to position [619, 0]
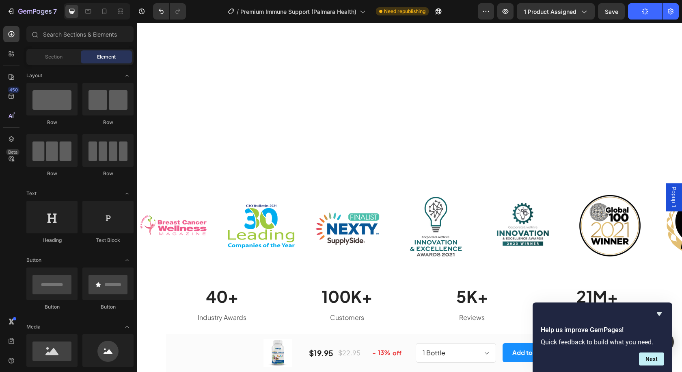
drag, startPoint x: 679, startPoint y: 56, endPoint x: 506, endPoint y: 25, distance: 175.8
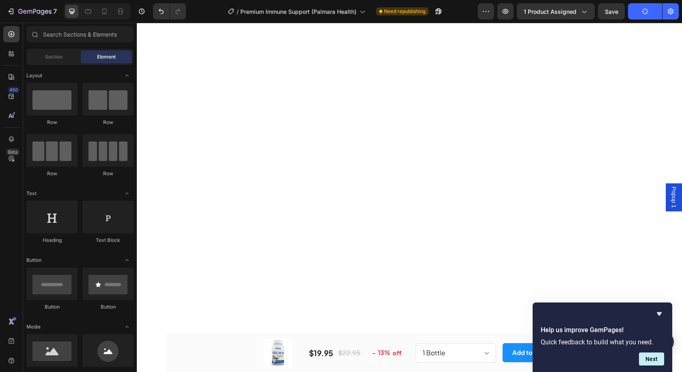
scroll to position [0, 0]
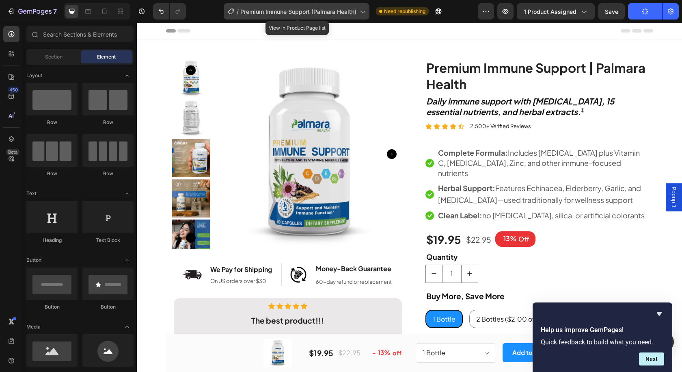
click at [335, 11] on span "Premium Immune Support (Palmara Health)" at bounding box center [298, 11] width 116 height 9
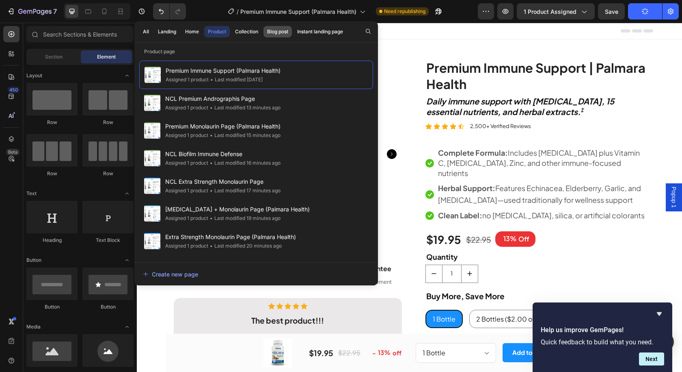
click at [276, 33] on div "Blog post" at bounding box center [277, 31] width 21 height 7
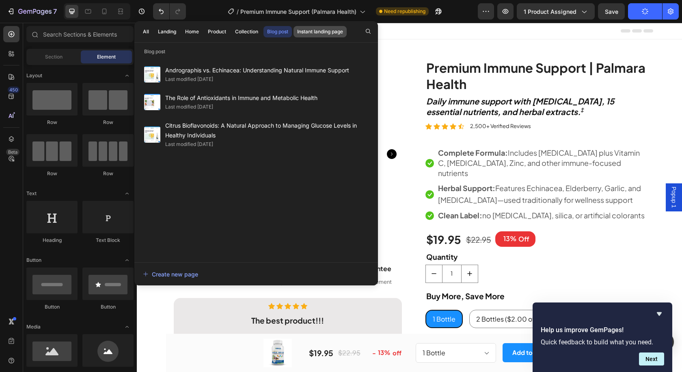
click at [325, 33] on div "Instant landing page" at bounding box center [320, 31] width 46 height 7
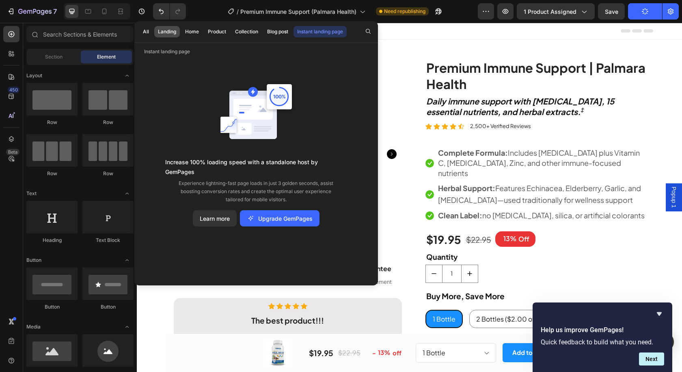
click at [161, 29] on div "Landing" at bounding box center [167, 31] width 18 height 7
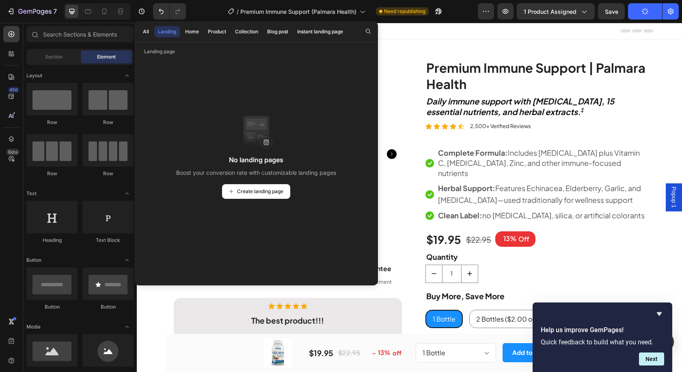
click at [168, 49] on p "Landing page" at bounding box center [256, 52] width 244 height 8
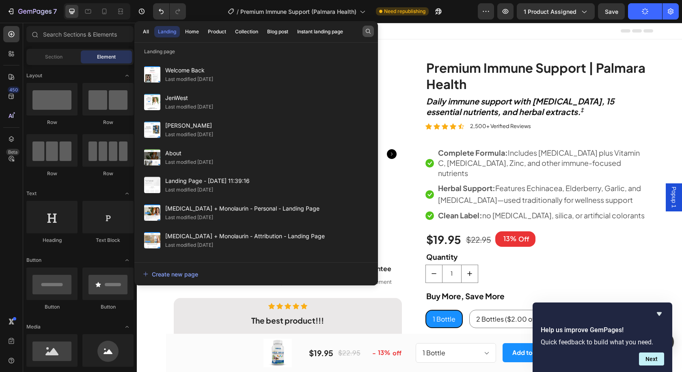
click at [372, 32] on button "button" at bounding box center [368, 31] width 11 height 11
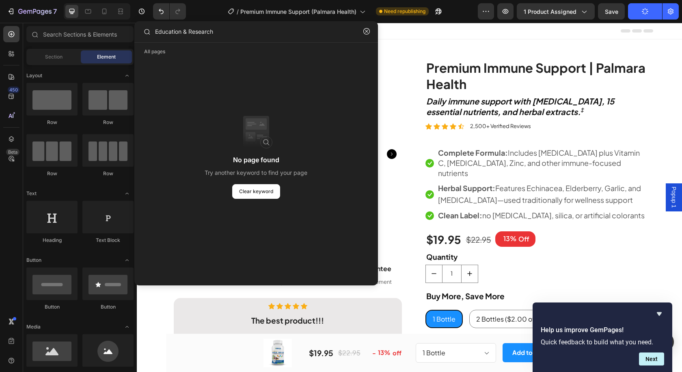
type input "Education & Research"
click at [415, 30] on div "Header" at bounding box center [409, 31] width 487 height 16
click at [395, 29] on div "Header" at bounding box center [409, 31] width 487 height 16
click at [434, 29] on div "Header" at bounding box center [409, 31] width 487 height 16
click at [415, 31] on div "Header" at bounding box center [409, 31] width 487 height 16
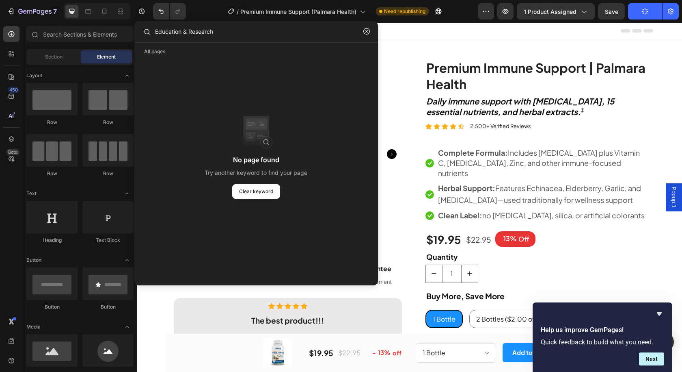
click at [427, 31] on div "Header" at bounding box center [409, 31] width 487 height 16
click at [394, 27] on div "Header" at bounding box center [409, 31] width 487 height 16
click at [435, 30] on div "Header" at bounding box center [409, 31] width 487 height 16
click at [269, 27] on input "Education & Research" at bounding box center [257, 31] width 236 height 16
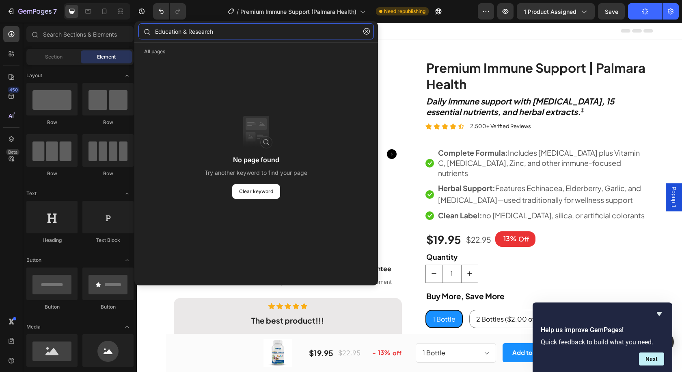
click at [269, 27] on input "Education & Research" at bounding box center [257, 31] width 236 height 16
click at [399, 32] on div "Header" at bounding box center [409, 31] width 487 height 16
click at [159, 48] on p "All pages" at bounding box center [256, 52] width 244 height 8
click at [161, 50] on p "All pages" at bounding box center [256, 52] width 244 height 8
click at [152, 33] on div at bounding box center [147, 31] width 16 height 16
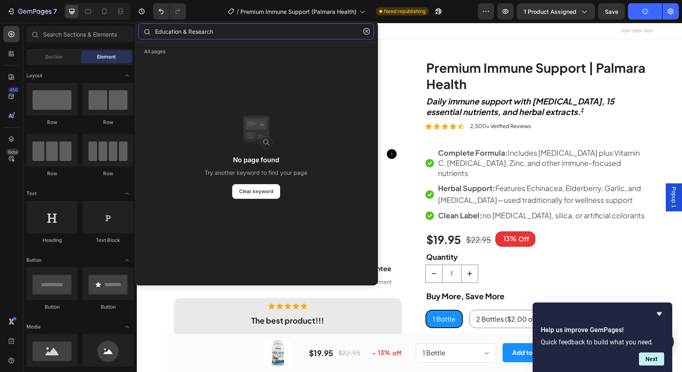
click at [167, 33] on input "Education & Research" at bounding box center [257, 31] width 236 height 16
click at [368, 31] on icon "button" at bounding box center [367, 31] width 6 height 6
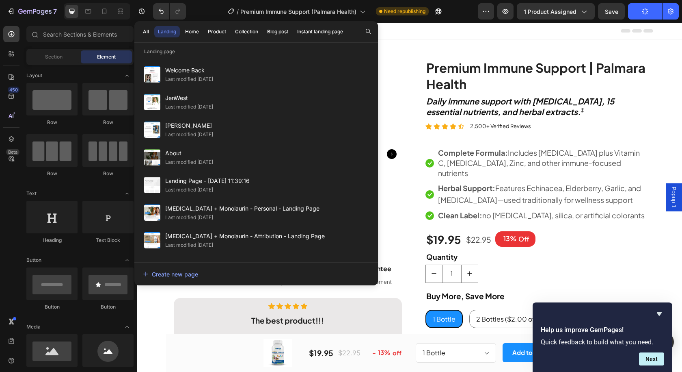
click at [410, 28] on div "Header" at bounding box center [409, 31] width 487 height 16
click at [394, 29] on div "Header" at bounding box center [409, 31] width 487 height 16
click at [408, 33] on div "Header" at bounding box center [409, 31] width 487 height 16
click at [385, 30] on div "Header" at bounding box center [409, 31] width 487 height 16
click at [366, 14] on icon at bounding box center [362, 11] width 8 height 8
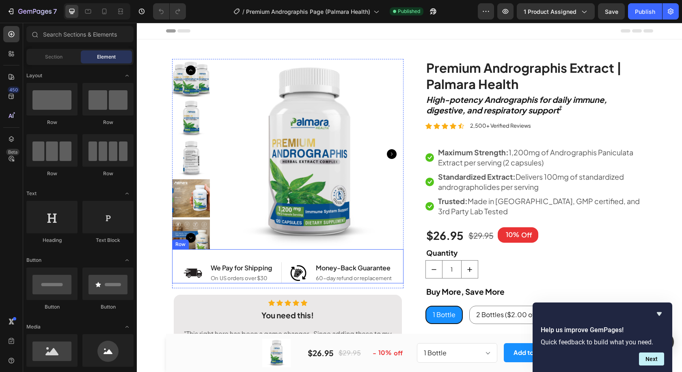
click at [221, 264] on h2 "We Pay for Shipping" at bounding box center [241, 267] width 63 height 11
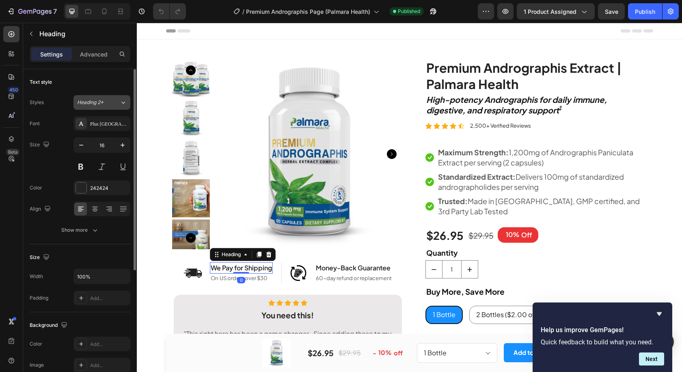
click at [106, 99] on div "Heading 2*" at bounding box center [93, 102] width 33 height 7
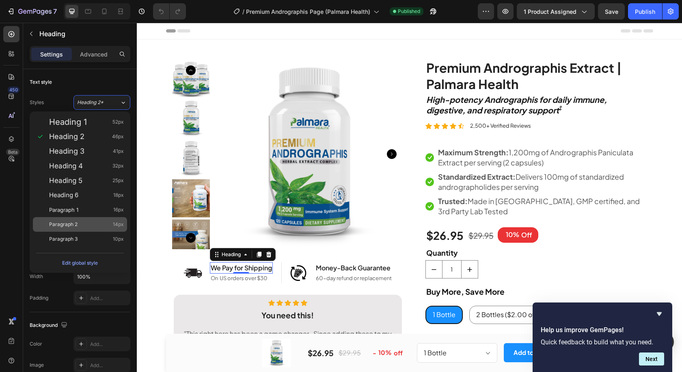
drag, startPoint x: 91, startPoint y: 208, endPoint x: 88, endPoint y: 220, distance: 11.7
click at [91, 208] on div "Paragraph 1 16px" at bounding box center [86, 210] width 75 height 8
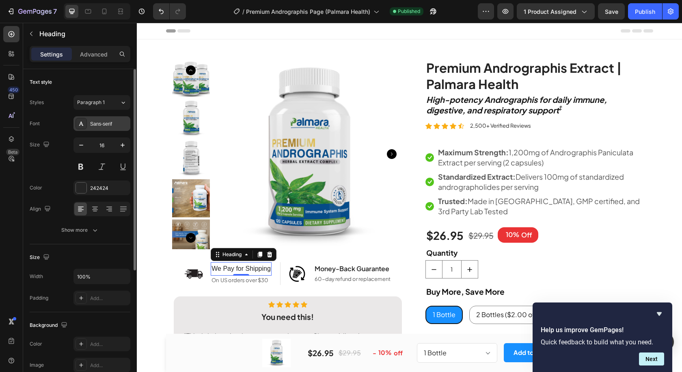
click at [105, 124] on div "Sans-serif" at bounding box center [109, 123] width 38 height 7
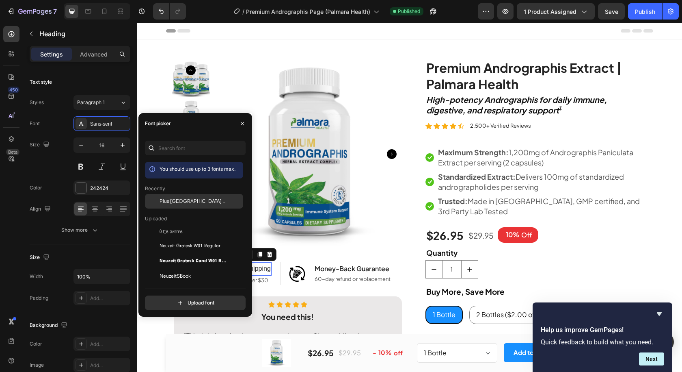
click at [186, 199] on span "Plus [GEOGRAPHIC_DATA] Sans" at bounding box center [193, 200] width 67 height 7
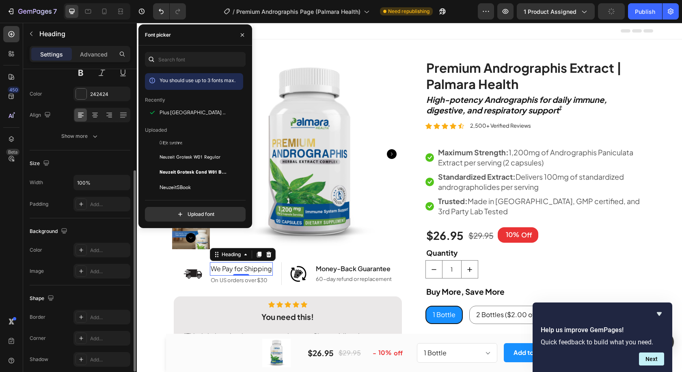
scroll to position [188, 0]
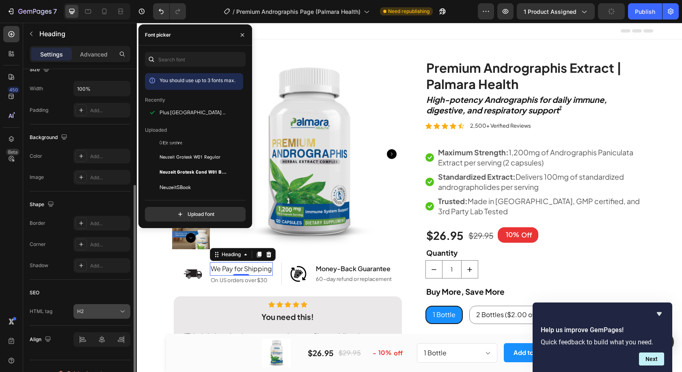
click at [92, 312] on div "H2" at bounding box center [97, 310] width 41 height 7
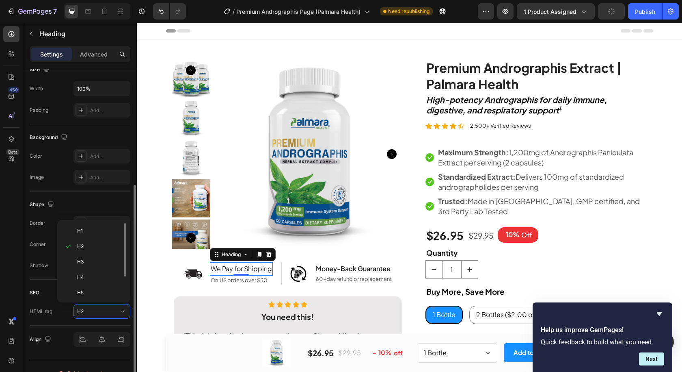
scroll to position [32, 0]
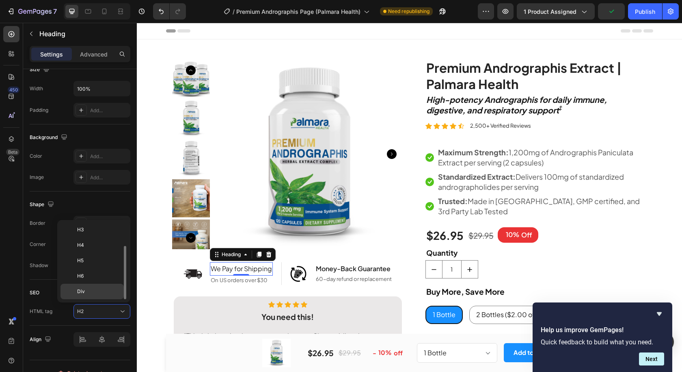
click at [96, 294] on p "Div" at bounding box center [98, 291] width 43 height 7
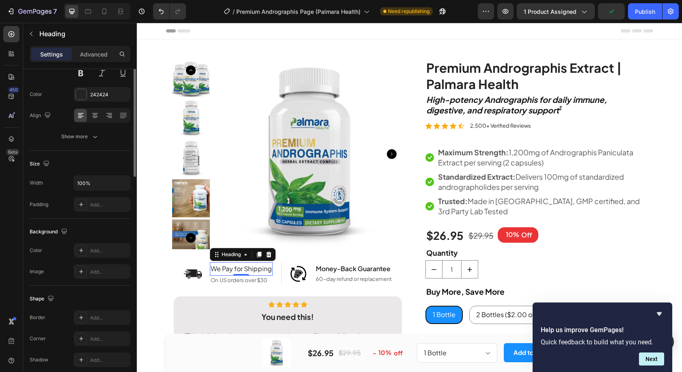
scroll to position [0, 0]
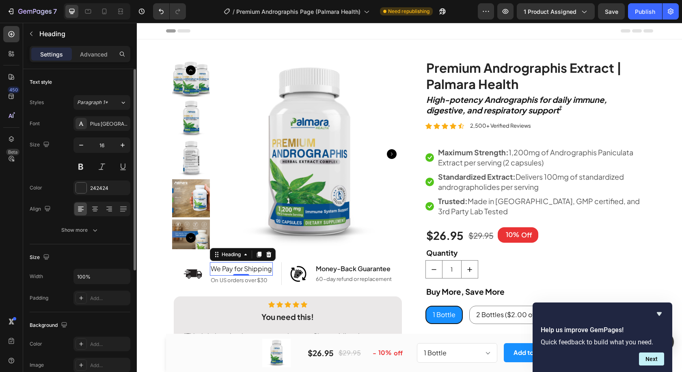
click at [83, 164] on button at bounding box center [81, 166] width 15 height 15
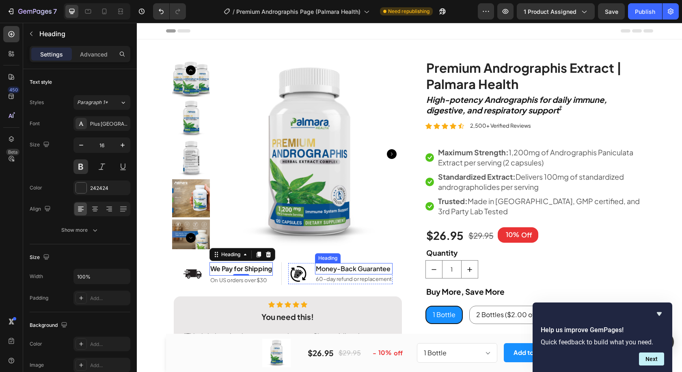
click at [363, 266] on h2 "Money-Back Guarantee" at bounding box center [354, 268] width 78 height 11
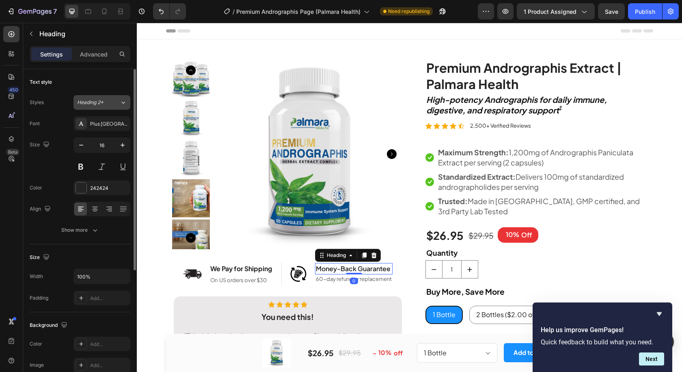
click at [101, 99] on span "Heading 2*" at bounding box center [90, 102] width 26 height 7
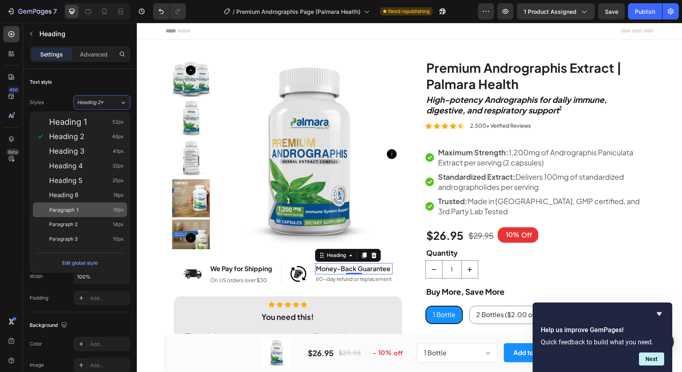
click at [82, 211] on div "Paragraph 1 16px" at bounding box center [86, 210] width 75 height 8
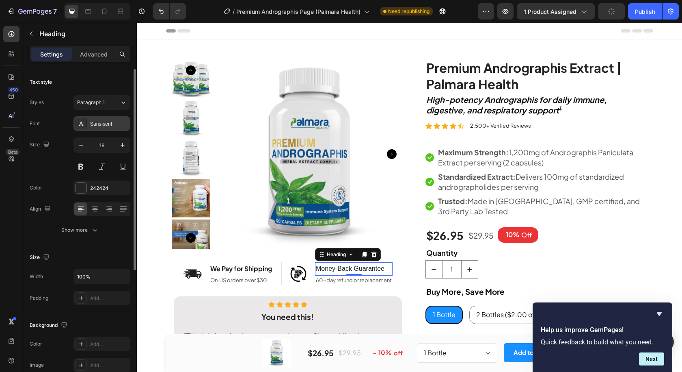
click at [95, 121] on div "Sans-serif" at bounding box center [109, 123] width 38 height 7
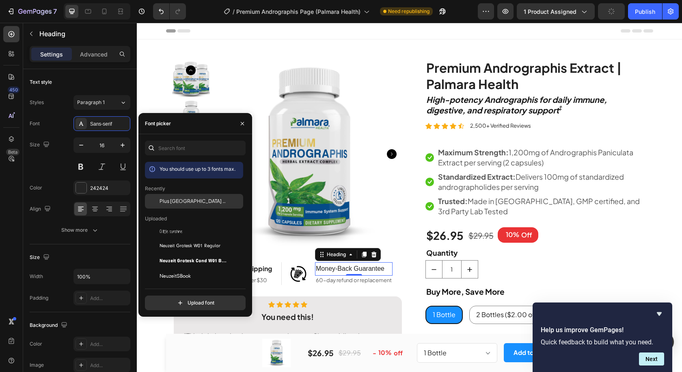
click at [180, 199] on span "Plus [GEOGRAPHIC_DATA] Sans" at bounding box center [193, 200] width 67 height 7
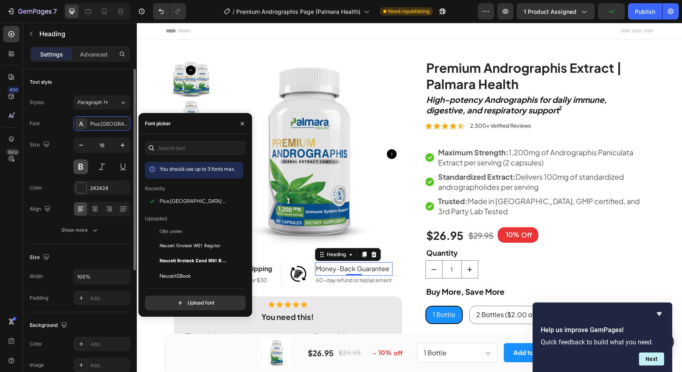
click at [84, 165] on button at bounding box center [81, 166] width 15 height 15
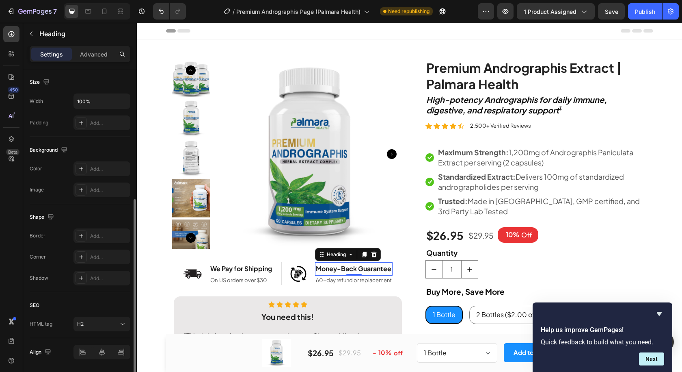
scroll to position [201, 0]
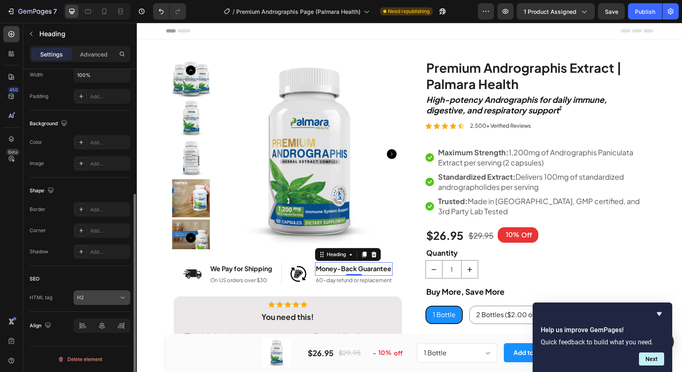
click at [95, 296] on div "H2" at bounding box center [97, 297] width 41 height 7
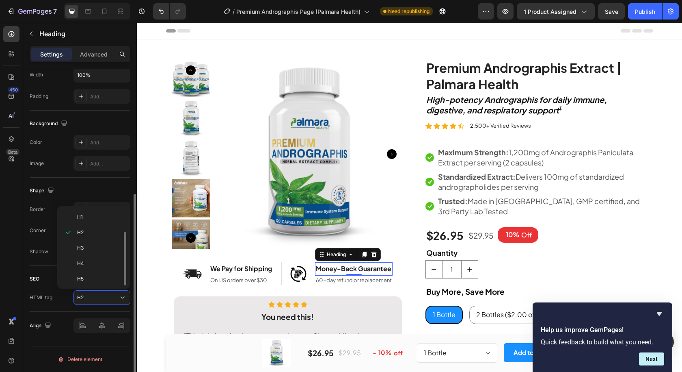
scroll to position [32, 0]
click at [93, 278] on p "Div" at bounding box center [98, 277] width 43 height 7
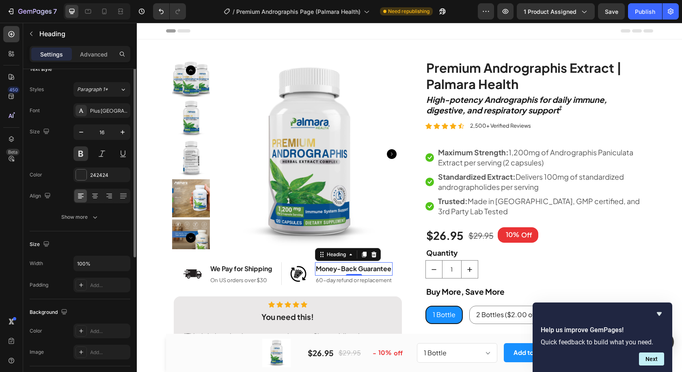
scroll to position [0, 0]
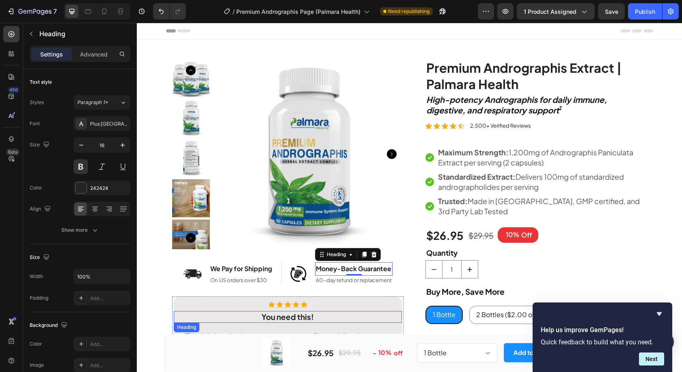
click at [281, 318] on strong "You need this!" at bounding box center [288, 317] width 52 height 10
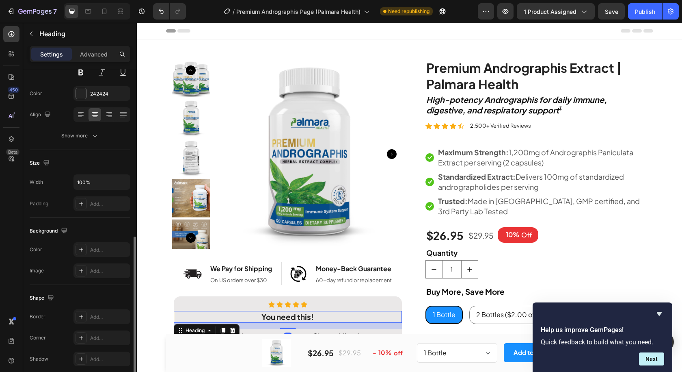
scroll to position [175, 0]
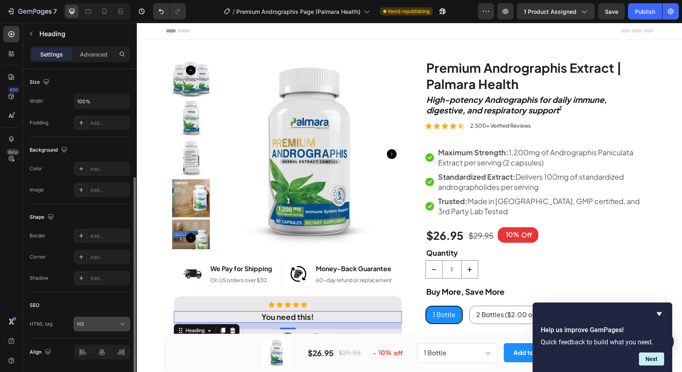
click at [98, 323] on div "H3" at bounding box center [97, 323] width 41 height 7
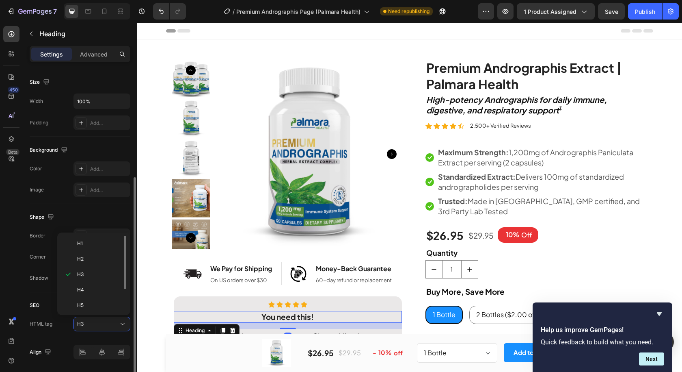
scroll to position [32, 0]
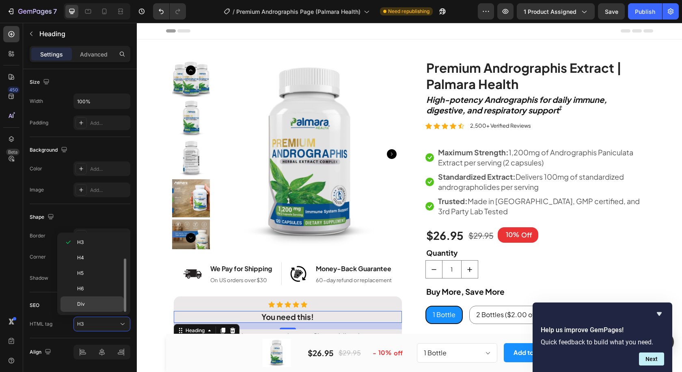
click at [93, 304] on p "Div" at bounding box center [98, 303] width 43 height 7
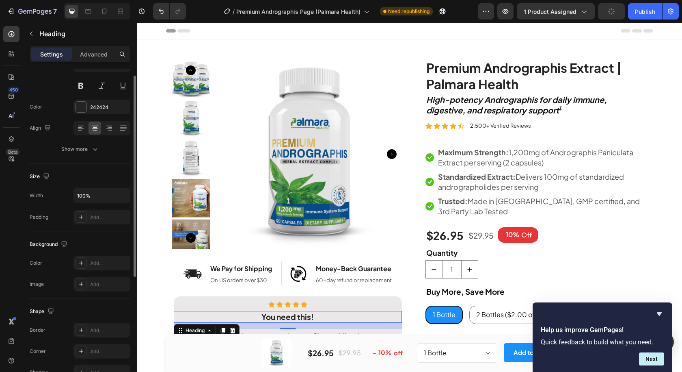
scroll to position [0, 0]
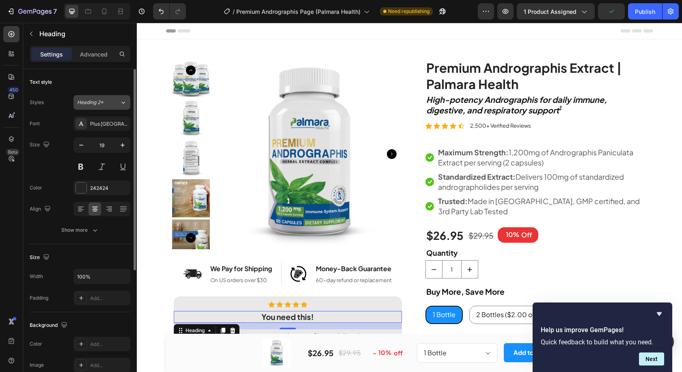
click at [97, 105] on span "Heading 2*" at bounding box center [90, 102] width 26 height 7
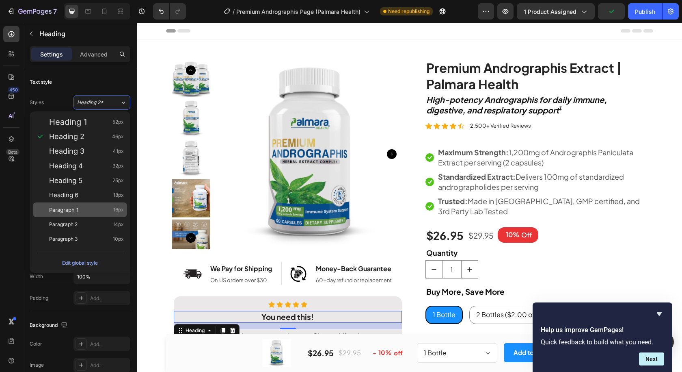
click at [94, 210] on div "Paragraph 1 16px" at bounding box center [86, 210] width 75 height 8
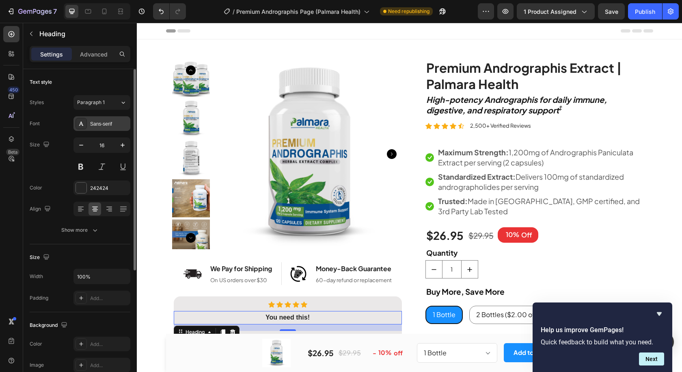
click at [111, 123] on div "Sans-serif" at bounding box center [109, 123] width 38 height 7
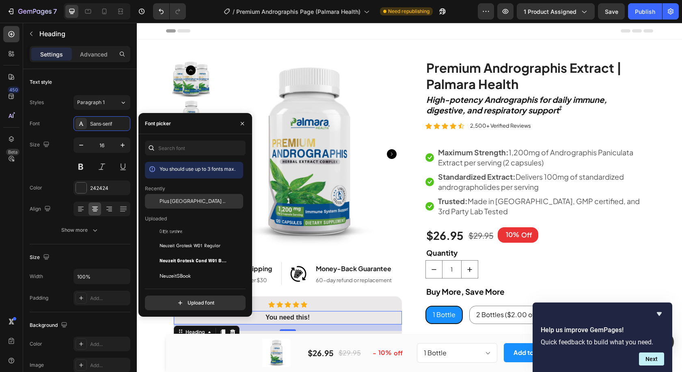
click at [184, 201] on span "Plus [GEOGRAPHIC_DATA] Sans" at bounding box center [193, 200] width 67 height 7
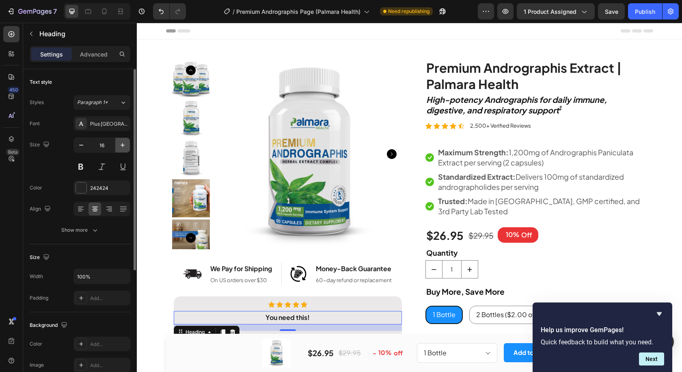
click at [126, 145] on icon "button" at bounding box center [123, 145] width 8 height 8
type input "19"
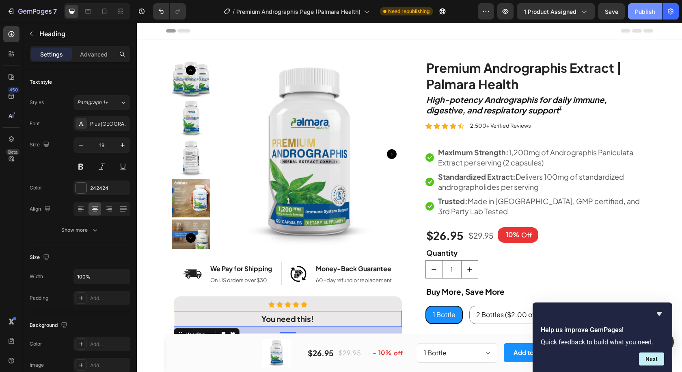
click at [639, 12] on div "Publish" at bounding box center [645, 11] width 20 height 9
